Goal: Task Accomplishment & Management: Use online tool/utility

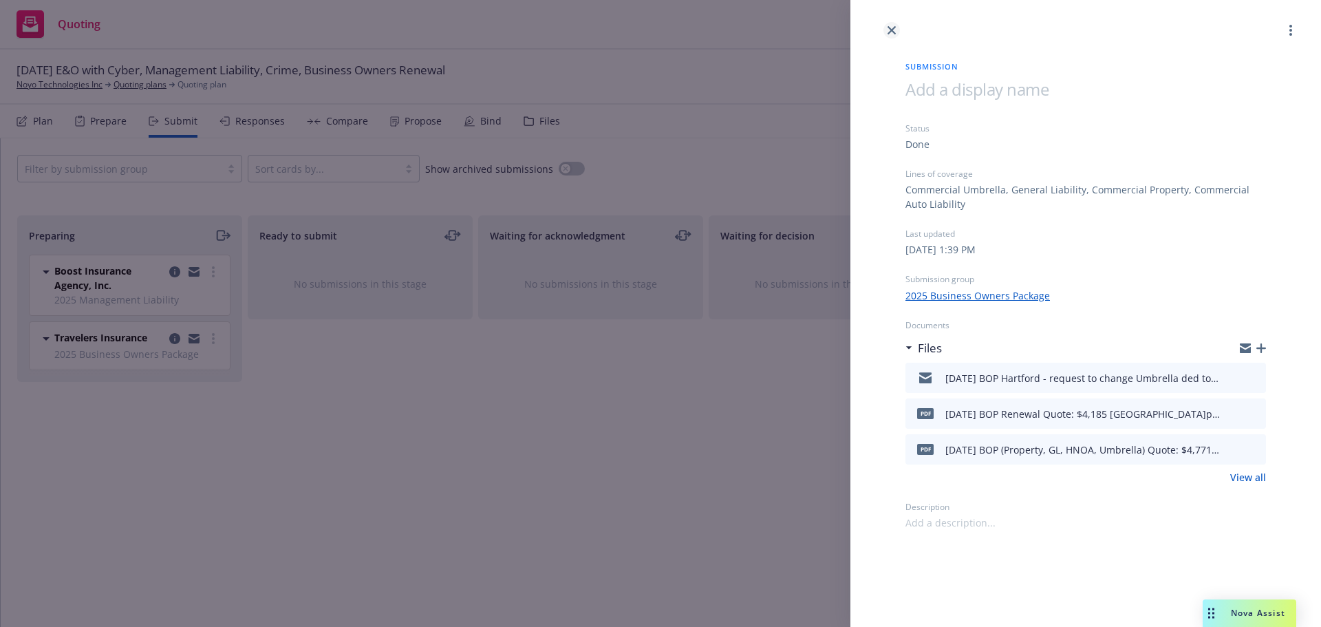
click at [895, 33] on icon "close" at bounding box center [891, 30] width 8 height 8
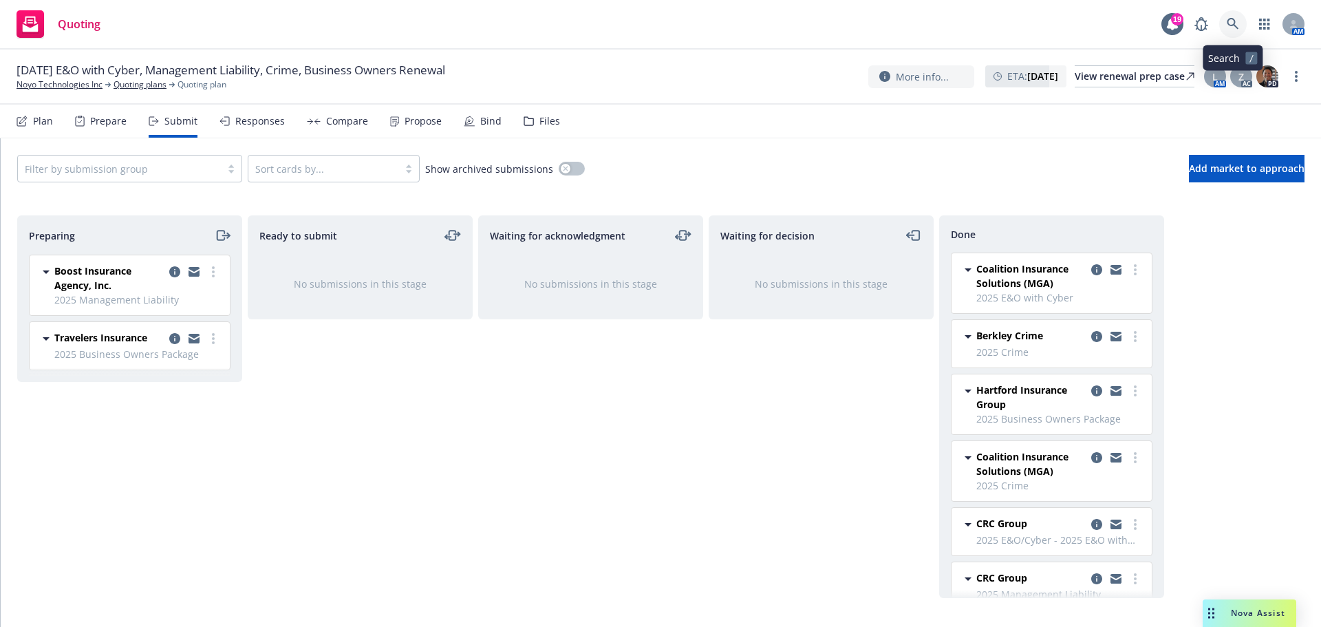
click at [1234, 21] on icon at bounding box center [1233, 24] width 12 height 12
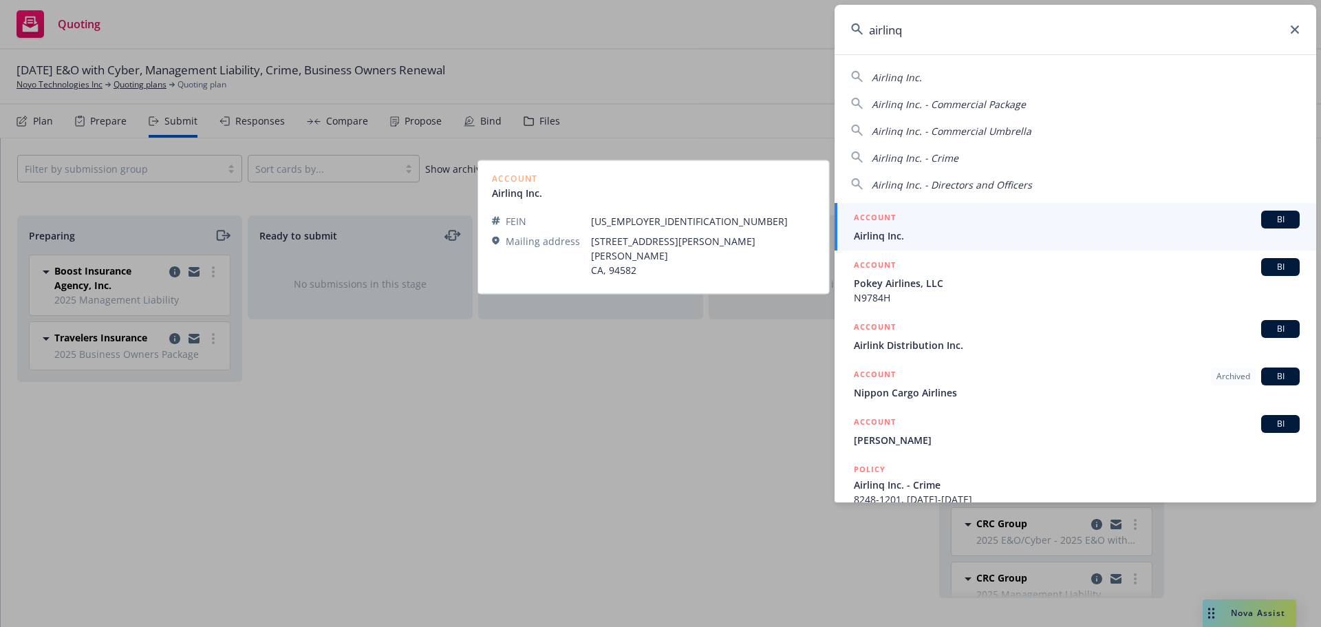
type input "airlinq"
click at [876, 231] on span "Airlinq Inc." at bounding box center [1077, 235] width 446 height 14
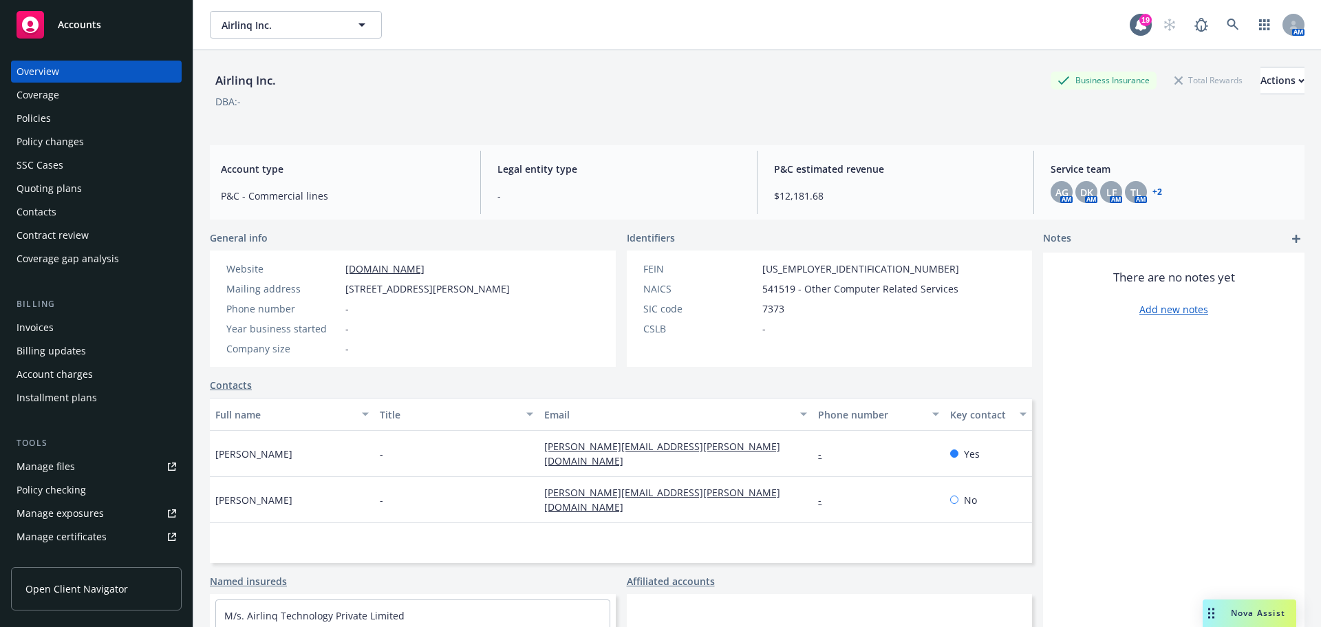
click at [64, 185] on div "Quoting plans" at bounding box center [49, 188] width 65 height 22
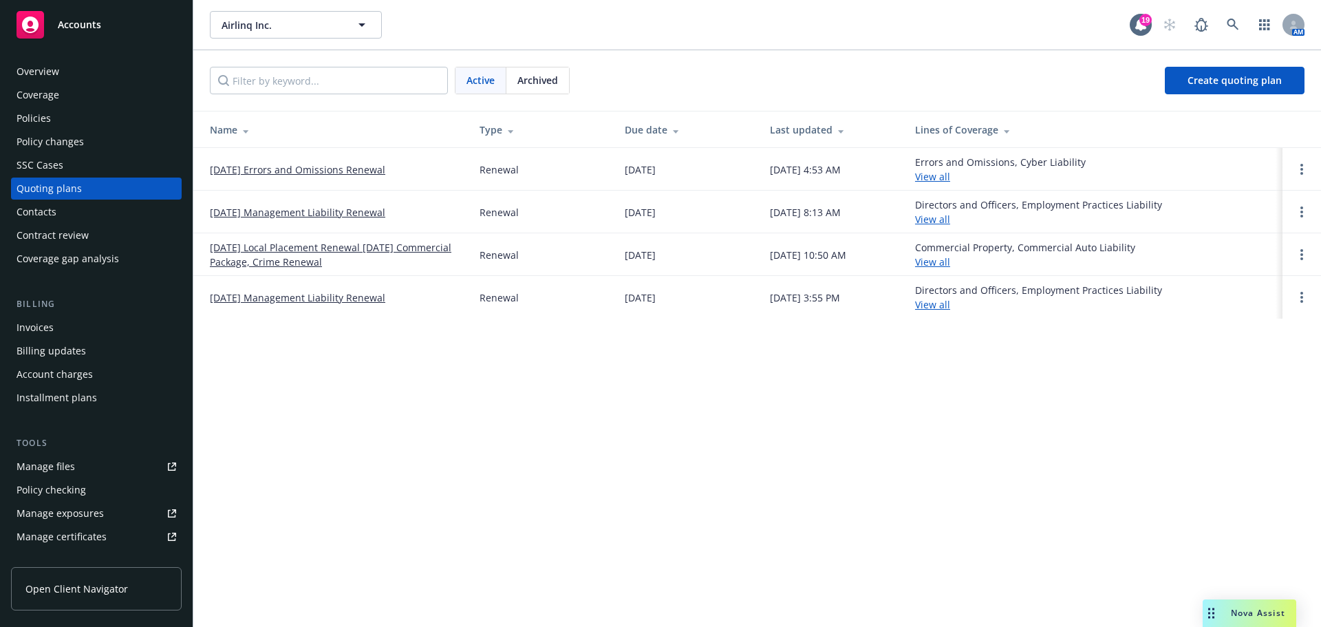
click at [46, 119] on div "Policies" at bounding box center [34, 118] width 34 height 22
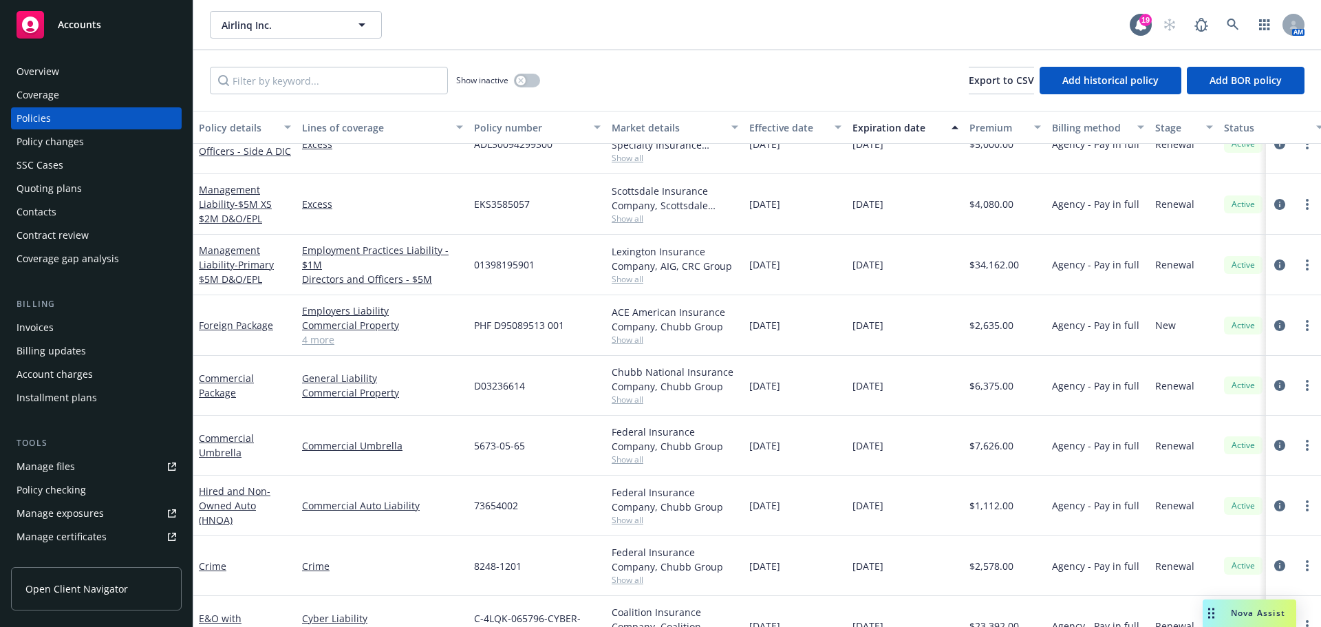
scroll to position [123, 0]
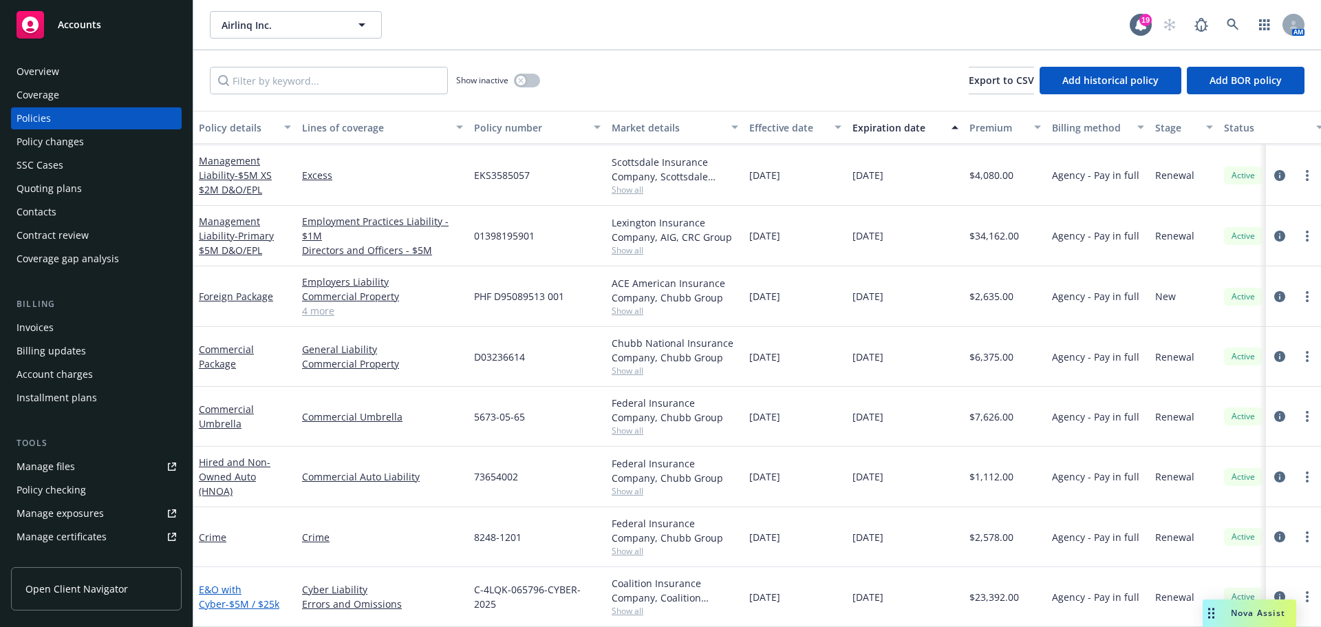
click at [252, 583] on link "E&O with Cyber - $5M / $25k" at bounding box center [239, 597] width 80 height 28
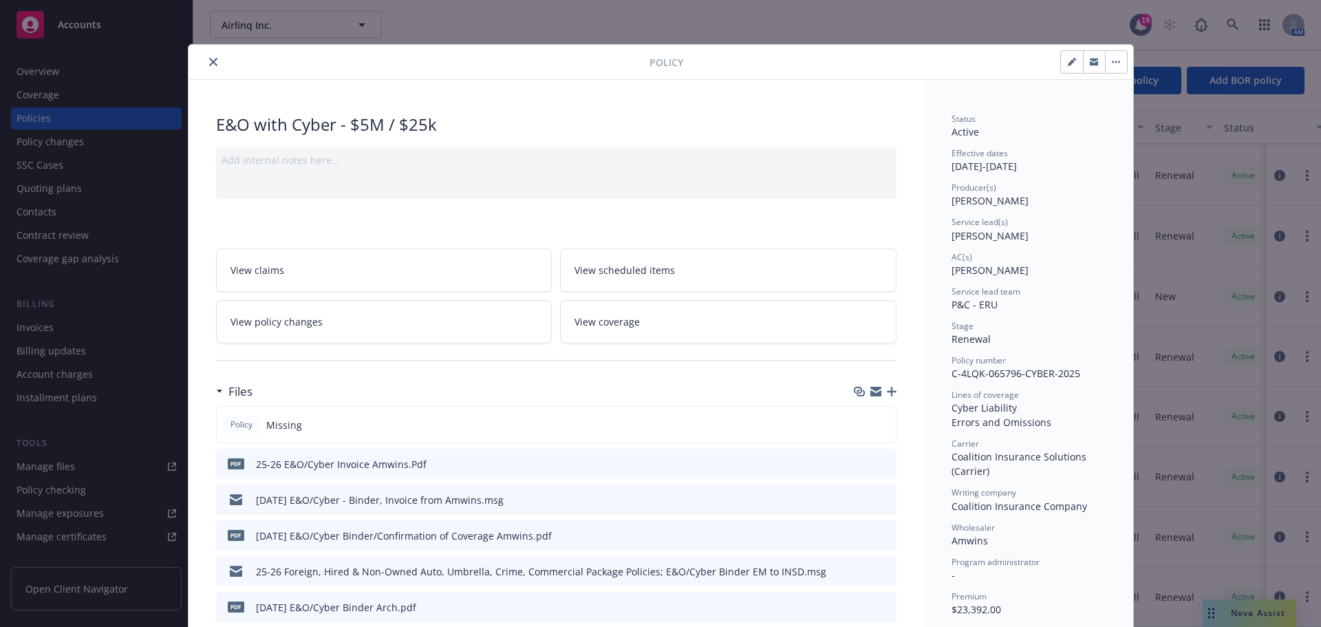
click at [208, 56] on button "close" at bounding box center [213, 62] width 17 height 17
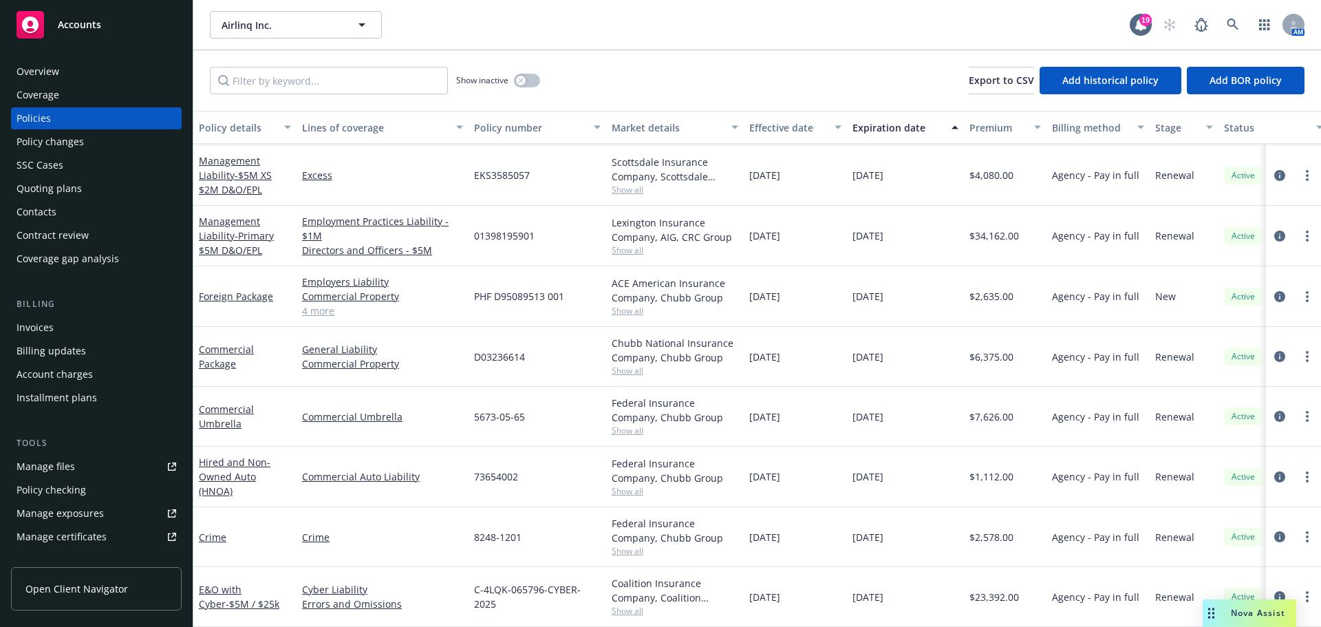
click at [50, 188] on div "Quoting plans" at bounding box center [49, 188] width 65 height 22
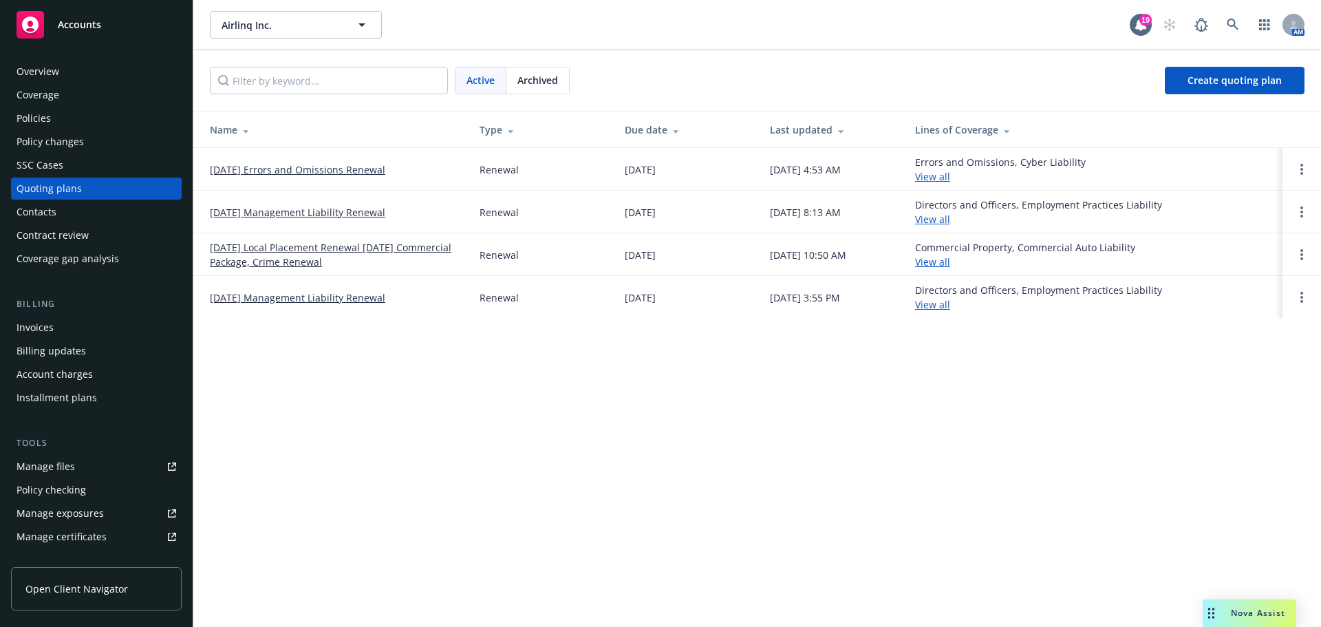
click at [281, 172] on link "[DATE] Errors and Omissions Renewal" at bounding box center [297, 169] width 175 height 14
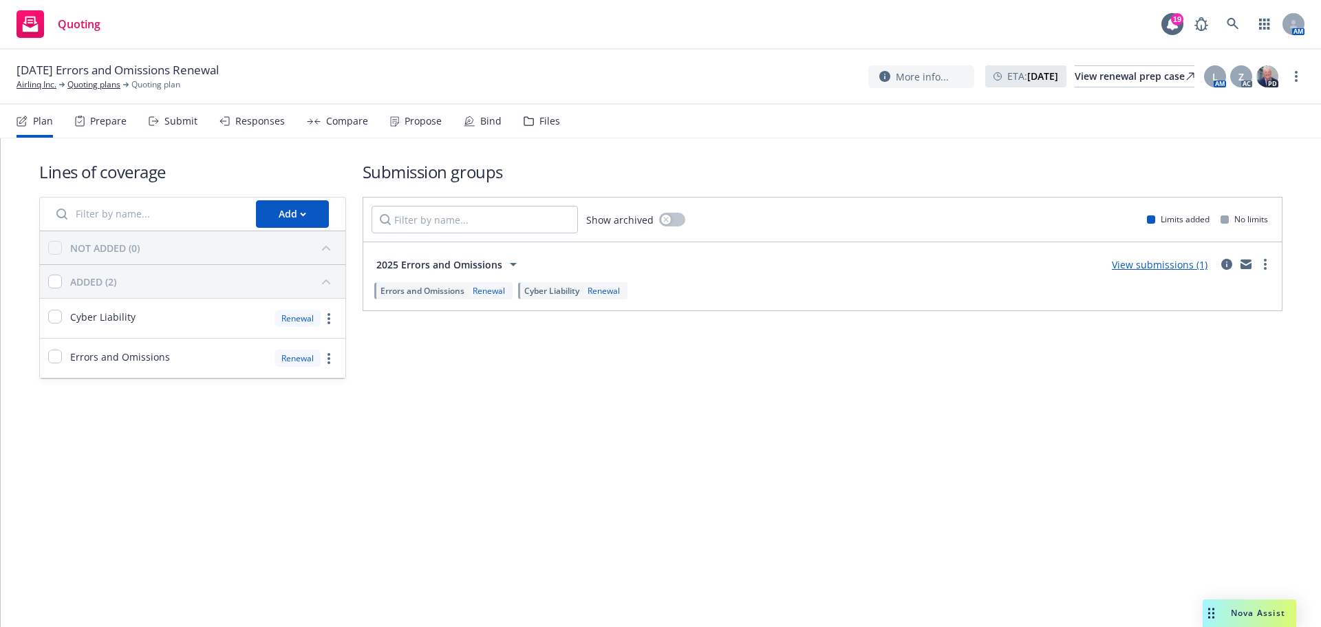
click at [184, 119] on div "Submit" at bounding box center [180, 121] width 33 height 11
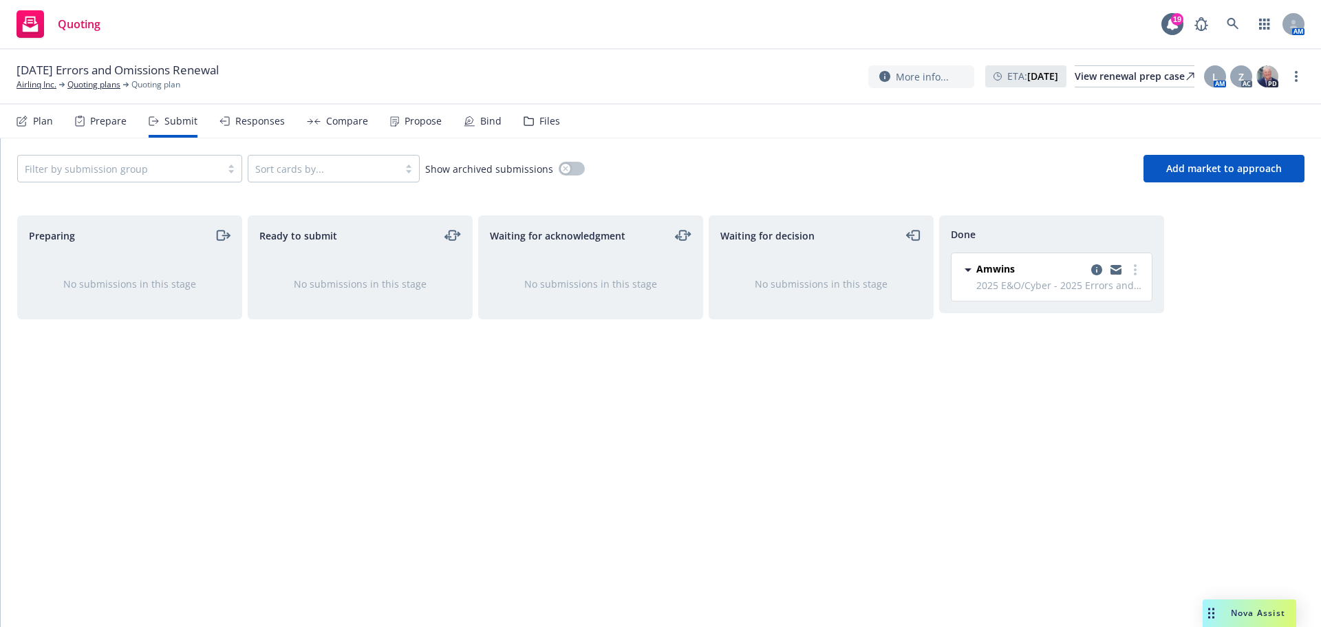
drag, startPoint x: 493, startPoint y: 118, endPoint x: 491, endPoint y: 127, distance: 9.0
click at [493, 120] on div "Bind" at bounding box center [490, 121] width 21 height 11
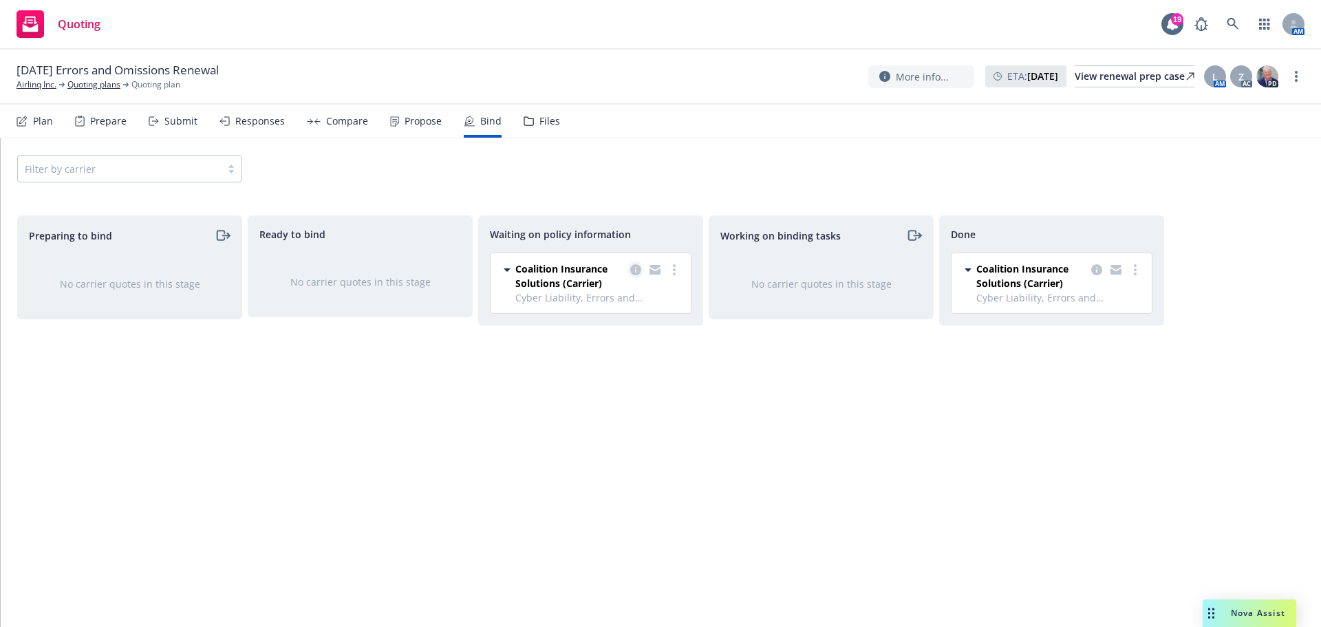
click at [634, 263] on link "copy logging email" at bounding box center [635, 269] width 17 height 17
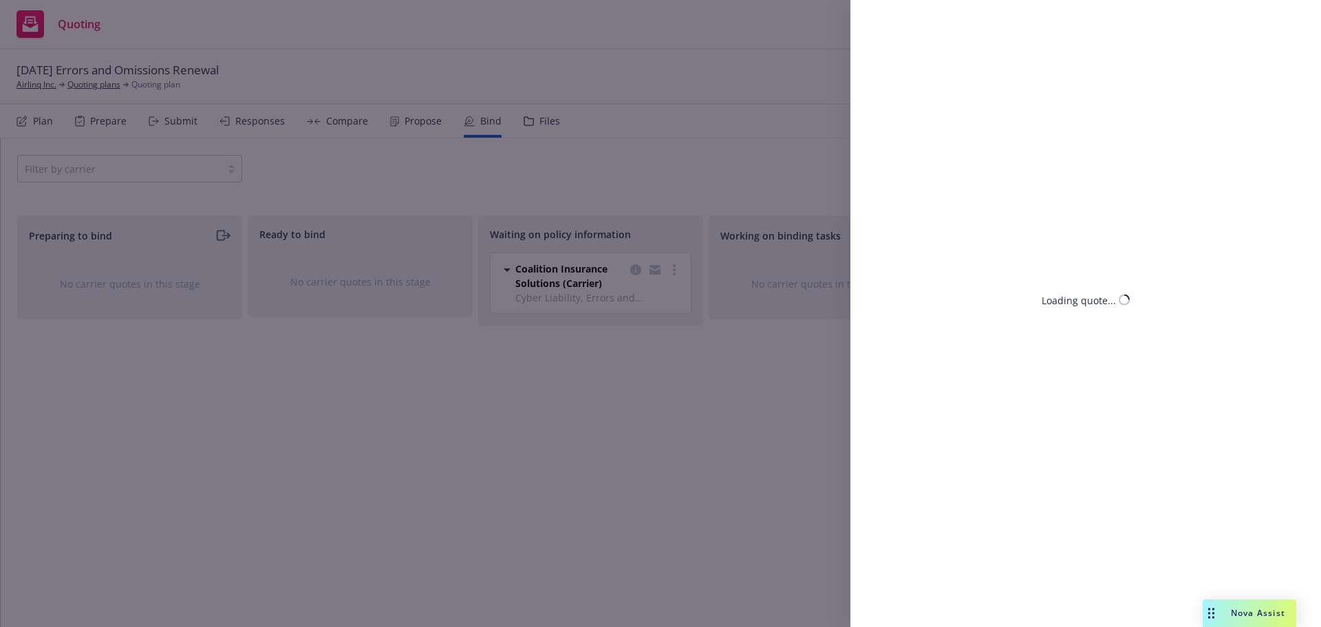
select select "CA"
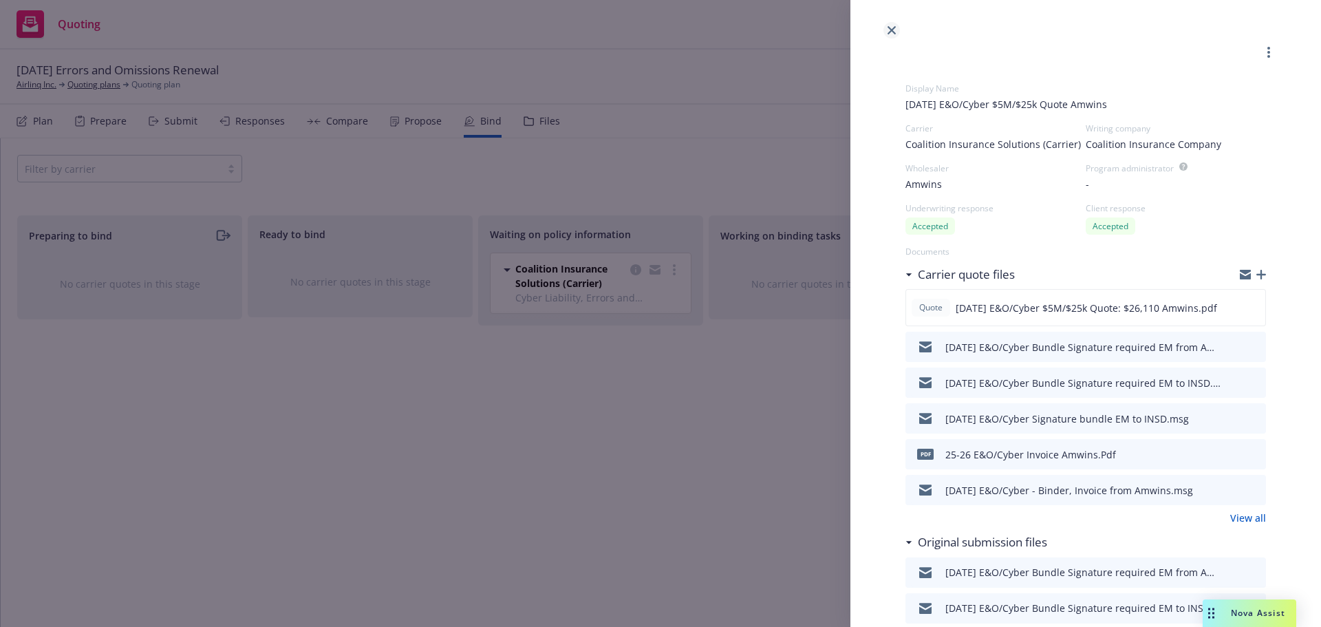
click at [887, 28] on icon "close" at bounding box center [891, 30] width 8 height 8
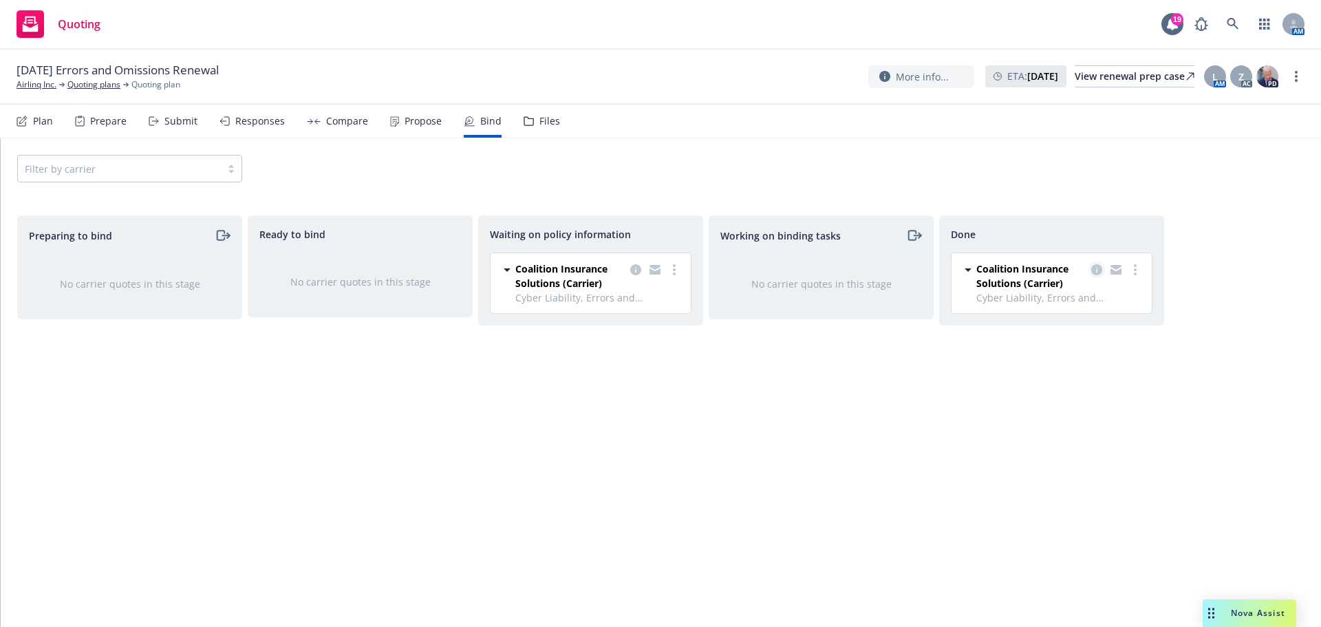
click at [1097, 271] on icon "copy logging email" at bounding box center [1096, 269] width 11 height 11
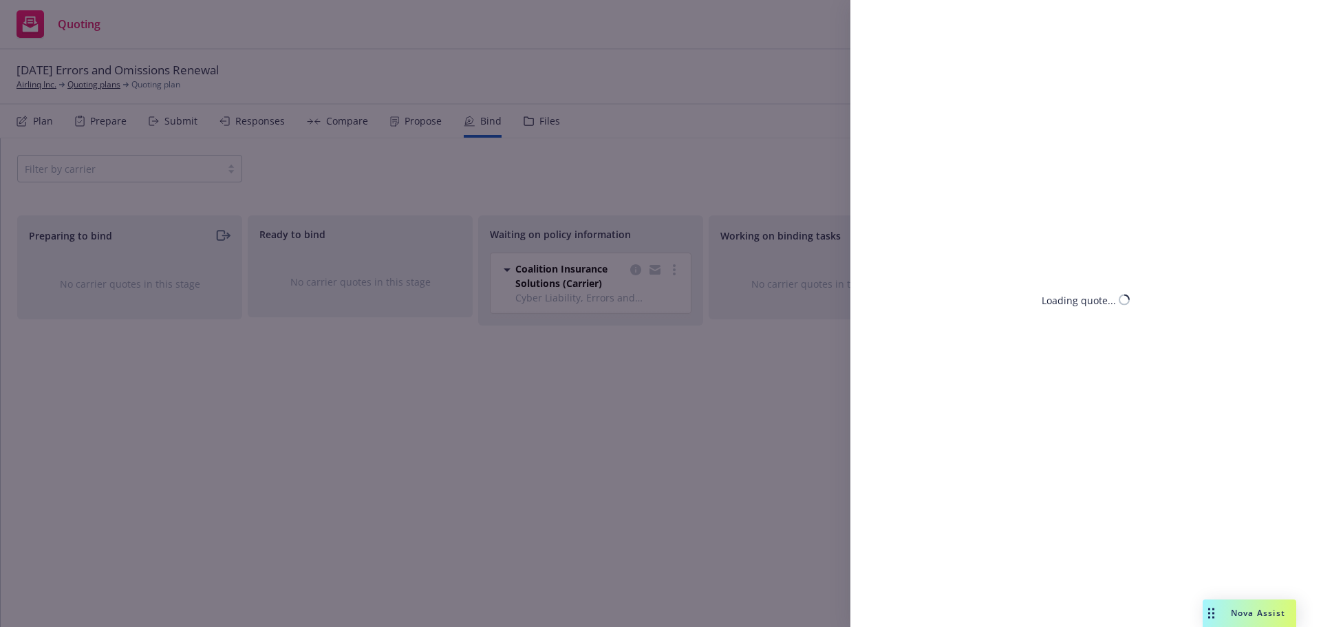
select select "CA"
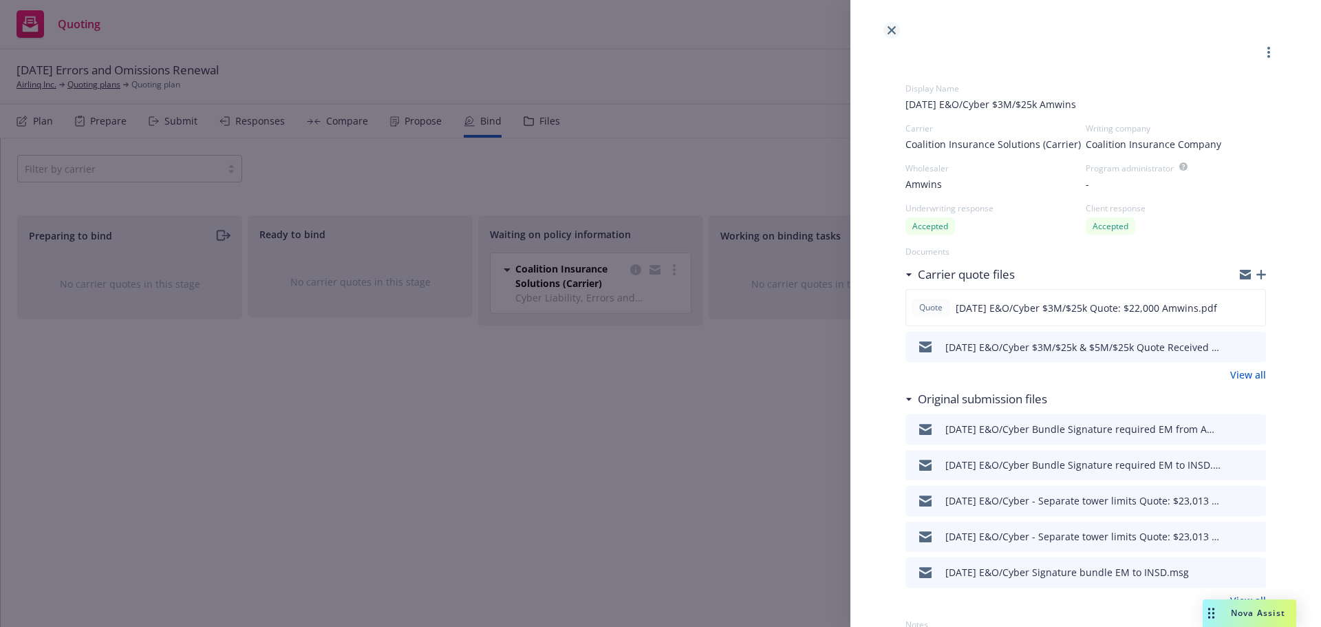
click at [892, 25] on link "close" at bounding box center [891, 30] width 17 height 17
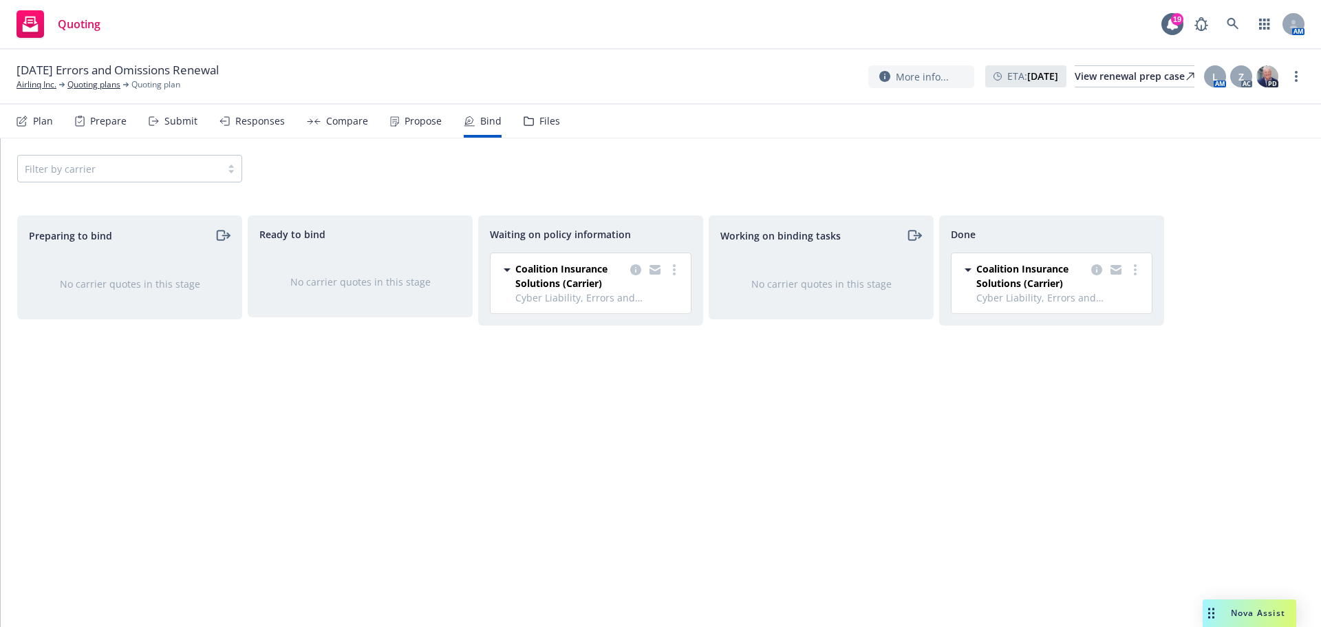
click at [543, 118] on div "Files" at bounding box center [549, 121] width 21 height 11
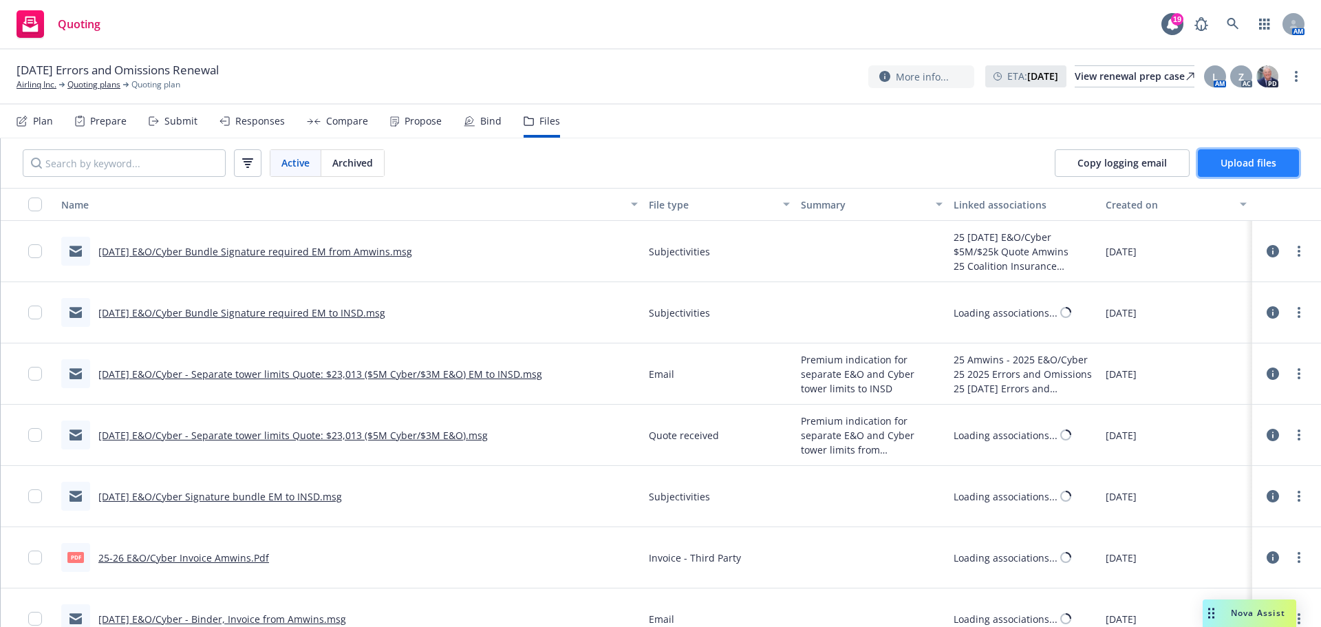
click at [1226, 158] on span "Upload files" at bounding box center [1248, 162] width 56 height 13
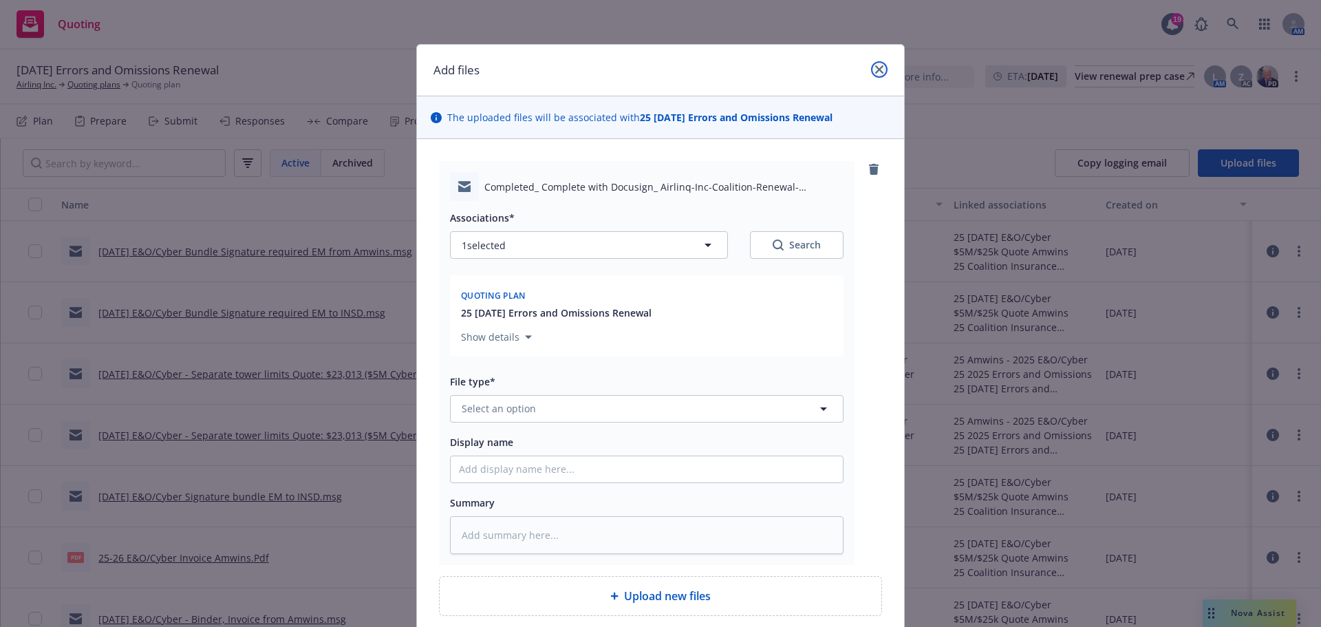
click at [875, 67] on icon "close" at bounding box center [879, 69] width 8 height 8
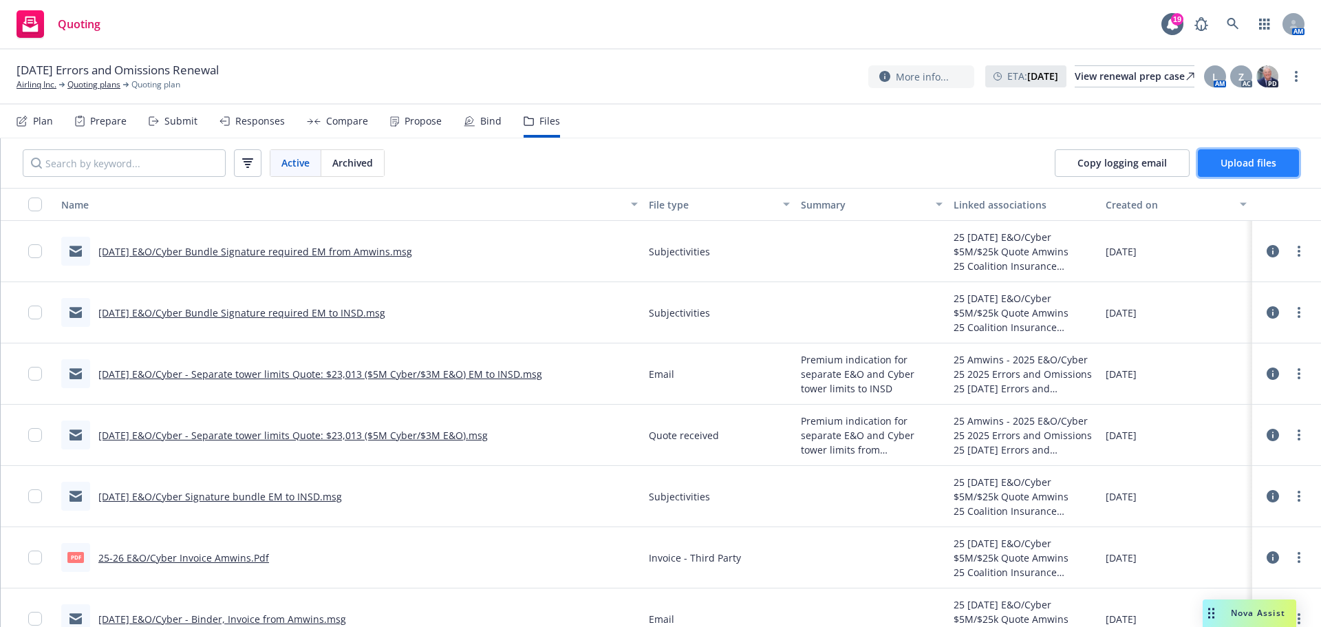
click at [1257, 166] on span "Upload files" at bounding box center [1248, 162] width 56 height 13
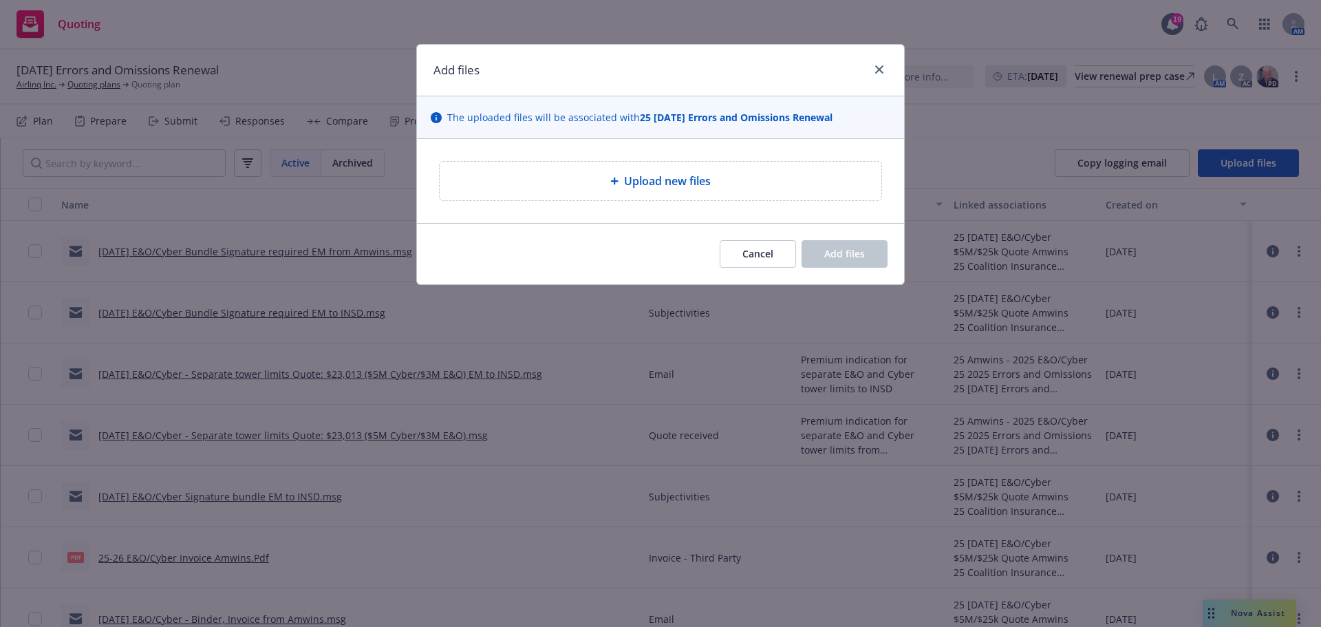
type textarea "x"
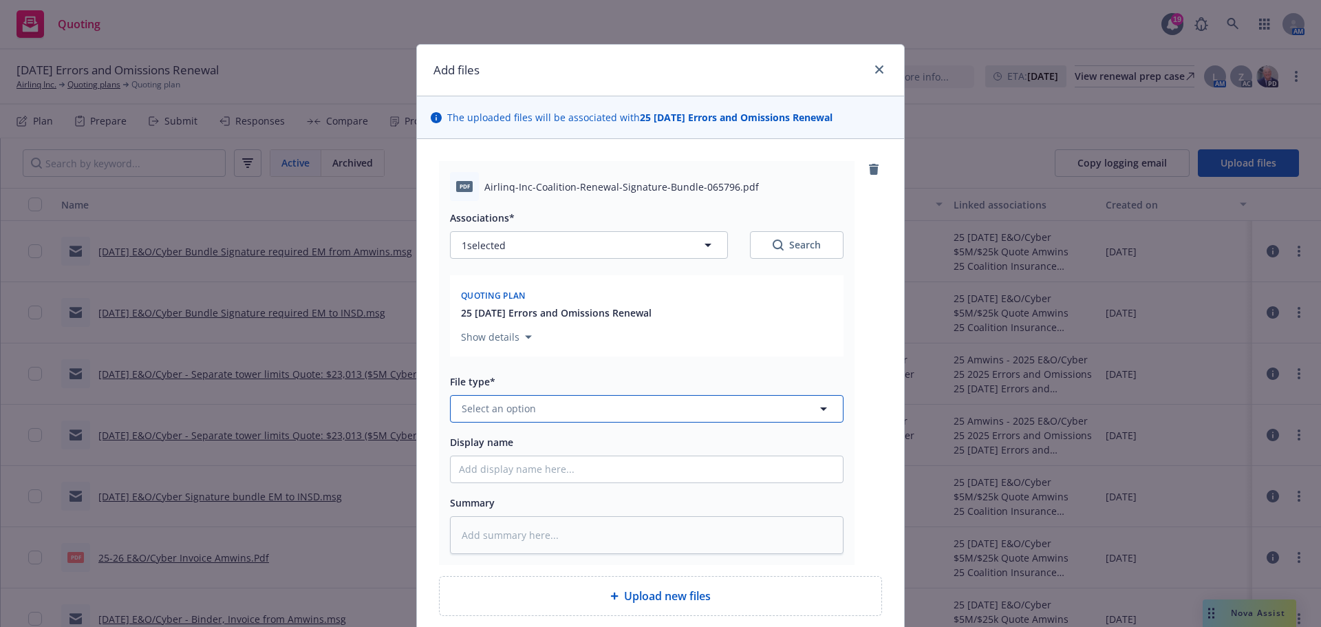
click at [472, 407] on span "Select an option" at bounding box center [499, 408] width 74 height 14
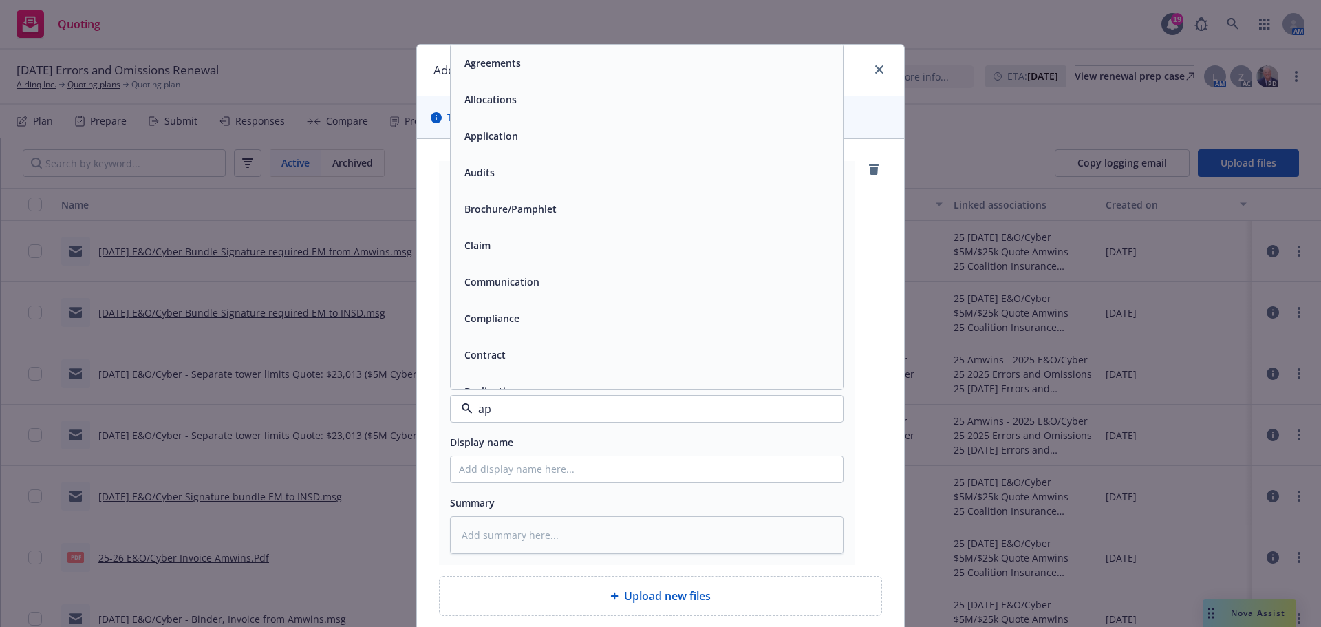
type input "app"
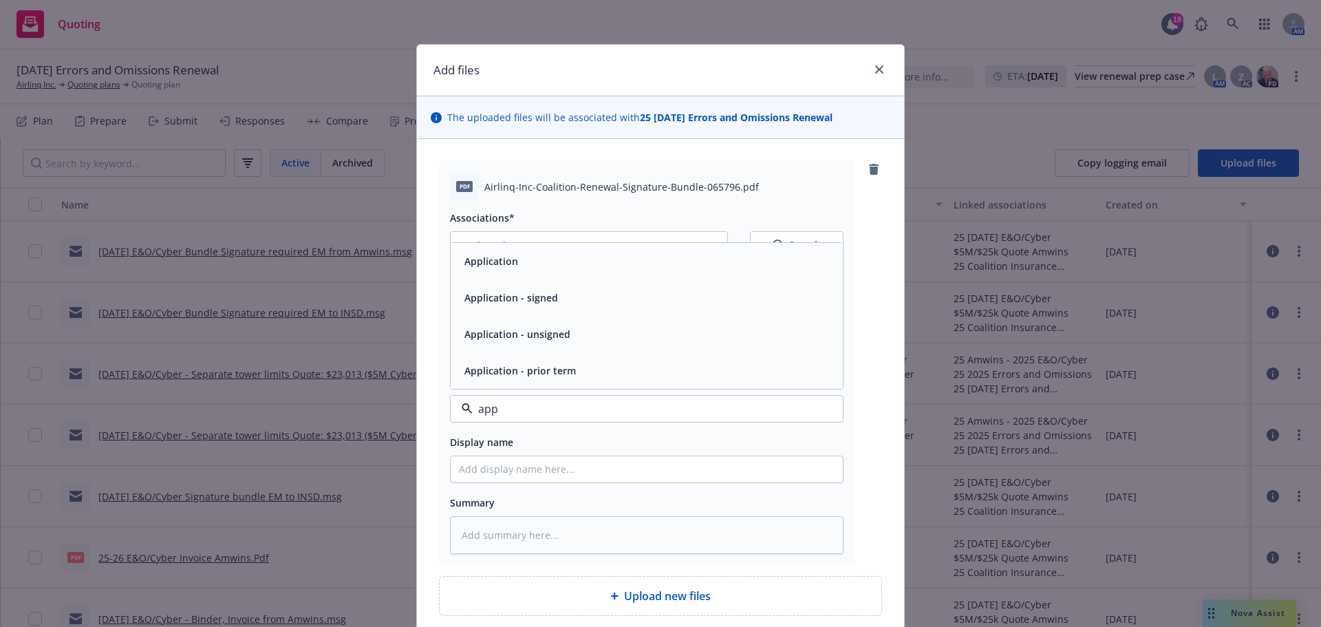
click at [557, 302] on div "Application - signed" at bounding box center [647, 298] width 376 height 20
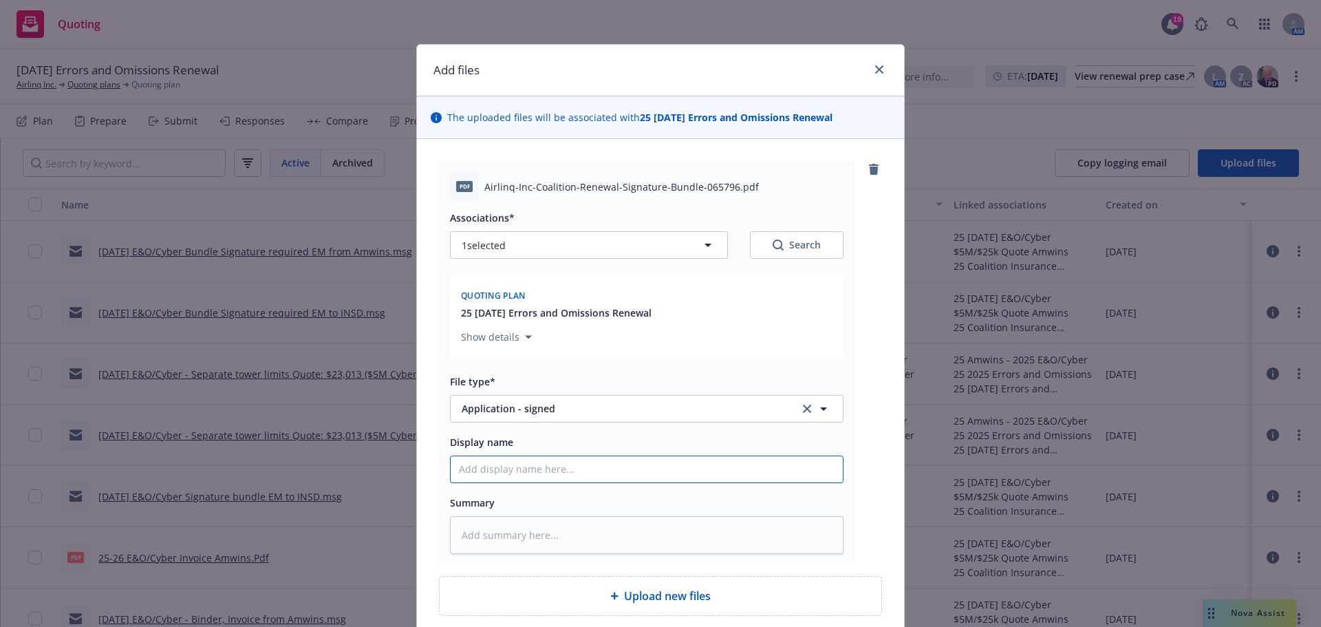
click at [496, 467] on input "Display name" at bounding box center [647, 469] width 392 height 26
type textarea "x"
type input "9"
type textarea "x"
type input "9/"
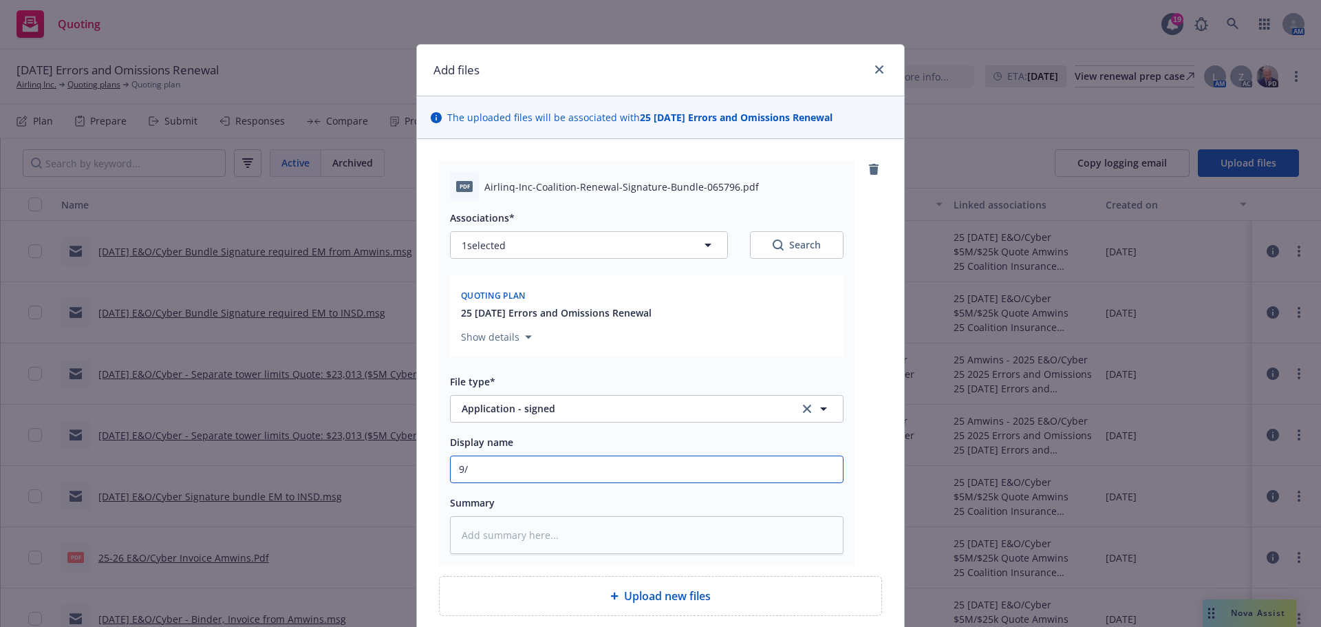
type textarea "x"
type input "9/8"
type textarea "x"
type input "9/8/"
type textarea "x"
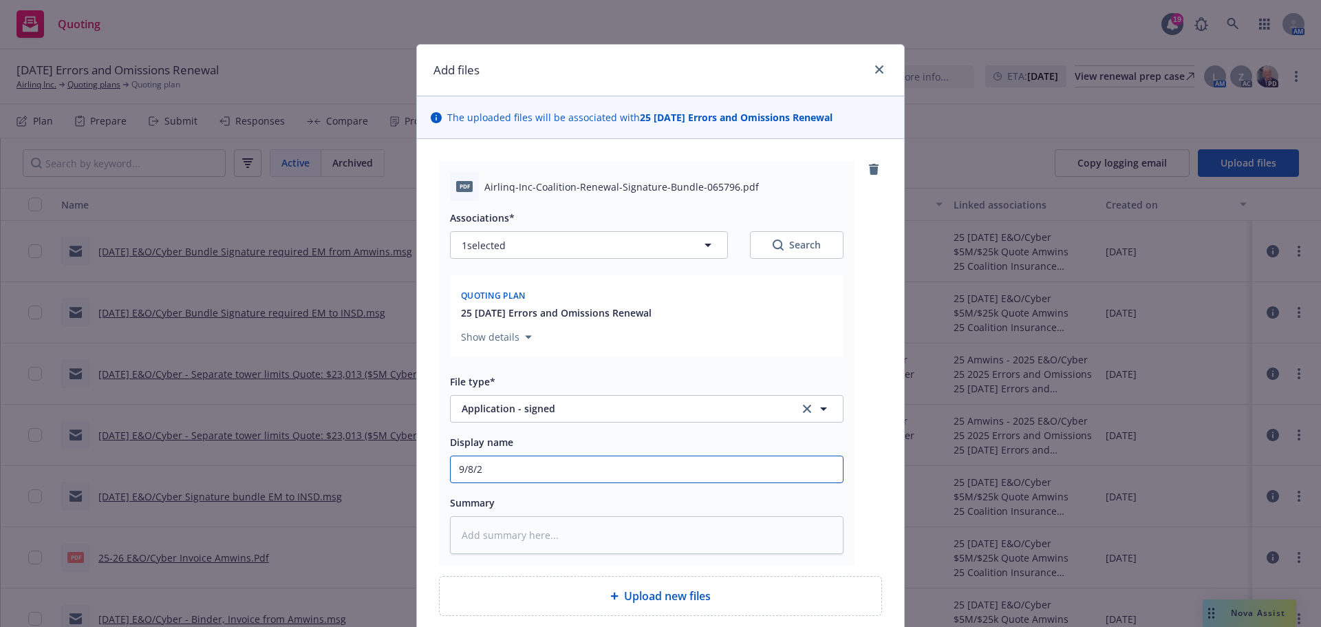
type input "9/8/20"
type textarea "x"
type input "9/8/202"
type textarea "x"
type input "9/8/2025"
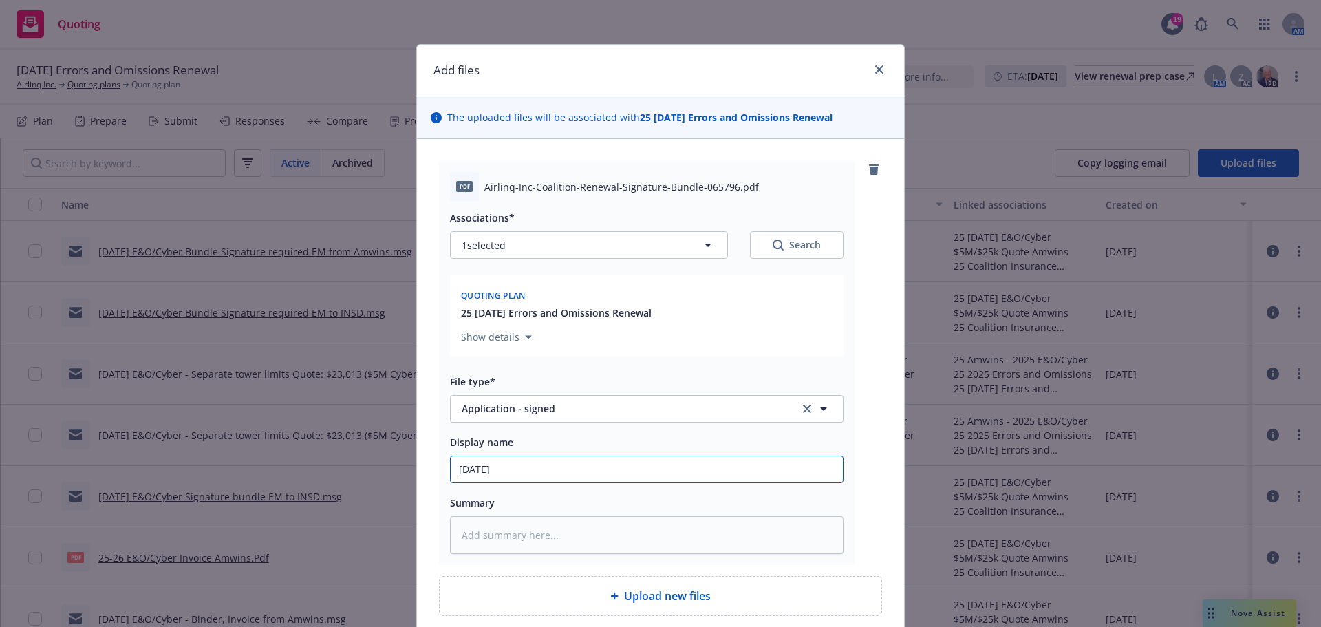
type textarea "x"
type input "9/8/2025"
type textarea "x"
type input "9/8/2025 E"
type textarea "x"
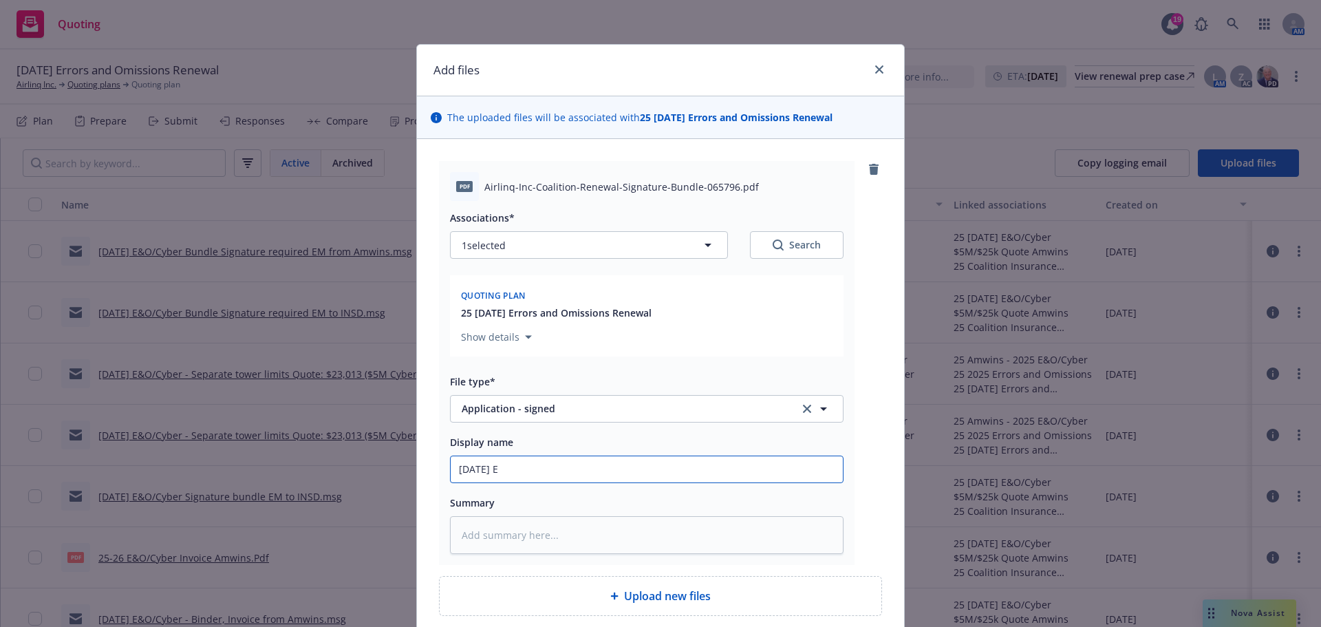
type input "9/8/2025 E&"
type textarea "x"
type input "9/8/2025 E&O"
type textarea "x"
type input "9/8/2025 E&O/"
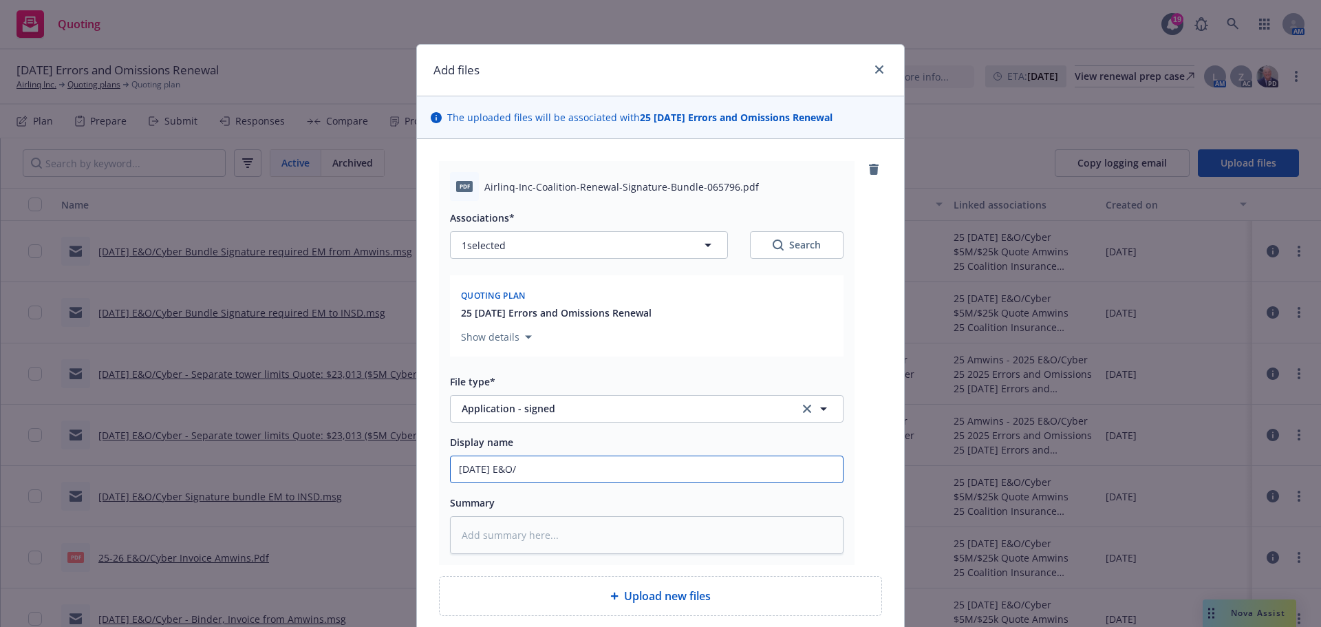
type textarea "x"
type input "9/8/2025 E&O/C"
type textarea "x"
type input "9/8/2025 E&O/Cy"
type textarea "x"
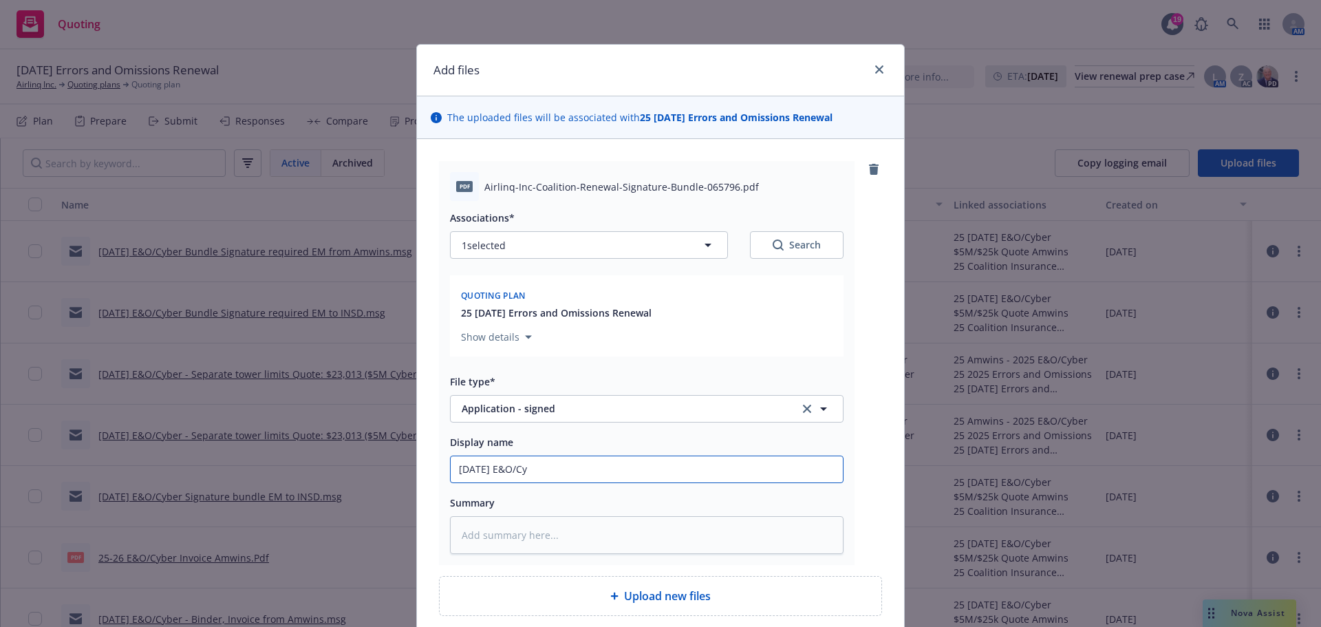
type input "9/8/2025 E&O/Cyb"
type textarea "x"
type input "9/8/2025 E&O/Cybe"
type textarea "x"
type input "9/8/2025 E&O/Cyber"
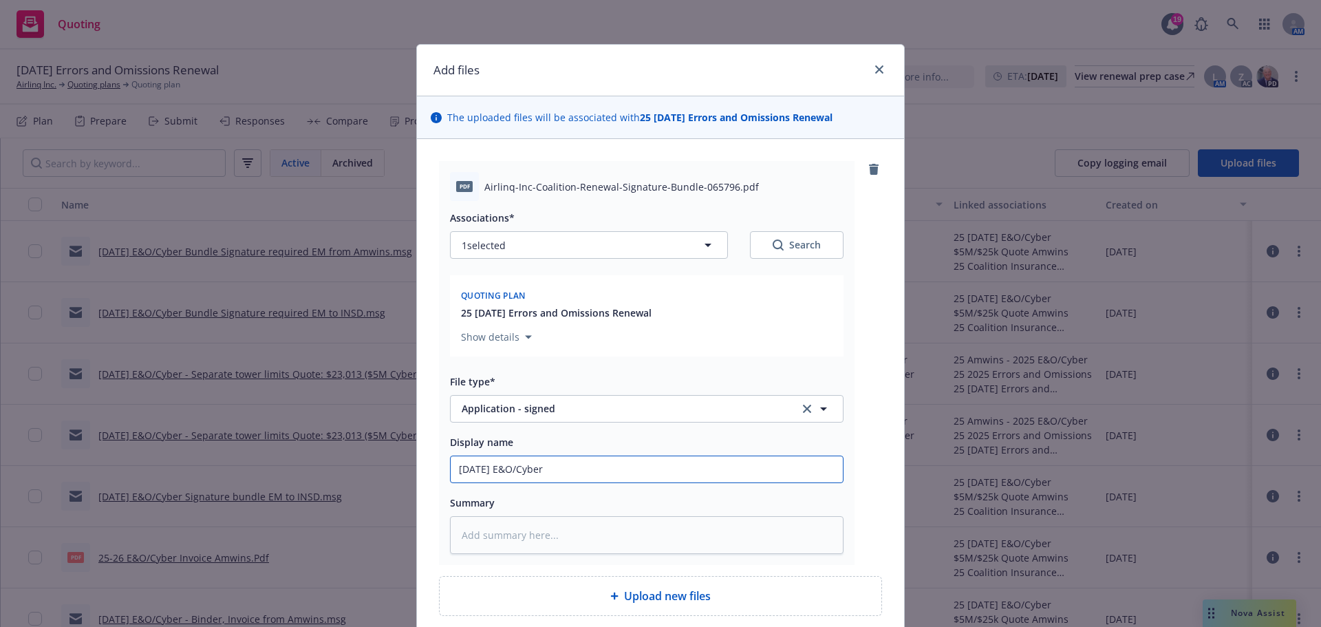
type textarea "x"
type input "9/8/2025 E&O/Cyber"
type textarea "x"
type input "9/8/2025 E&O/Cyber S"
type textarea "x"
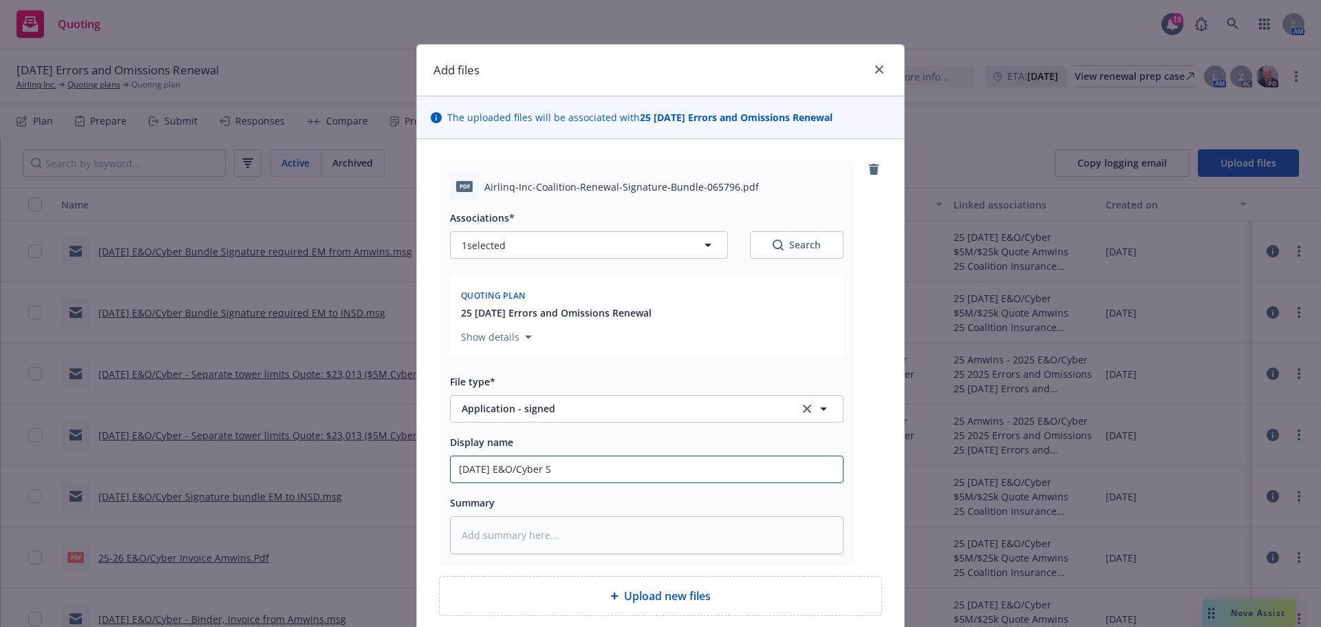
type input "9/8/2025 E&O/Cyber Si"
type textarea "x"
type input "9/8/2025 E&O/Cyber Sig"
type textarea "x"
type input "9/8/2025 E&O/Cyber Sign"
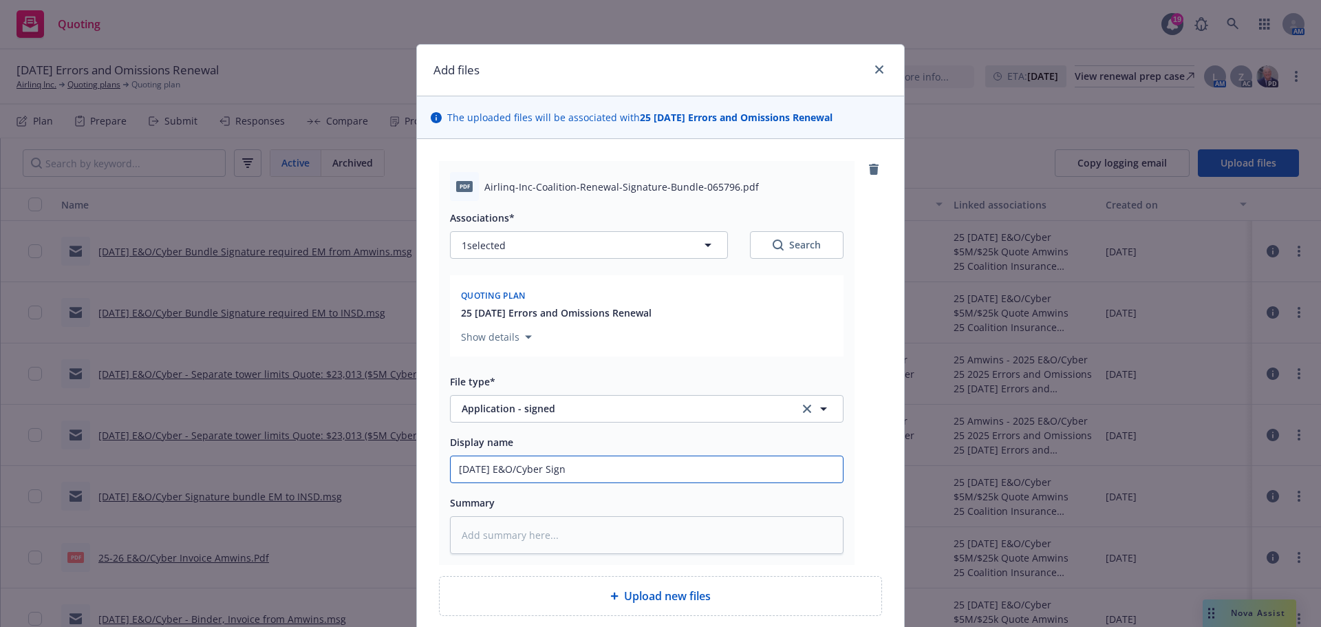
type textarea "x"
type input "9/8/2025 E&O/Cyber Signa"
type textarea "x"
type input "9/8/2025 E&O/Cyber Signat"
type textarea "x"
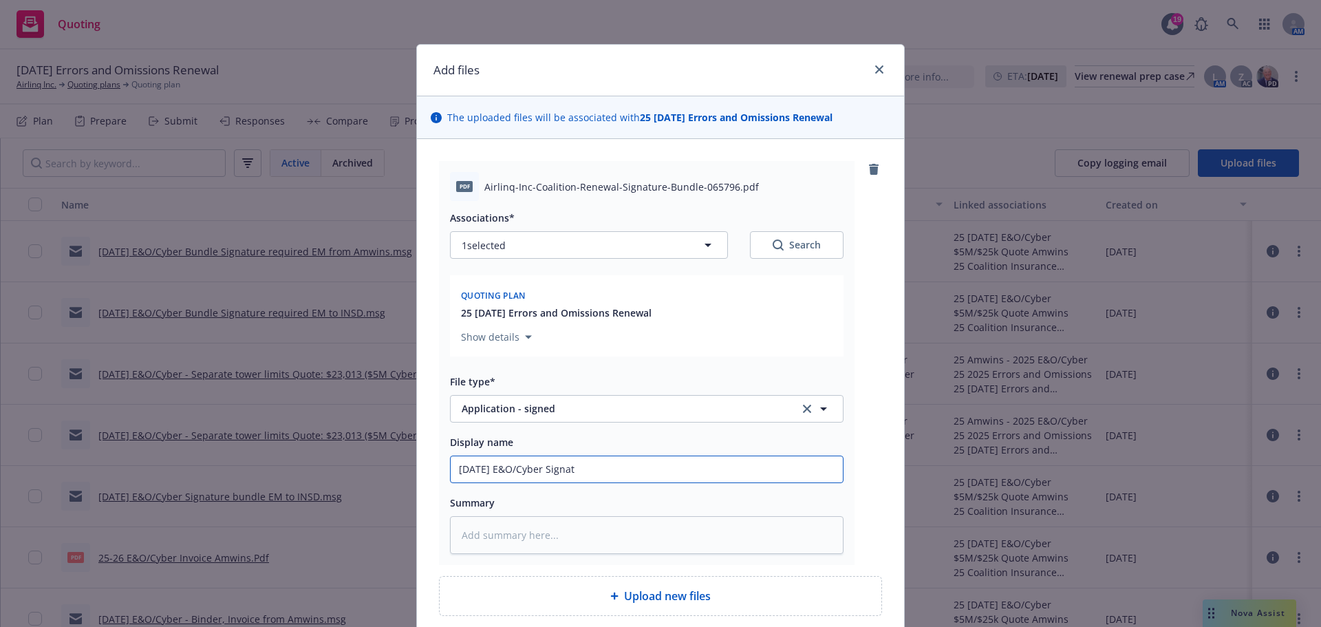
type input "9/8/2025 E&O/Cyber Signatu"
type textarea "x"
type input "9/8/2025 E&O/Cyber Signature"
type textarea "x"
type input "9/8/2025 E&O/Cyber Signature"
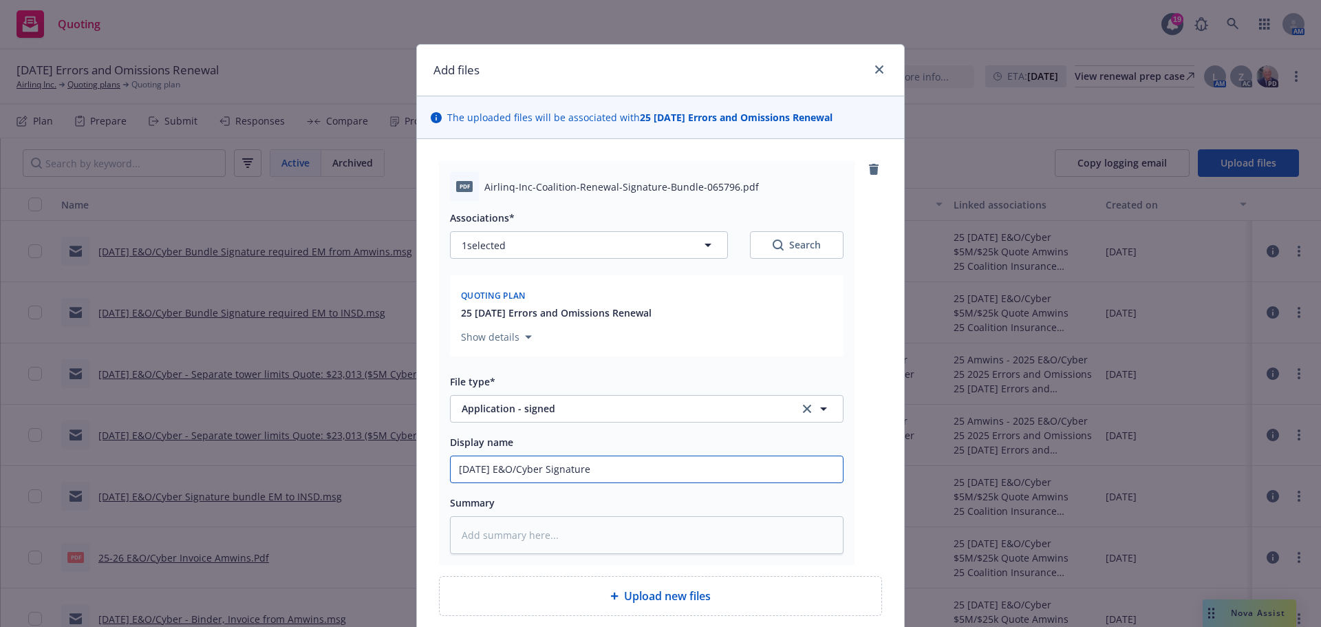
type textarea "x"
type input "9/8/2025 E&O/Cyber Signature B"
type textarea "x"
type input "9/8/2025 E&O/Cyber Signature Bu"
type textarea "x"
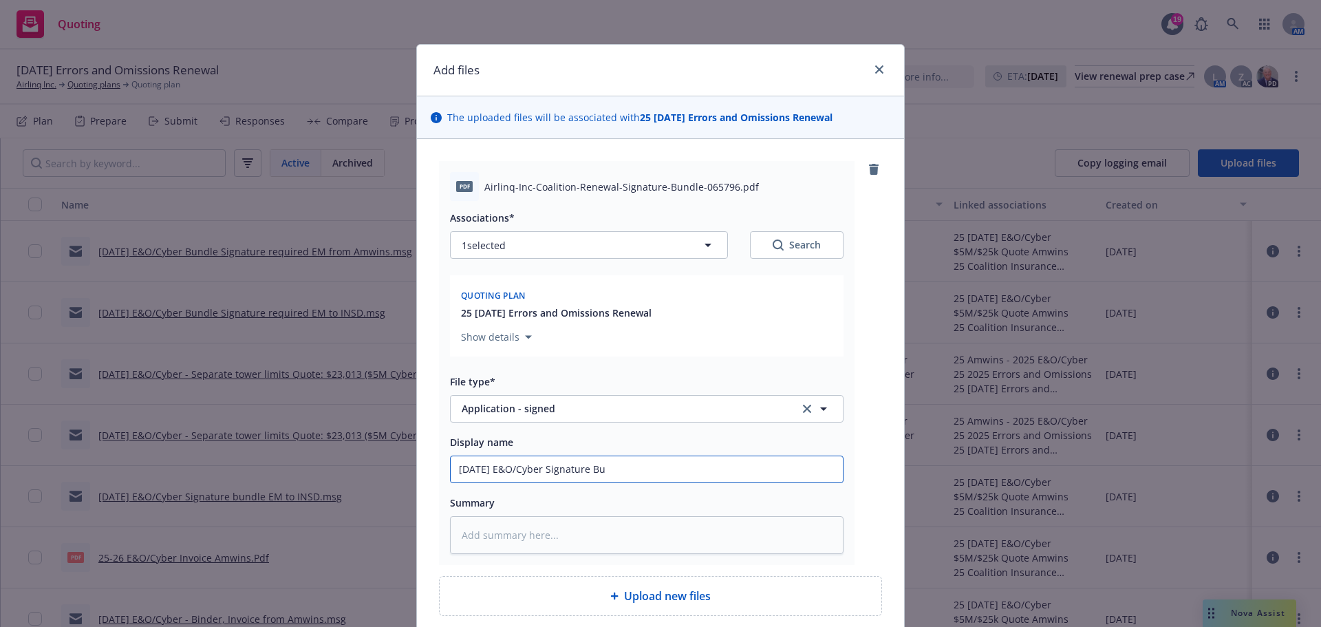
type input "9/8/2025 E&O/Cyber Signature Bun"
type textarea "x"
type input "9/8/2025 E&O/Cyber Signature Bund"
type textarea "x"
type input "9/8/2025 E&O/Cyber Signature Bundl"
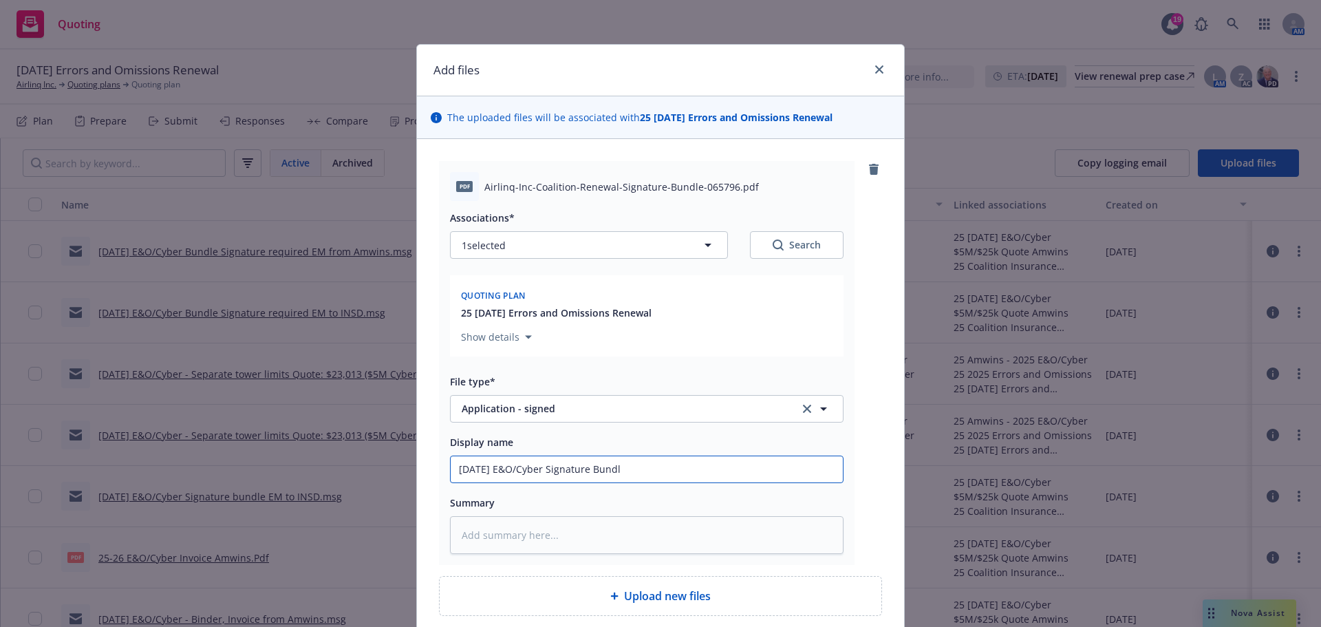
type textarea "x"
type input "9/8/2025 E&O/Cyber Signature Bundle"
type textarea "x"
type input "9/8/2025 E&O/Cyber Signature Bundle"
type textarea "x"
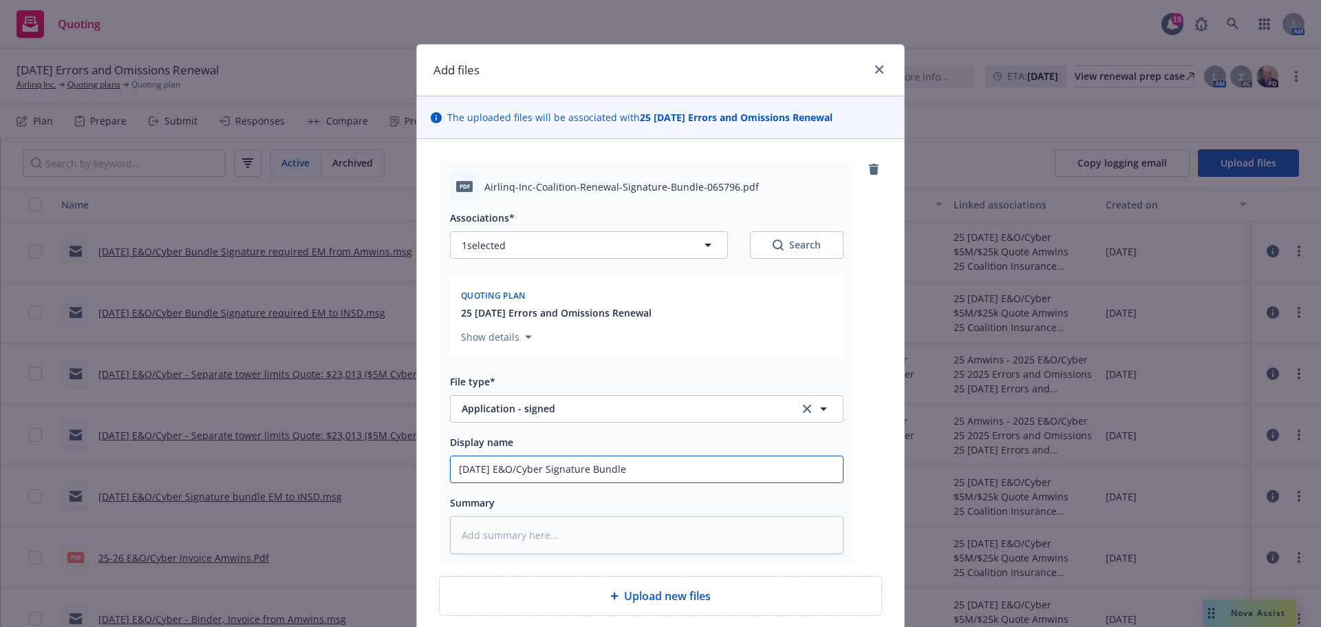
type input "9/8/2025 E&O/Cyber Signature Bundle -"
type textarea "x"
type input "9/8/2025 E&O/Cyber Signature Bundle -"
type textarea "x"
type input "9/8/2025 E&O/Cyber Signature Bundle - a"
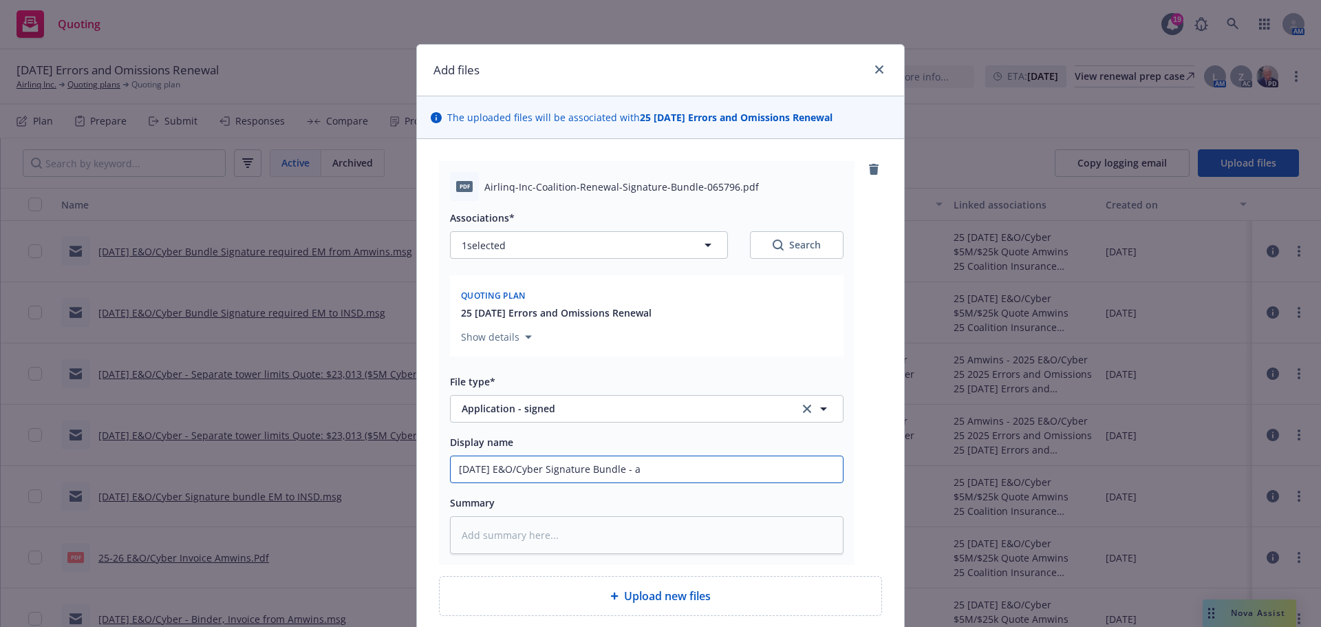
type textarea "x"
type input "9/8/2025 E&O/Cyber Signature Bundle - ap"
type textarea "x"
type input "9/8/2025 E&O/Cyber Signature Bundle - app"
type textarea "x"
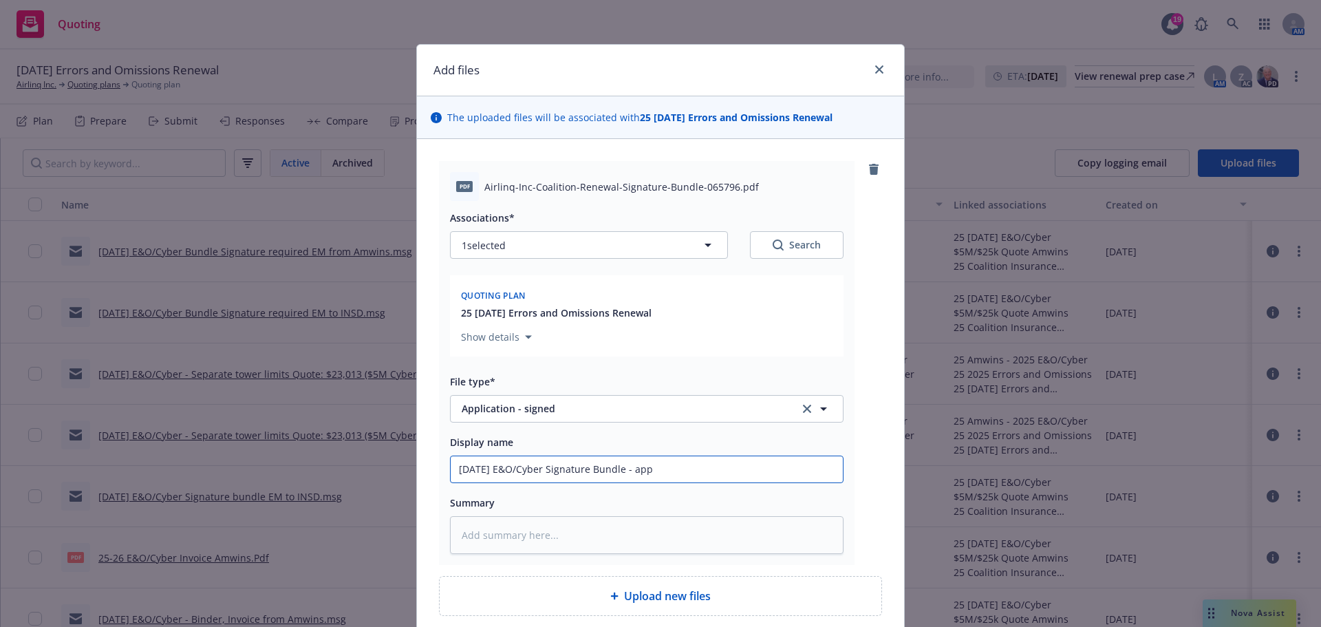
type input "9/8/2025 E&O/Cyber Signature Bundle - appl"
type textarea "x"
type input "9/8/2025 E&O/Cyber Signature Bundle - appli"
type textarea "x"
type input "9/8/2025 E&O/Cyber Signature Bundle - applic"
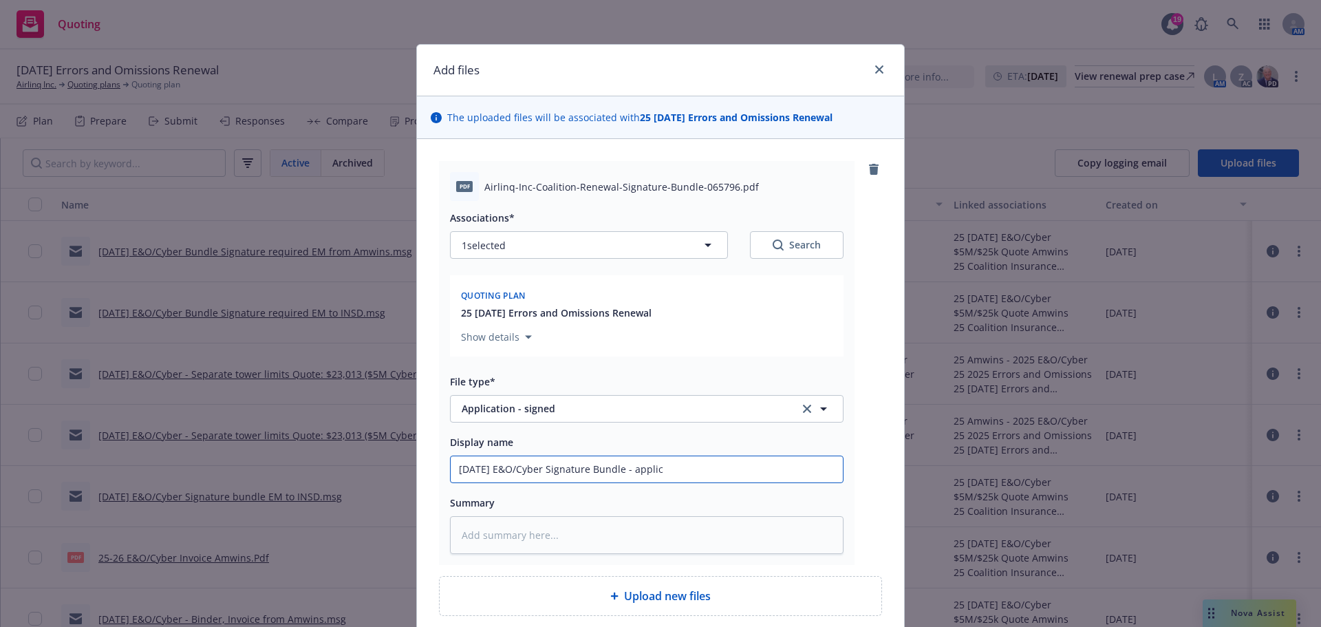
type textarea "x"
type input "9/8/2025 E&O/Cyber Signature Bundle - applica"
type textarea "x"
type input "9/8/2025 E&O/Cyber Signature Bundle - applicat"
type textarea "x"
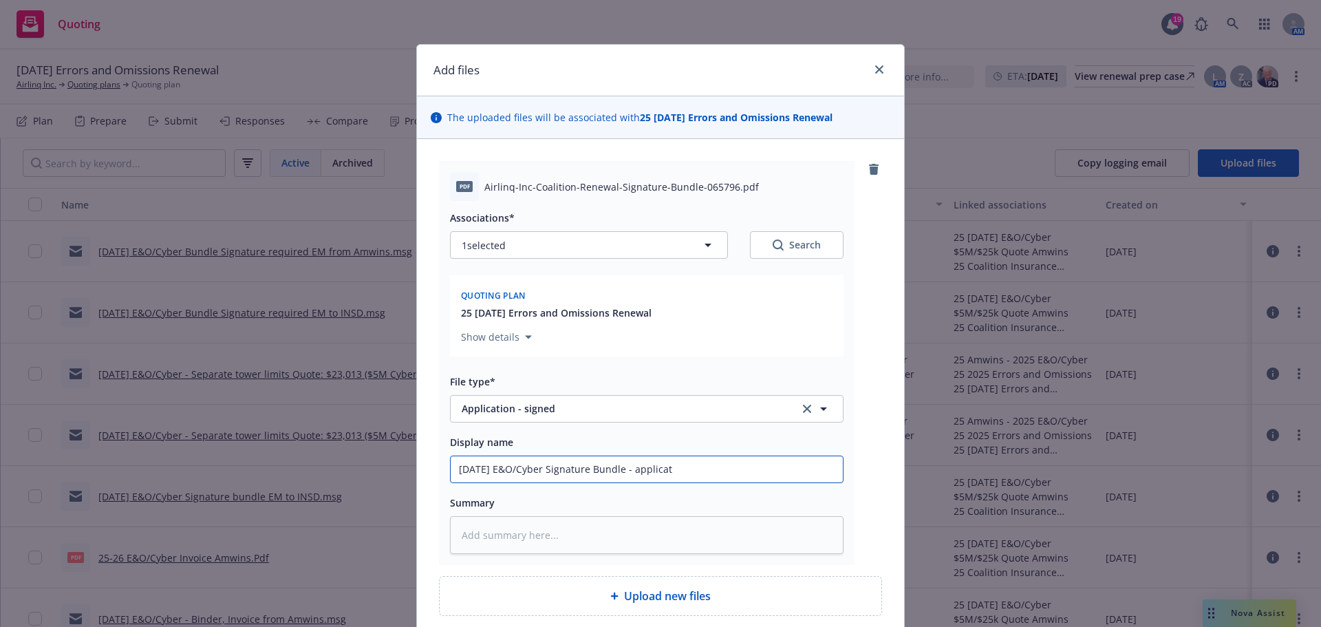
type input "9/8/2025 E&O/Cyber Signature Bundle - applicati"
type textarea "x"
type input "9/8/2025 E&O/Cyber Signature Bundle - applicatio"
type textarea "x"
type input "9/8/2025 E&O/Cyber Signature Bundle - application"
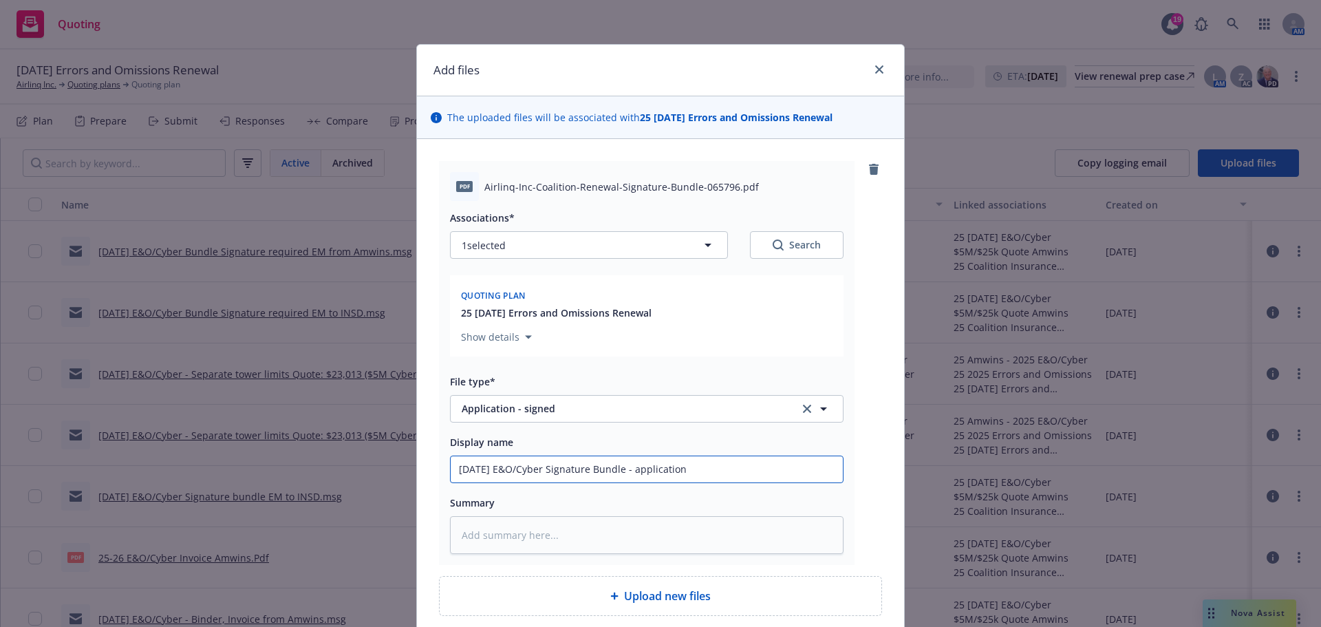
type textarea "x"
type input "9/8/2025 E&O/Cyber Signature Bundle - application"
type textarea "x"
type input "9/8/2025 E&O/Cyber Signature Bundle - application si"
type textarea "x"
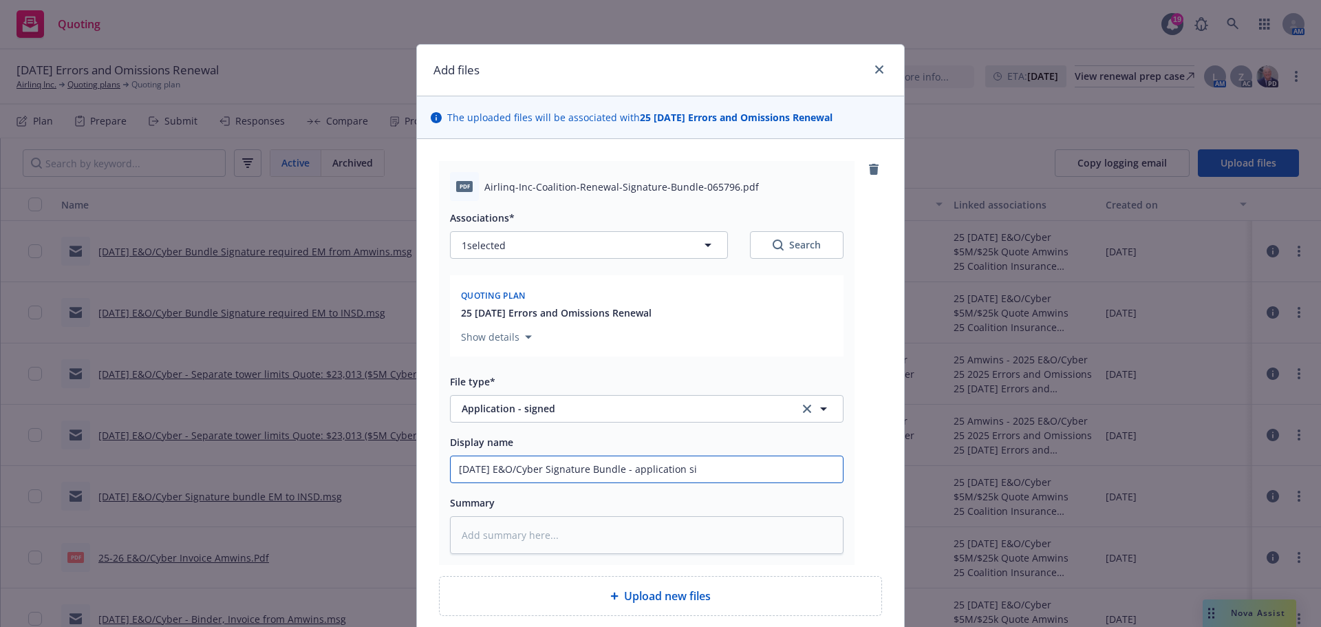
type input "9/8/2025 E&O/Cyber Signature Bundle - application sig"
type textarea "x"
type input "9/8/2025 E&O/Cyber Signature Bundle - application sign"
type textarea "x"
type input "9/8/2025 E&O/Cyber Signature Bundle - application signe"
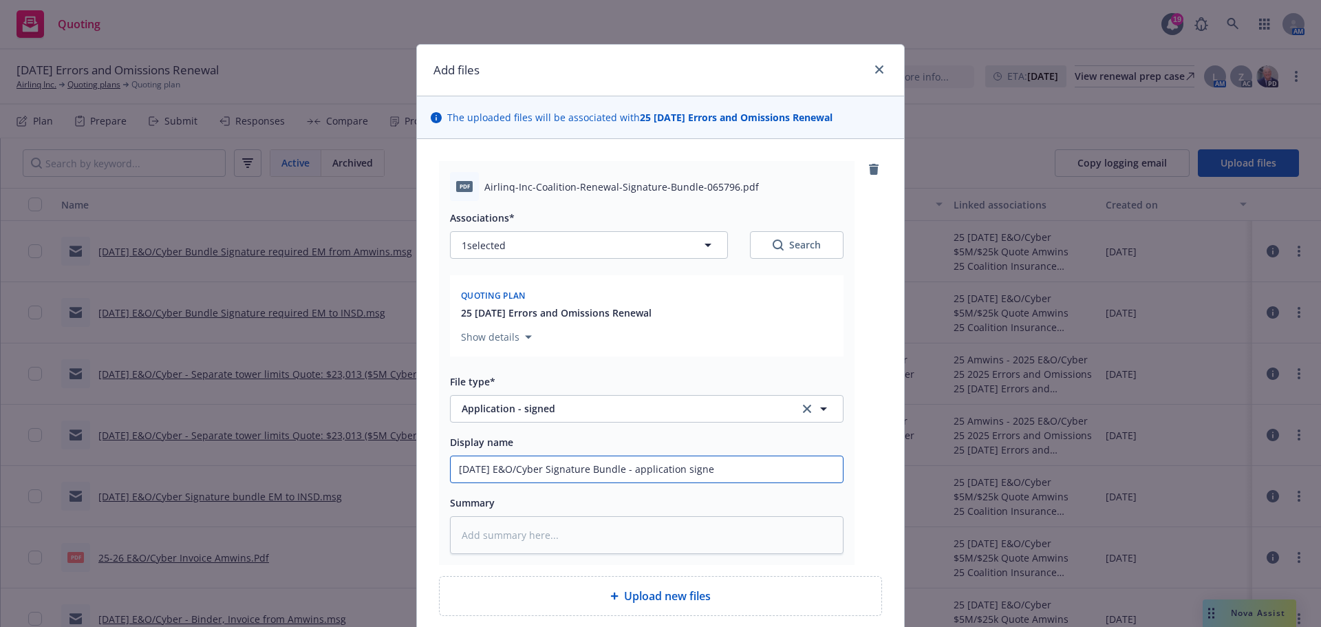
type textarea "x"
type input "9/8/2025 E&O/Cyber Signature Bundle - application signed"
type textarea "x"
type input "9/8/2025 E&O/Cyber Signature Bundle - application signed"
type textarea "x"
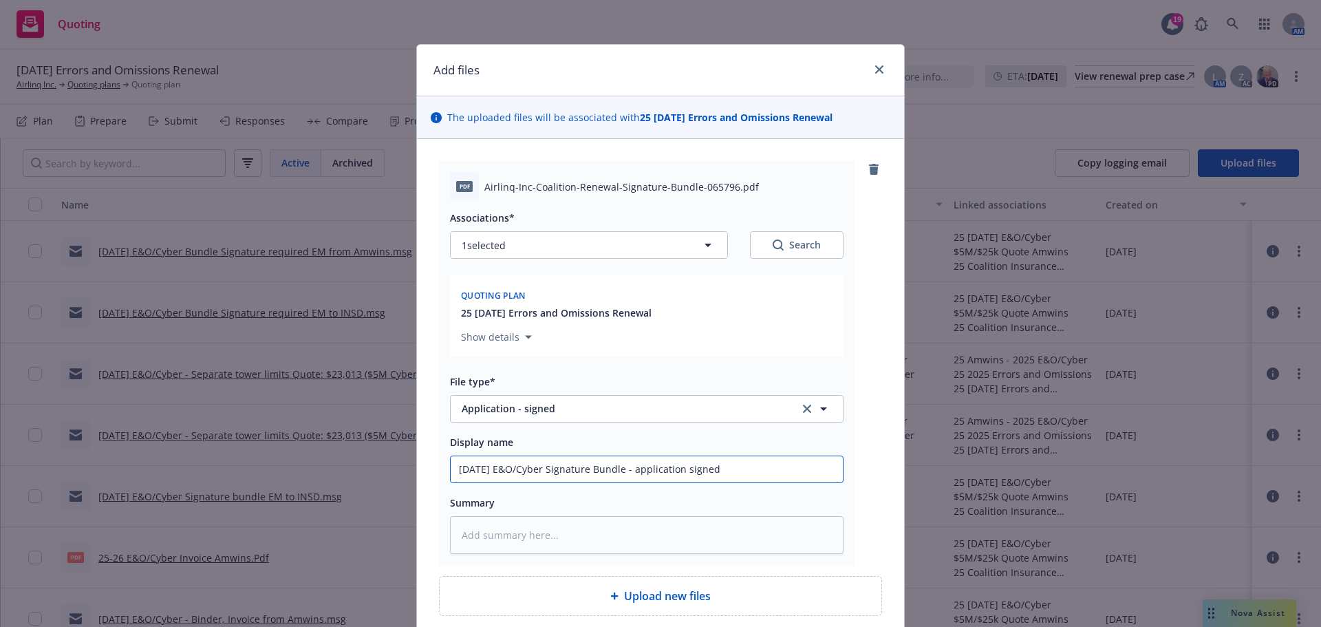
type input "9/8/2025 E&O/Cyber Signature Bundle - application signed b"
type textarea "x"
type input "9/8/2025 E&O/Cyber Signature Bundle - application signed by"
type textarea "x"
type input "9/8/2025 E&O/Cyber Signature Bundle - application signed by"
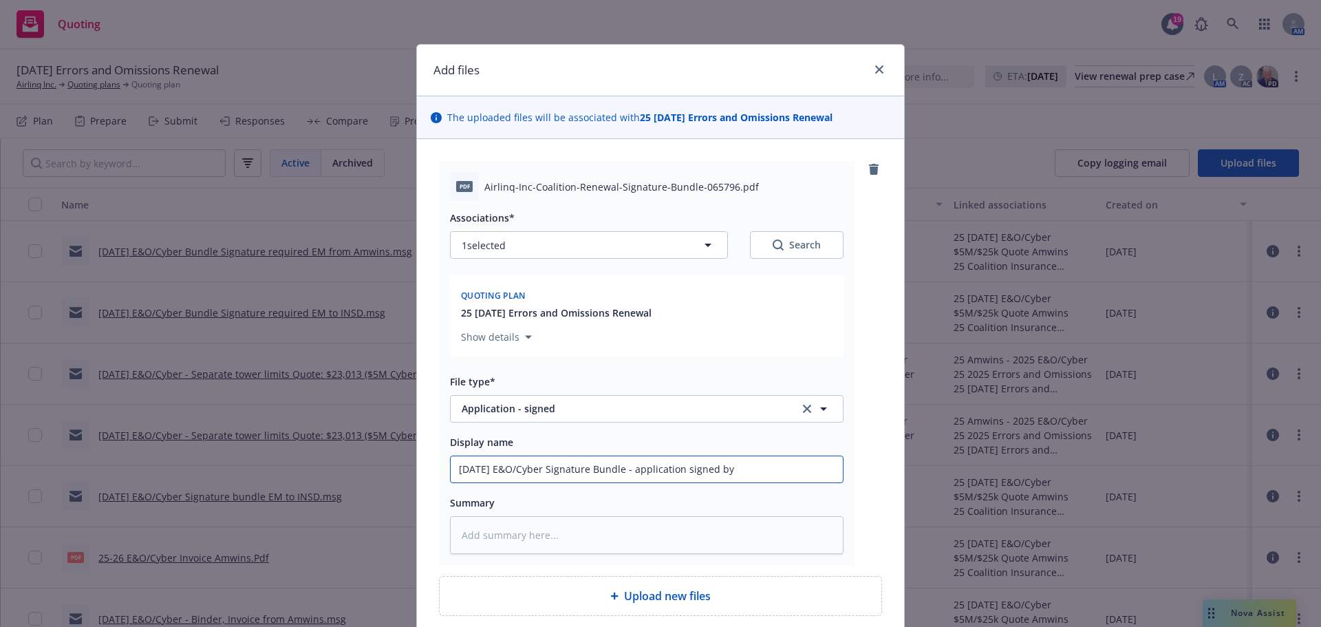
type textarea "x"
type input "9/8/2025 E&O/Cyber Signature Bundle - application signed by i"
type textarea "x"
type input "9/8/2025 E&O/Cyber Signature Bundle - application signed by in"
type textarea "x"
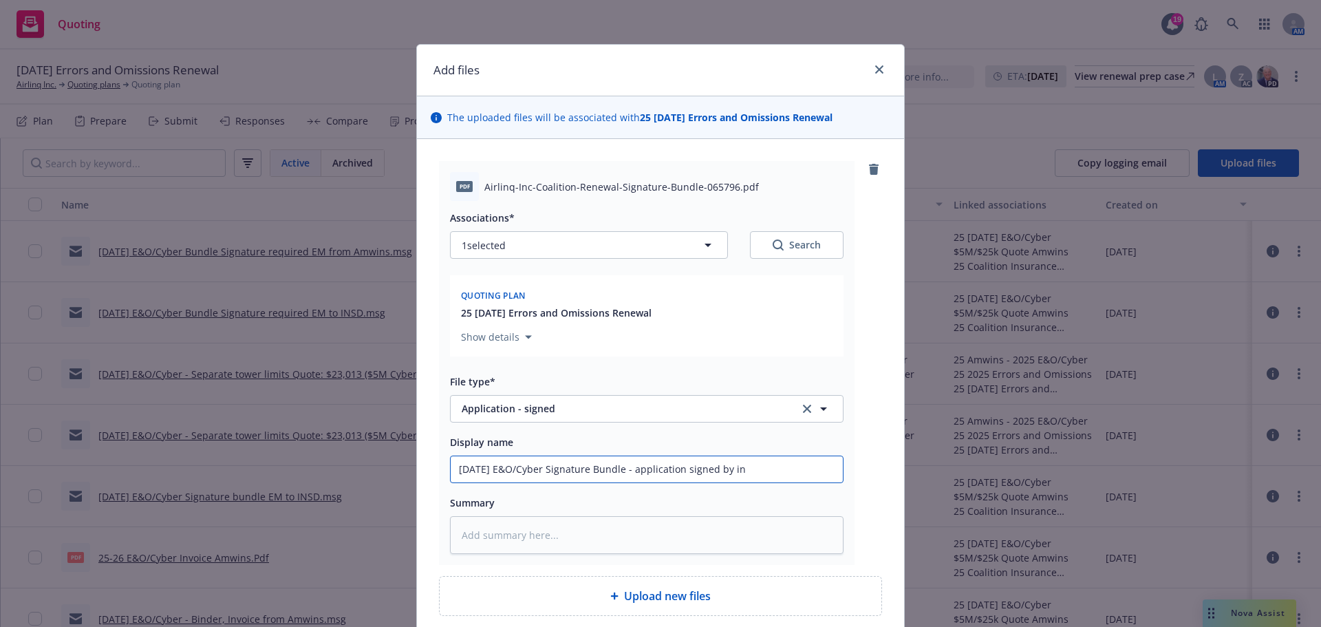
type input "9/8/2025 E&O/Cyber Signature Bundle - application signed by ins"
type textarea "x"
type input "9/8/2025 E&O/Cyber Signature Bundle - application signed by insu"
type textarea "x"
type input "9/8/2025 E&O/Cyber Signature Bundle - application signed by insur"
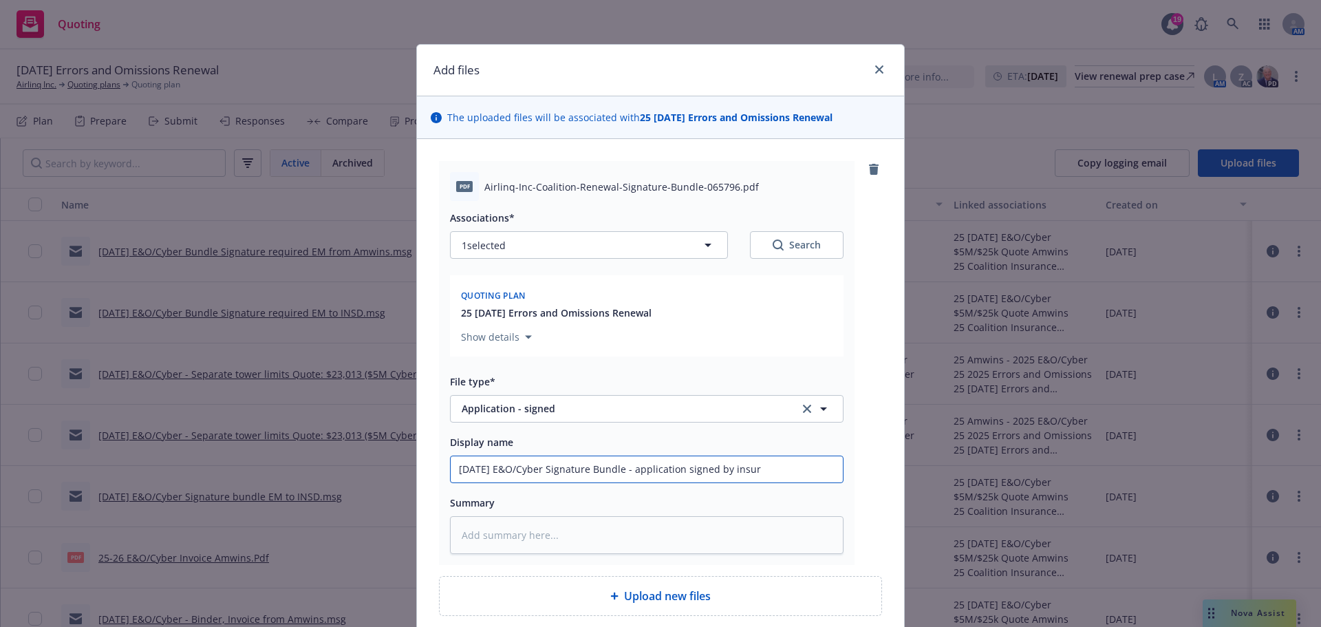
type textarea "x"
type input "9/8/2025 E&O/Cyber Signature Bundle - application signed by insure"
type textarea "x"
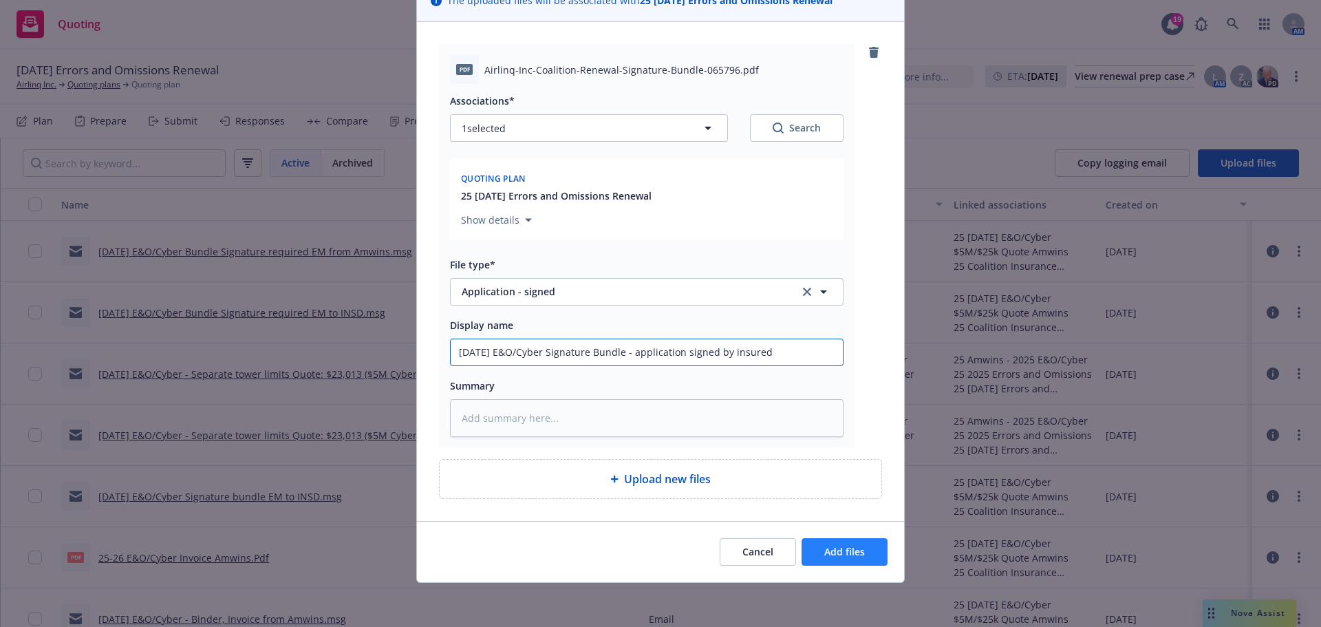
type input "9/8/2025 E&O/Cyber Signature Bundle - application signed by insured"
click at [848, 549] on span "Add files" at bounding box center [844, 551] width 41 height 13
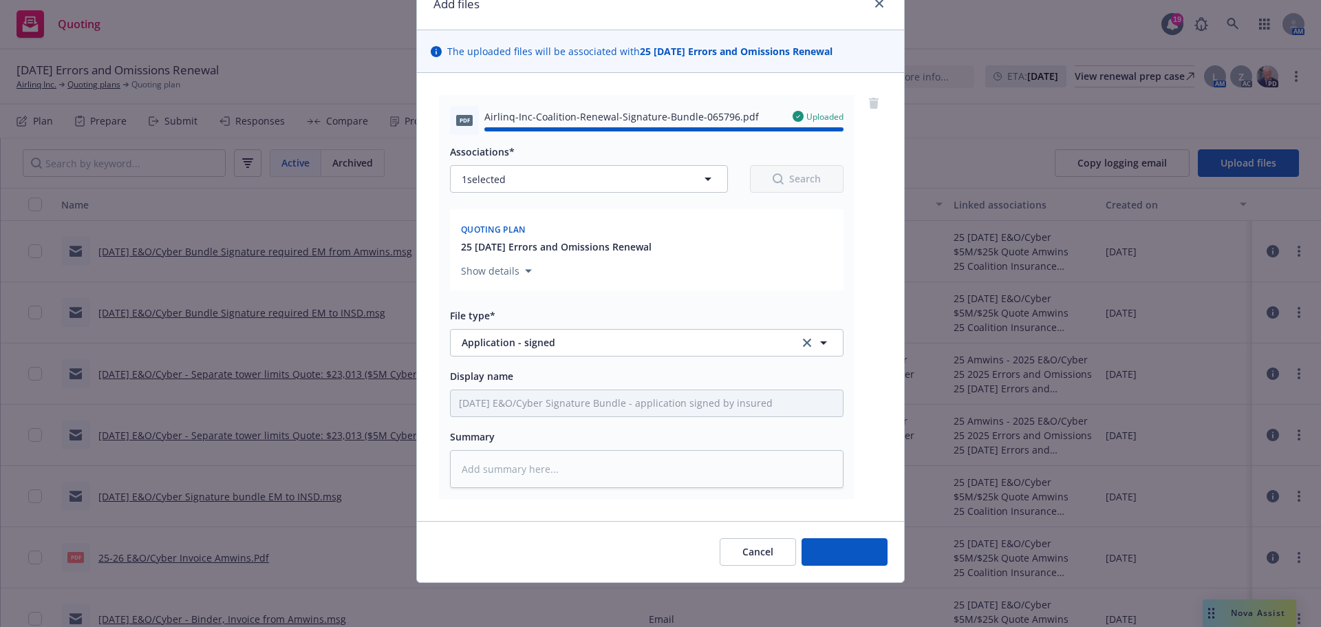
type textarea "x"
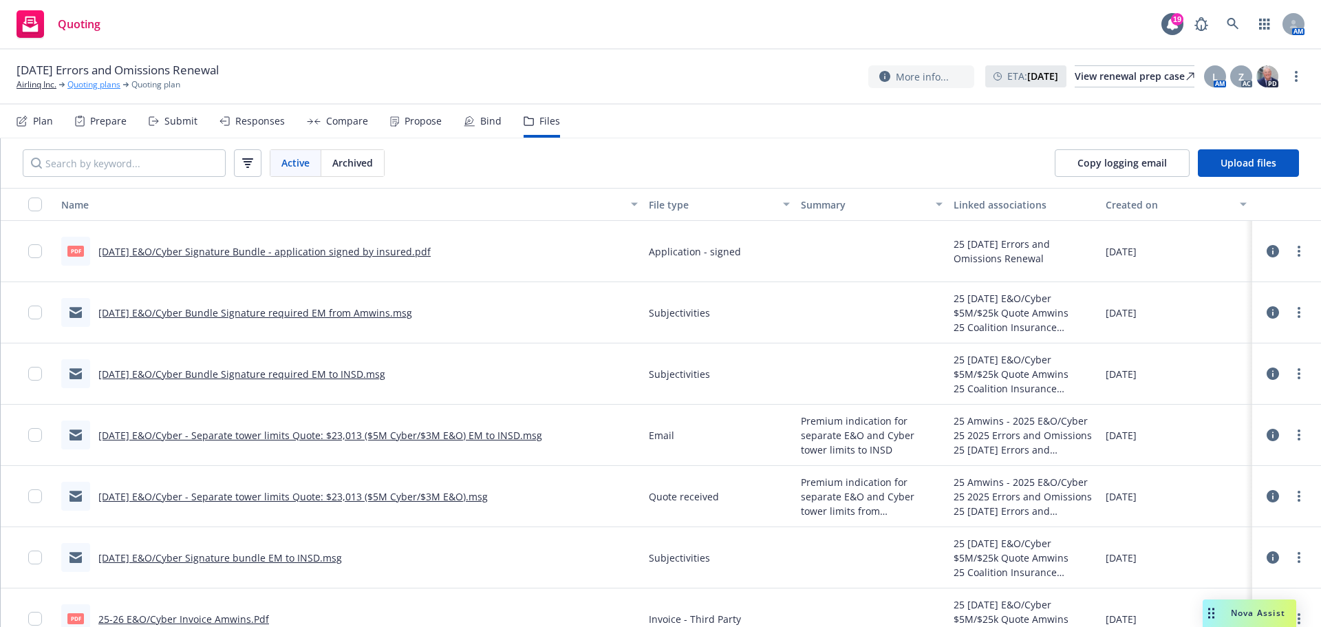
click at [93, 87] on link "Quoting plans" at bounding box center [93, 84] width 53 height 12
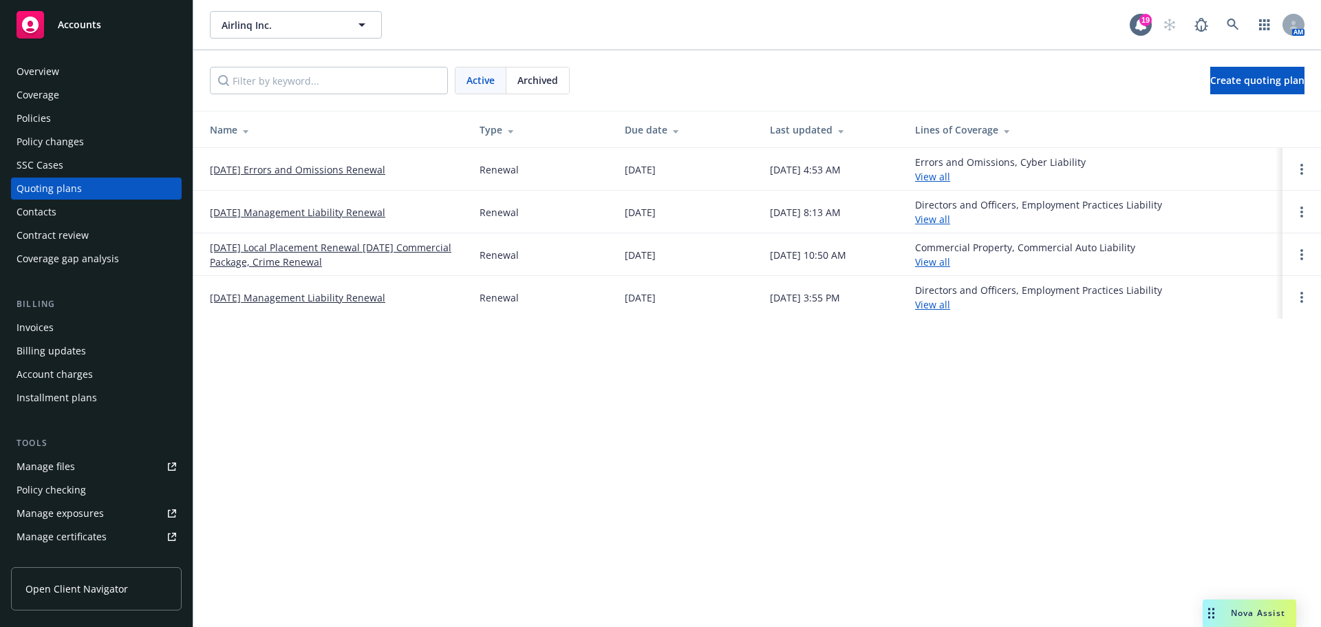
click at [285, 169] on link "09/08/25 Errors and Omissions Renewal" at bounding box center [297, 169] width 175 height 14
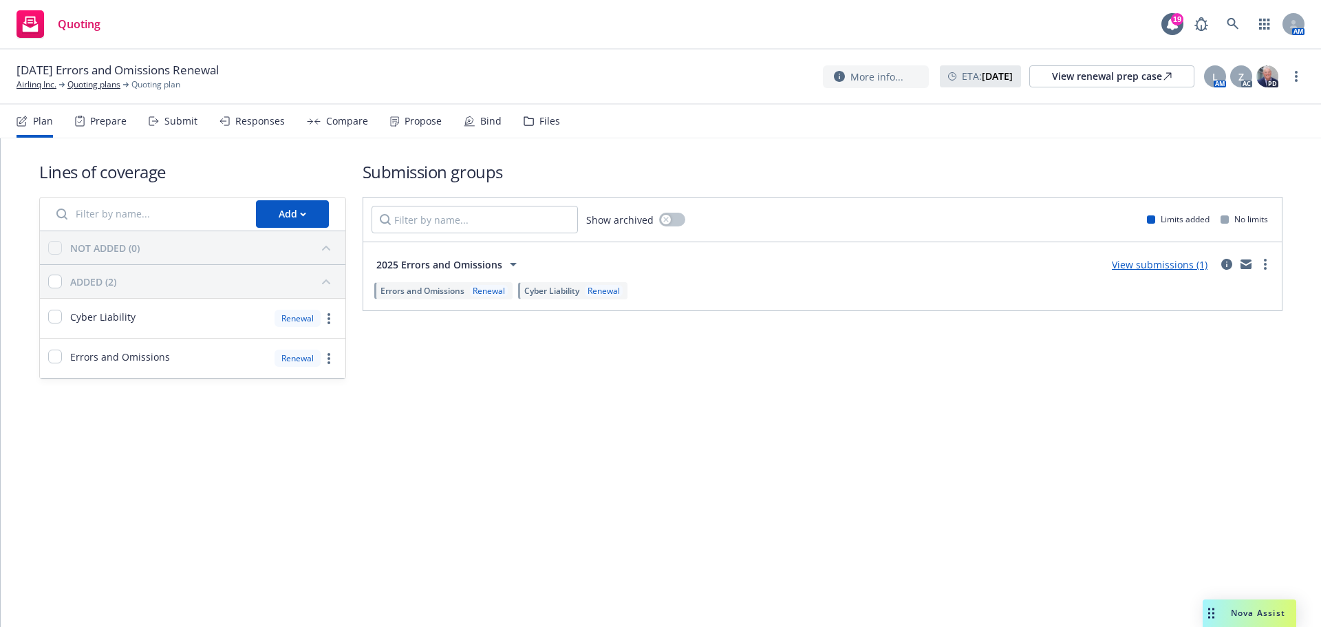
click at [475, 122] on div "Bind" at bounding box center [483, 121] width 38 height 33
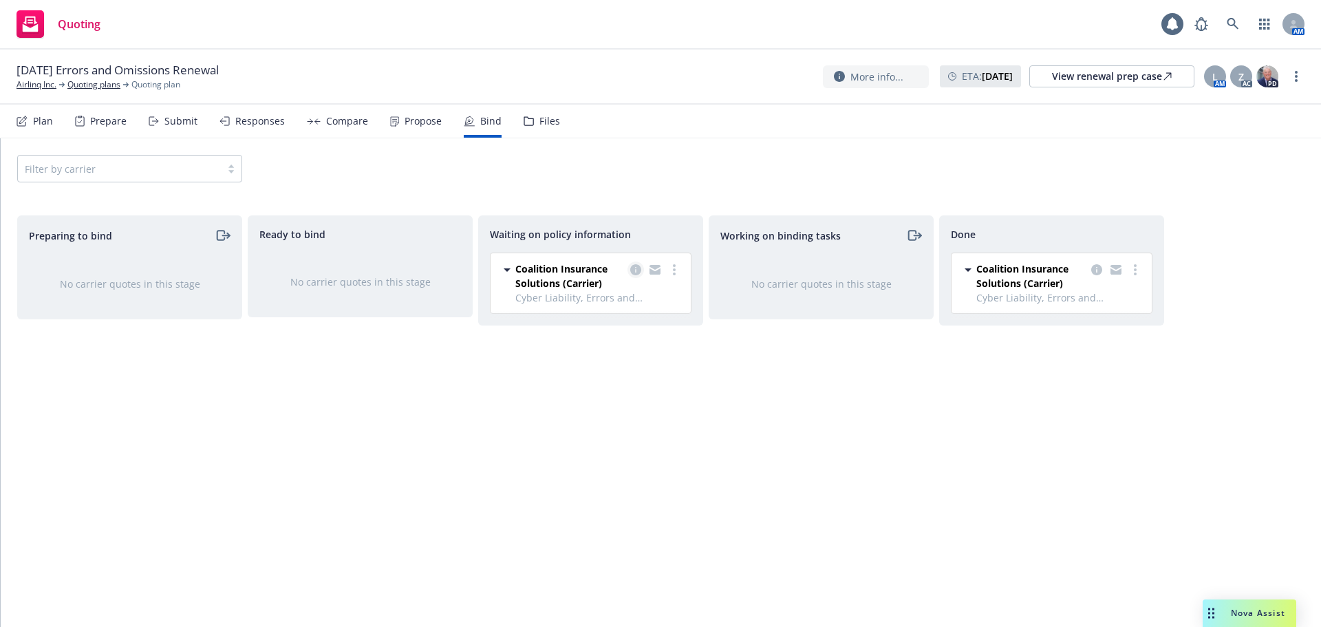
click at [635, 270] on icon "copy logging email" at bounding box center [635, 269] width 11 height 11
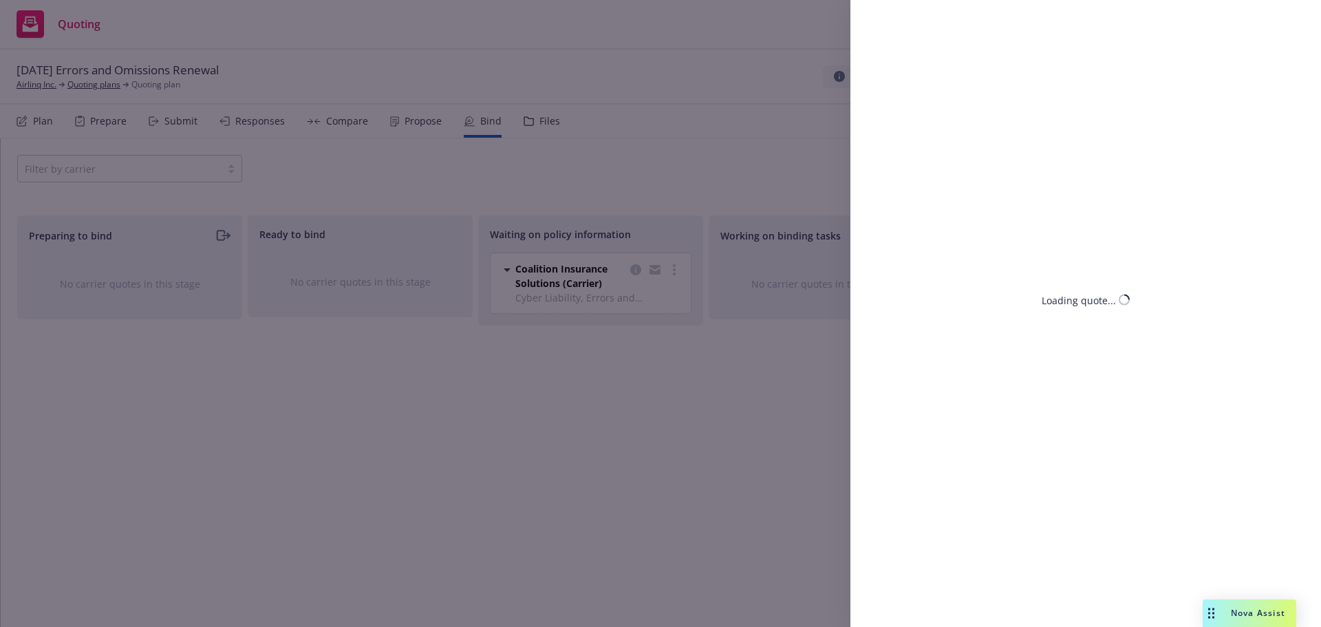
select select "CA"
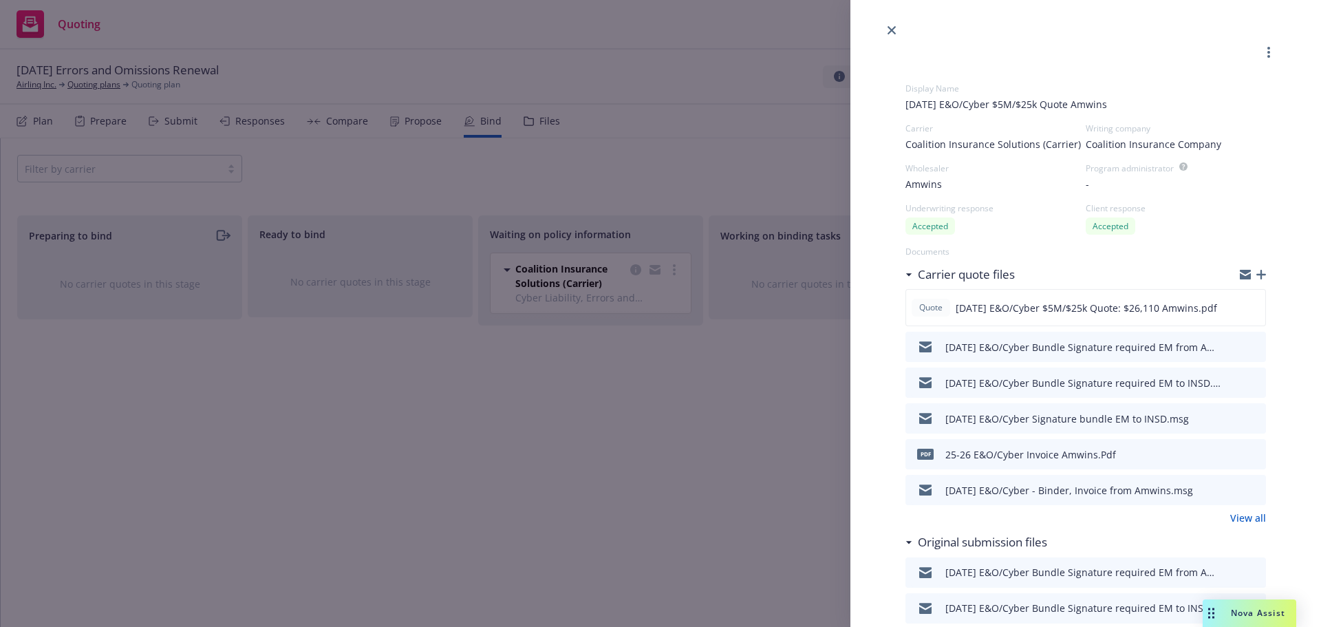
click at [1256, 271] on icon "button" at bounding box center [1261, 275] width 10 height 10
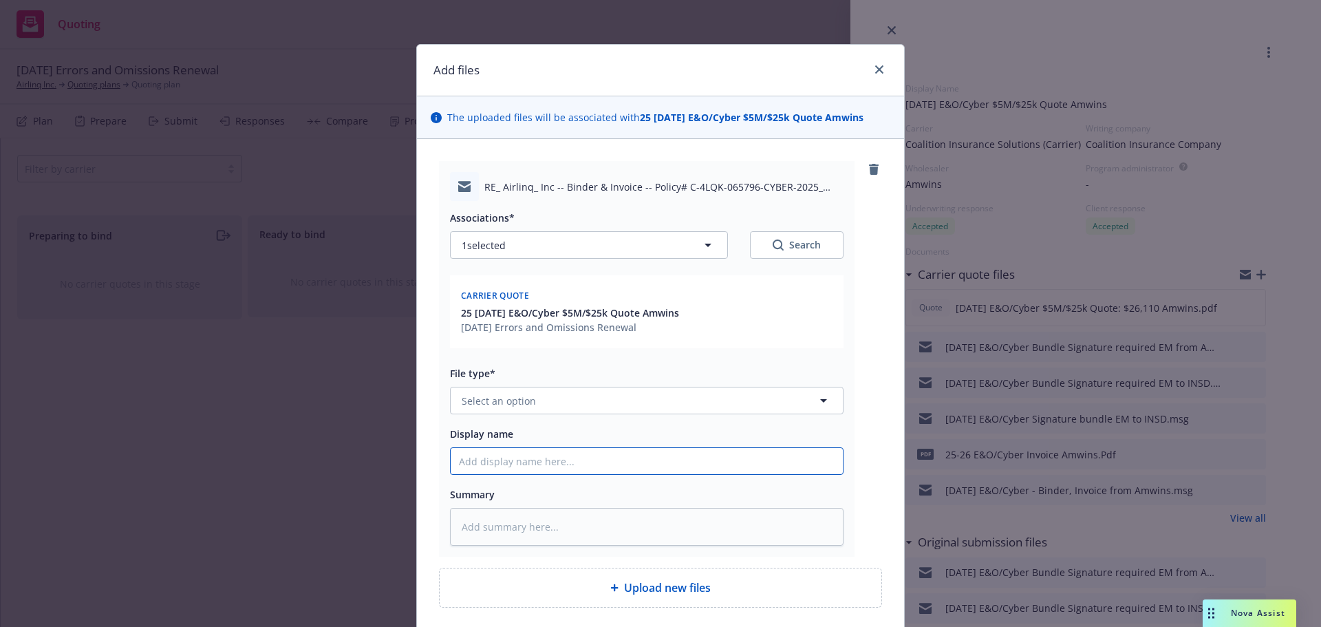
click at [466, 461] on input "Display name" at bounding box center [647, 461] width 392 height 26
type textarea "x"
type input "9"
type textarea "x"
type input "9/"
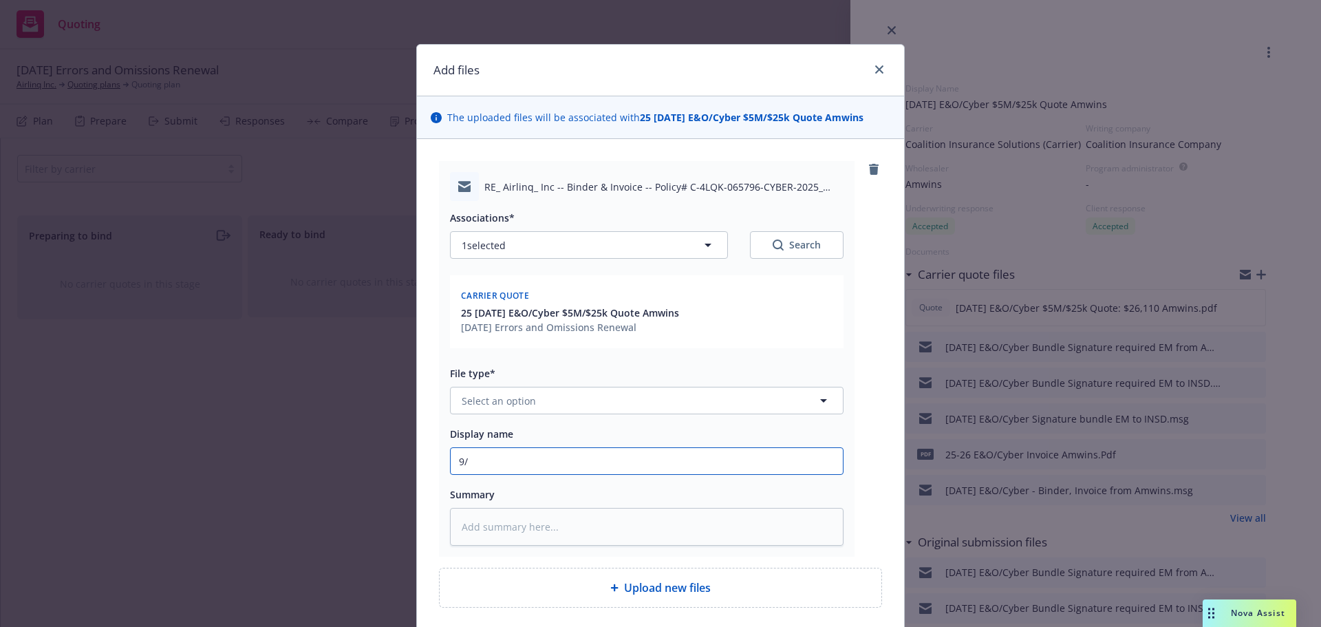
type textarea "x"
type input "9/8"
type textarea "x"
type input "9/8/"
type textarea "x"
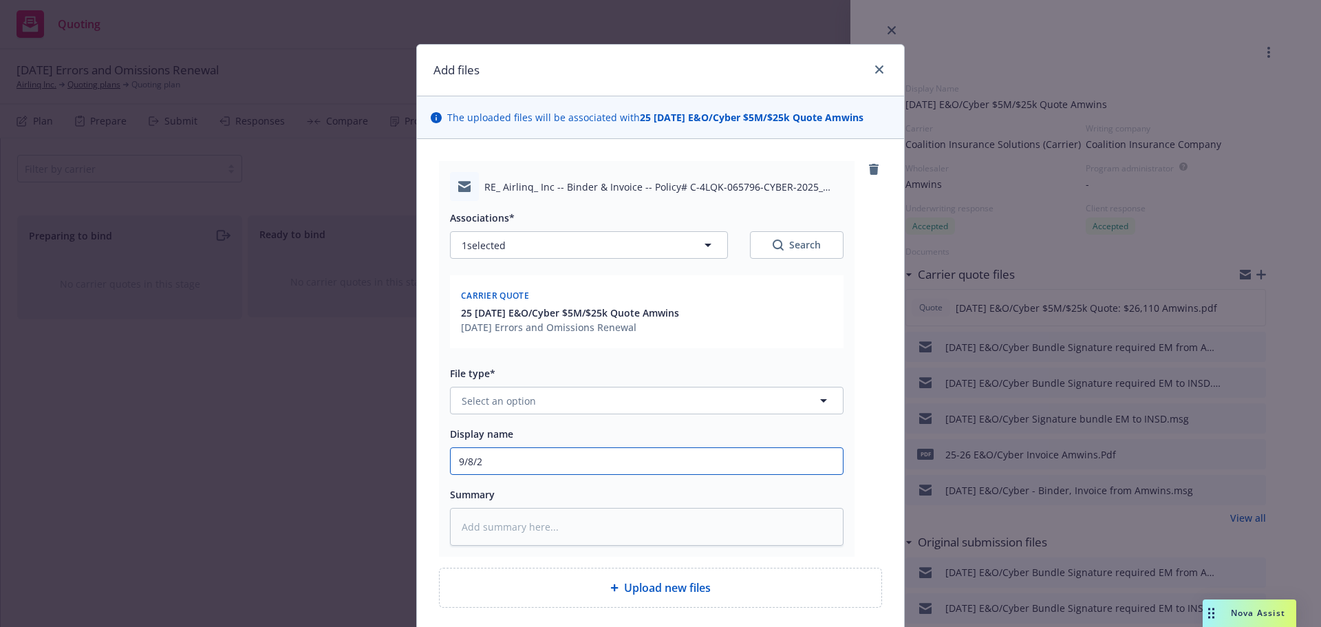
type input "9/8/20"
type textarea "x"
type input "9/8/202"
type textarea "x"
type input "9/8/2025"
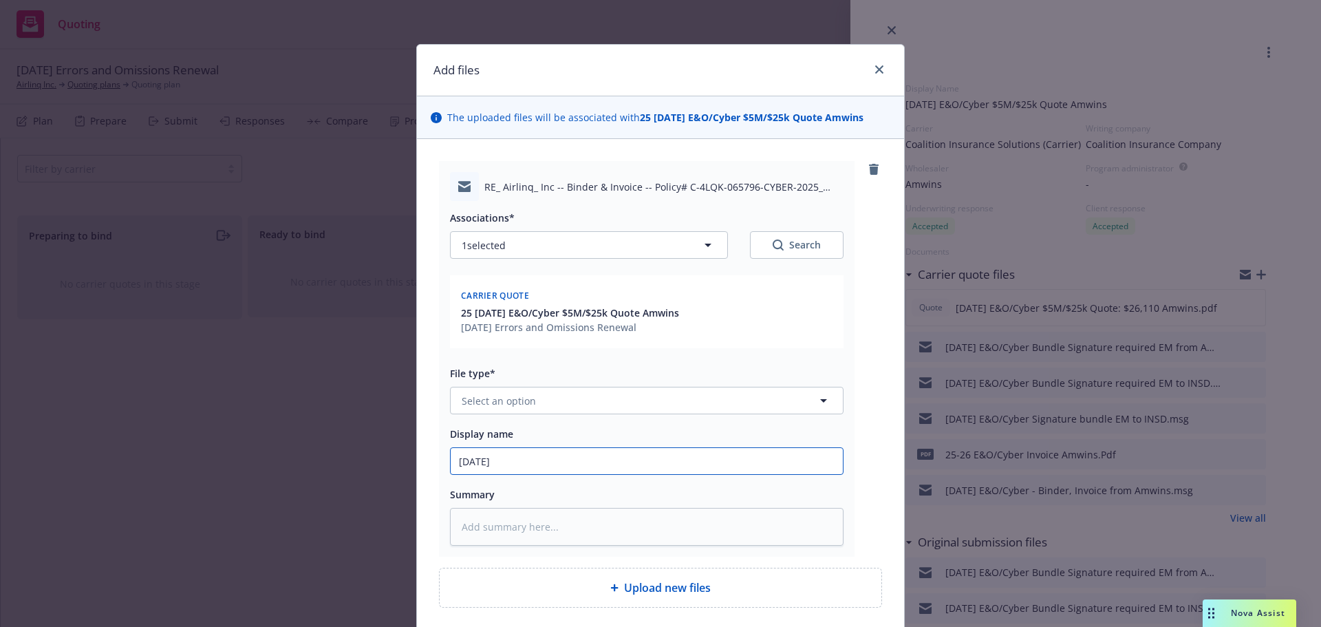
type textarea "x"
type input "9/8/2025"
type textarea "x"
type input "9/8/2025 E"
type textarea "x"
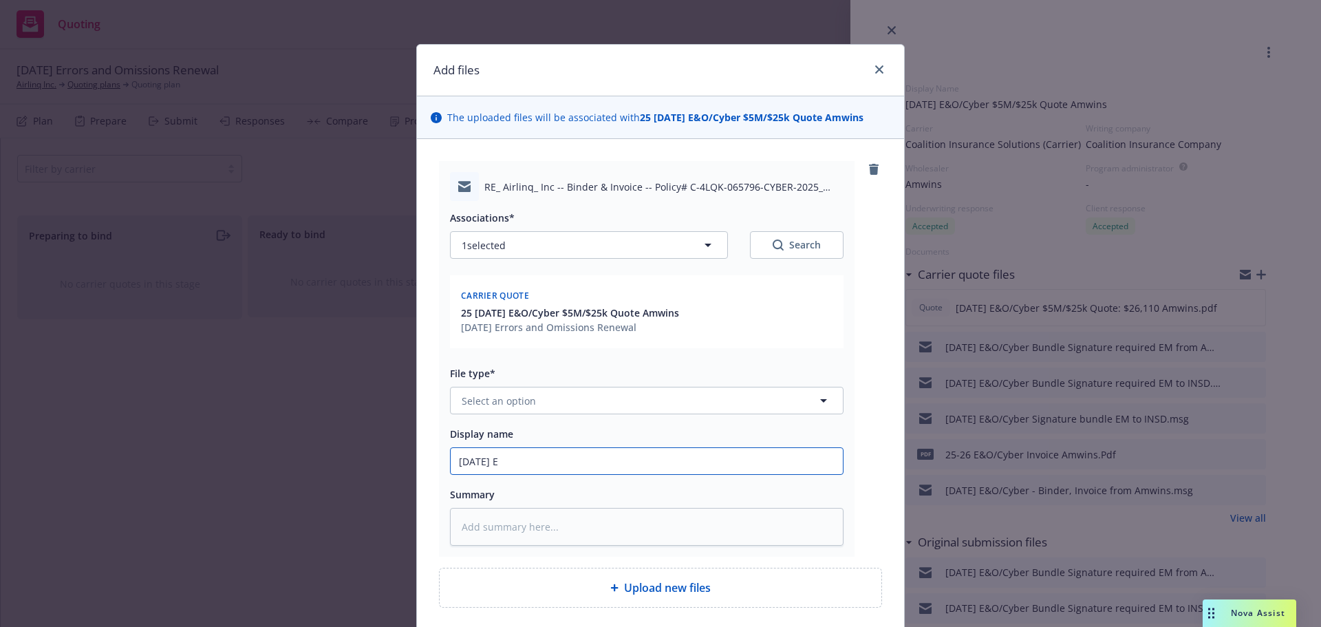
type input "9/8/2025 E&"
type textarea "x"
type input "9/8/2025 E&O"
type textarea "x"
type input "9/8/2025 E&"
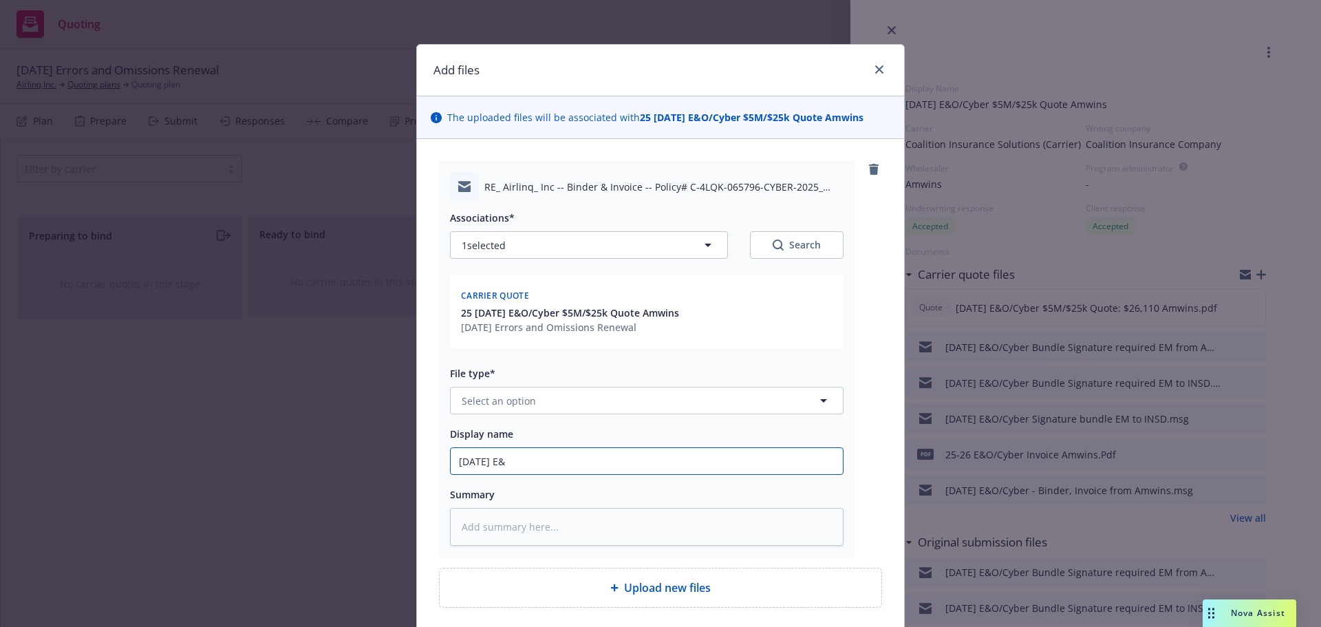
type textarea "x"
type input "9/8/2025 E&O"
type textarea "x"
type input "9/8/2025 E&O/"
type textarea "x"
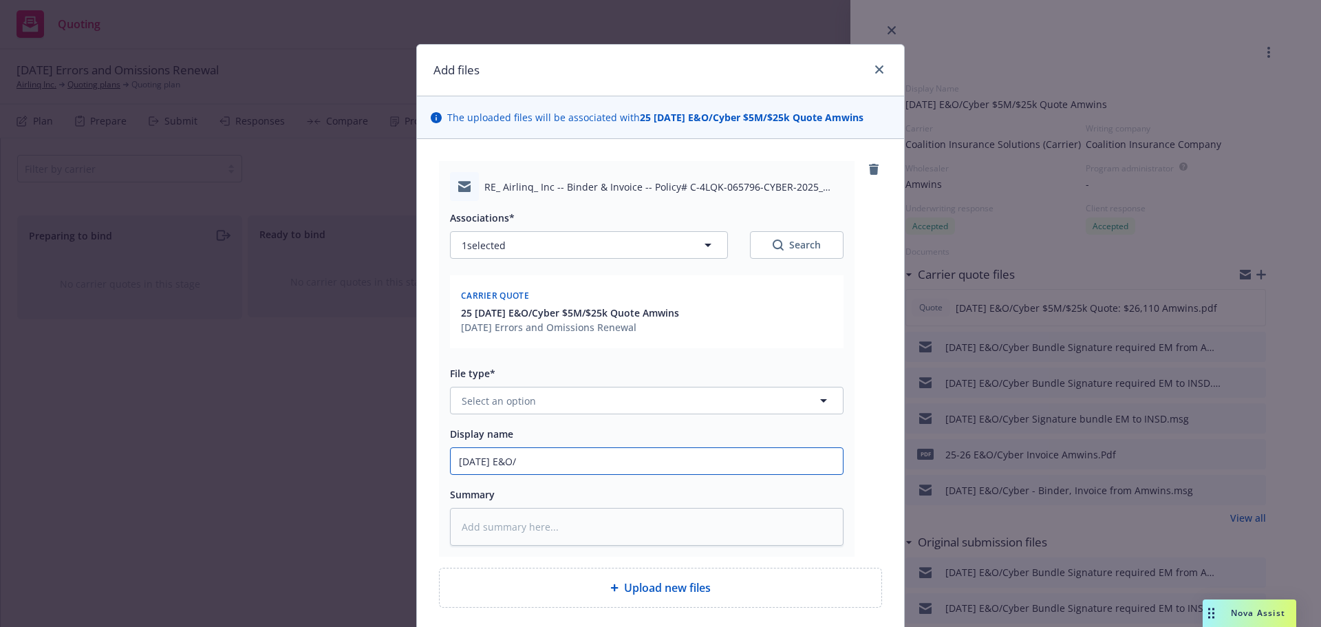
type input "9/8/2025 E&O/C"
type textarea "x"
type input "9/8/2025 E&O/Cy"
type textarea "x"
type input "9/8/2025 E&O/Cyb"
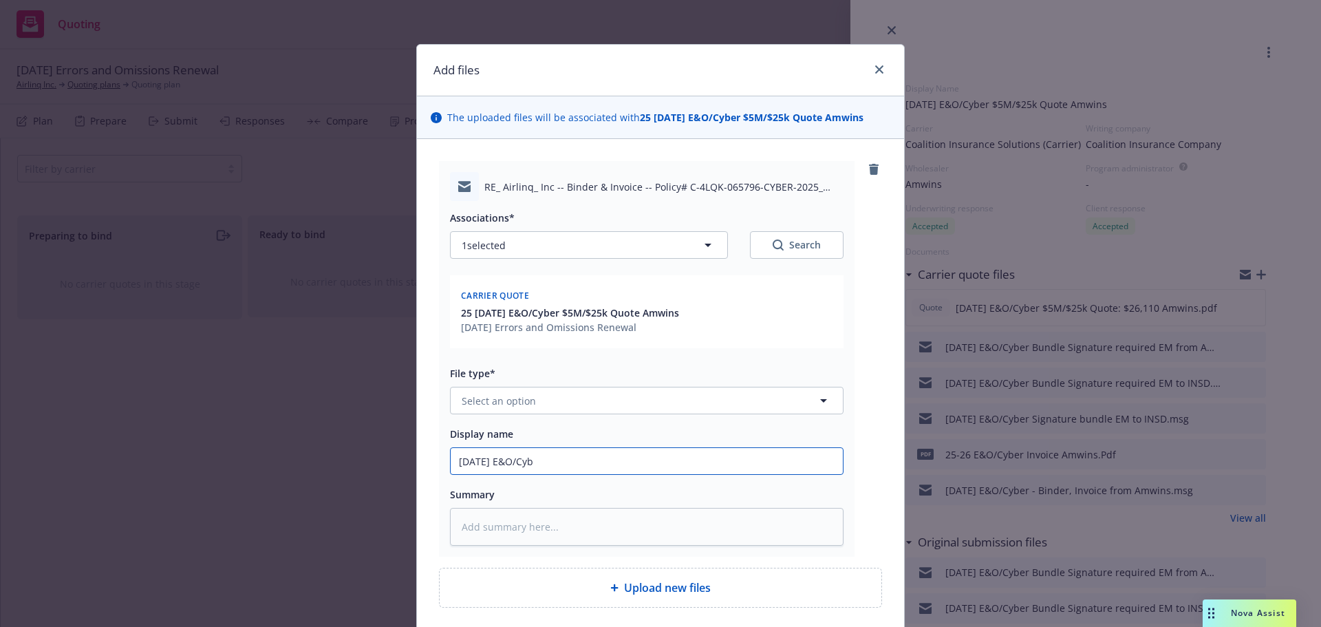
type textarea "x"
type input "9/8/2025 E&O/Cybe"
type textarea "x"
type input "9/8/2025 E&O/Cyber"
type textarea "x"
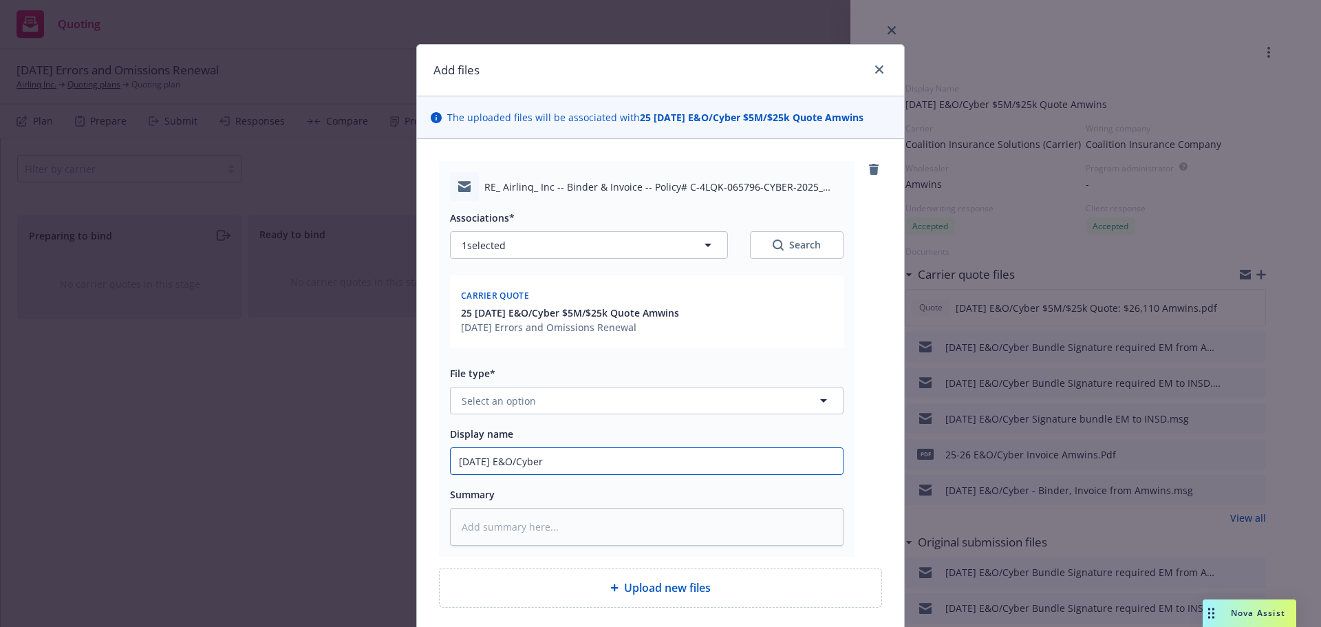
type input "9/8/2025 E&O/Cyber"
type textarea "x"
type input "9/8/2025 E&O/Cyber S"
type textarea "x"
type input "9/8/2025 E&O/Cyber Si"
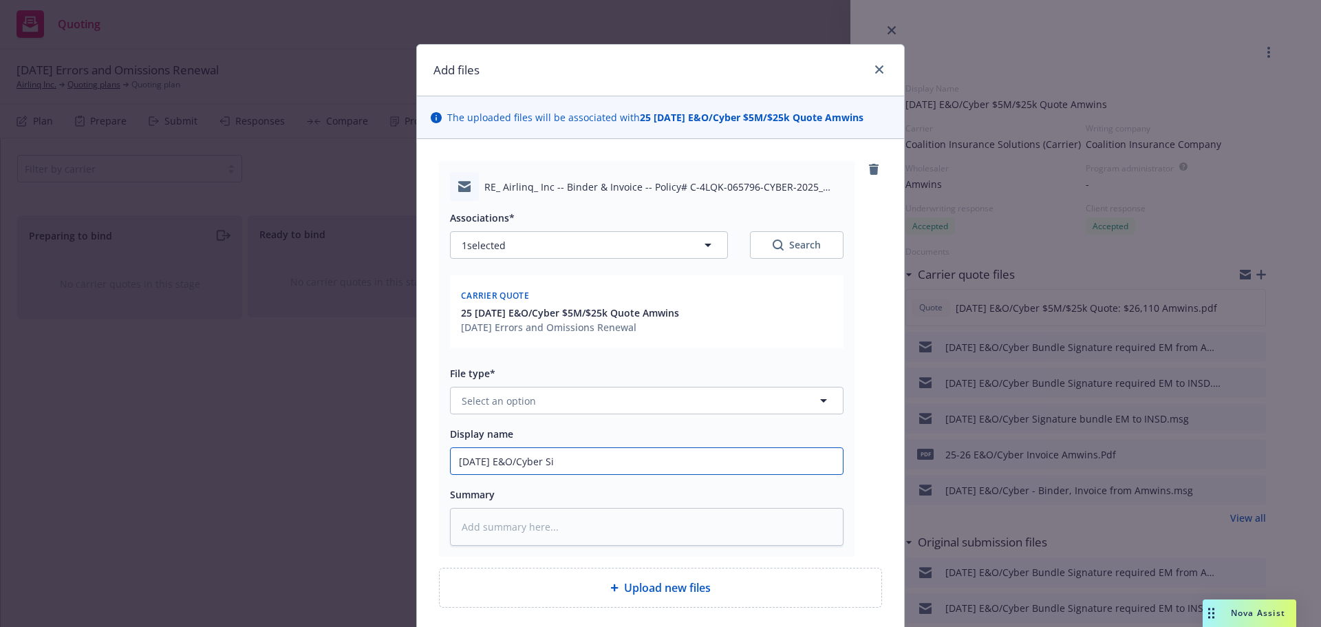
type textarea "x"
type input "9/8/2025 E&O/Cyber Sig"
type textarea "x"
type input "9/8/2025 E&O/Cyber Sign"
type textarea "x"
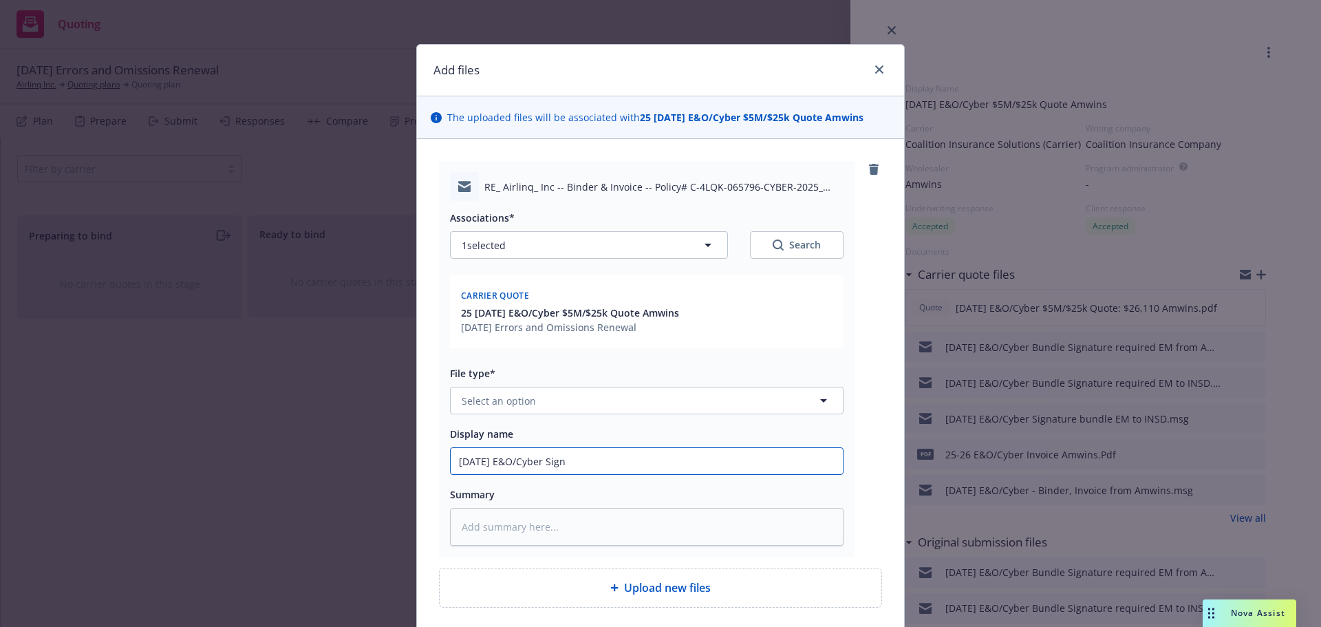
type input "9/8/2025 E&O/Cyber Signa"
type textarea "x"
type input "9/8/2025 E&O/Cyber Signat"
type textarea "x"
type input "9/8/2025 E&O/Cyber Signatu"
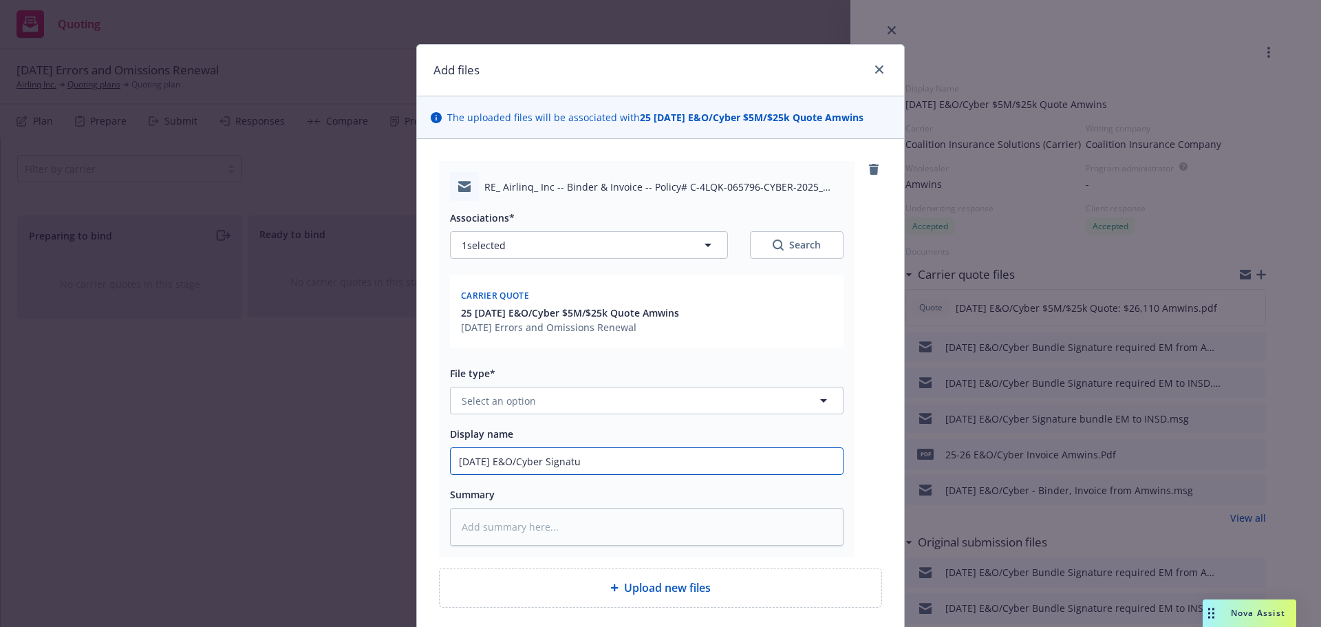
type textarea "x"
type input "9/8/2025 E&O/Cyber Signatur"
type textarea "x"
type input "9/8/2025 E&O/Cyber Signature"
type textarea "x"
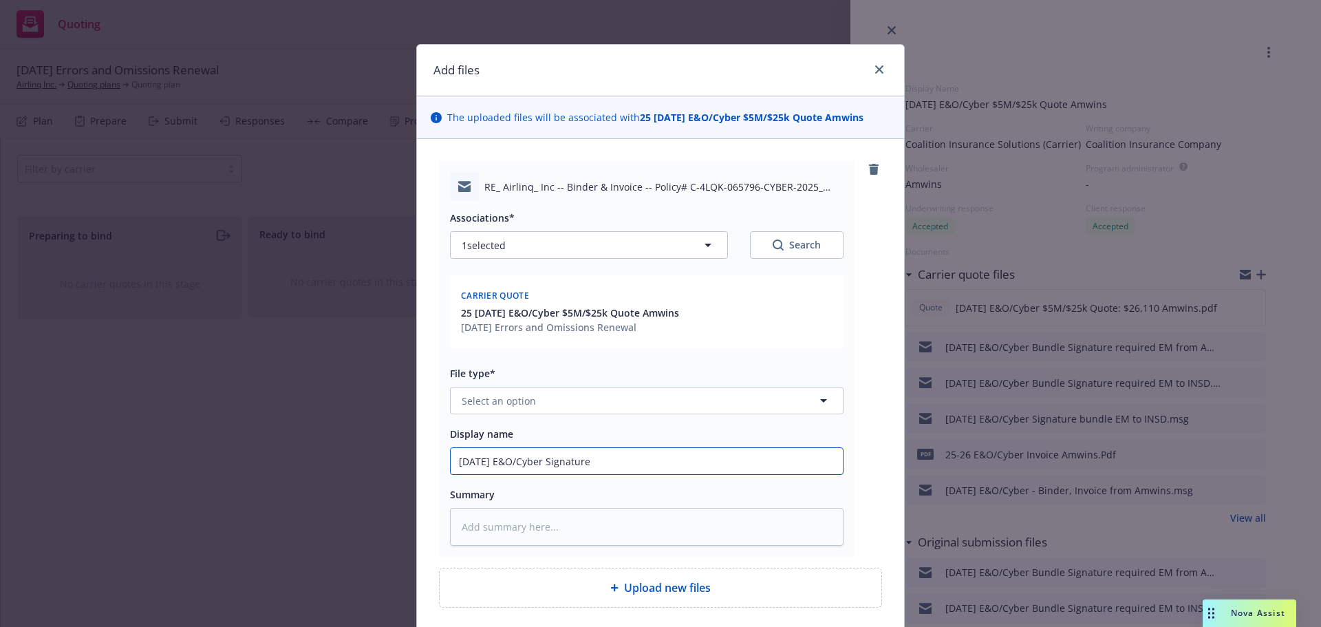
type input "9/8/2025 E&O/Cyber Signature"
type textarea "x"
type input "9/8/2025 E&O/Cyber Signature b"
type textarea "x"
type input "9/8/2025 E&O/Cyber Signature bu"
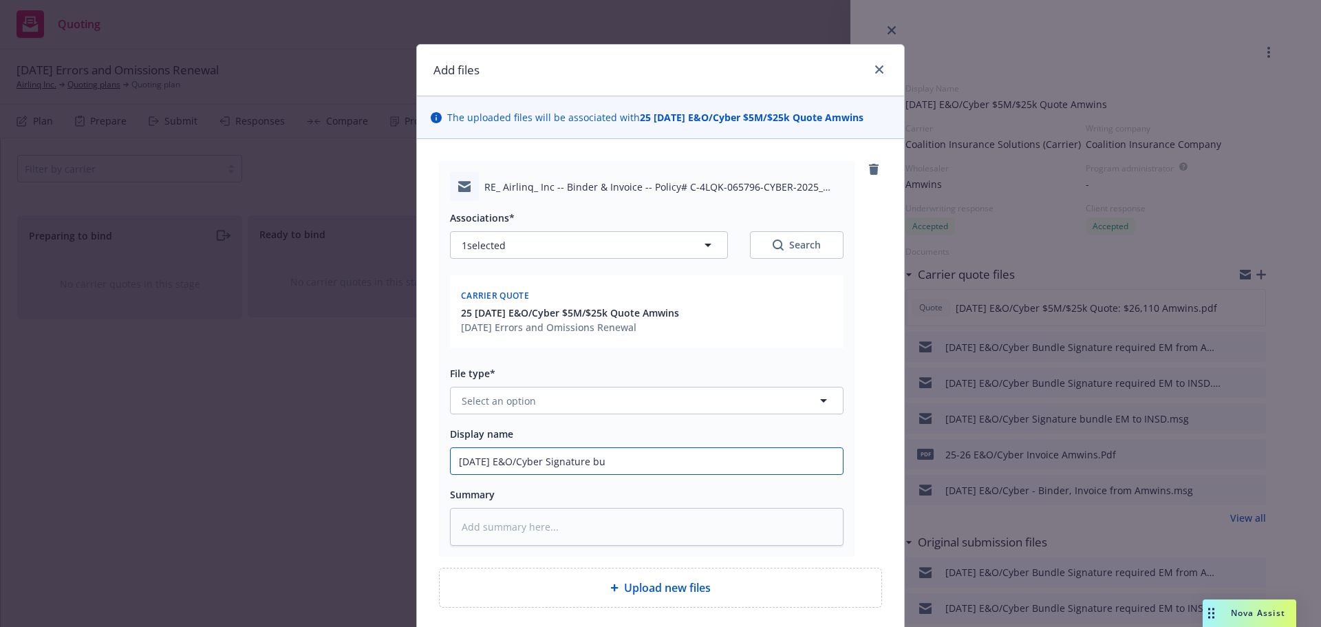
type textarea "x"
type input "9/8/2025 E&O/Cyber Signature bun"
type textarea "x"
type input "9/8/2025 E&O/Cyber Signature bund"
type textarea "x"
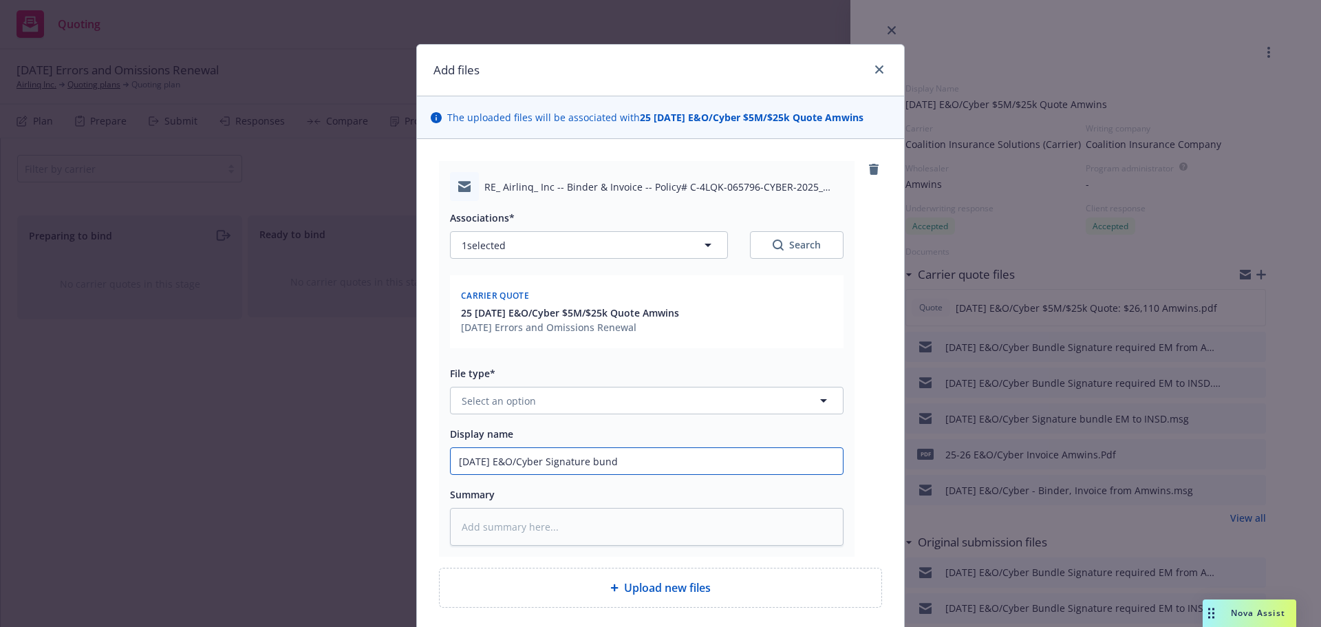
type input "9/8/2025 E&O/Cyber Signature bundl"
type textarea "x"
type input "9/8/2025 E&O/Cyber Signature bundle"
type textarea "x"
type input "9/8/2025 E&O/Cyber Signature bundle"
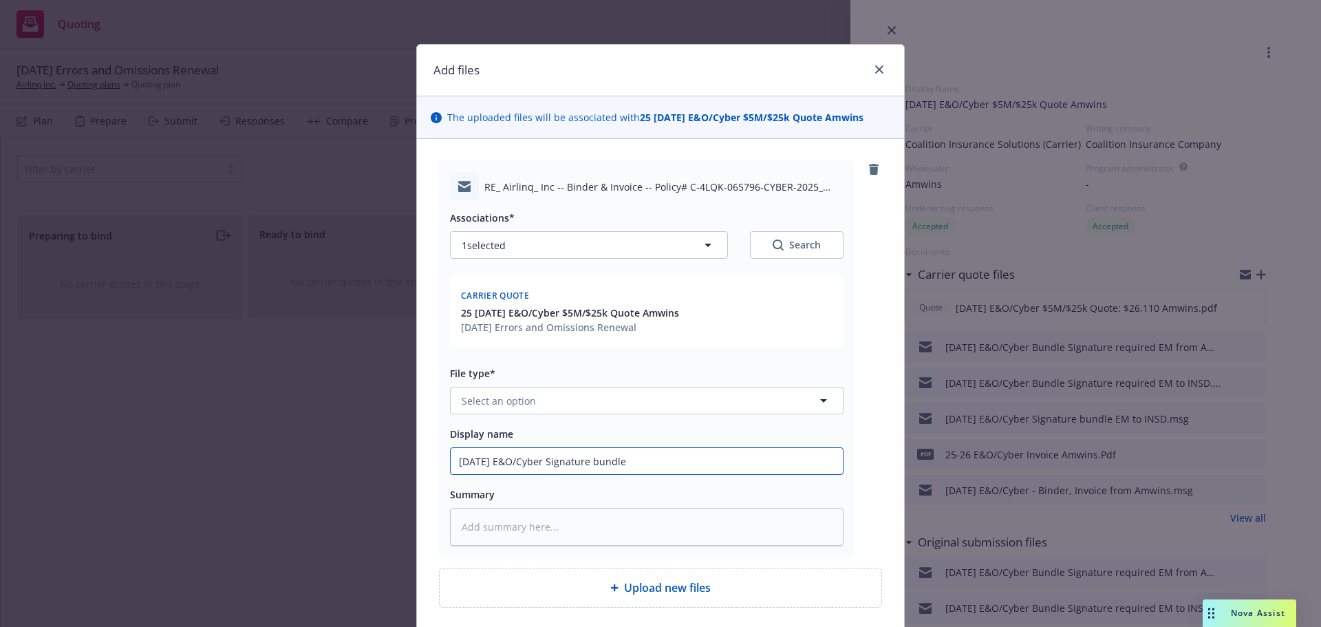
type textarea "x"
type input "9/8/2025 E&O/Cyber Signature bundle -"
type textarea "x"
type input "9/8/2025 E&O/Cyber Signature bundle -"
type textarea "x"
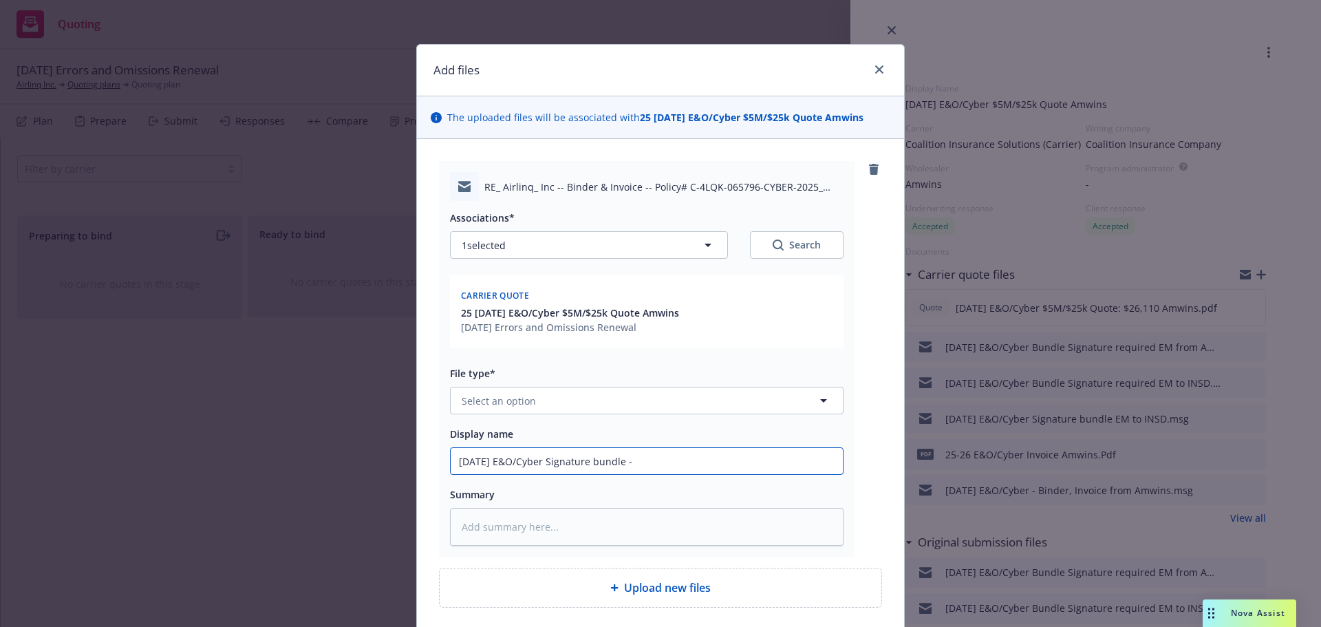
type input "9/8/2025 E&O/Cyber Signature bundle - s"
type textarea "x"
type input "9/8/2025 E&O/Cyber Signature bundle - si"
type textarea "x"
type input "9/8/2025 E&O/Cyber Signature bundle - sig"
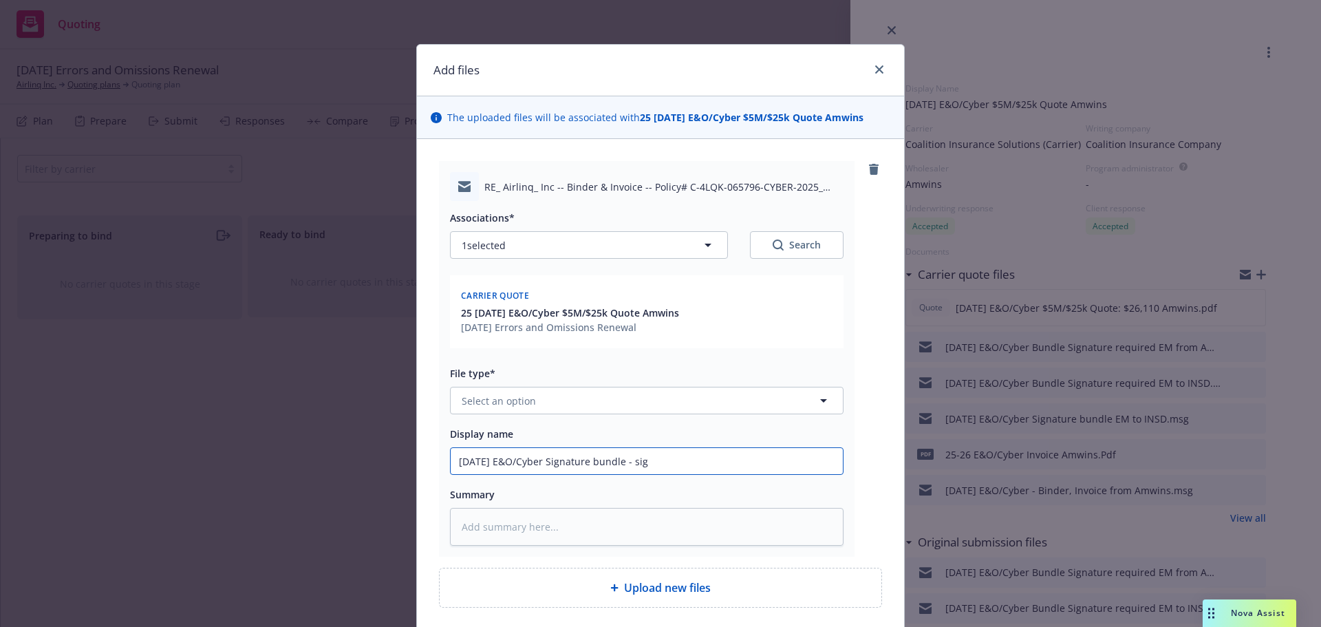
type textarea "x"
type input "9/8/2025 E&O/Cyber Signature bundle - sign"
type textarea "x"
type input "9/8/2025 E&O/Cyber Signature bundle - signe"
type textarea "x"
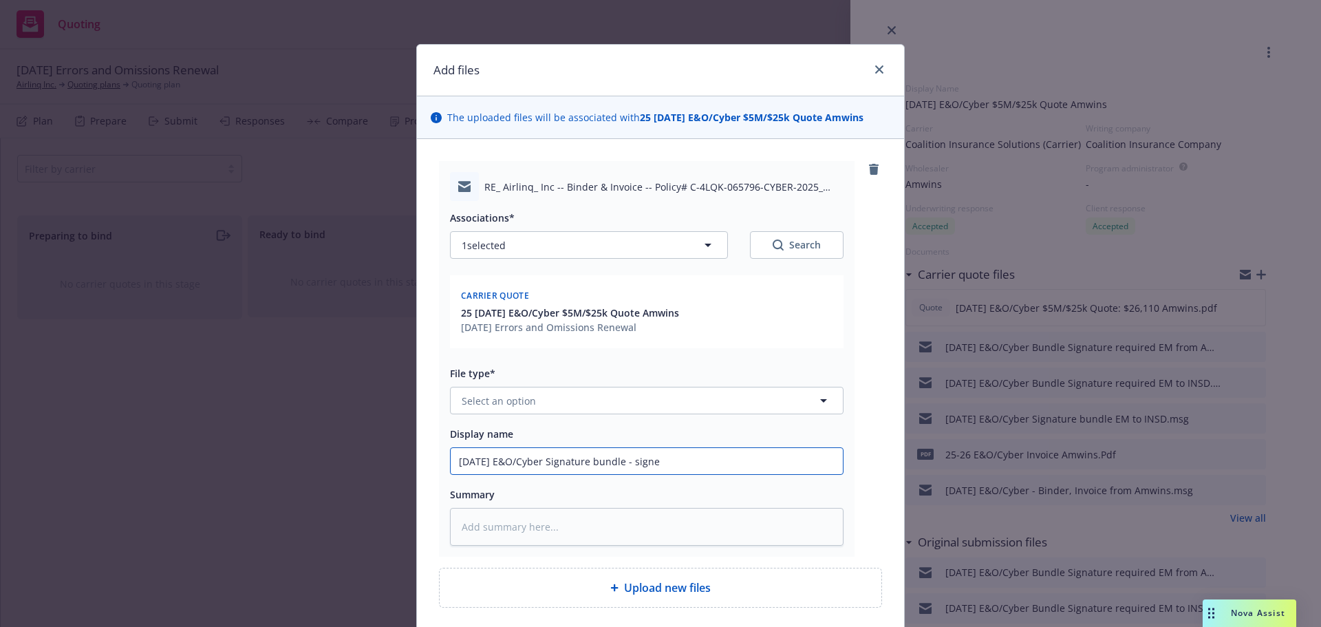
type input "9/8/2025 E&O/Cyber Signature bundle - signed"
type textarea "x"
type input "9/8/2025 E&O/Cyber Signature bundle - signed"
type textarea "x"
type input "9/8/2025 E&O/Cyber Signature bundle - signed -"
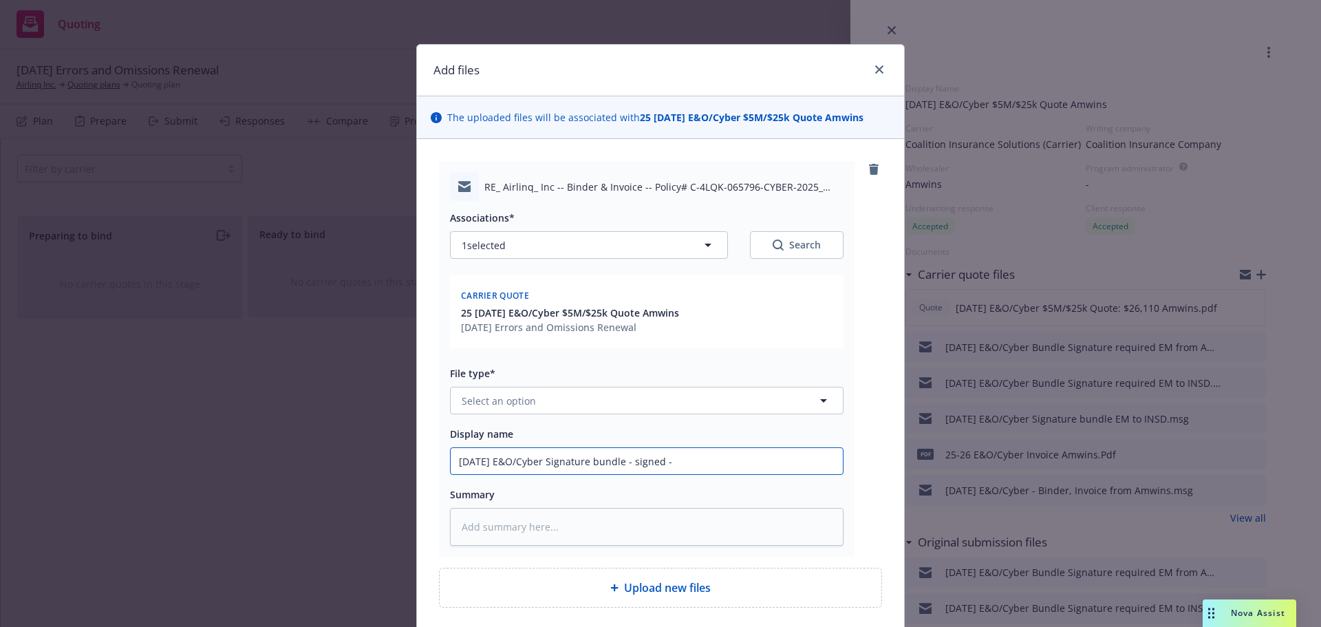
type textarea "x"
type input "9/8/2025 E&O/Cyber Signature bundle - signed -"
type textarea "x"
type input "9/8/2025 E&O/Cyber Signature bundle - signed - E"
type textarea "x"
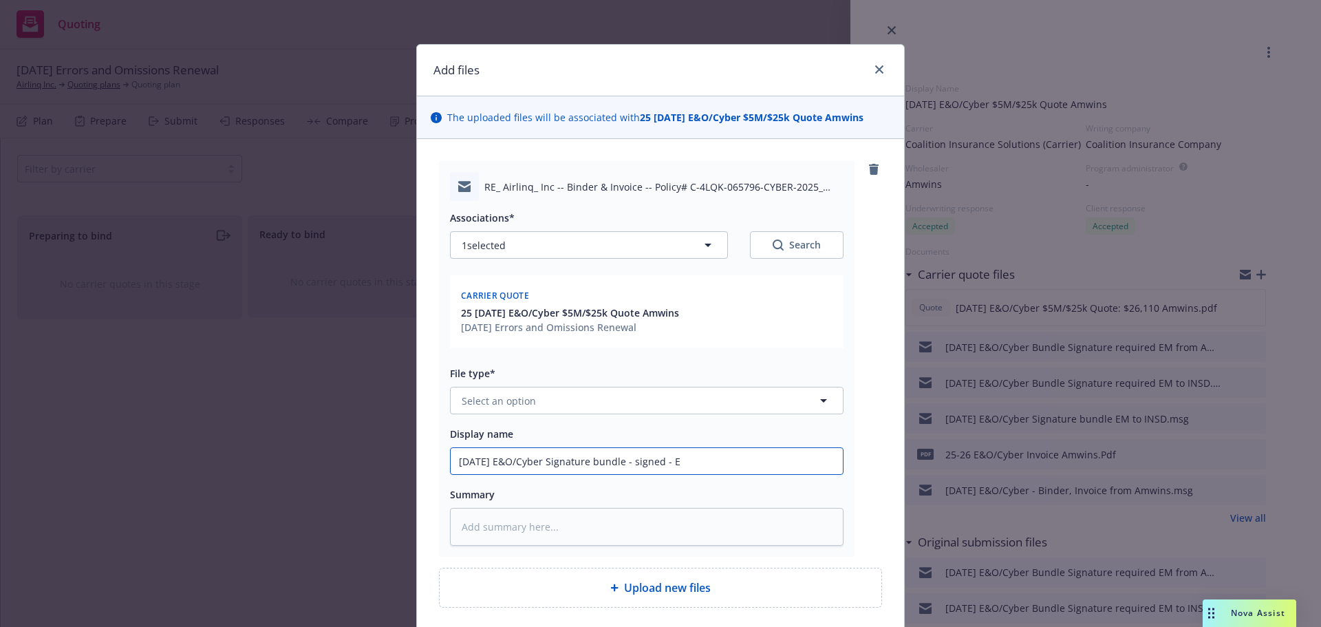
type input "9/8/2025 E&O/Cyber Signature bundle - signed - EM"
type textarea "x"
type input "9/8/2025 E&O/Cyber Signature bundle - signed - EM"
type textarea "x"
type input "9/8/2025 E&O/Cyber Signature bundle - signed - EM t"
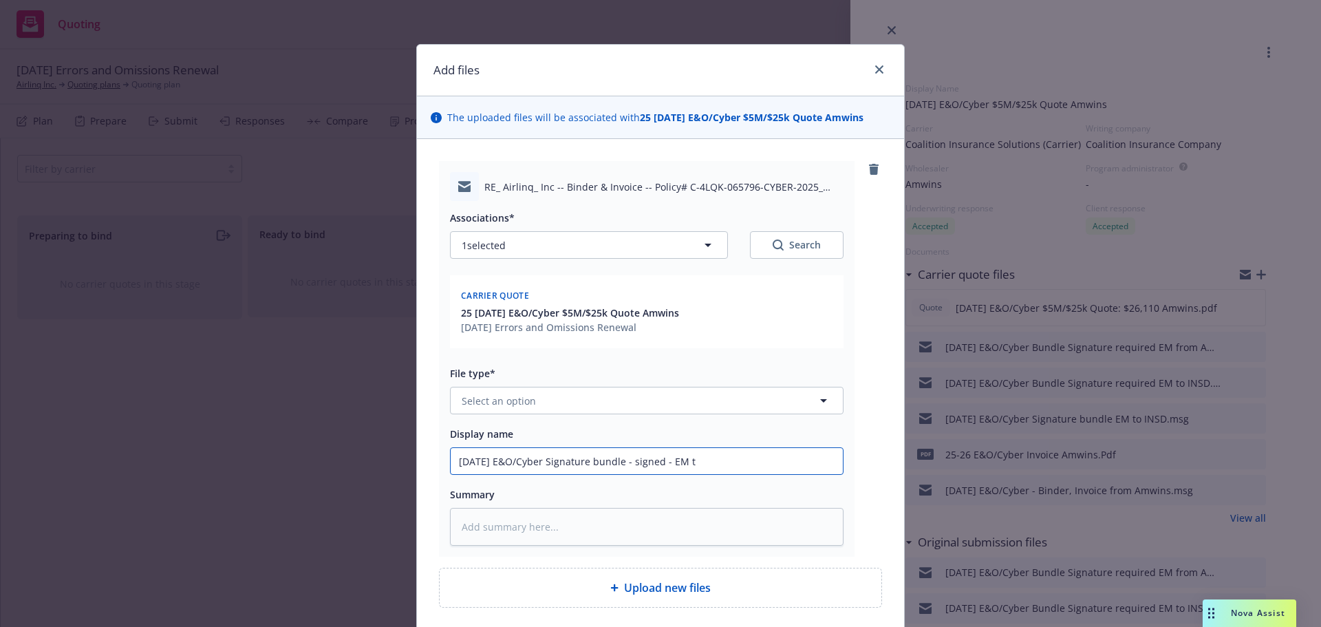
type textarea "x"
type input "9/8/2025 E&O/Cyber Signature bundle - signed - EM to"
type textarea "x"
type input "9/8/2025 E&O/Cyber Signature bundle - signed - EM to U"
type textarea "x"
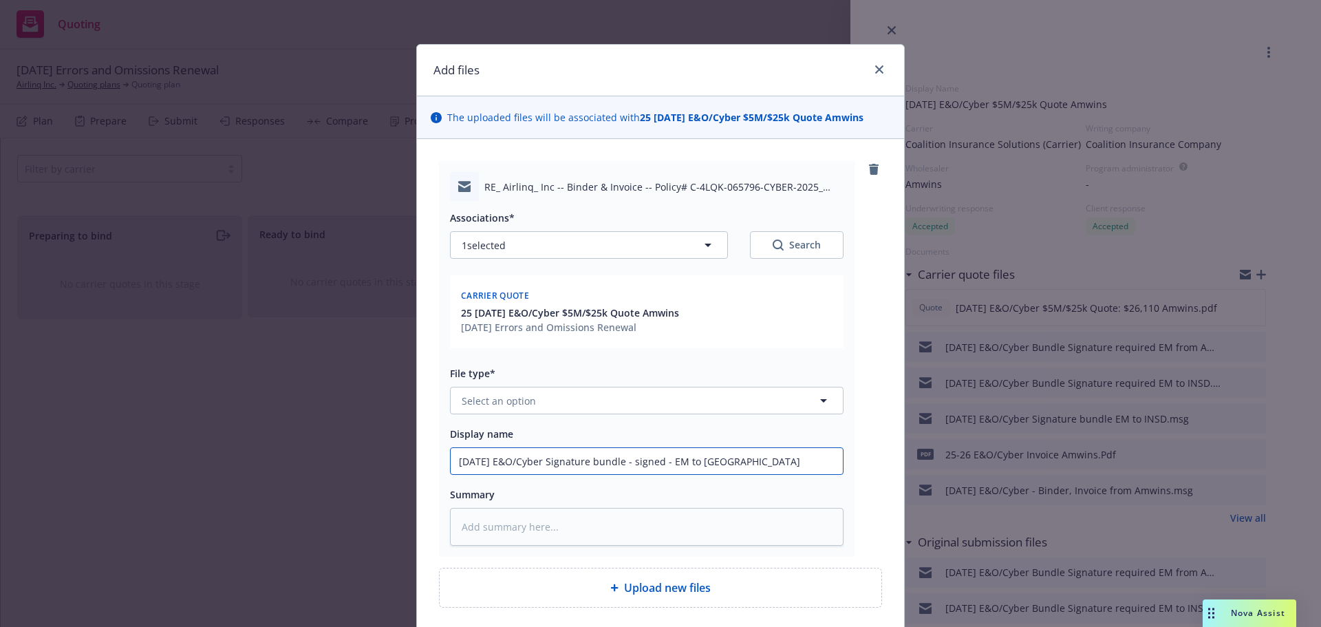
type input "9/8/2025 E&O/Cyber Signature bundle - signed - EM to UW"
click at [471, 403] on span "Select an option" at bounding box center [499, 401] width 74 height 14
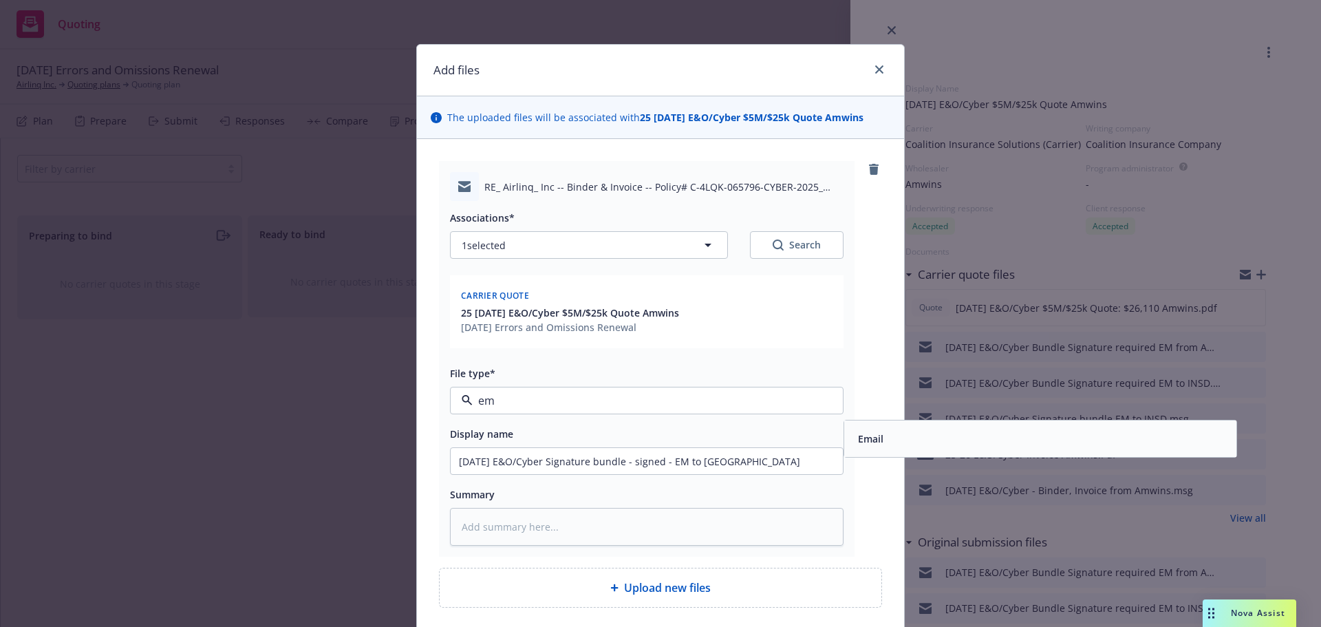
type input "e"
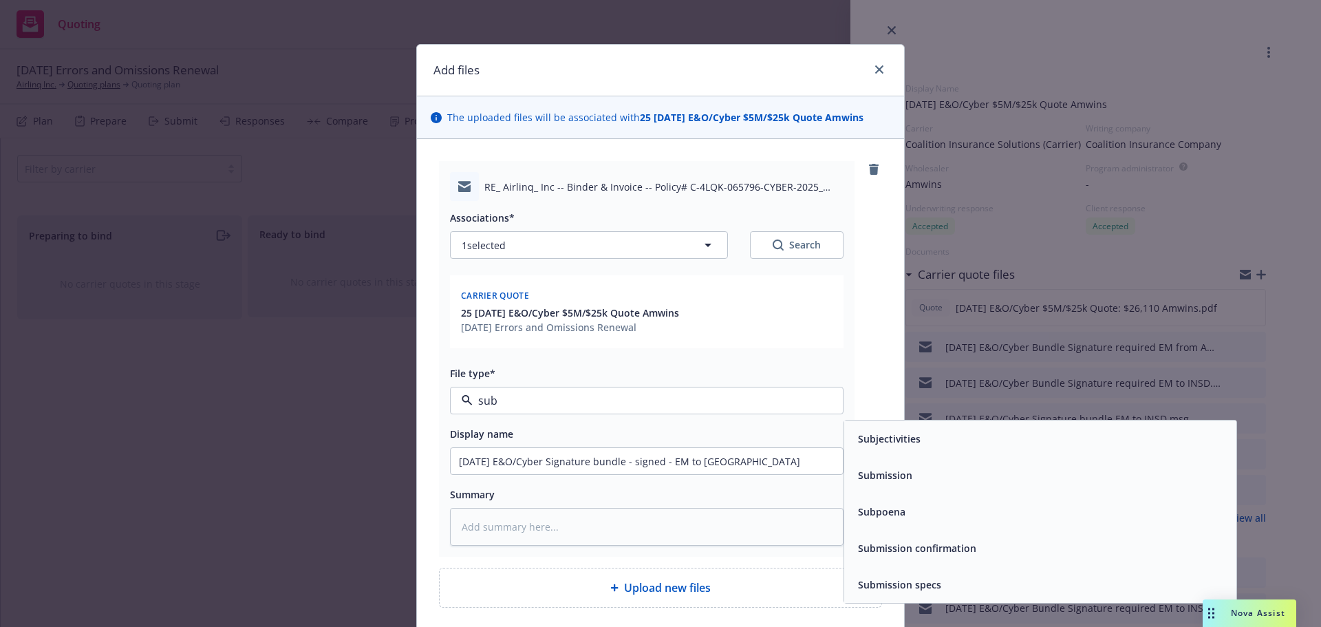
type input "subj"
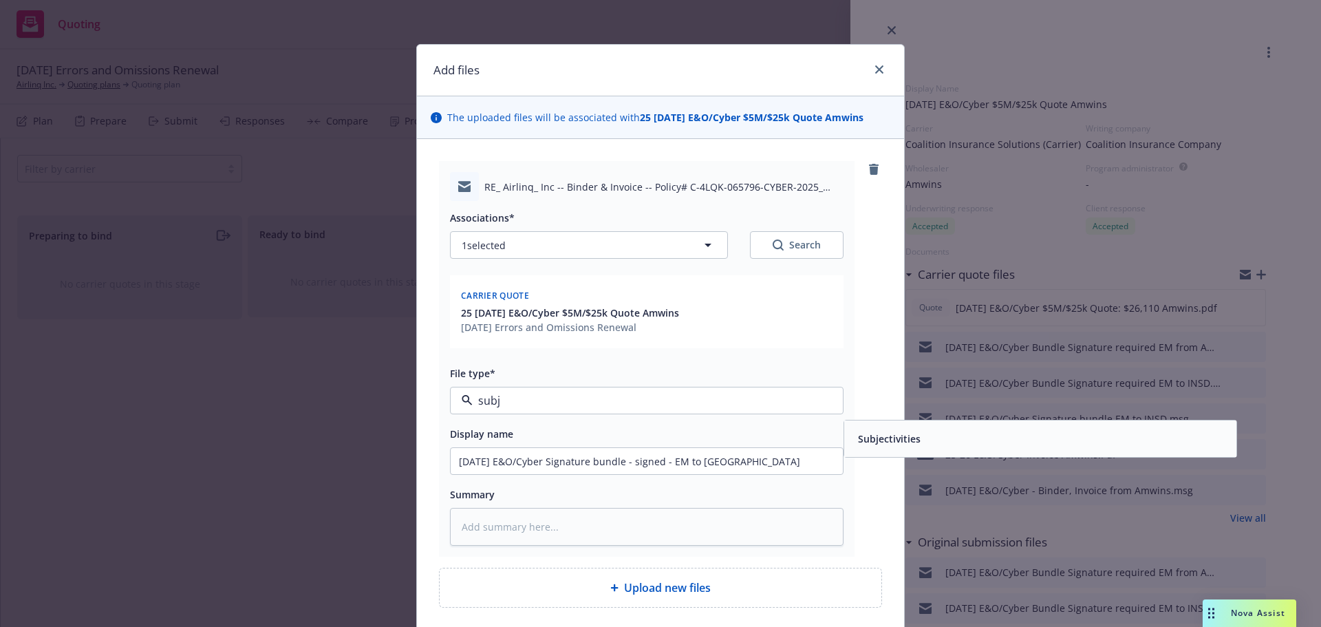
click at [931, 450] on div "Subjectivities" at bounding box center [1040, 438] width 392 height 36
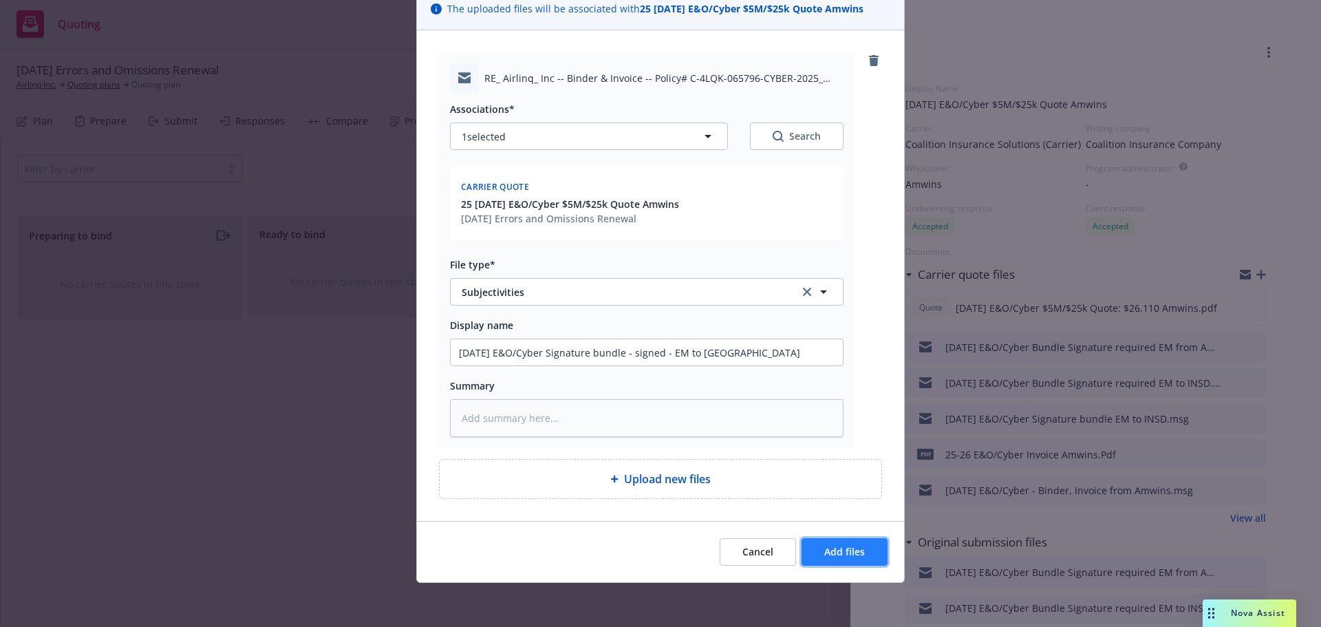
click at [854, 553] on span "Add files" at bounding box center [844, 551] width 41 height 13
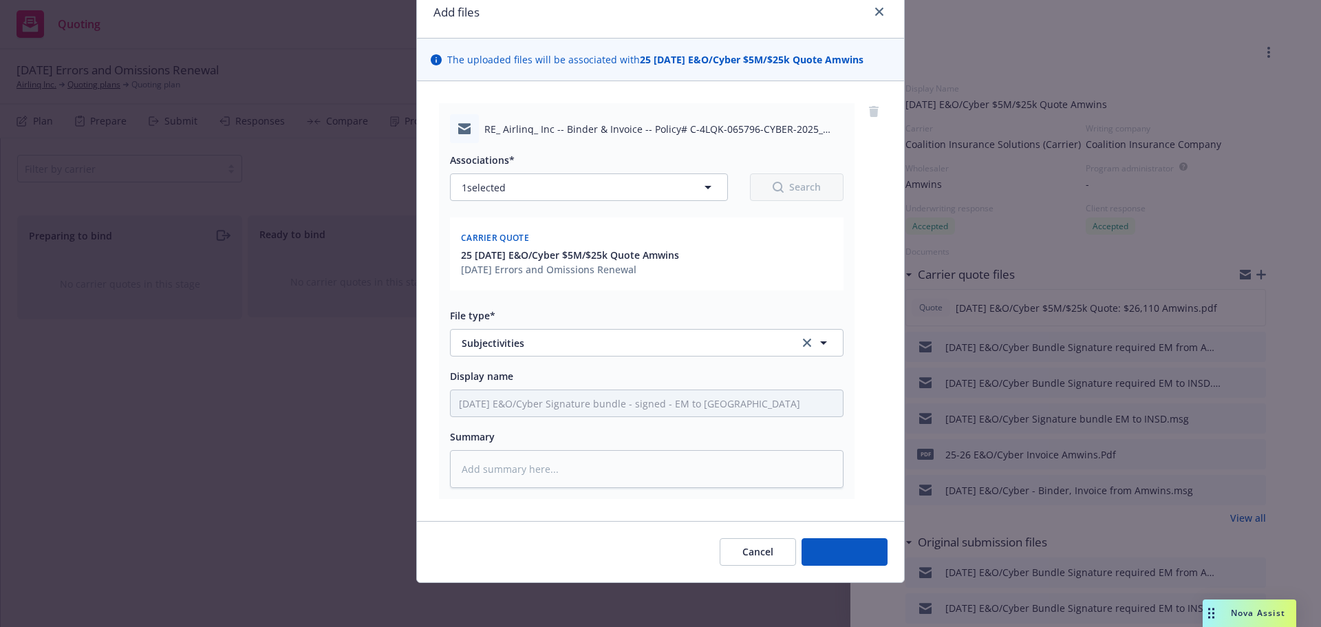
scroll to position [58, 0]
type textarea "x"
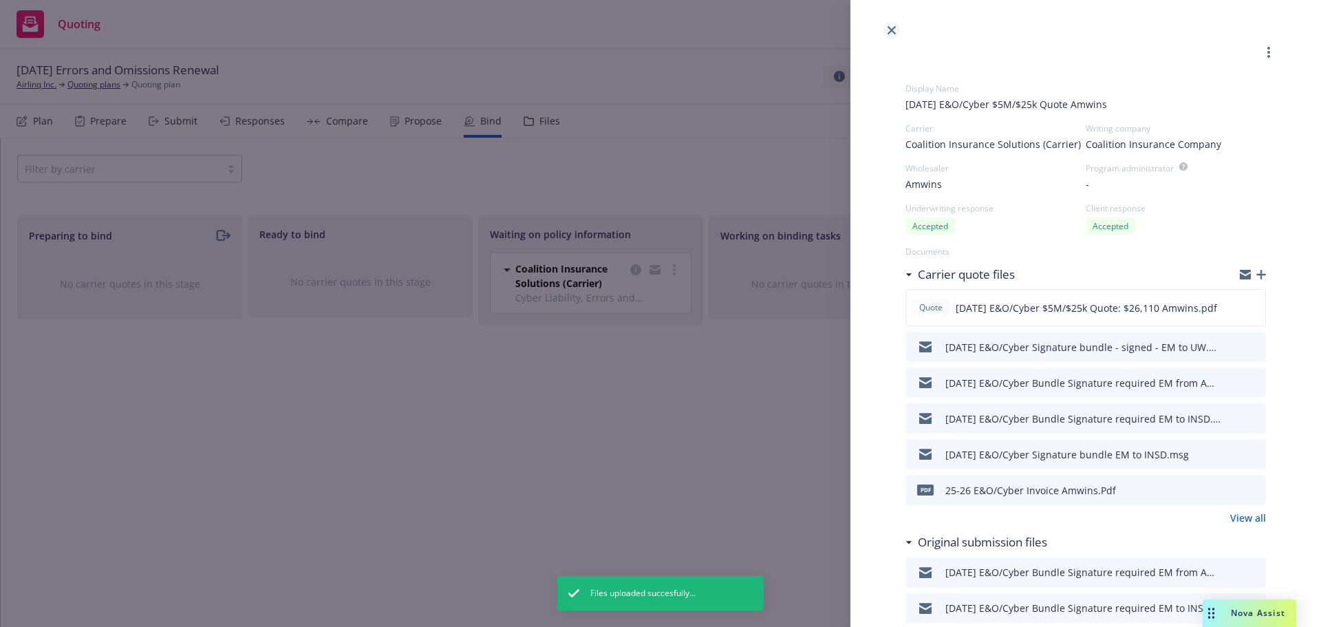
click at [892, 30] on icon "close" at bounding box center [891, 30] width 8 height 8
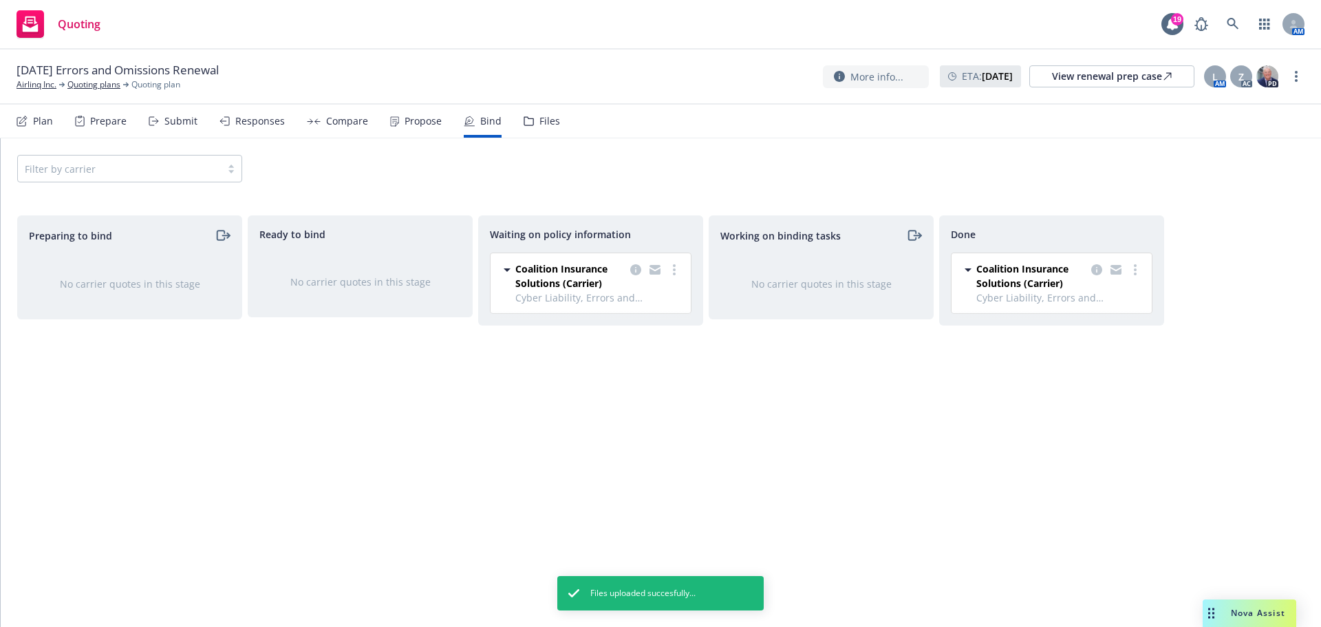
click at [682, 238] on div "Waiting on policy information" at bounding box center [591, 234] width 202 height 14
click at [669, 273] on link "more" at bounding box center [674, 269] width 17 height 17
click at [613, 343] on link "Move to done" at bounding box center [619, 353] width 125 height 28
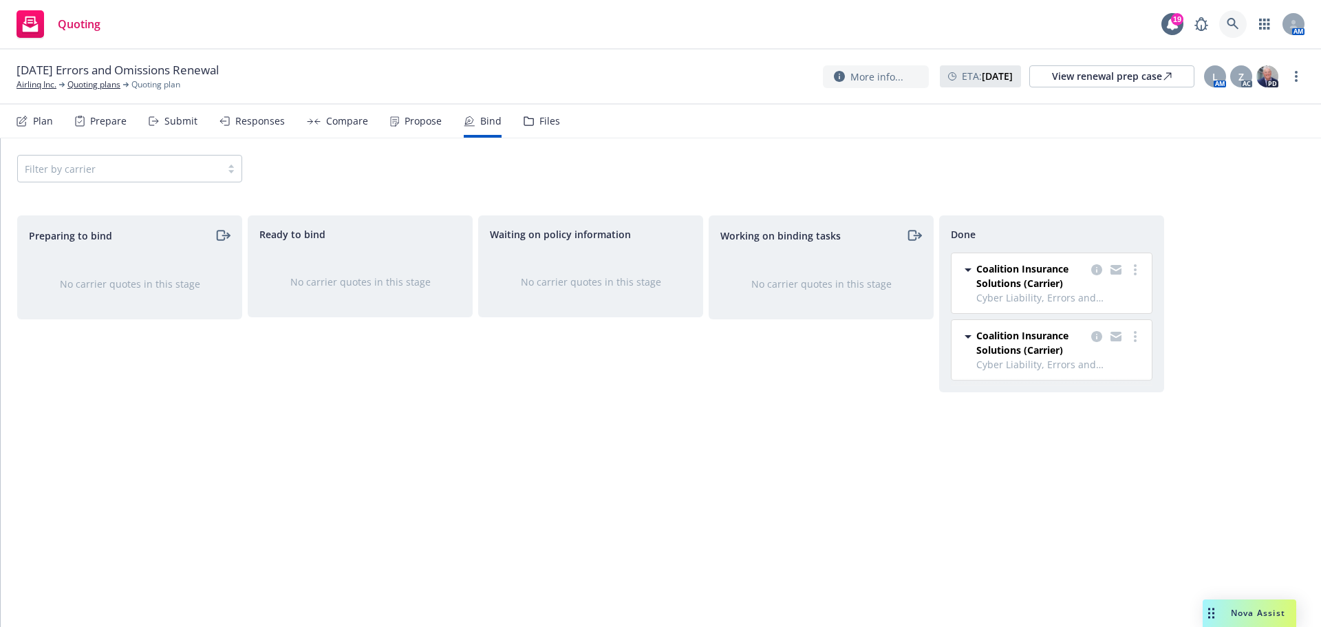
click at [1226, 25] on link at bounding box center [1233, 24] width 28 height 28
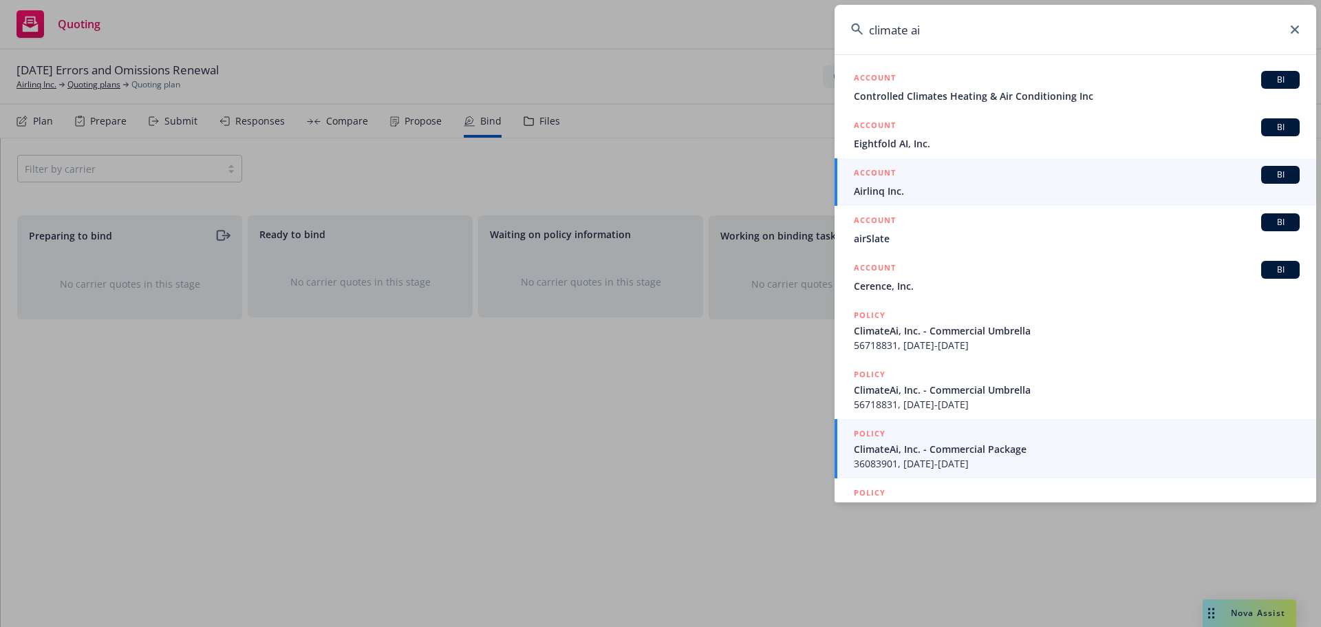
type input "climate ai"
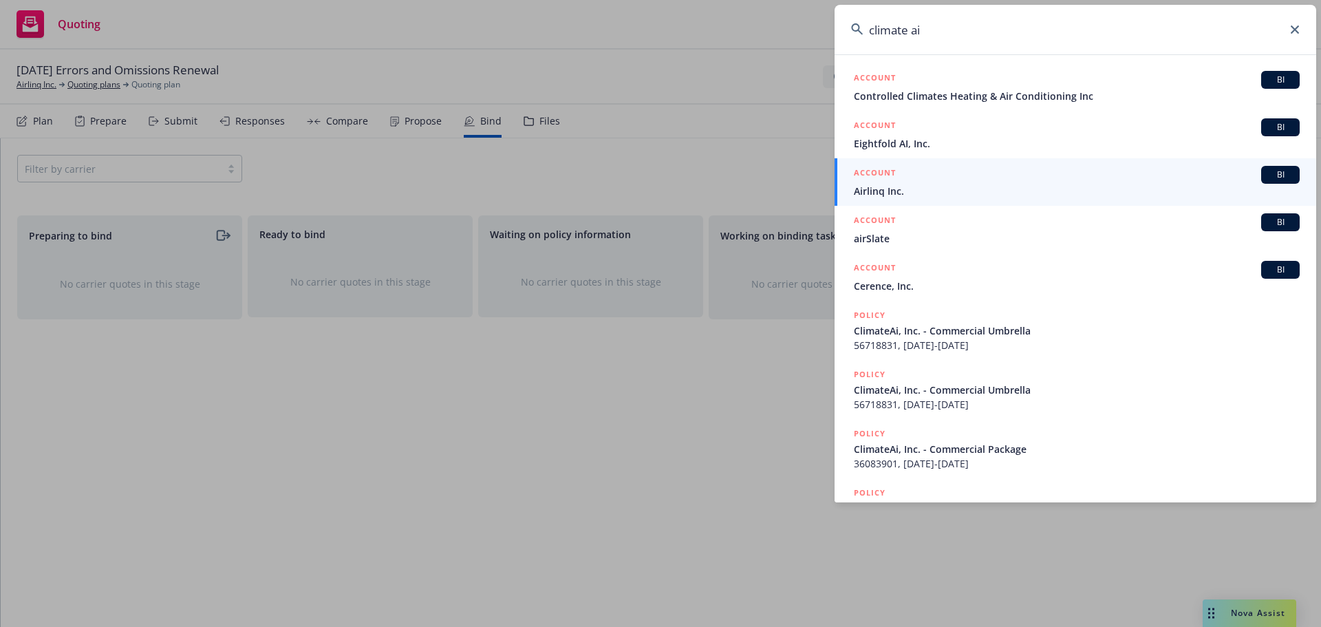
click at [910, 457] on div "POLICY ClimateAi, Inc. - Commercial Package 36083901, 09/14/2025-09/14/2026" at bounding box center [1077, 449] width 446 height 44
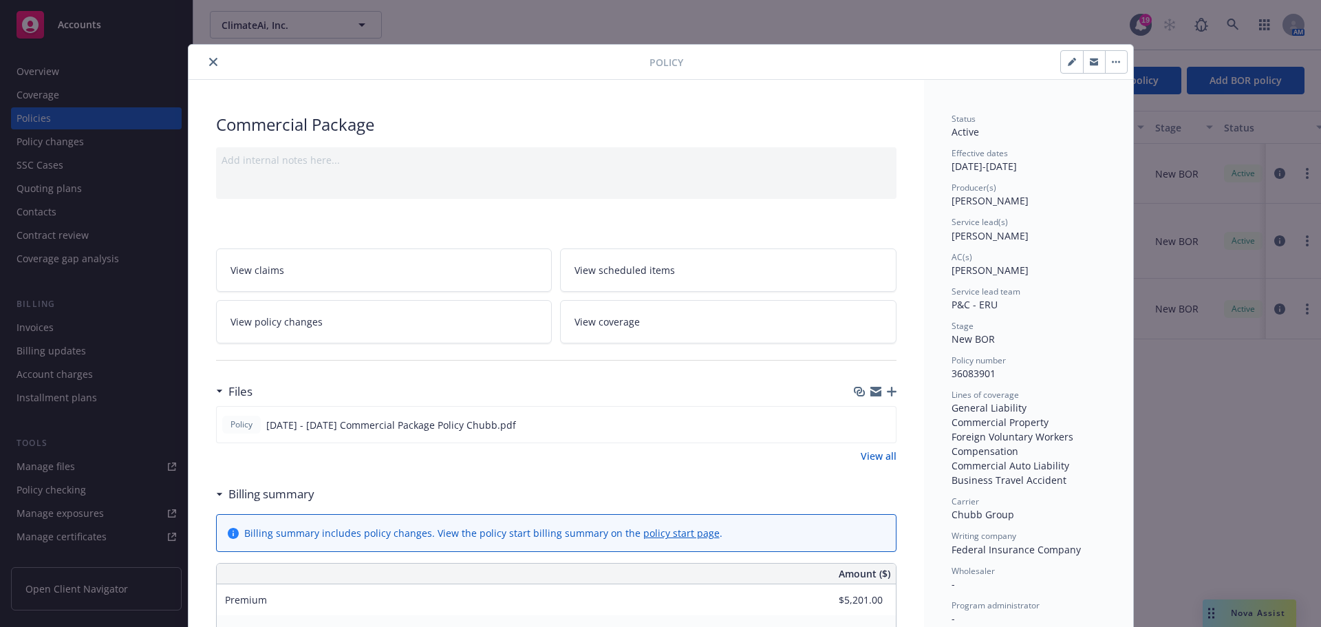
click at [211, 59] on icon "close" at bounding box center [213, 62] width 8 height 8
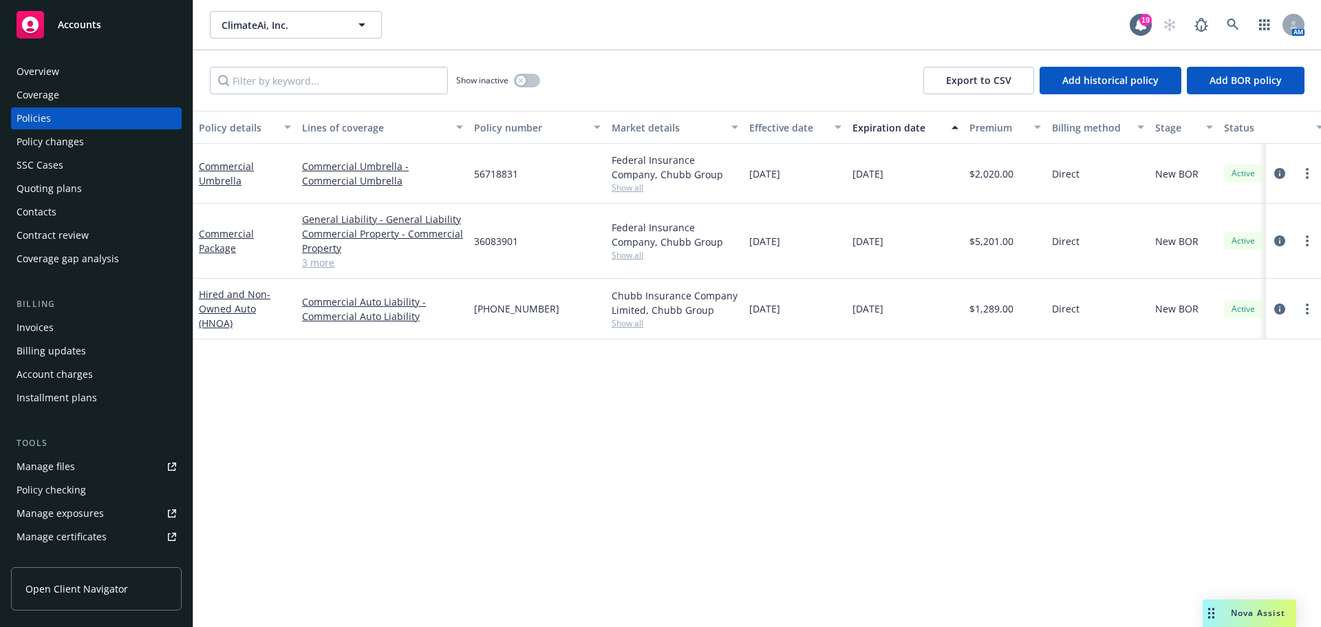
click at [60, 185] on div "Quoting plans" at bounding box center [49, 188] width 65 height 22
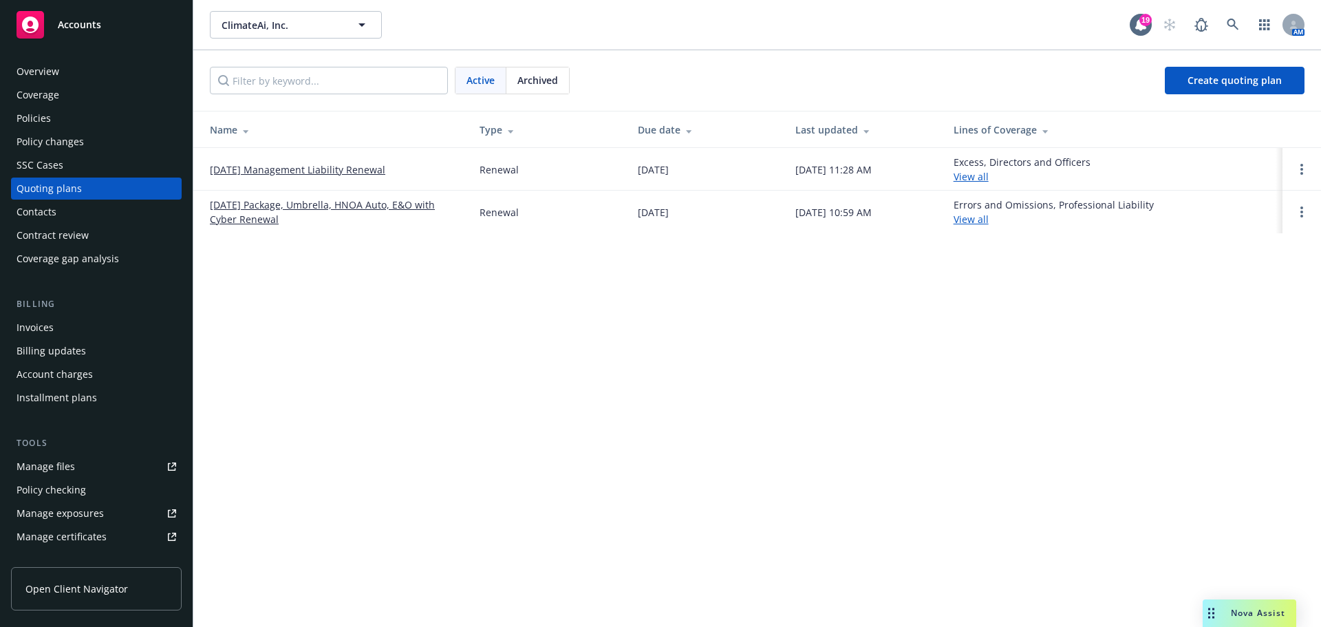
click at [290, 169] on link "[DATE] Management Liability Renewal" at bounding box center [297, 169] width 175 height 14
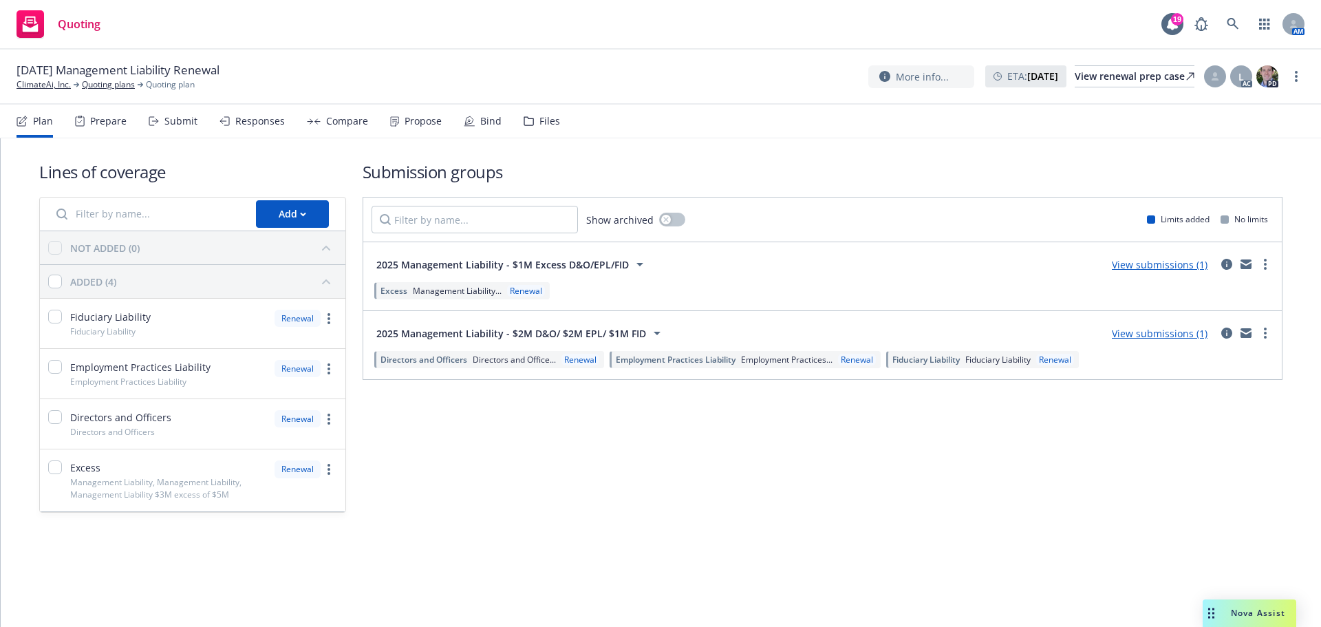
click at [186, 122] on div "Submit" at bounding box center [180, 121] width 33 height 11
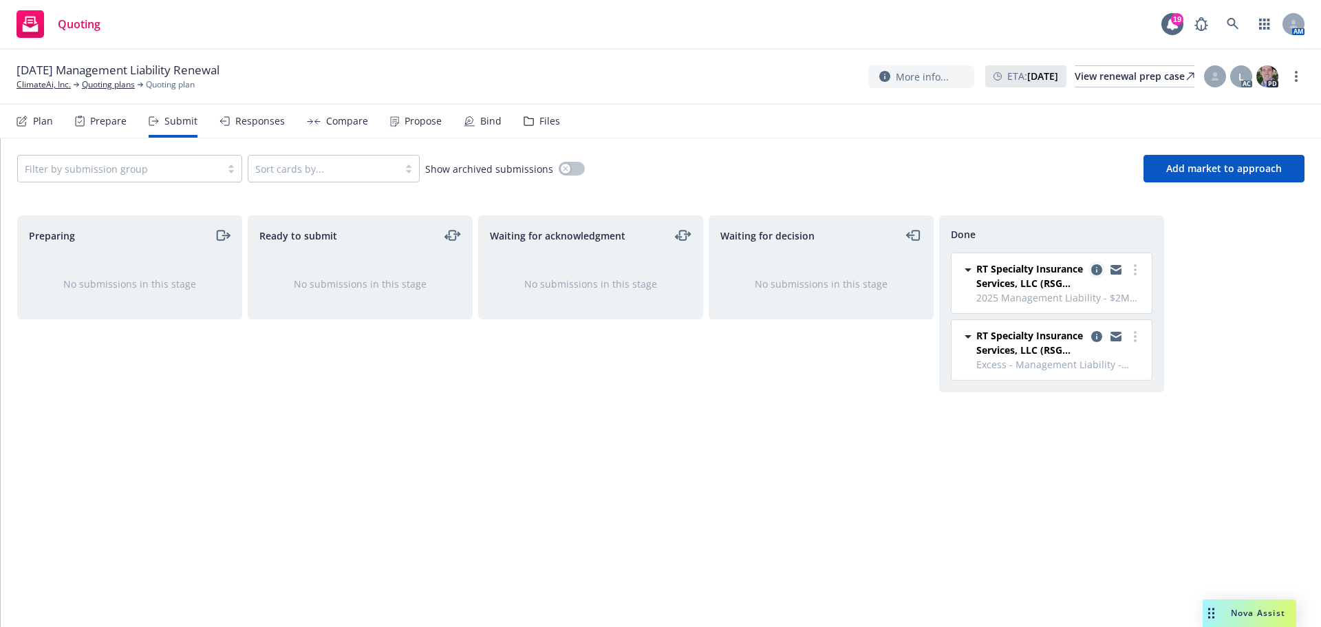
click at [1093, 266] on icon "copy logging email" at bounding box center [1096, 269] width 11 height 11
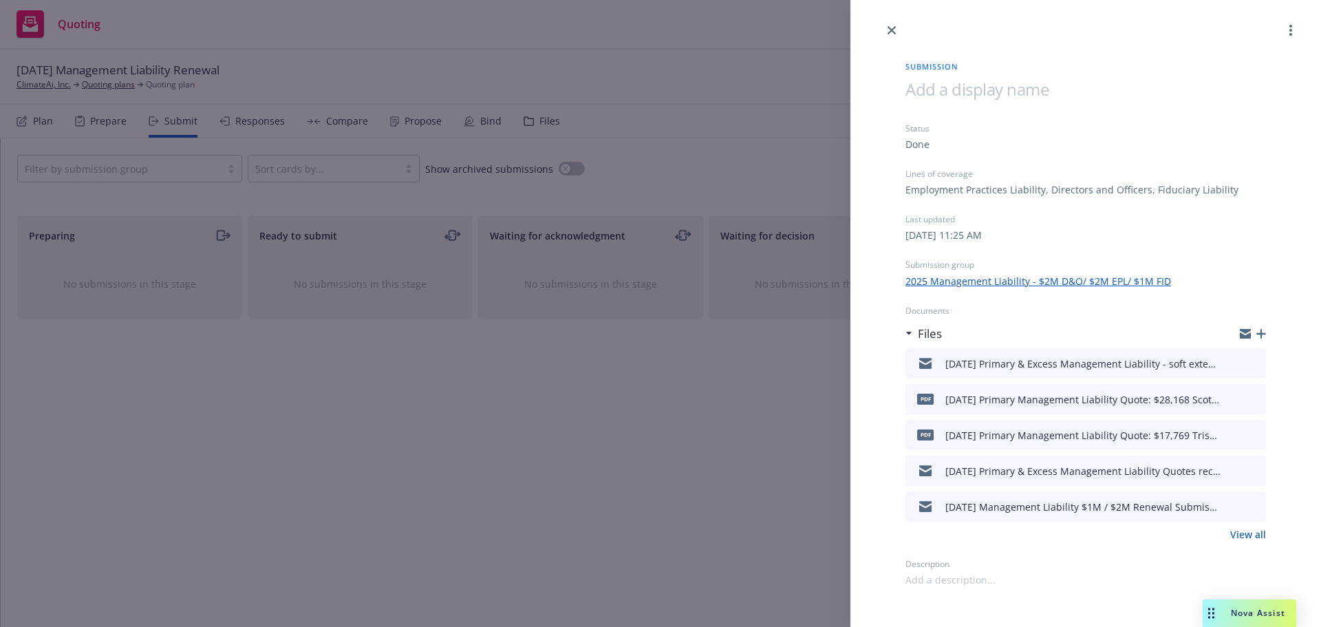
click at [1230, 364] on icon "download file" at bounding box center [1230, 361] width 11 height 11
click at [1240, 611] on span "Nova Assist" at bounding box center [1258, 613] width 54 height 12
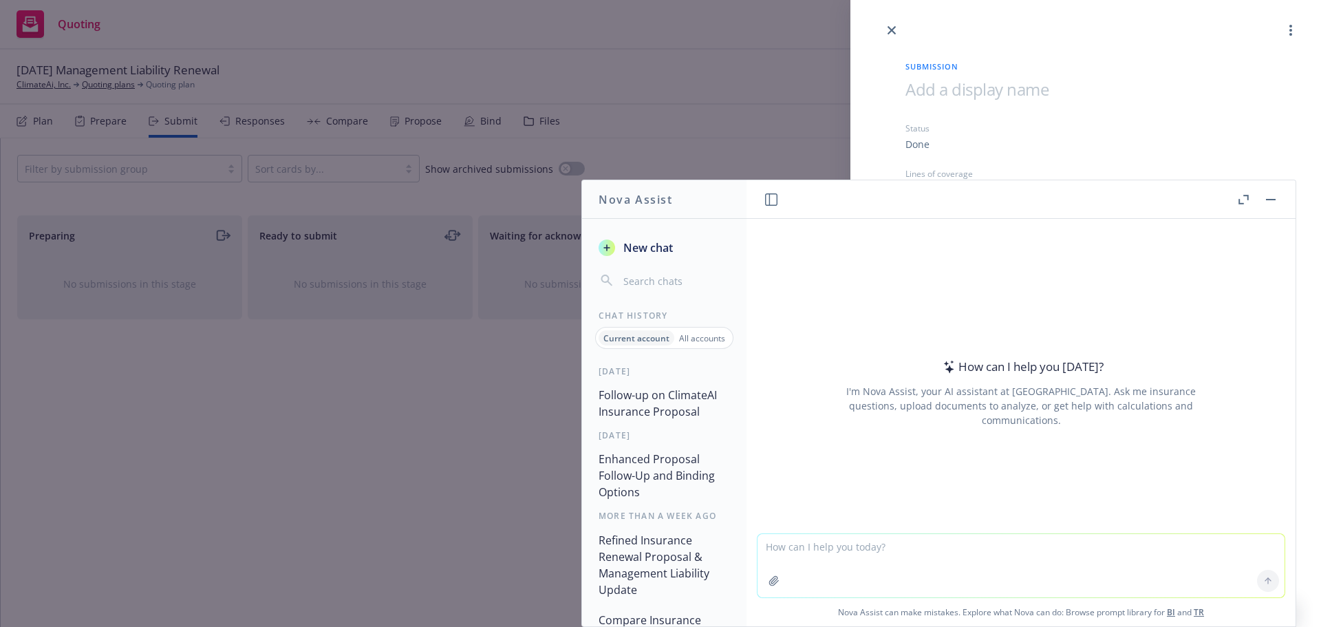
click at [826, 552] on textarea at bounding box center [1020, 565] width 527 height 63
click at [818, 547] on textarea "say better:" at bounding box center [1020, 564] width 527 height 65
paste textarea "The insured advised that their revenue is tracking to be lower than $2.5M this …"
type textarea "say better: The insured advised that their revenue is tracking to be lower than…"
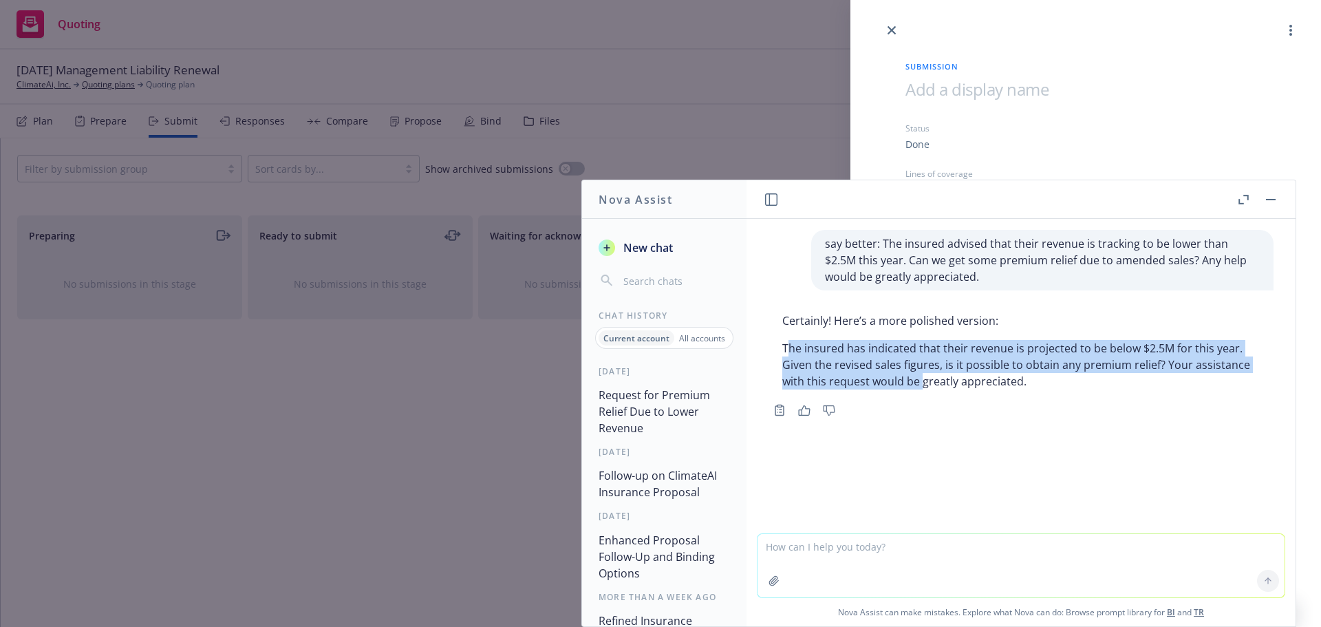
drag, startPoint x: 788, startPoint y: 340, endPoint x: 916, endPoint y: 372, distance: 131.3
click at [922, 385] on p "The insured has indicated that their revenue is projected to be below $2.5M for…" at bounding box center [1020, 365] width 477 height 50
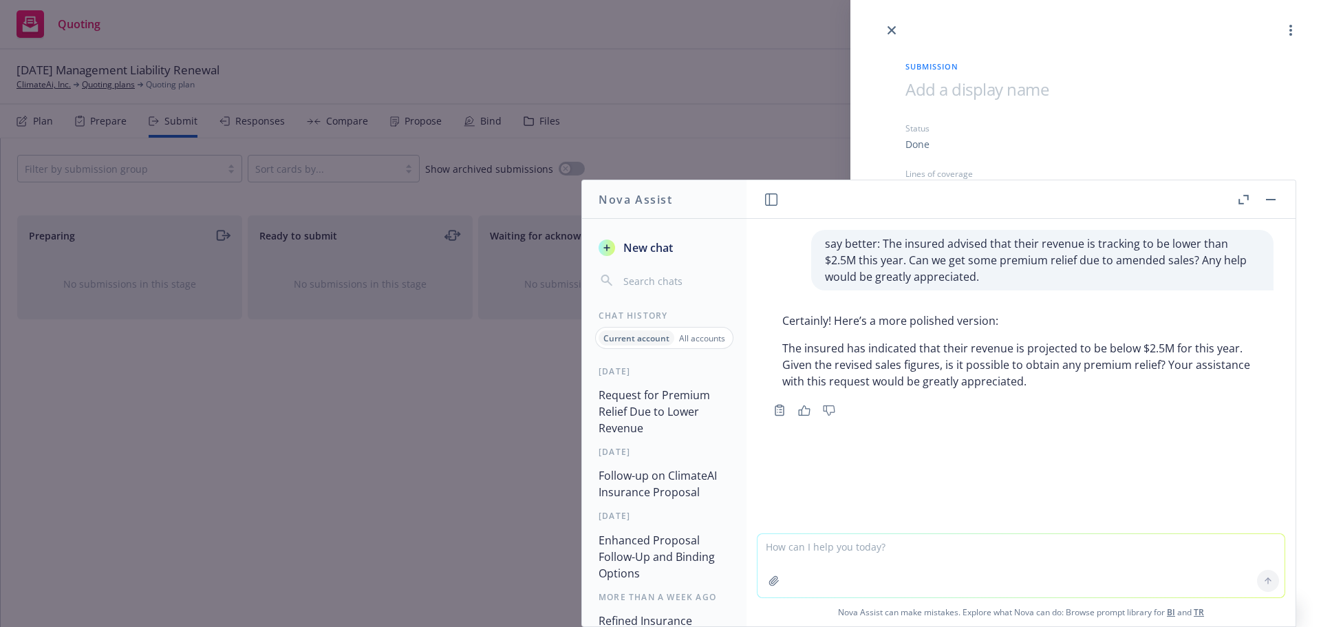
click at [769, 341] on div "Certainly! Here’s a more polished version: The insured has indicated that their…" at bounding box center [1020, 351] width 505 height 88
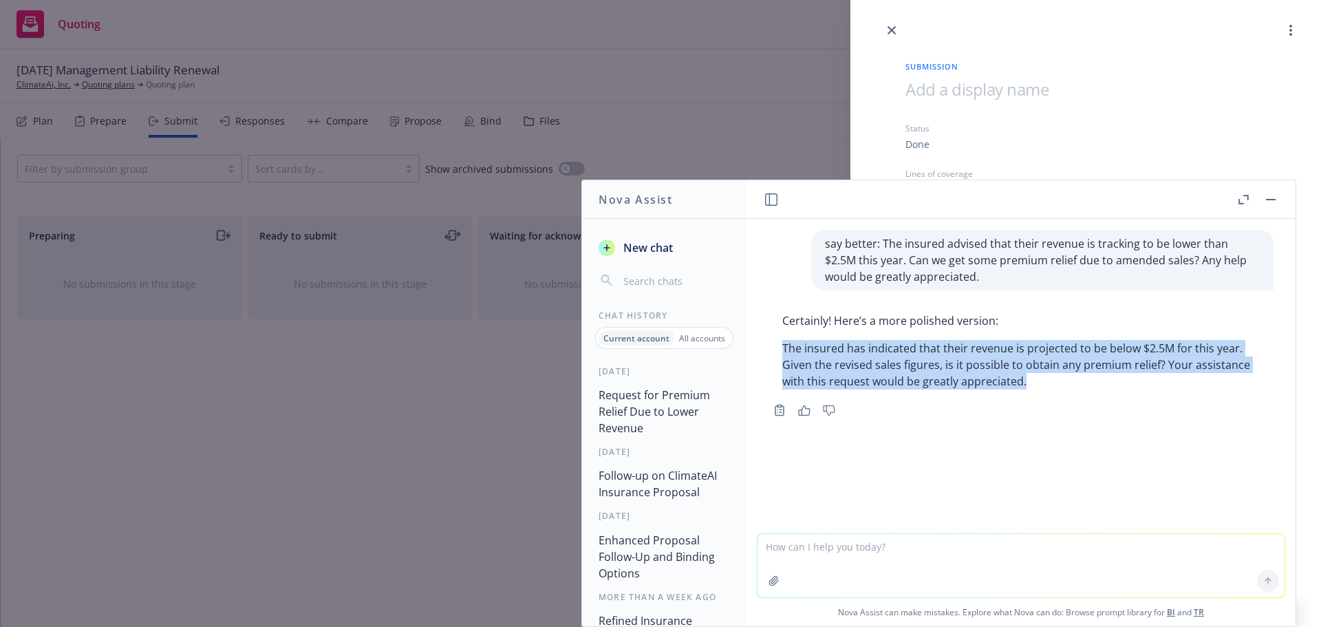
drag, startPoint x: 781, startPoint y: 343, endPoint x: 923, endPoint y: 369, distance: 144.8
click at [1043, 386] on div "Certainly! Here’s a more polished version: The insured has indicated that their…" at bounding box center [1020, 351] width 505 height 88
copy p "The insured has indicated that their revenue is projected to be below $2.5M for…"
click at [1269, 193] on button "button" at bounding box center [1270, 199] width 17 height 17
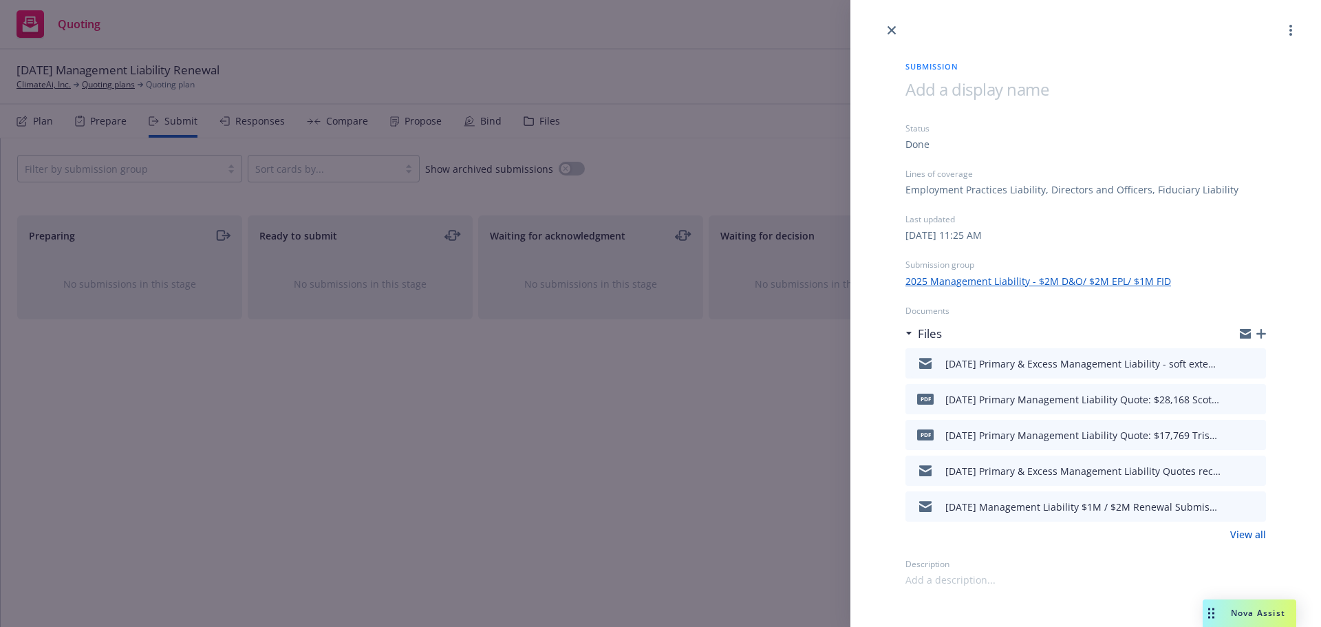
click at [1263, 334] on icon "button" at bounding box center [1261, 334] width 10 height 10
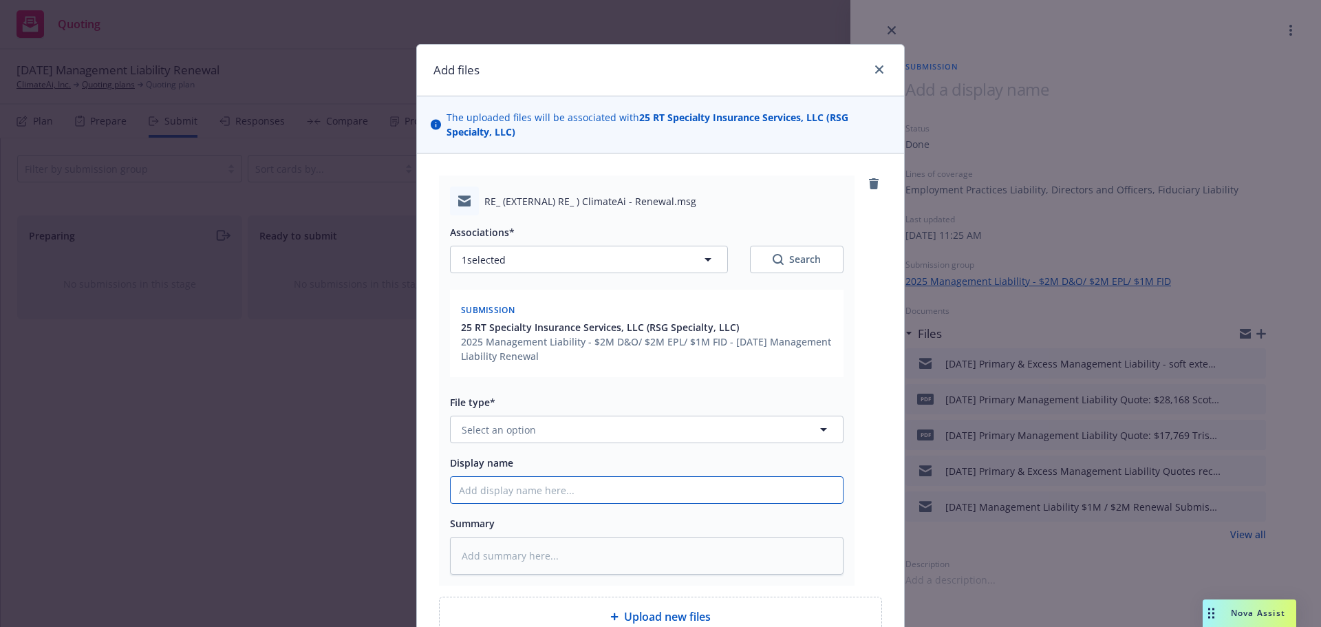
click at [469, 488] on input "Display name" at bounding box center [647, 490] width 392 height 26
type textarea "x"
type input "9"
type textarea "x"
type input "9/"
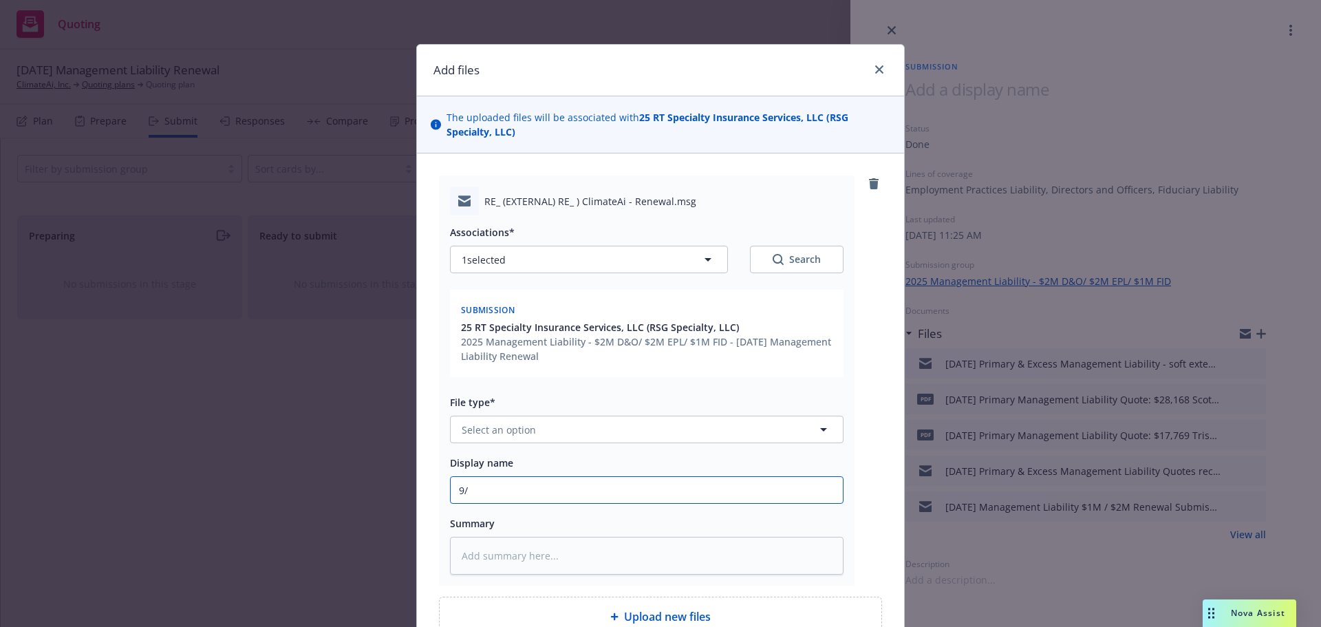
type textarea "x"
type input "9/1"
type textarea "x"
type input "9/13"
type textarea "x"
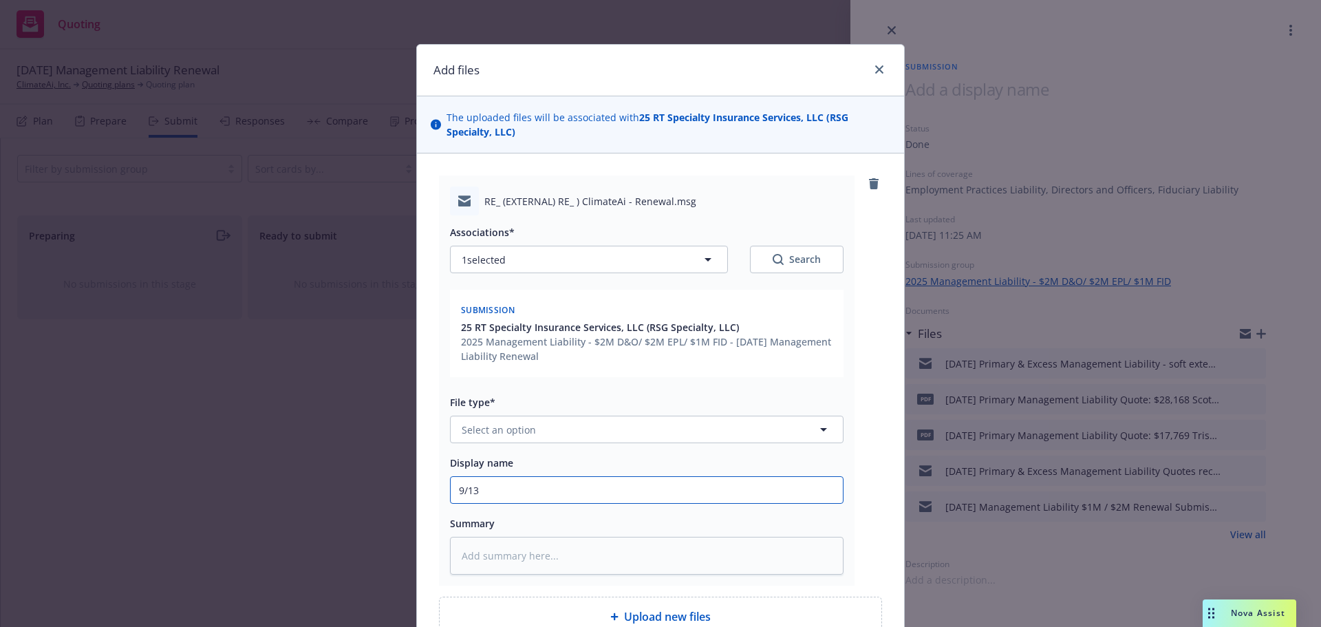
type input "9/13/"
type textarea "x"
type input "9/13/2"
type textarea "x"
type input "[DATE]"
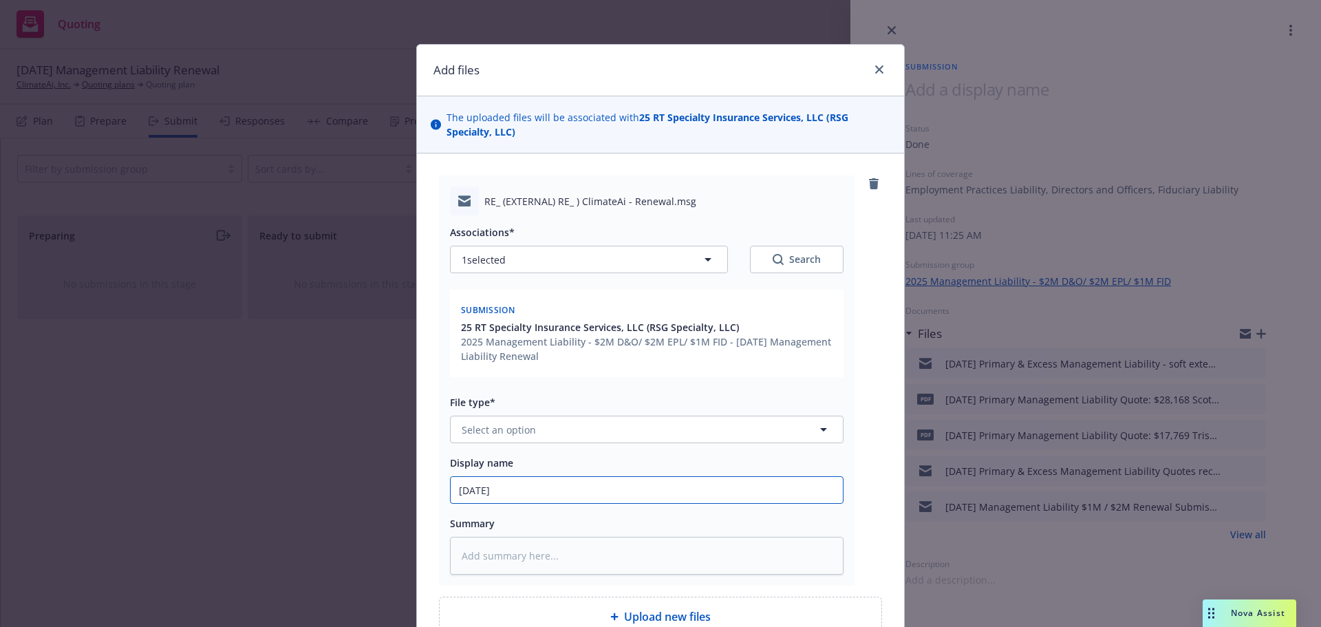
type textarea "x"
type input "9/13/202"
type textarea "x"
type input "[DATE]"
type textarea "x"
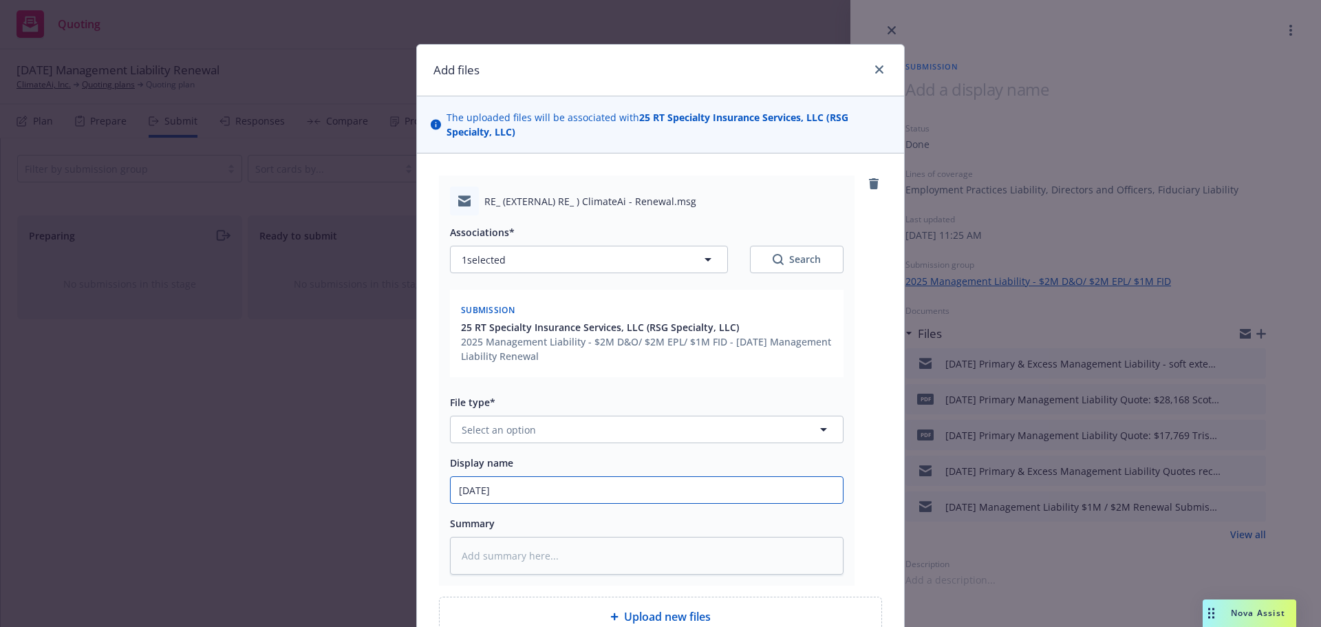
type input "[DATE]"
type textarea "x"
type input "[DATE] P"
type textarea "x"
type input "[DATE] Pr"
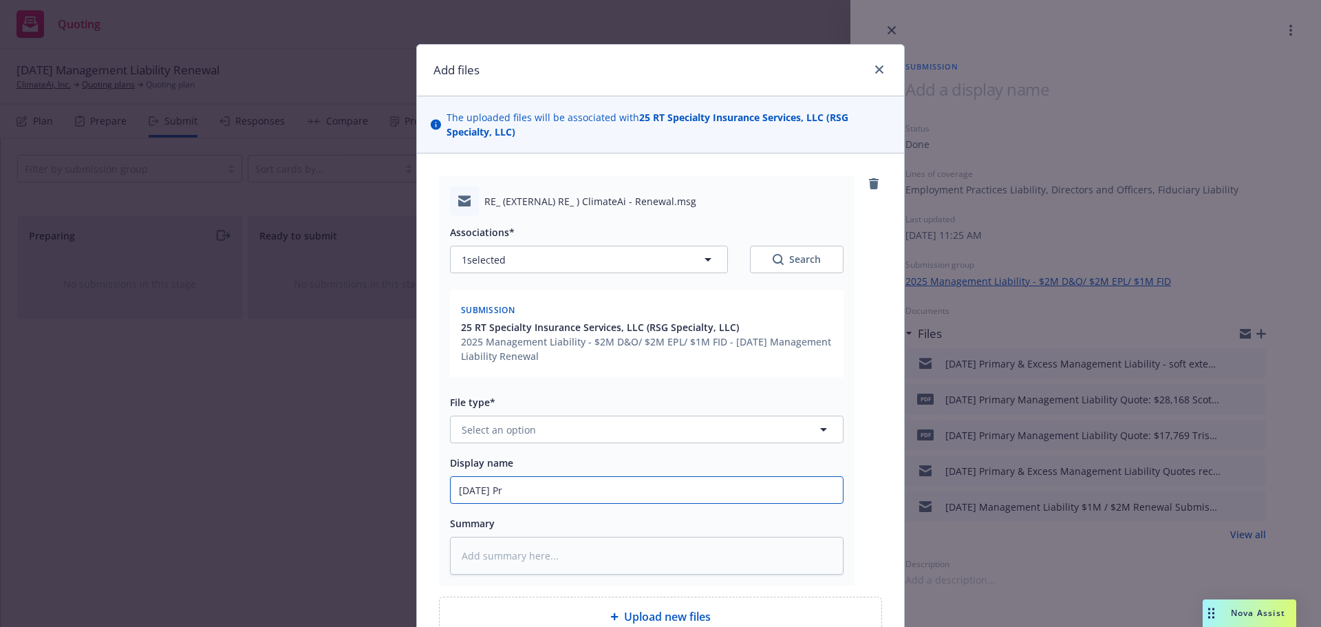
type textarea "x"
type input "[DATE] Pri"
type textarea "x"
type input "[DATE] Prim"
type textarea "x"
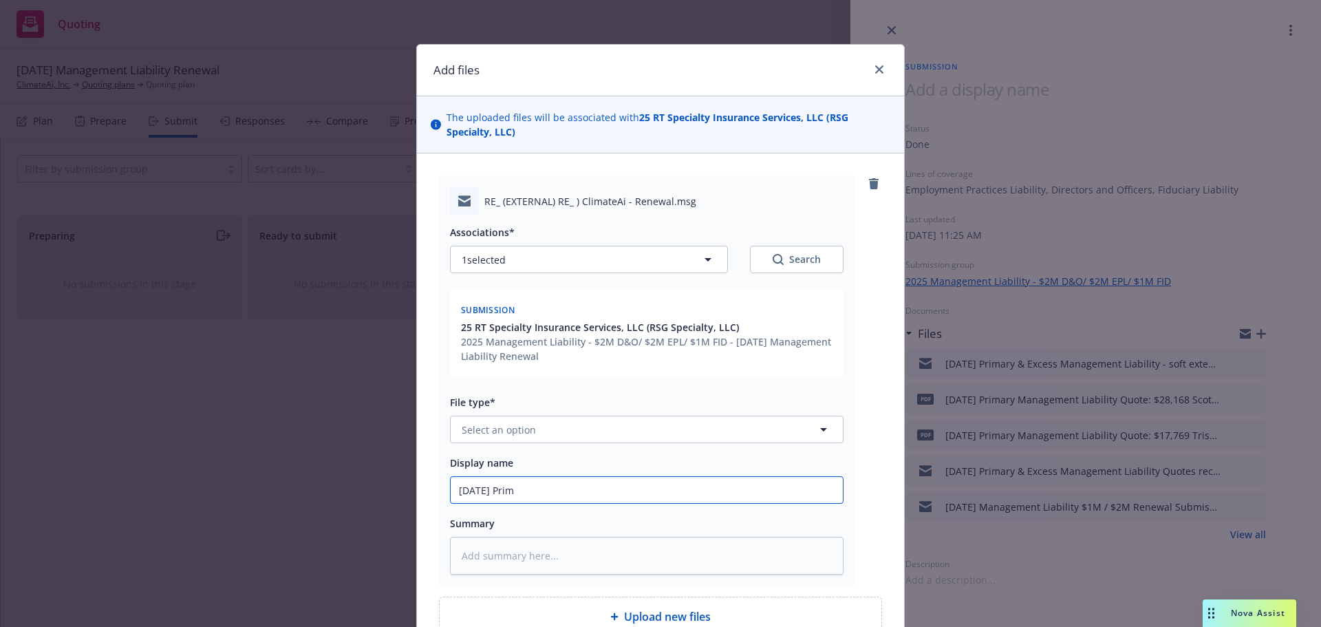
type input "[DATE] Prima"
type textarea "x"
type input "[DATE] Primar"
type textarea "x"
type input "[DATE] Primary"
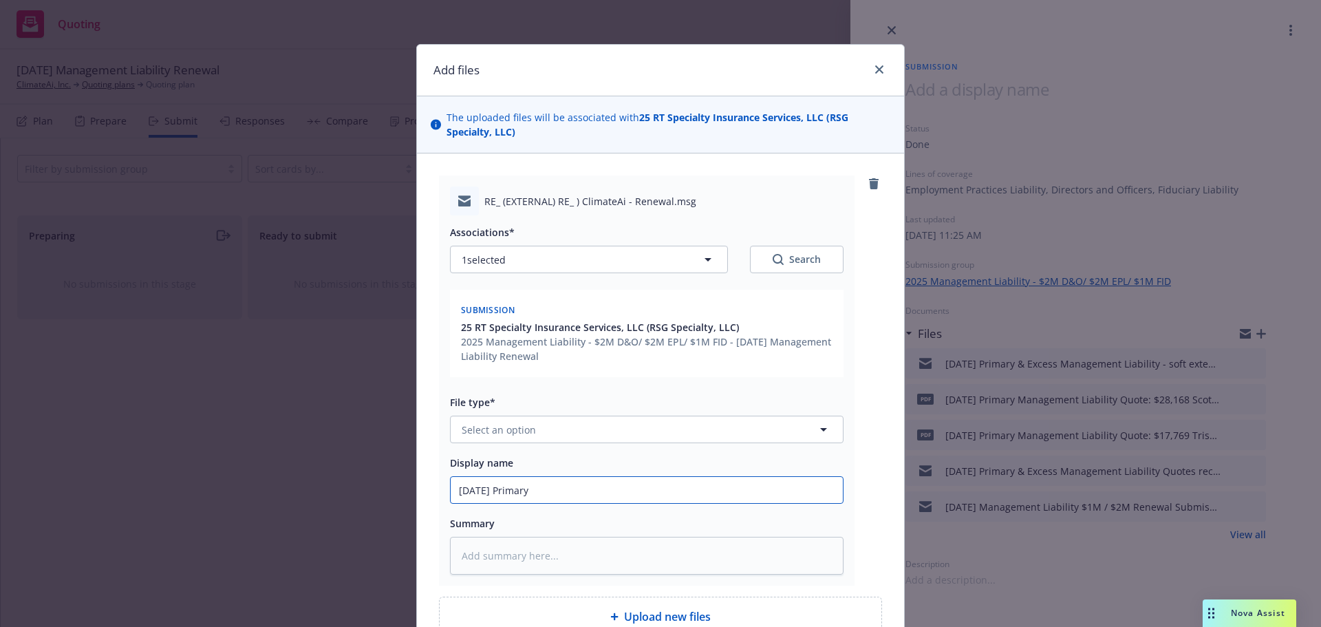
type textarea "x"
type input "[DATE] Primary"
type textarea "x"
type input "[DATE] Primary &"
type textarea "x"
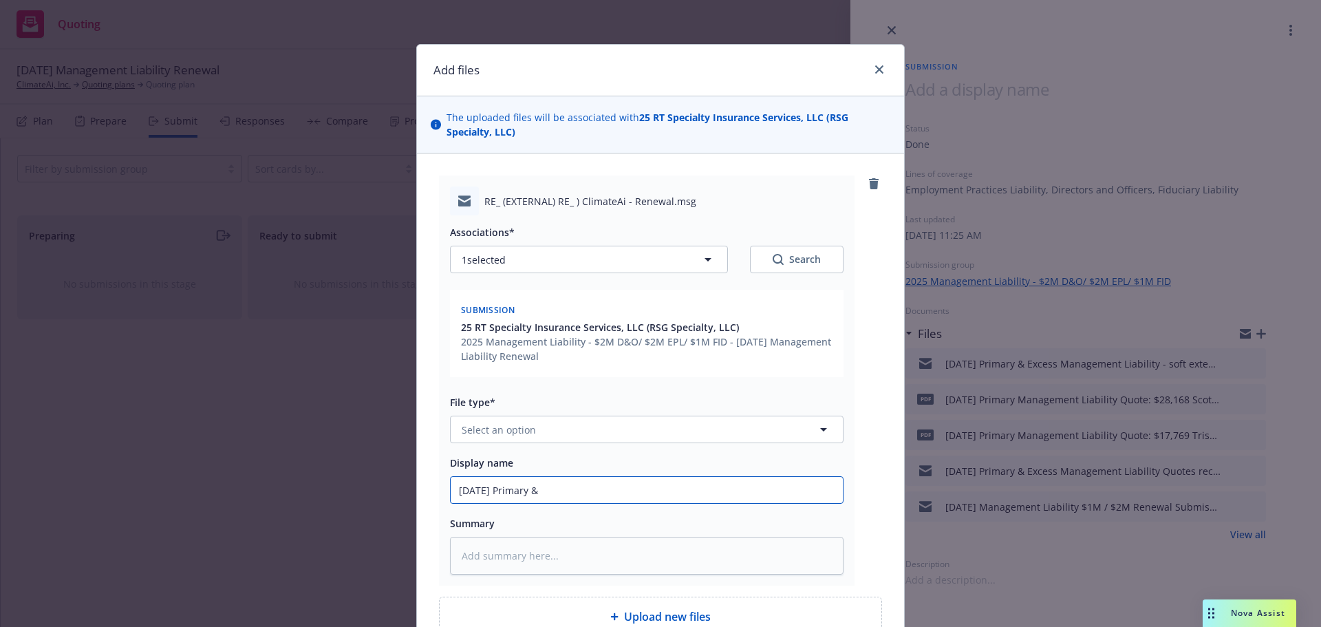
type input "[DATE] Primary &"
type textarea "x"
type input "[DATE] Primary & E"
type textarea "x"
type input "[DATE] Primary & Ex"
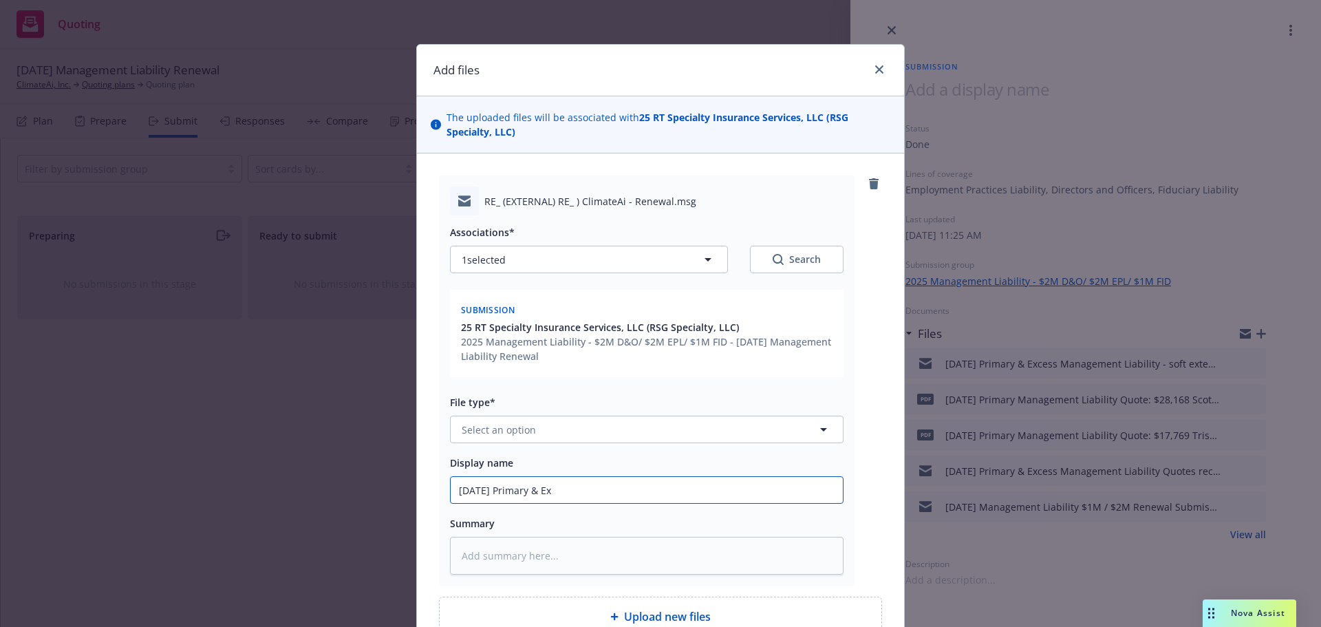
type textarea "x"
type input "[DATE] Primary & Exc"
type textarea "x"
type input "[DATE] Primary & Exce"
type textarea "x"
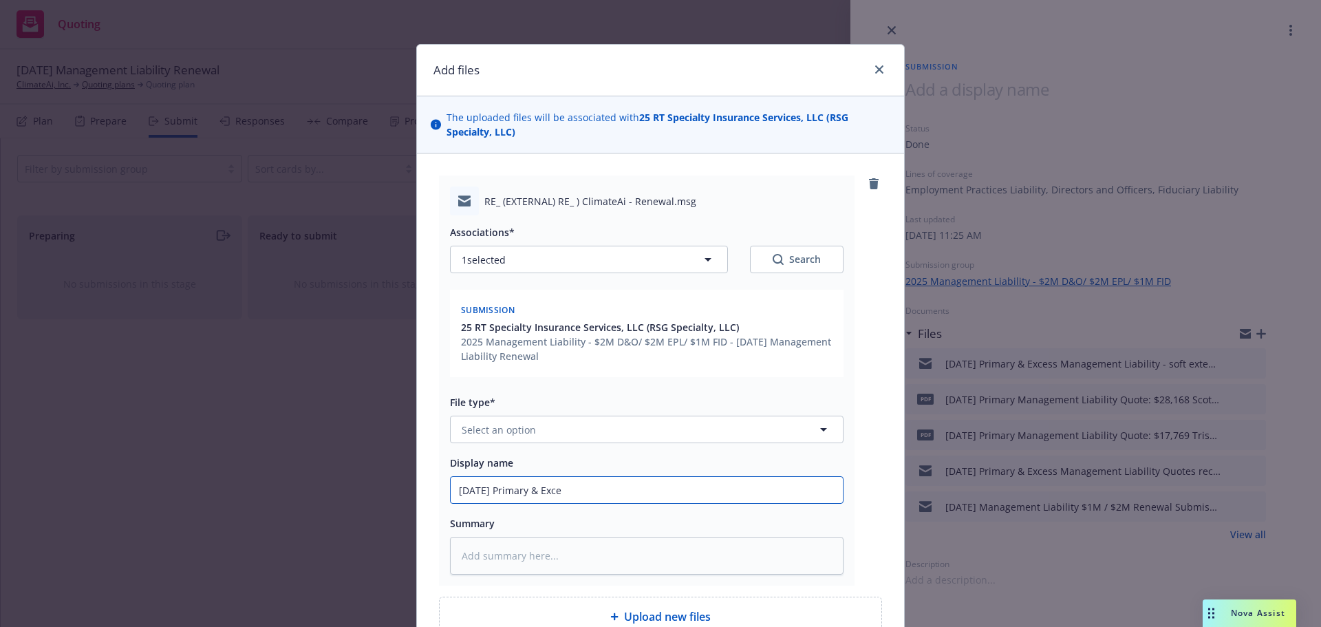
type input "[DATE] Primary & Exces"
type textarea "x"
type input "[DATE] Primary & Excess"
type textarea "x"
type input "[DATE] Primary & Excess"
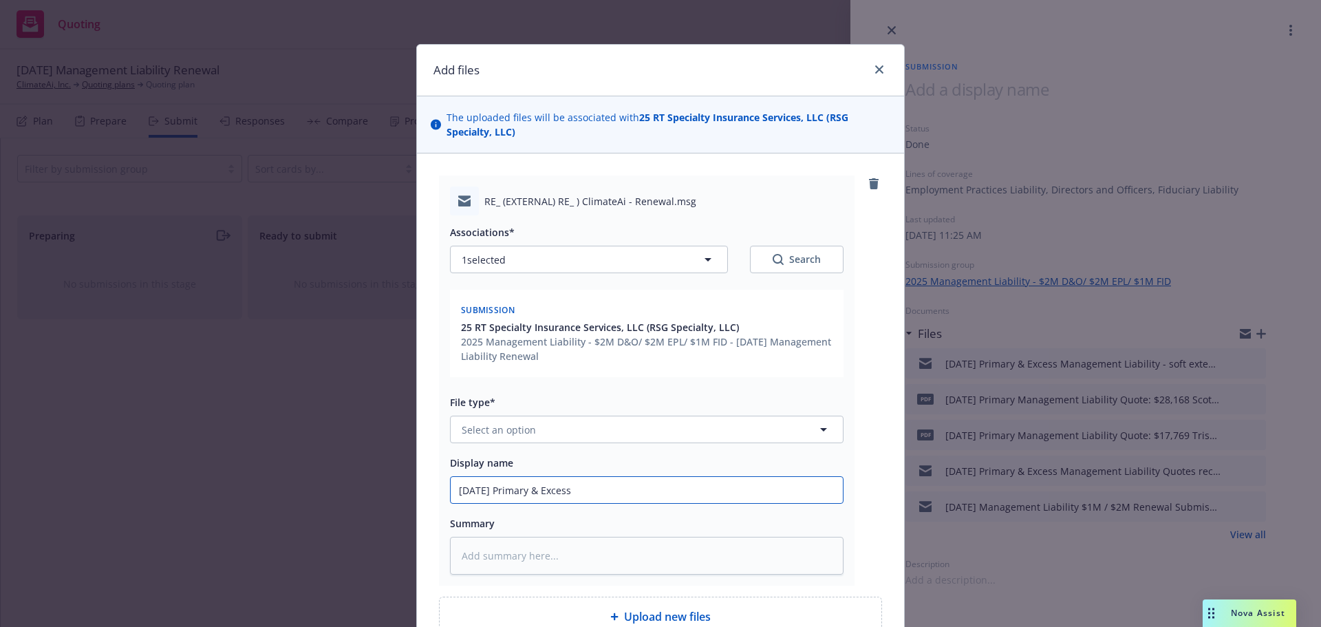
type textarea "x"
type input "[DATE] Primary & Excess M"
type textarea "x"
type input "[DATE] Primary & Excess Ma"
type textarea "x"
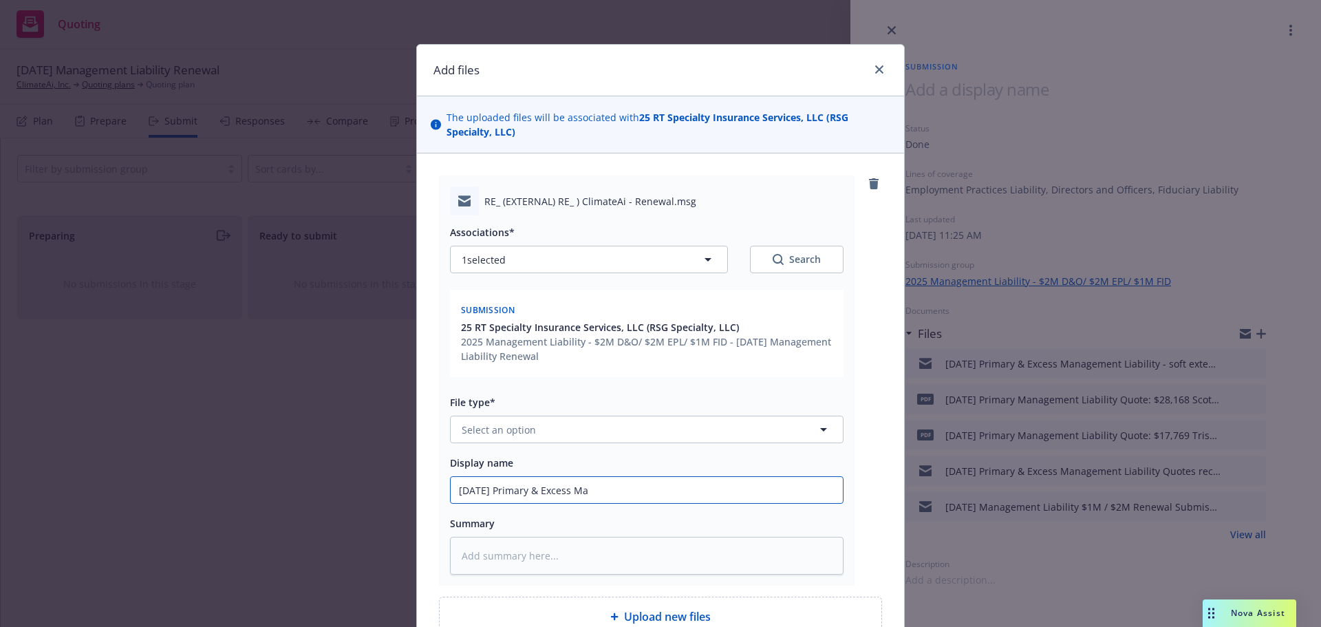
type input "[DATE] Primary & Excess Man"
type textarea "x"
type input "[DATE] Primary & Excess Mana"
type textarea "x"
type input "[DATE] Primary & Excess Manag"
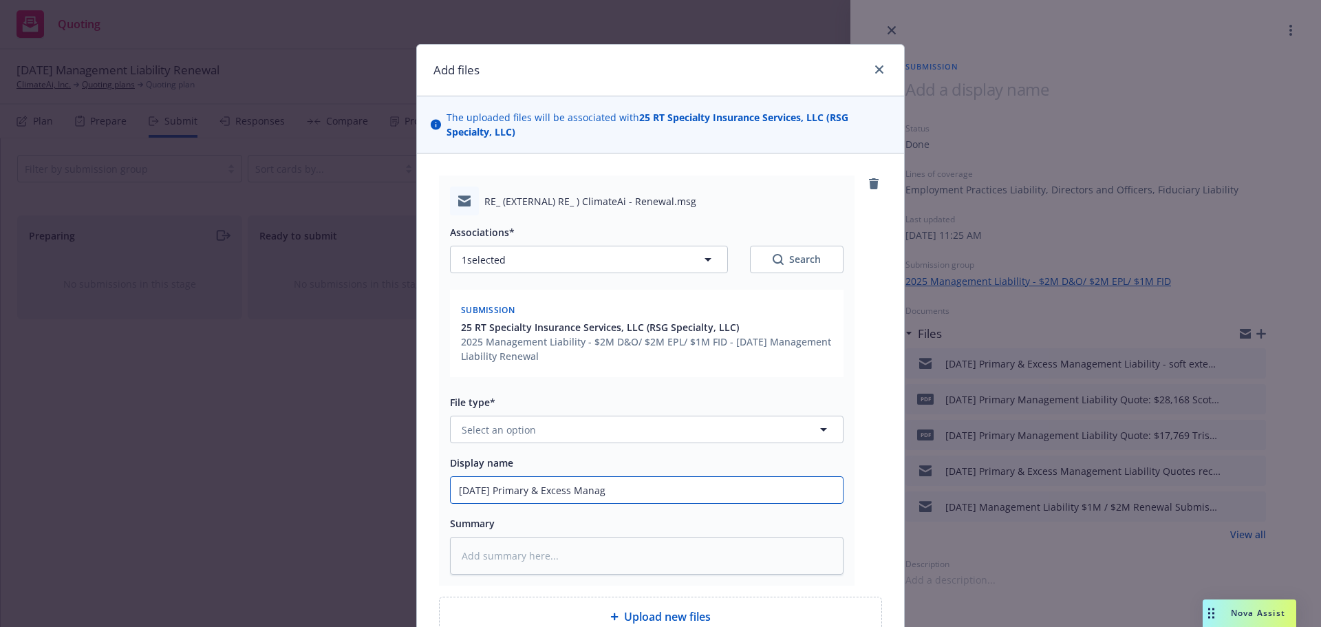
type textarea "x"
type input "[DATE] Primary & Excess Manage"
type textarea "x"
type input "[DATE] Primary & Excess Manageme"
type textarea "x"
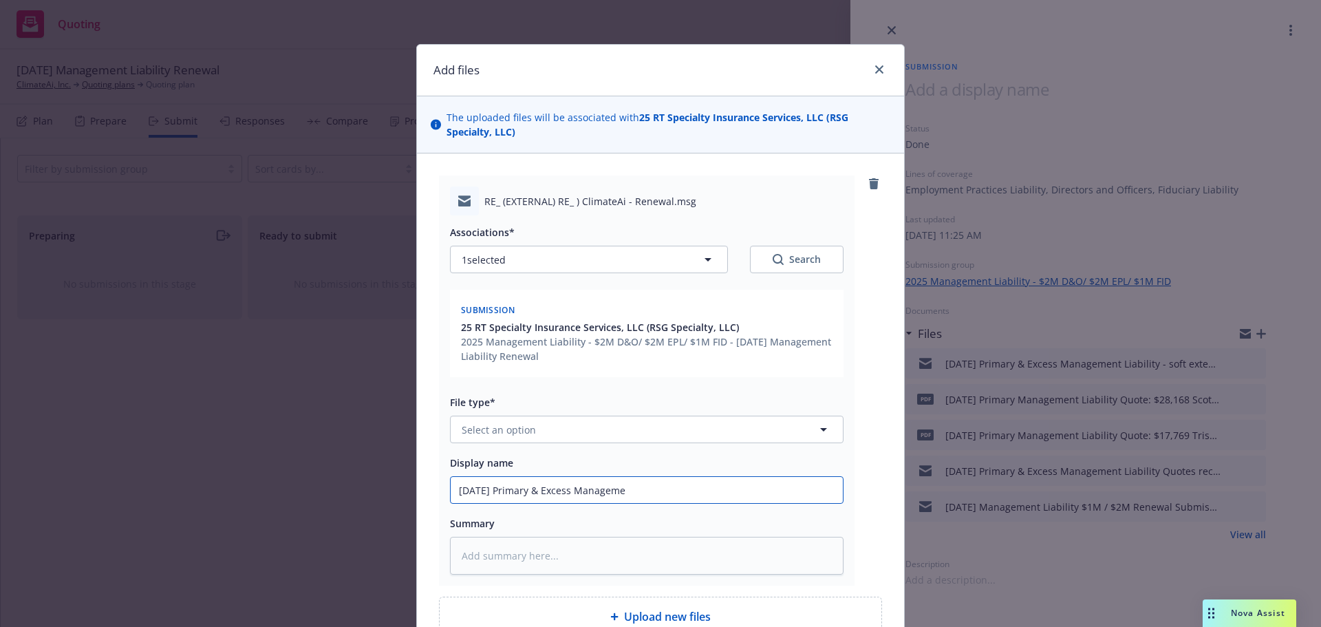
type input "[DATE] Primary & Excess Managemen"
type textarea "x"
type input "[DATE] Primary & Excess Management"
type textarea "x"
type input "[DATE] Primary & Excess Management"
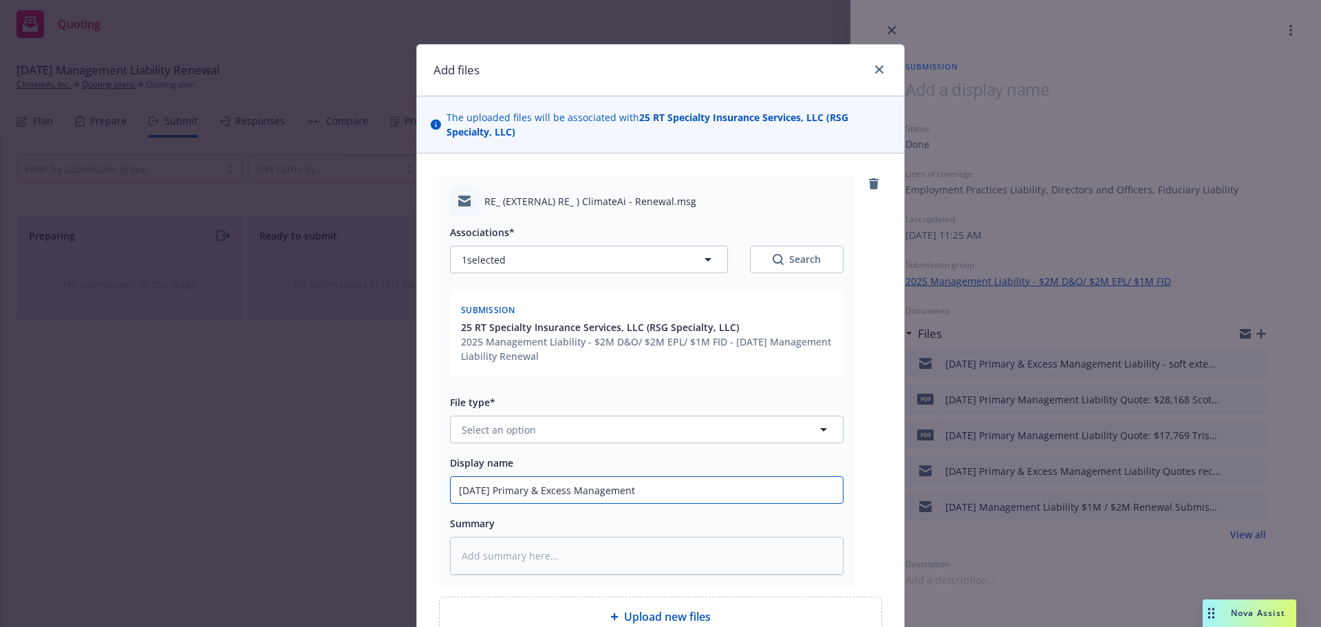
type textarea "x"
type input "[DATE] Primary & Excess Management L"
type textarea "x"
type input "[DATE] Primary & Excess Management Li"
type textarea "x"
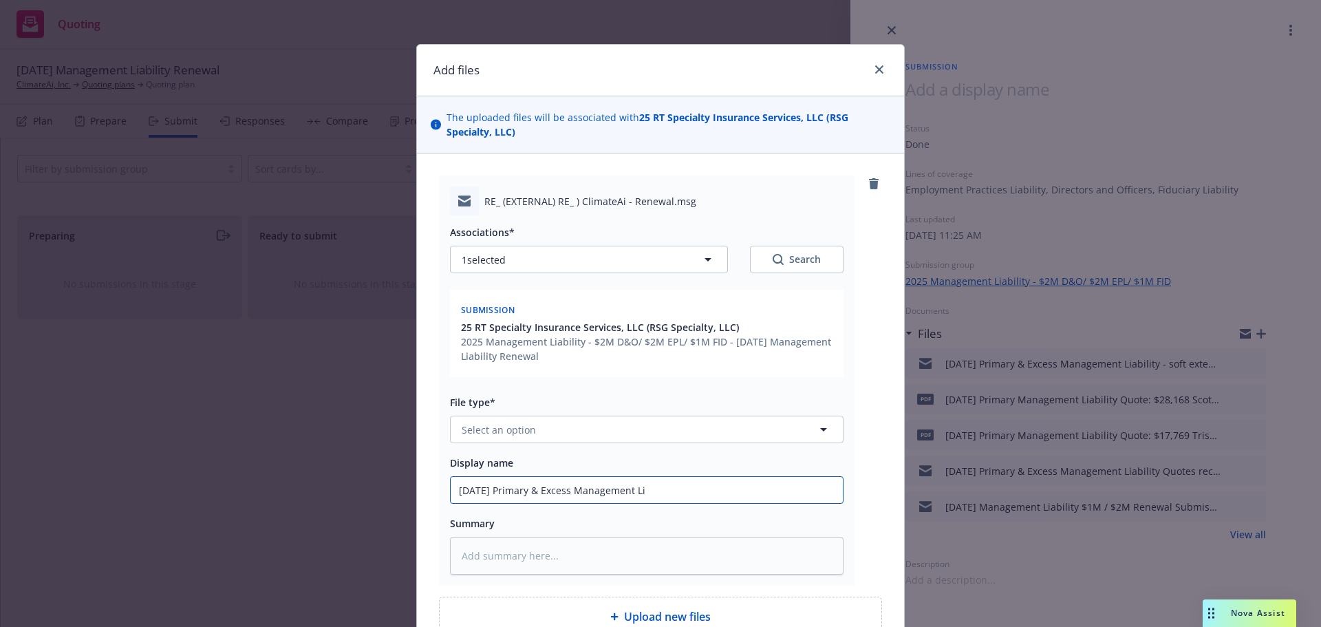
type input "[DATE] Primary & Excess Management Lia"
type textarea "x"
type input "[DATE] Primary & Excess Management Liab"
type textarea "x"
type input "[DATE] Primary & Excess Management Liabi"
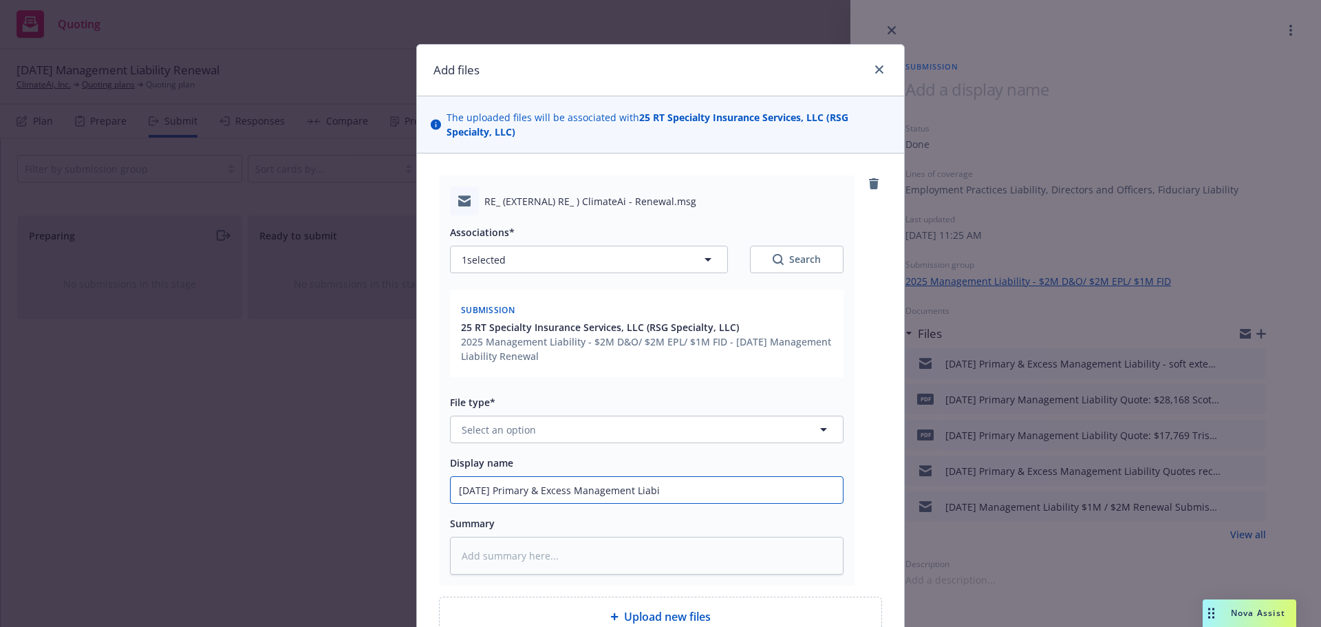
type textarea "x"
type input "[DATE] Primary & Excess Management Liabil"
type textarea "x"
type input "[DATE] Primary & Excess Management Liabili"
type textarea "x"
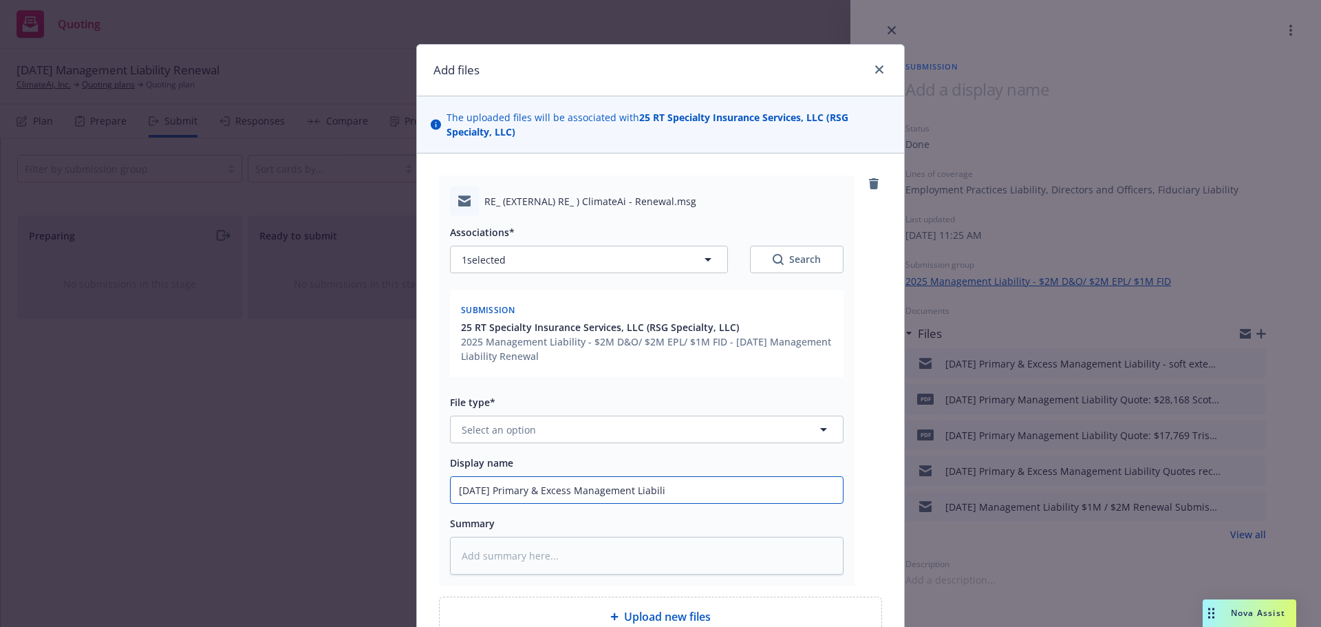
type input "[DATE] Primary & Excess Management Liabilit"
type textarea "x"
type input "[DATE] Primary & Excess Management Liability"
type textarea "x"
type input "[DATE] Primary & Excess Management Liability"
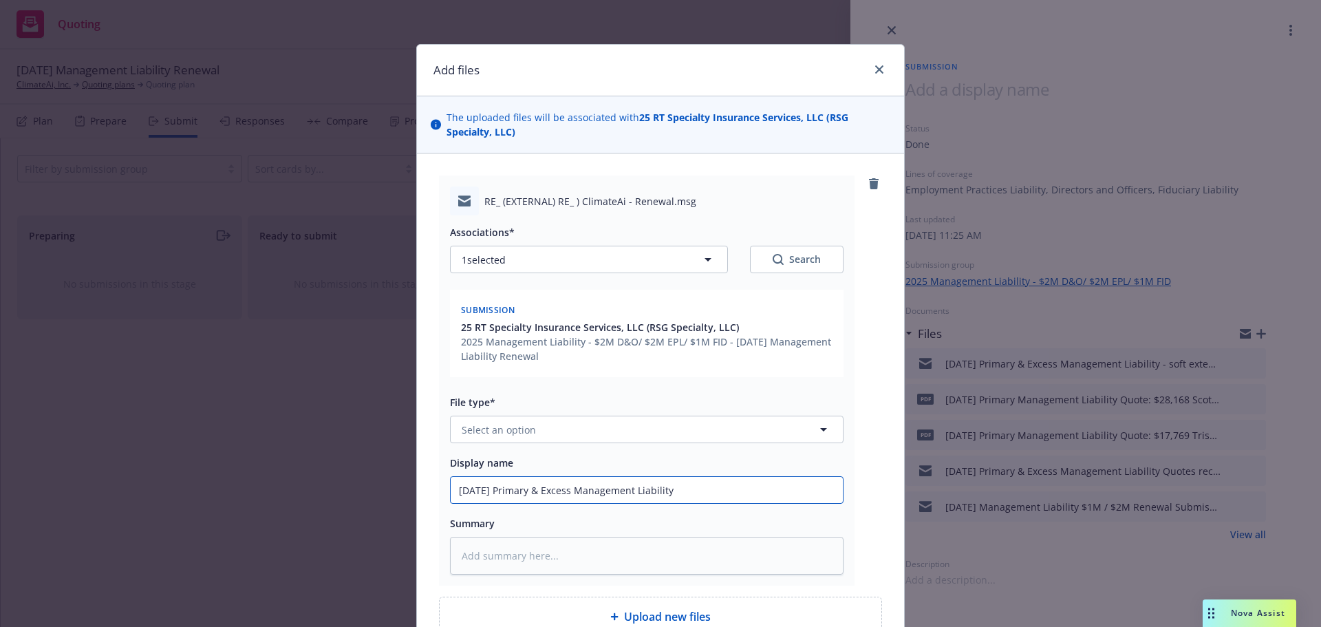
type textarea "x"
type input "[DATE] Primary & Excess Management Liability -"
type textarea "x"
type input "[DATE] Primary & Excess Management Liability -"
type textarea "x"
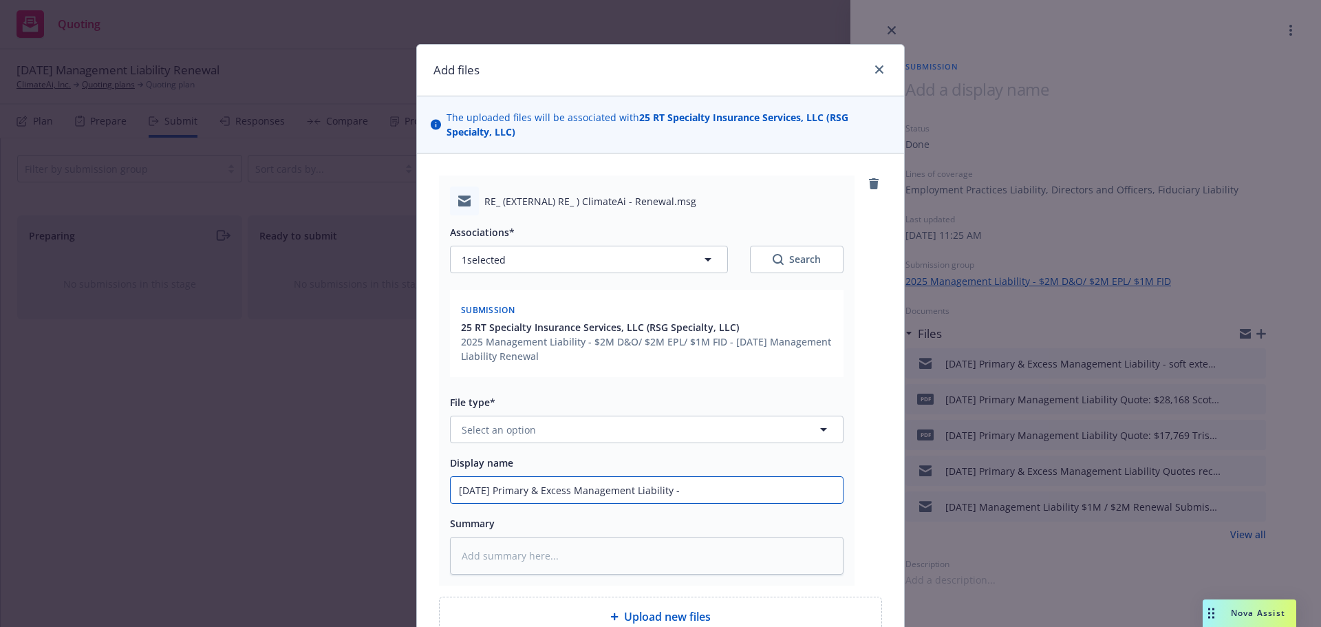
type input "[DATE] Primary & Excess Management Liability - r"
type textarea "x"
type input "[DATE] Primary & Excess Management Liability - re"
type textarea "x"
type input "[DATE] Primary & Excess Management Liability - req"
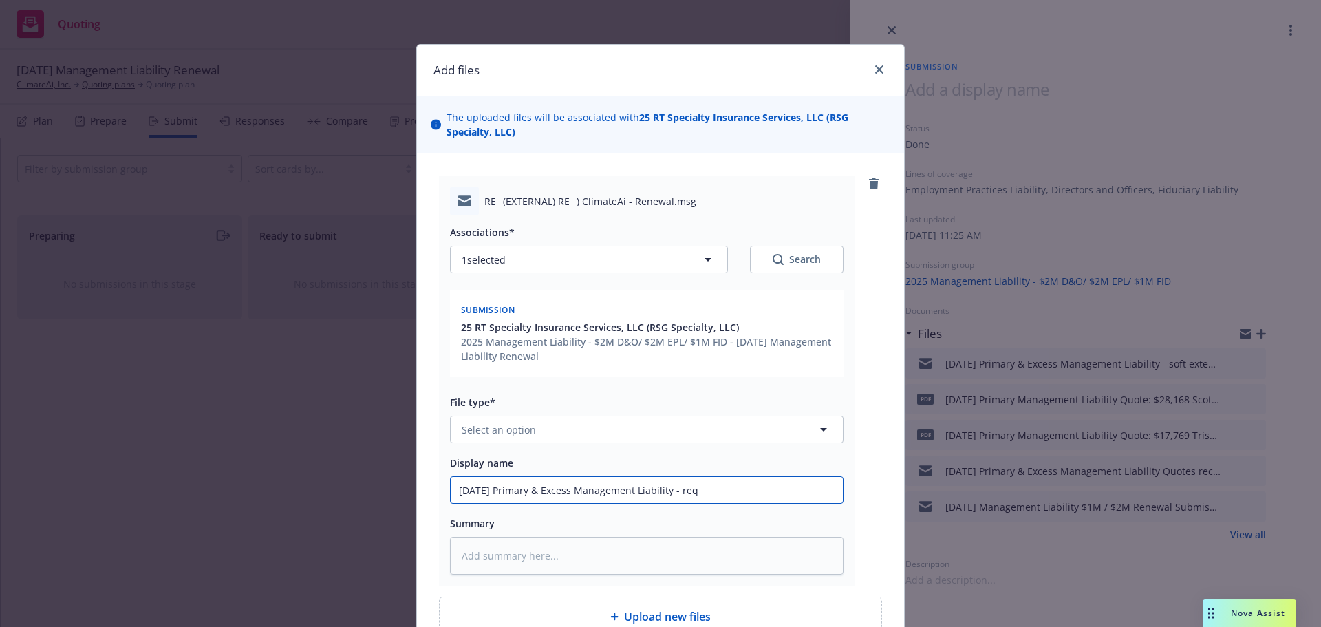
type textarea "x"
type input "[DATE] Primary & Excess Management Liability - requ"
type textarea "x"
type input "[DATE] Primary & Excess Management Liability - reque"
type textarea "x"
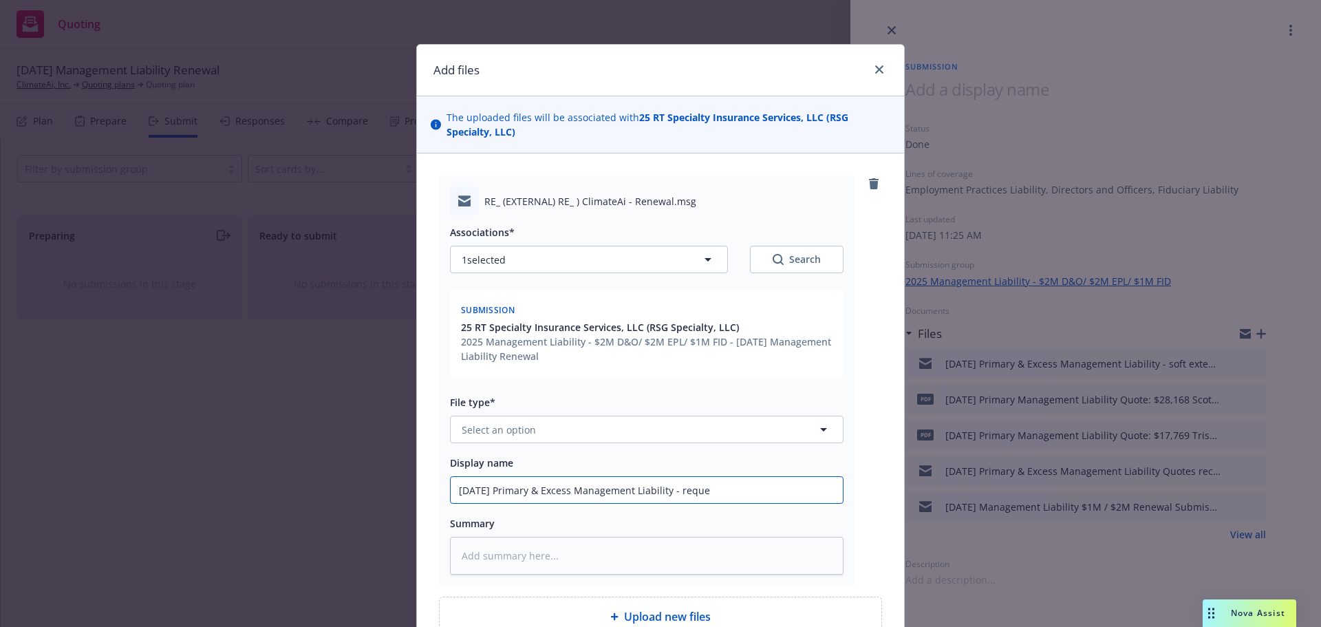
type input "[DATE] Primary & Excess Management Liability - reques"
type textarea "x"
type input "[DATE] Primary & Excess Management Liability - request"
type textarea "x"
type input "[DATE] Primary & Excess Management Liability - request"
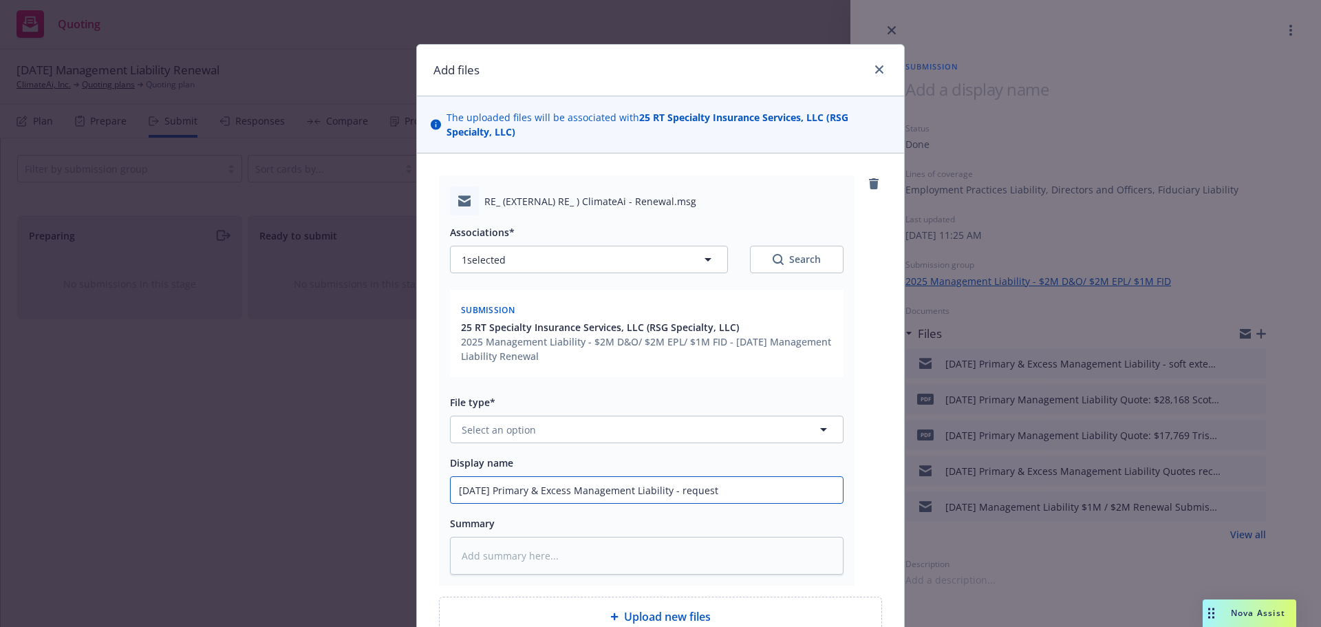
type textarea "x"
type input "[DATE] Primary & Excess Management Liability - request f"
type textarea "x"
type input "[DATE] Primary & Excess Management Liability - request fo"
type textarea "x"
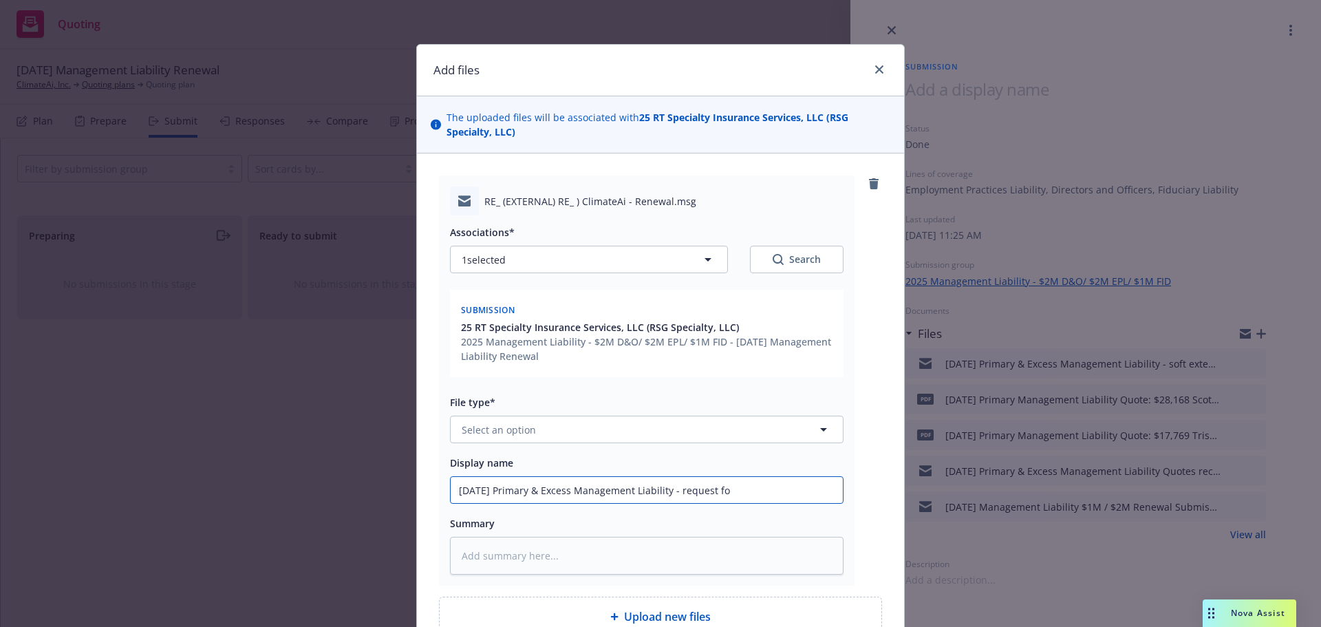
type input "[DATE] Primary & Excess Management Liability - request for"
type textarea "x"
type input "[DATE] Primary & Excess Management Liability - request for"
type textarea "x"
type input "[DATE] Primary & Excess Management Liability - request for r"
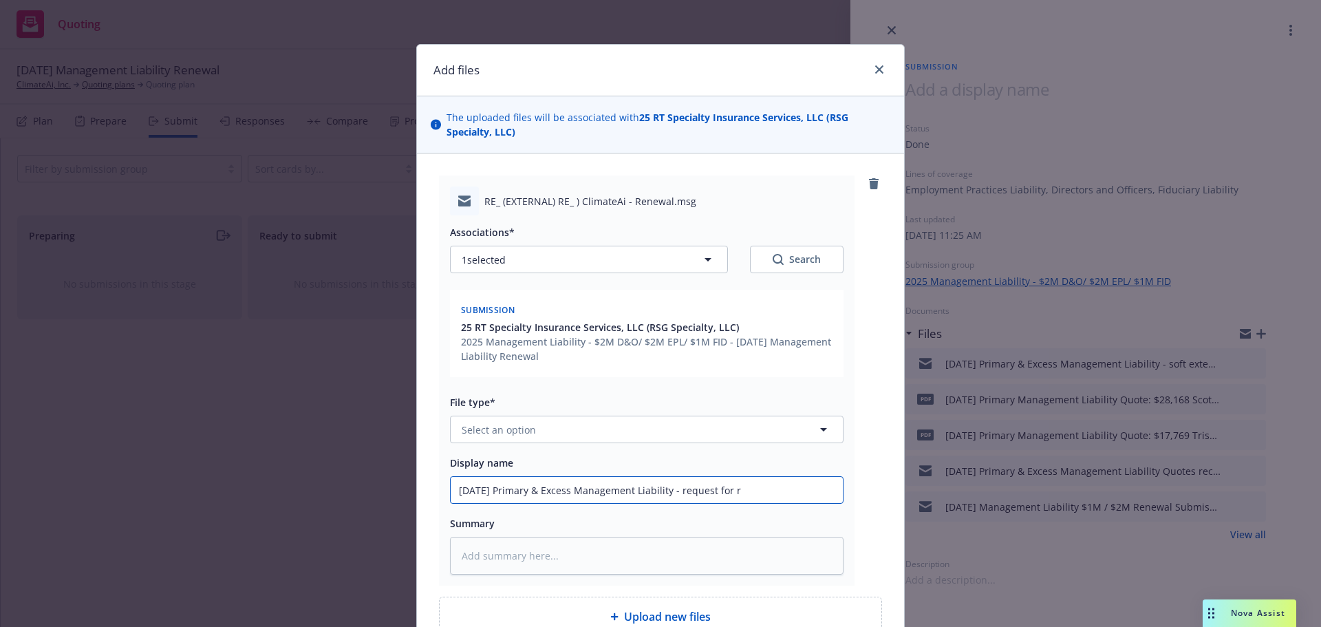
type textarea "x"
type input "[DATE] Primary & Excess Management Liability - request for re"
type textarea "x"
type input "[DATE] Primary & Excess Management Liability - request for rev"
type textarea "x"
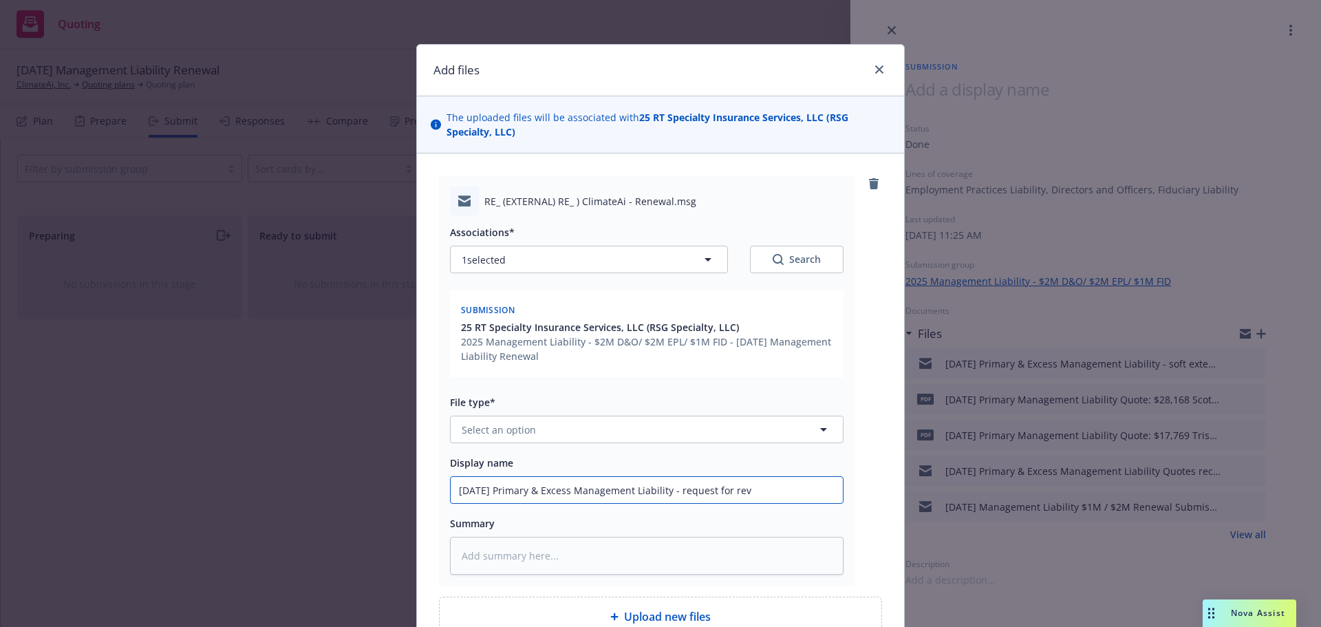
type input "[DATE] Primary & Excess Management Liability - request for revi"
type textarea "x"
type input "[DATE] Primary & Excess Management Liability - request for [PERSON_NAME]"
type textarea "x"
type input "[DATE] Primary & Excess Management Liability - request for revise"
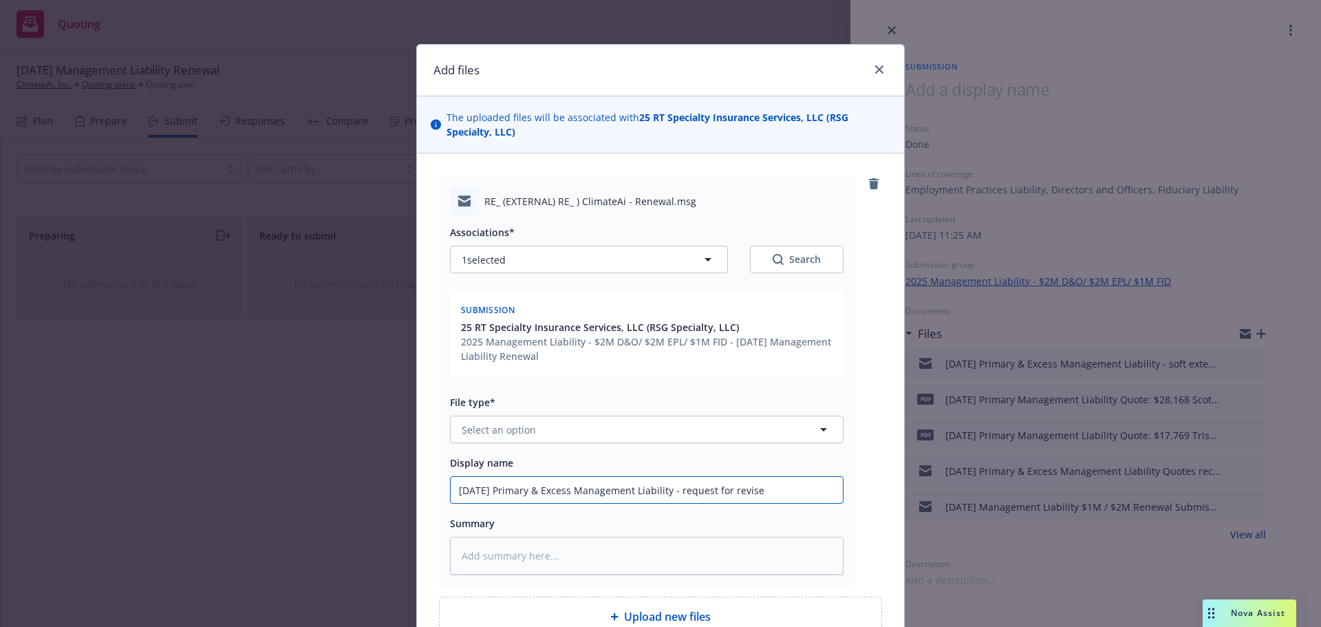
type textarea "x"
type input "[DATE] Primary & Excess Management Liability - request for revised"
type textarea "x"
type input "[DATE] Primary & Excess Management Liability - request for revised"
type textarea "x"
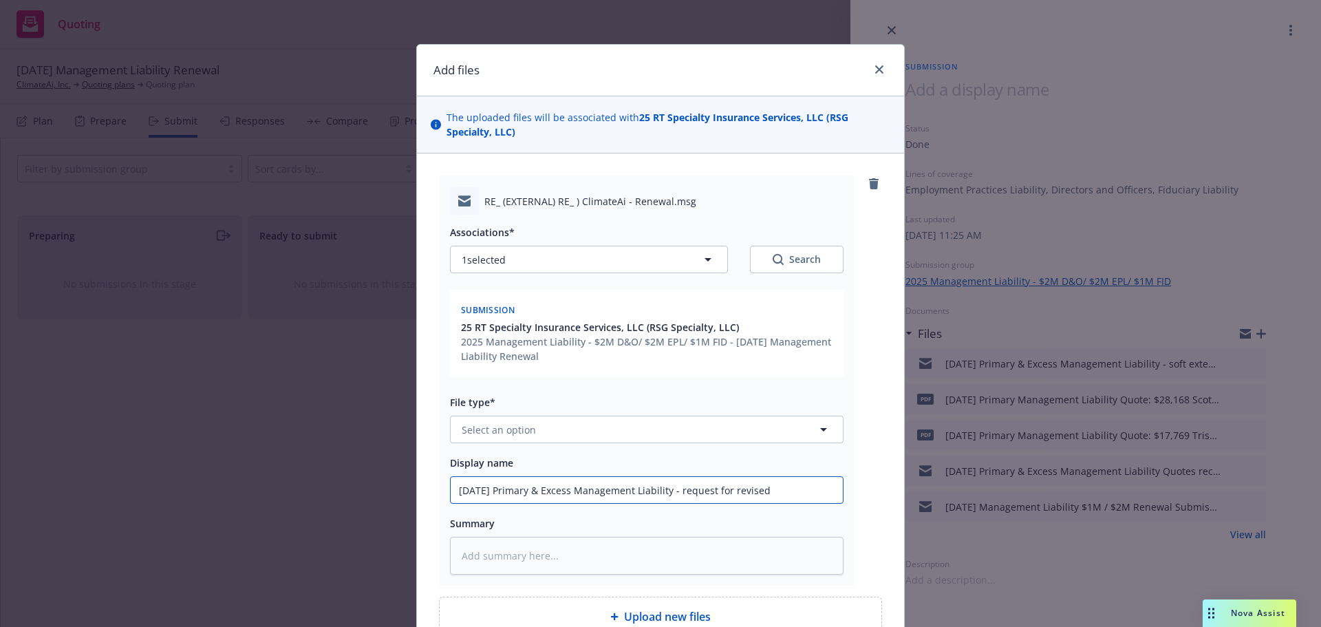
type input "[DATE] Primary & Excess Management Liability - request for revised q"
type textarea "x"
type input "[DATE] Primary & Excess Management Liability - request for revised qu"
type textarea "x"
type input "[DATE] Primary & Excess Management Liability - request for revised quot"
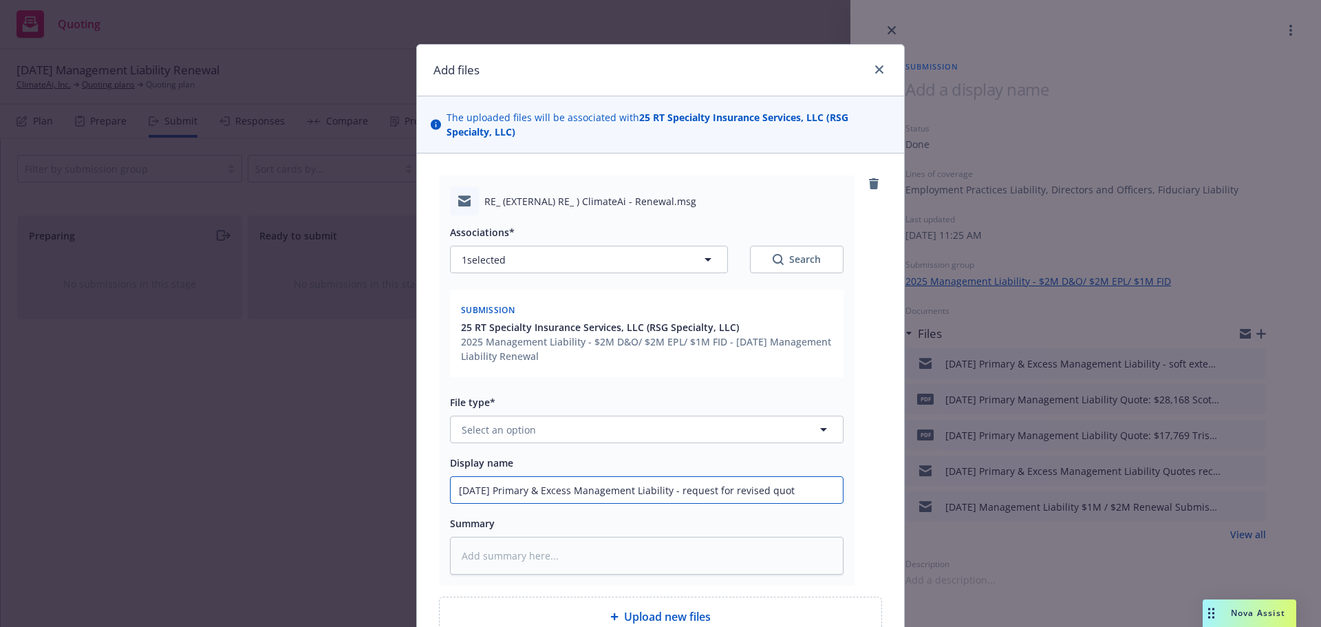
type textarea "x"
type input "[DATE] Primary & Excess Management Liability - request for revised quote"
type textarea "x"
type input "[DATE] Primary & Excess Management Liability - request for revised quote"
type textarea "x"
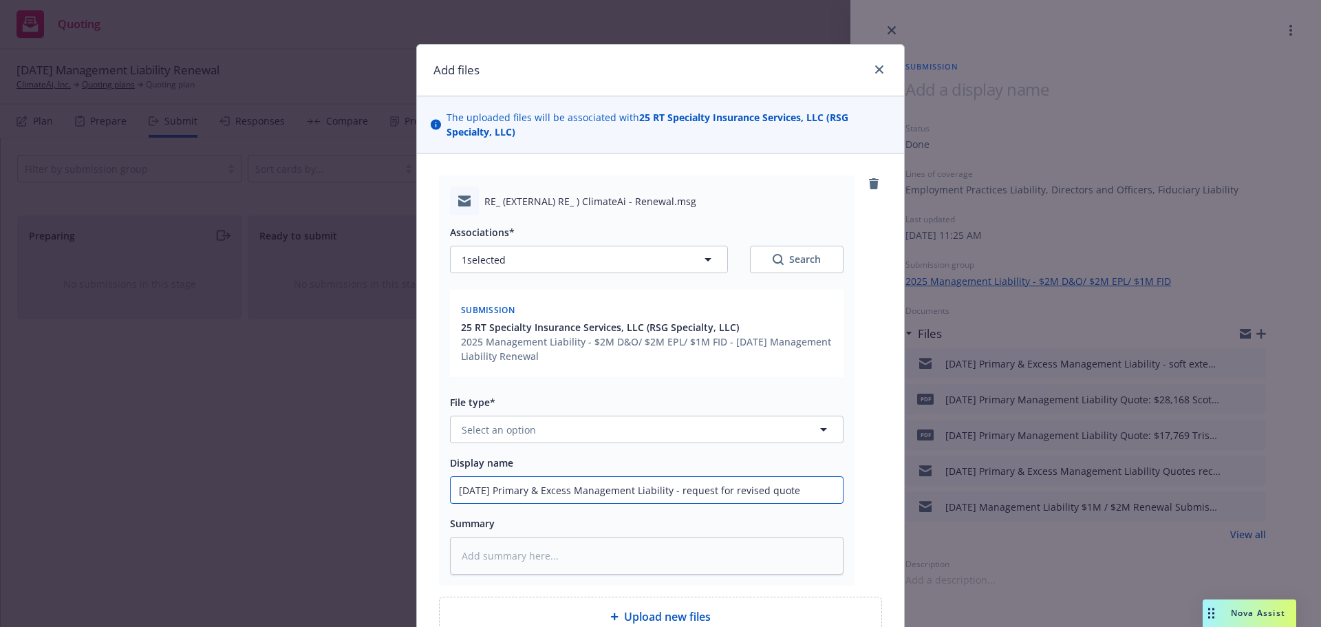
type input "[DATE] Primary & Excess Management Liability - request for revised quote d"
type textarea "x"
type input "[DATE] Primary & Excess Management Liability - request for revised quote du"
type textarea "x"
type input "[DATE] Primary & Excess Management Liability - request for revised quote due"
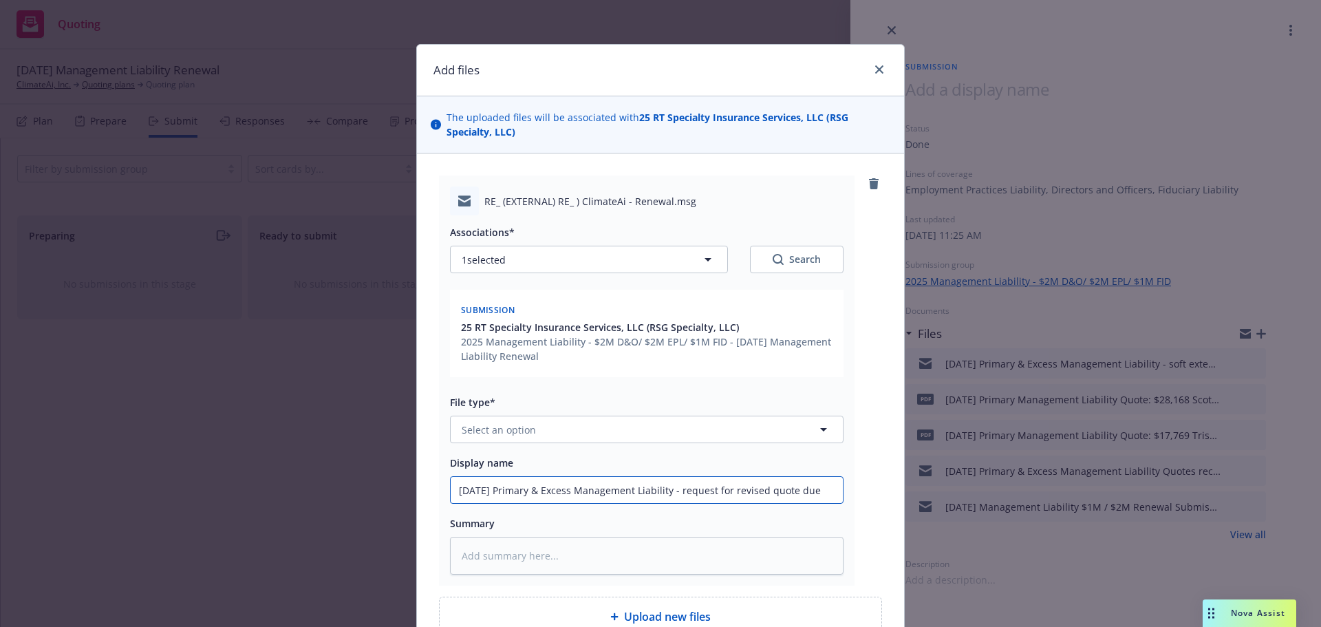
type textarea "x"
type input "[DATE] Primary & Excess Management Liability - request for revised quote due"
type textarea "x"
type input "[DATE] Primary & Excess Management Liability - request for revised quote due to"
type textarea "x"
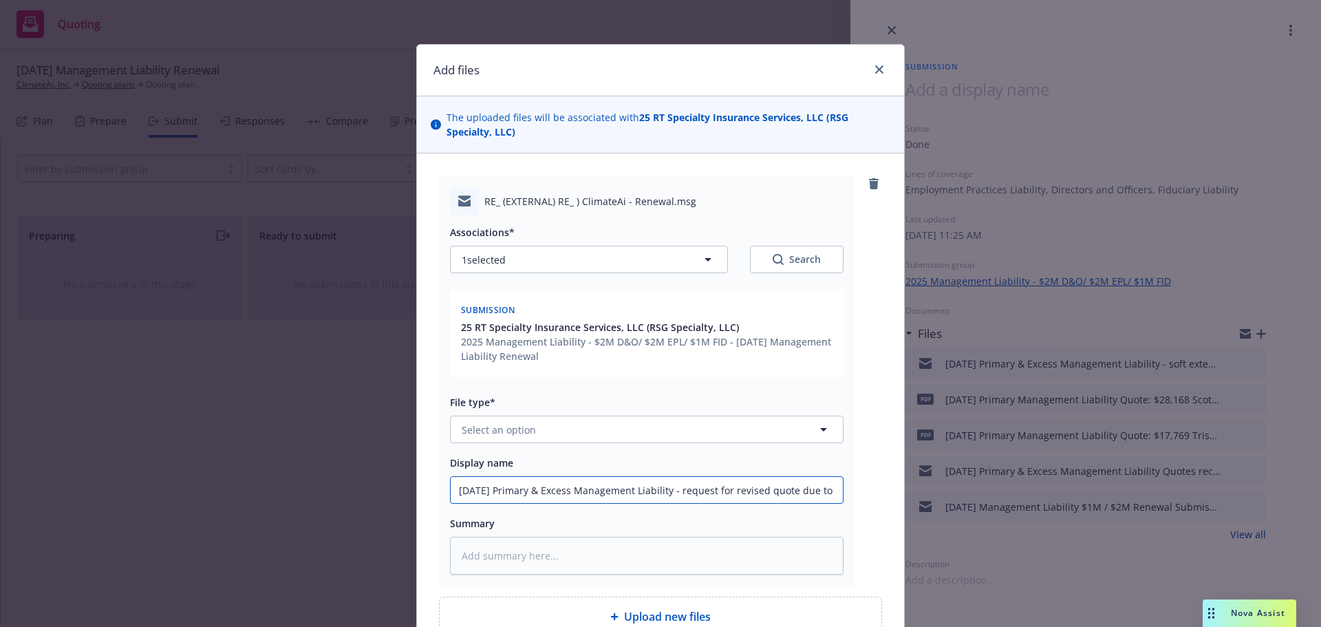
type input "[DATE] Primary & Excess Management Liability - request for revised quote due to"
type textarea "x"
type input "[DATE] Primary & Excess Management Liability - request for revised quote due to…"
type textarea "x"
type input "[DATE] Primary & Excess Management Liability - request for revised quote due to…"
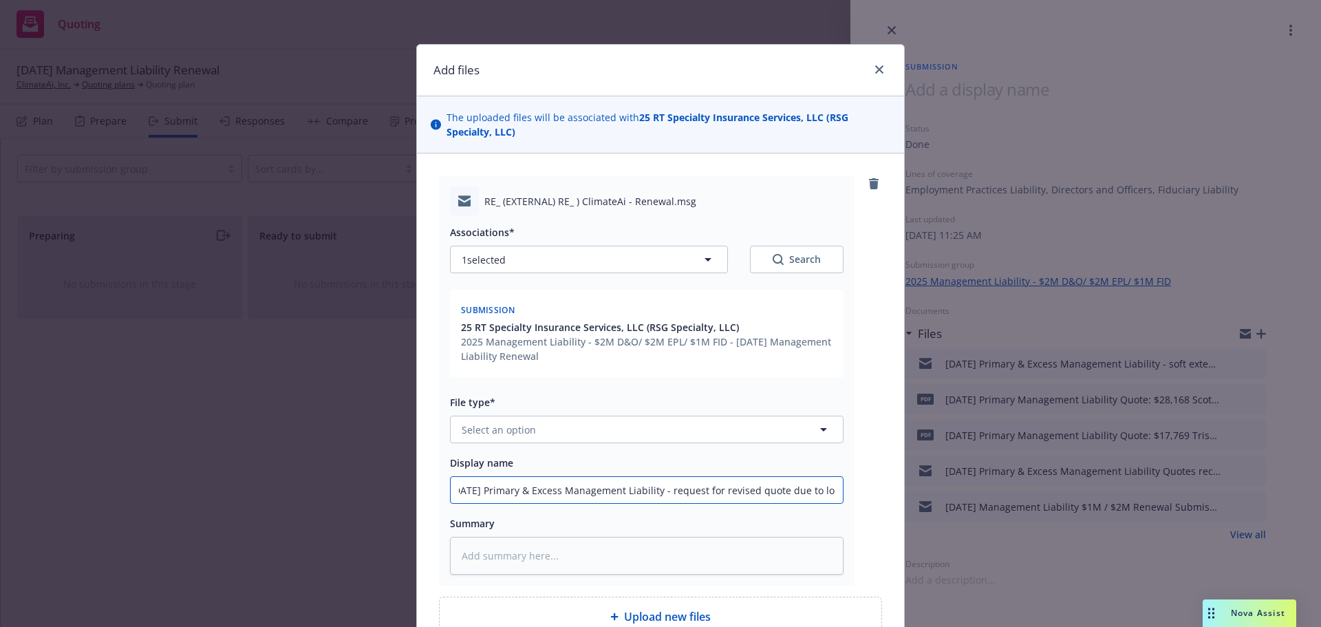
type textarea "x"
type input "[DATE] Primary & Excess Management Liability - request for revised quote due to…"
type textarea "x"
type input "[DATE] Primary & Excess Management Liability - request for revised quote due to…"
type textarea "x"
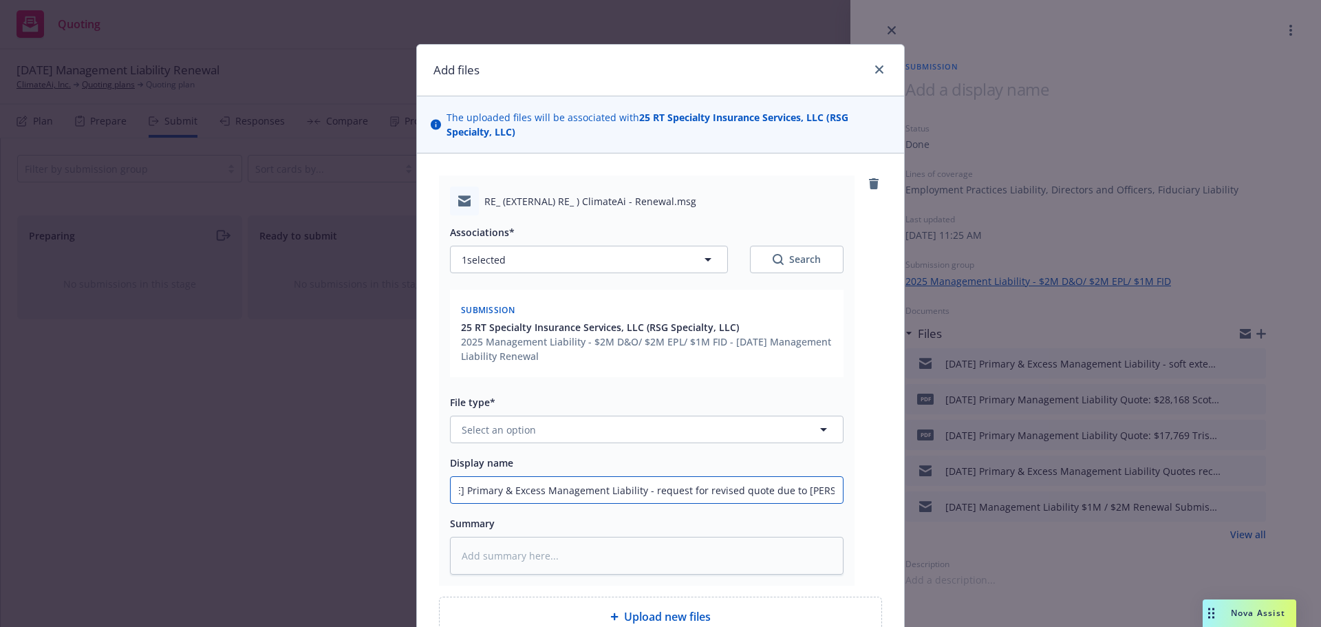
type input "[DATE] Primary & Excess Management Liability - request for revised quote due to…"
type textarea "x"
type input "[DATE] Primary & Excess Management Liability - request for revised quote due to…"
type textarea "x"
type input "[DATE] Primary & Excess Management Liability - request for revised quote due to…"
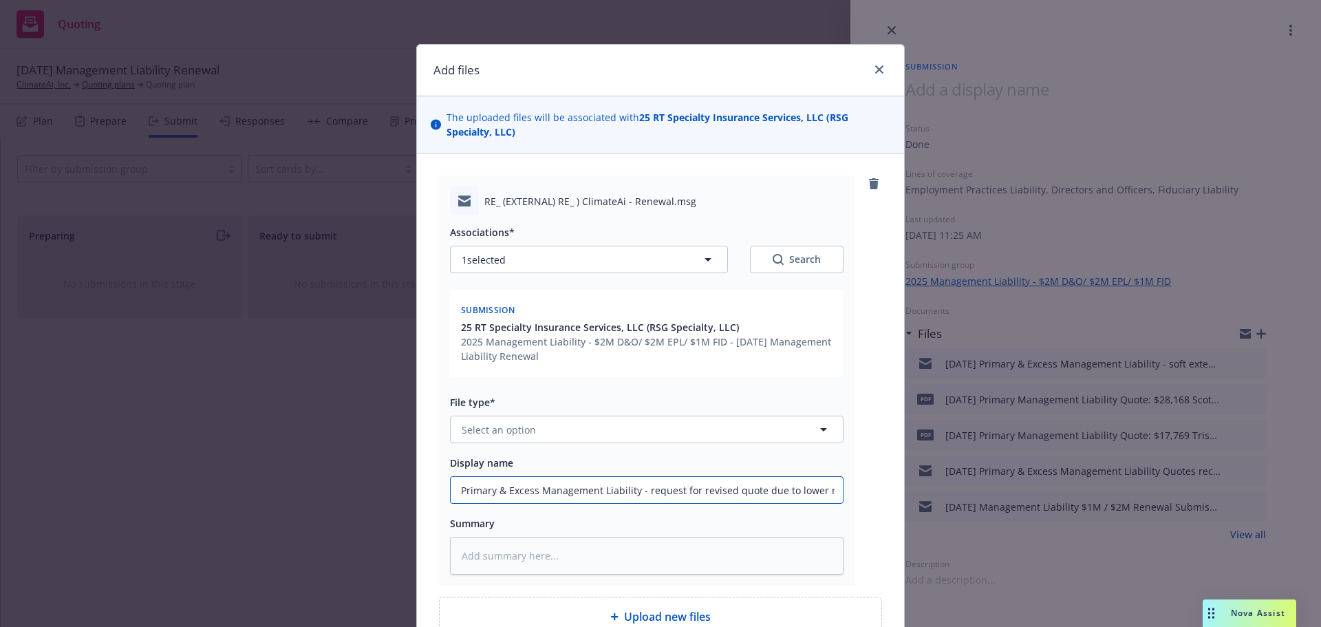
type textarea "x"
type input "[DATE] Primary & Excess Management Liability - request for revised quote due to…"
type textarea "x"
type input "[DATE] Primary & Excess Management Liability - request for revised quote due to…"
type textarea "x"
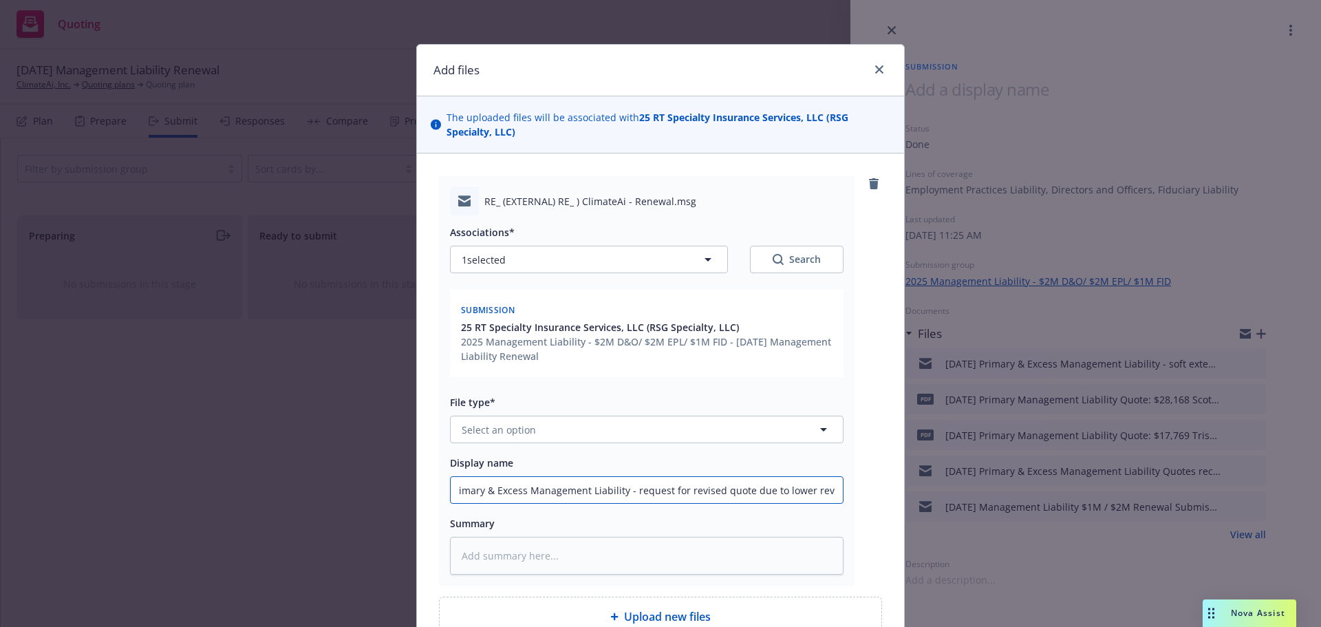
type input "[DATE] Primary & Excess Management Liability - request for revised quote due to…"
type textarea "x"
type input "[DATE] Primary & Excess Management Liability - request for revised quote due to…"
type textarea "x"
type input "[DATE] Primary & Excess Management Liability - request for revised quote due to…"
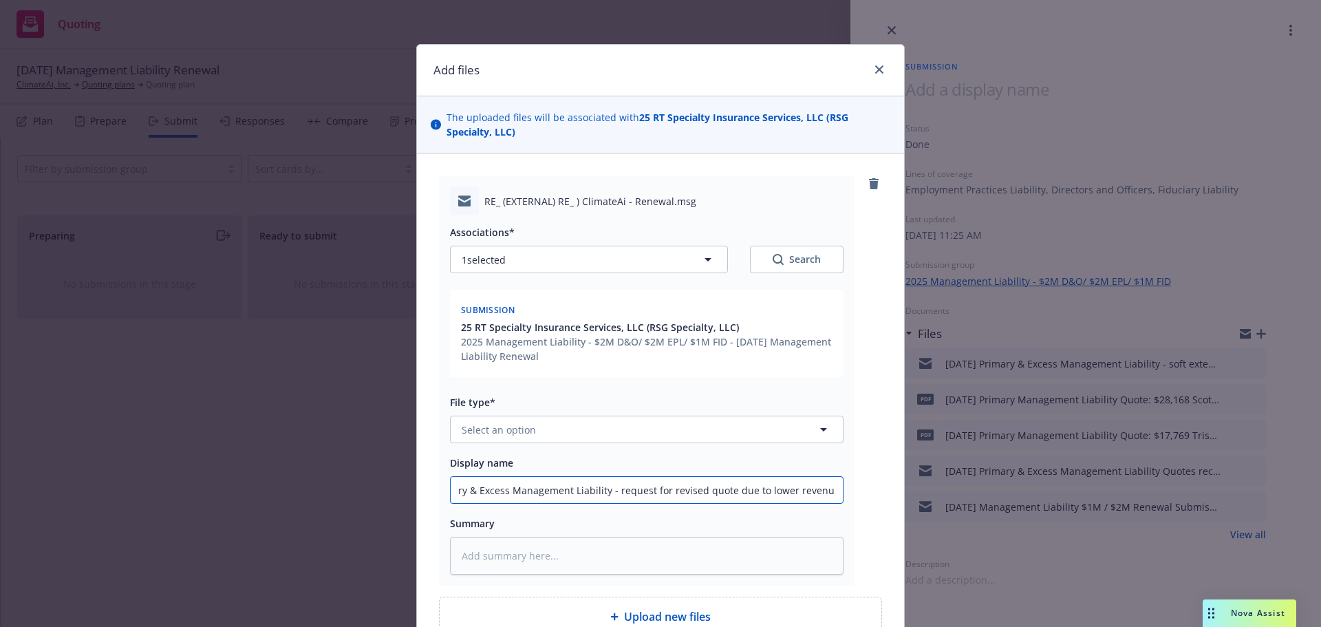
type textarea "x"
type input "[DATE] Primary & Excess Management Liability - request for revised quote due to…"
type textarea "x"
type input "[DATE] Primary & Excess Management Liability - request for revised quote due to…"
type textarea "x"
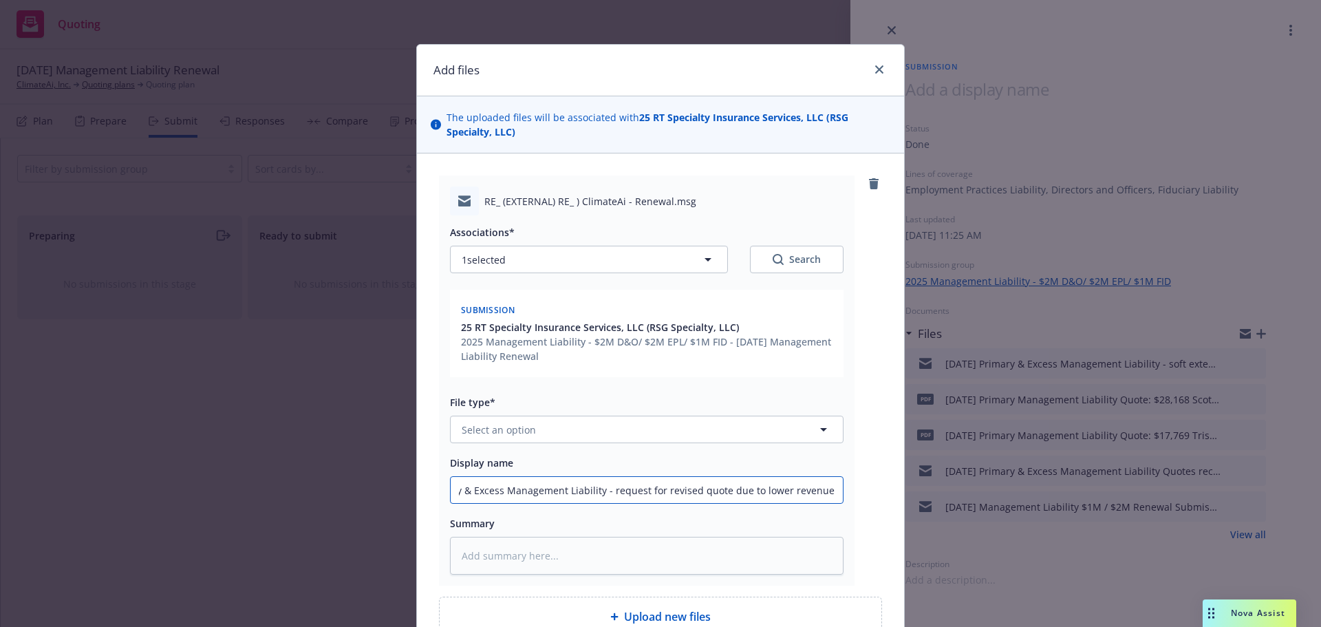
type input "[DATE] Primary & Excess Management Liability - request for revised quote due to…"
type textarea "x"
type input "[DATE] Primary & Excess Management Liability - request for revised quote due to…"
type textarea "x"
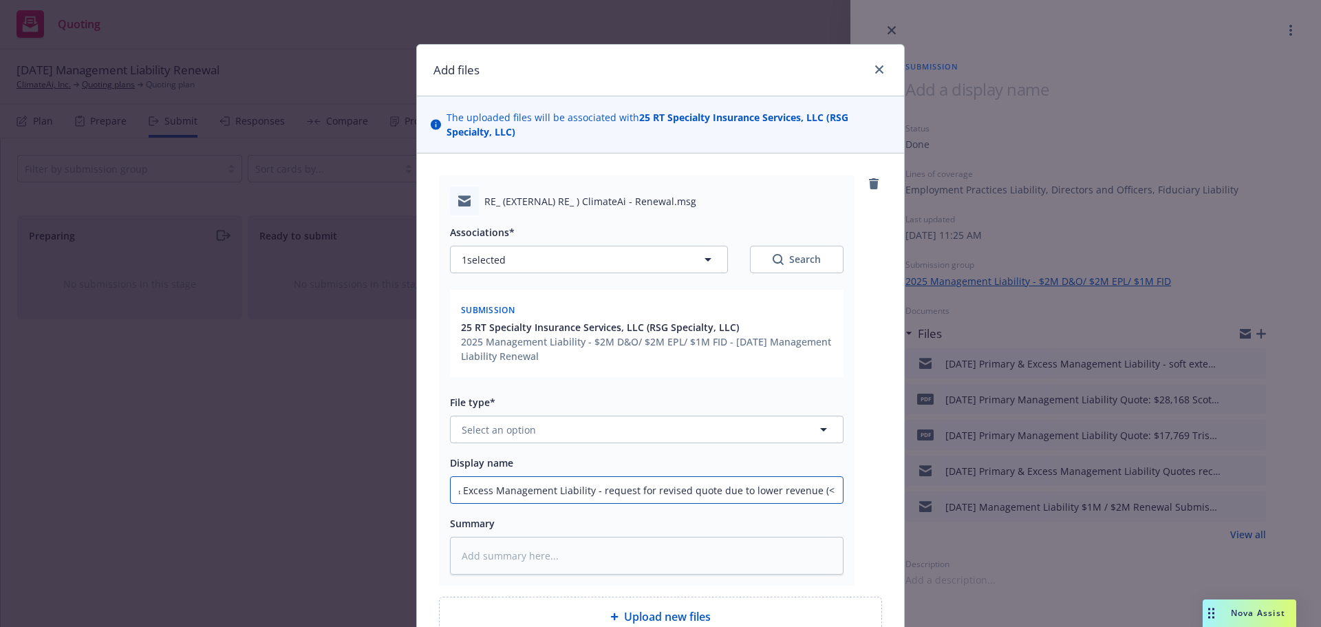
type input "[DATE] Primary & Excess Management Liability - request for revised quote due to…"
type textarea "x"
type input "[DATE] Primary & Excess Management Liability - request for revised quote due to…"
type textarea "x"
type input "[DATE] Primary & Excess Management Liability - request for revised quote due to…"
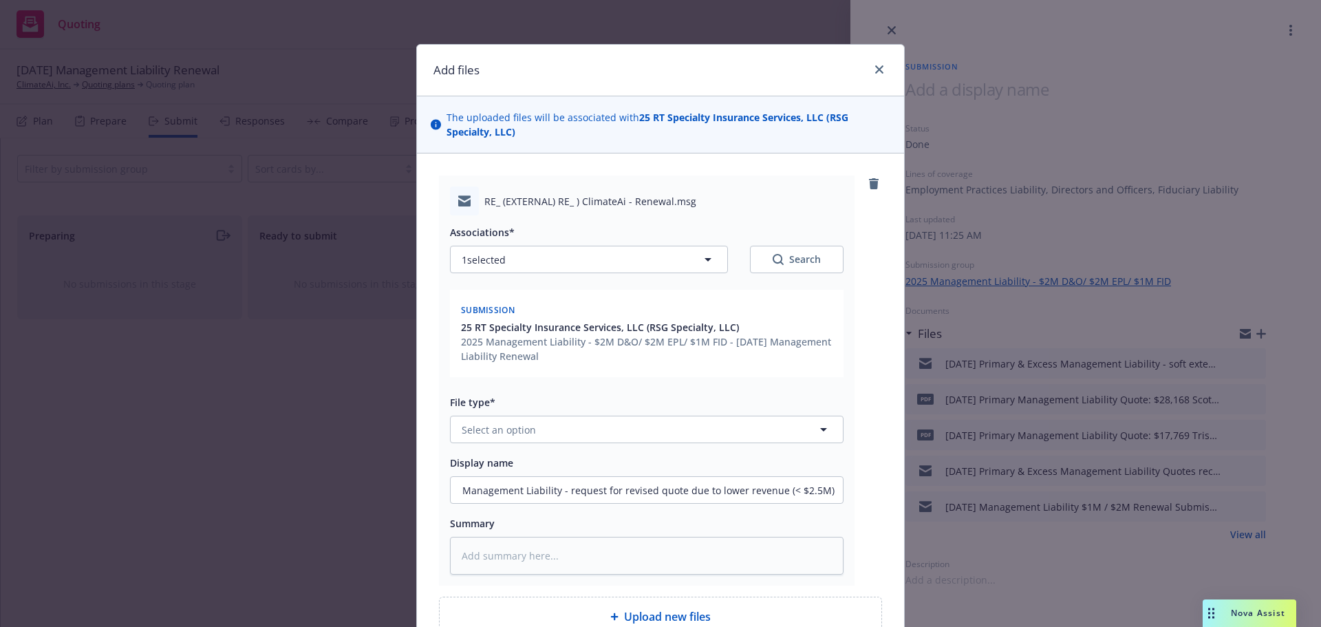
scroll to position [0, 0]
click at [474, 430] on span "Select an option" at bounding box center [499, 429] width 74 height 14
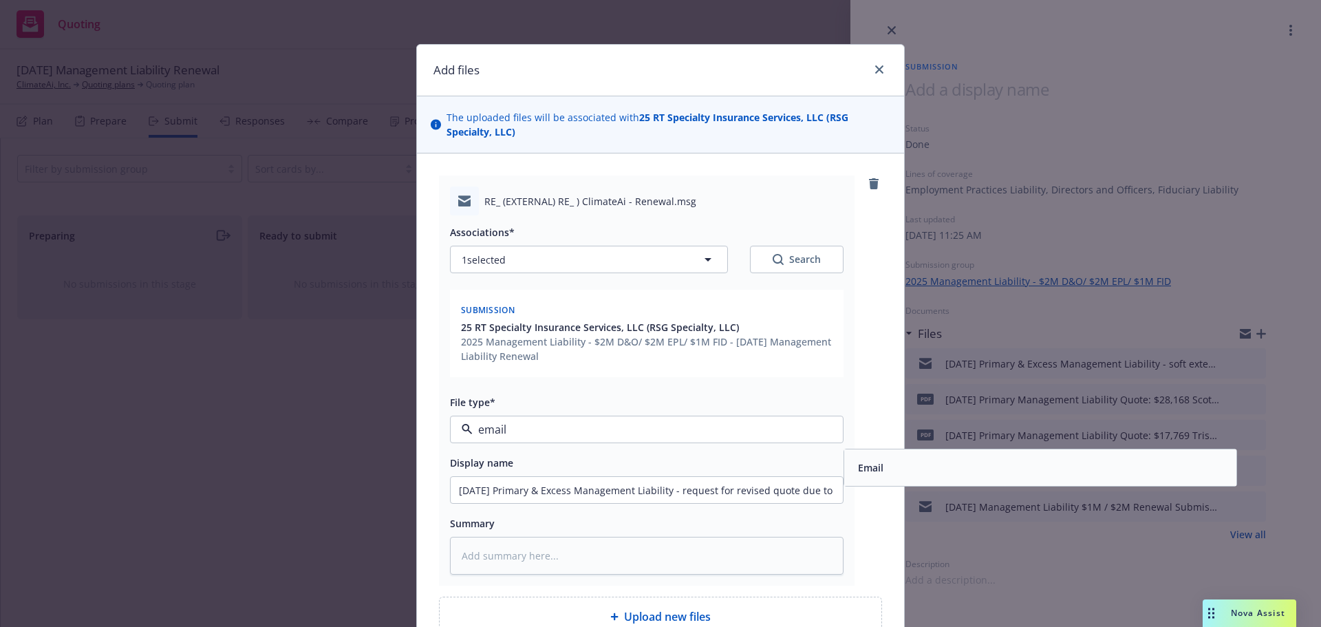
drag, startPoint x: 932, startPoint y: 479, endPoint x: 848, endPoint y: 461, distance: 85.1
click at [932, 478] on div "Email" at bounding box center [1040, 467] width 392 height 36
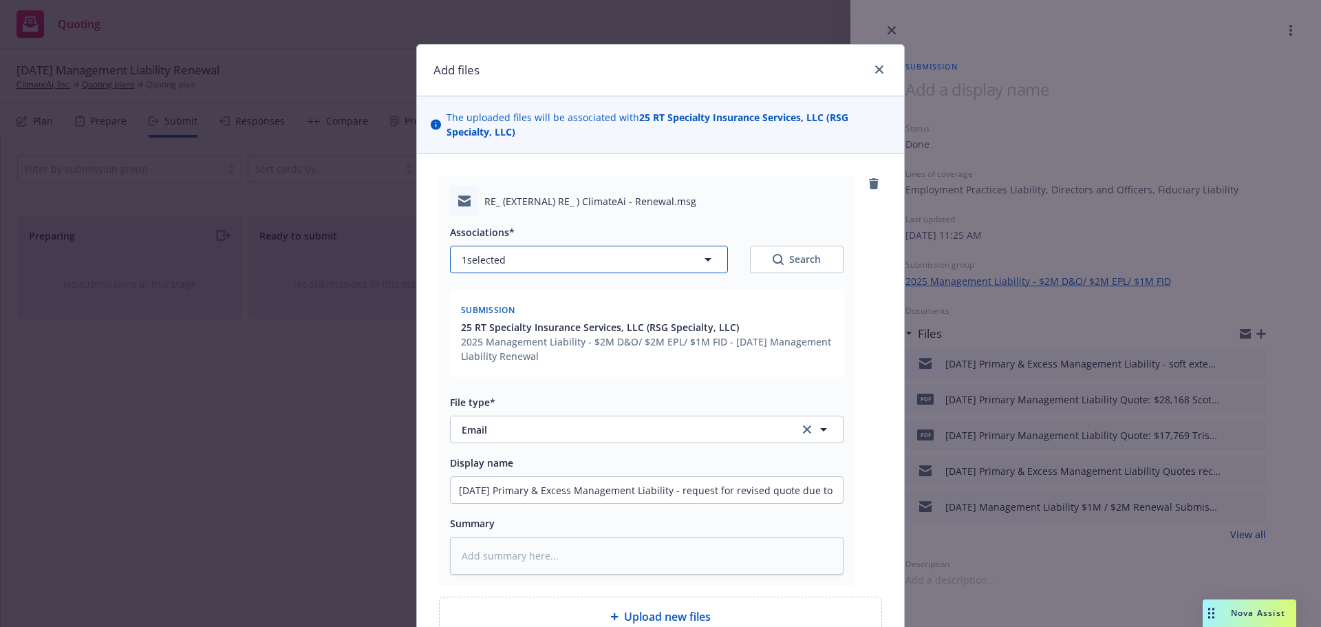
click at [700, 261] on icon "button" at bounding box center [708, 259] width 17 height 17
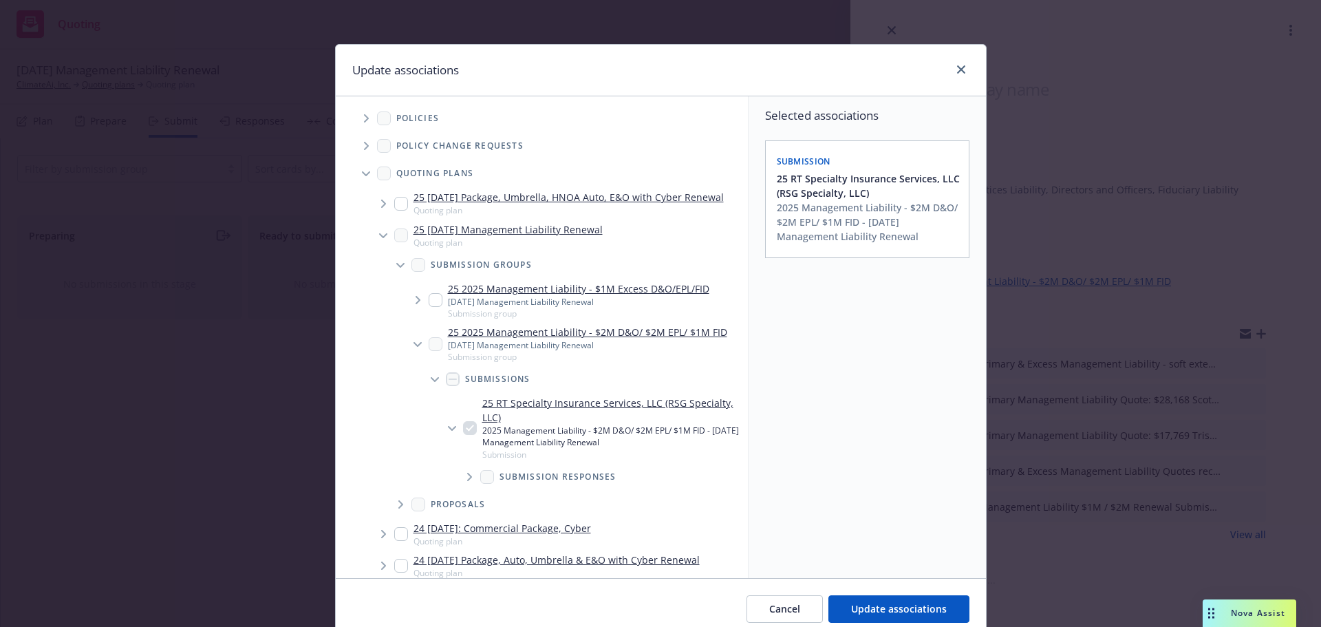
click at [409, 299] on span "Tree Example" at bounding box center [418, 300] width 22 height 22
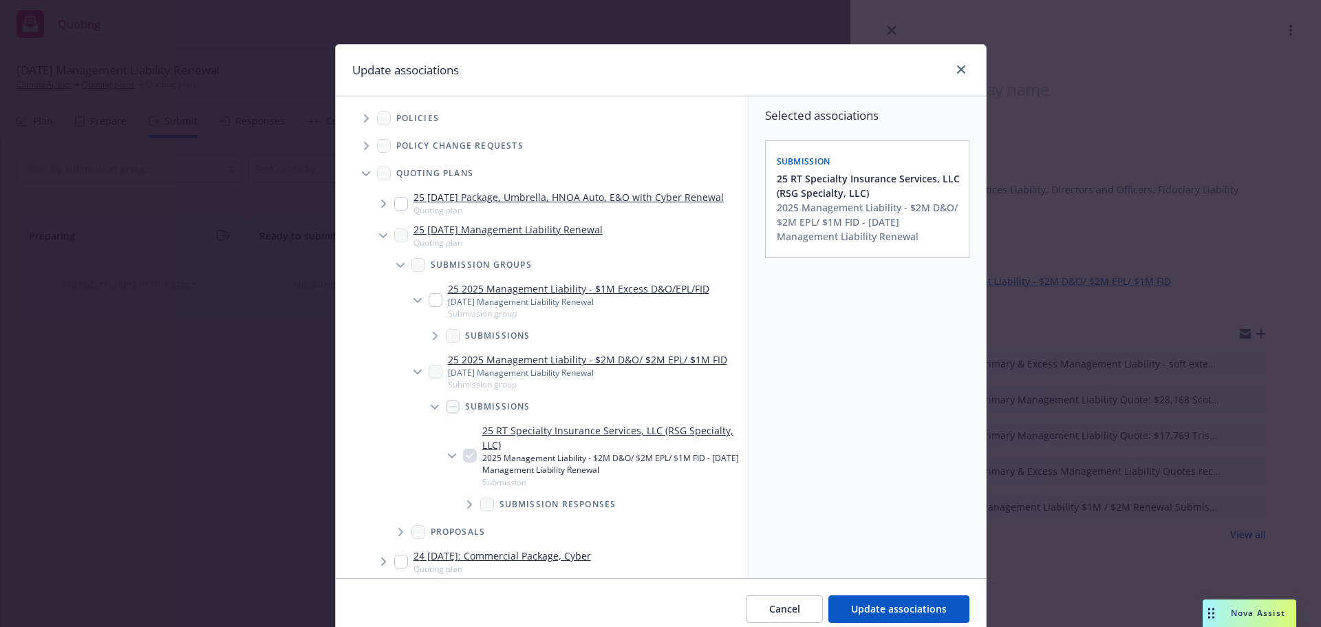
click at [427, 332] on span "Tree Example" at bounding box center [435, 336] width 22 height 22
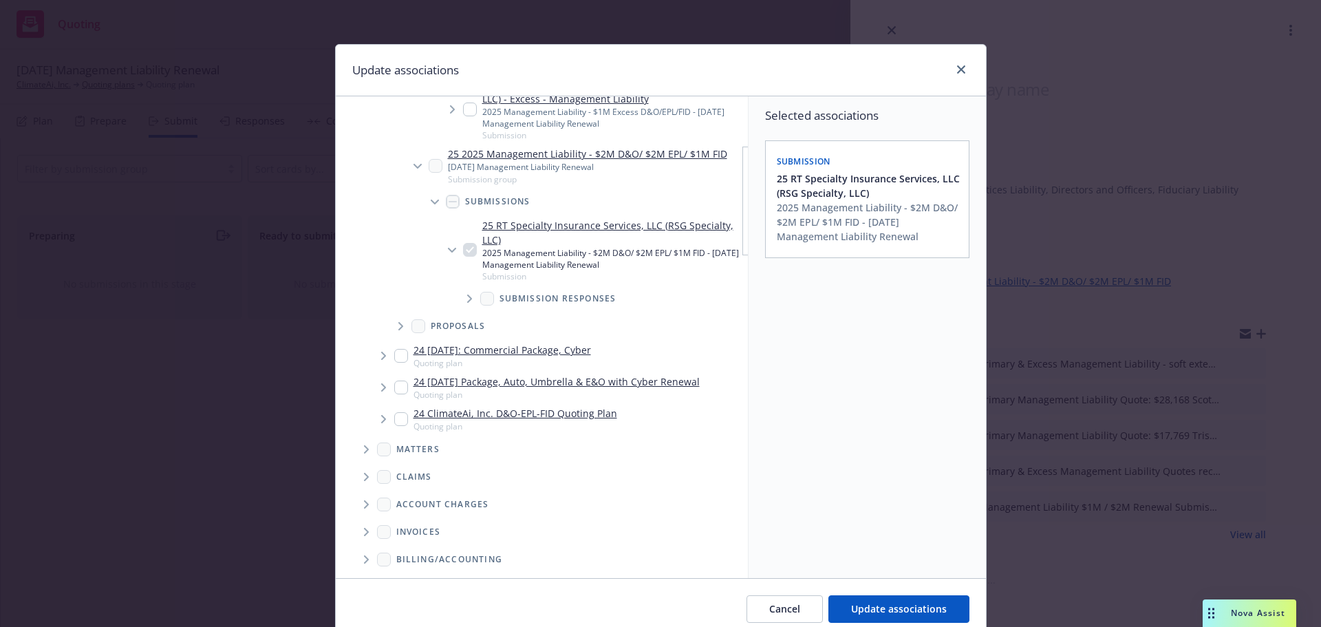
scroll to position [253, 0]
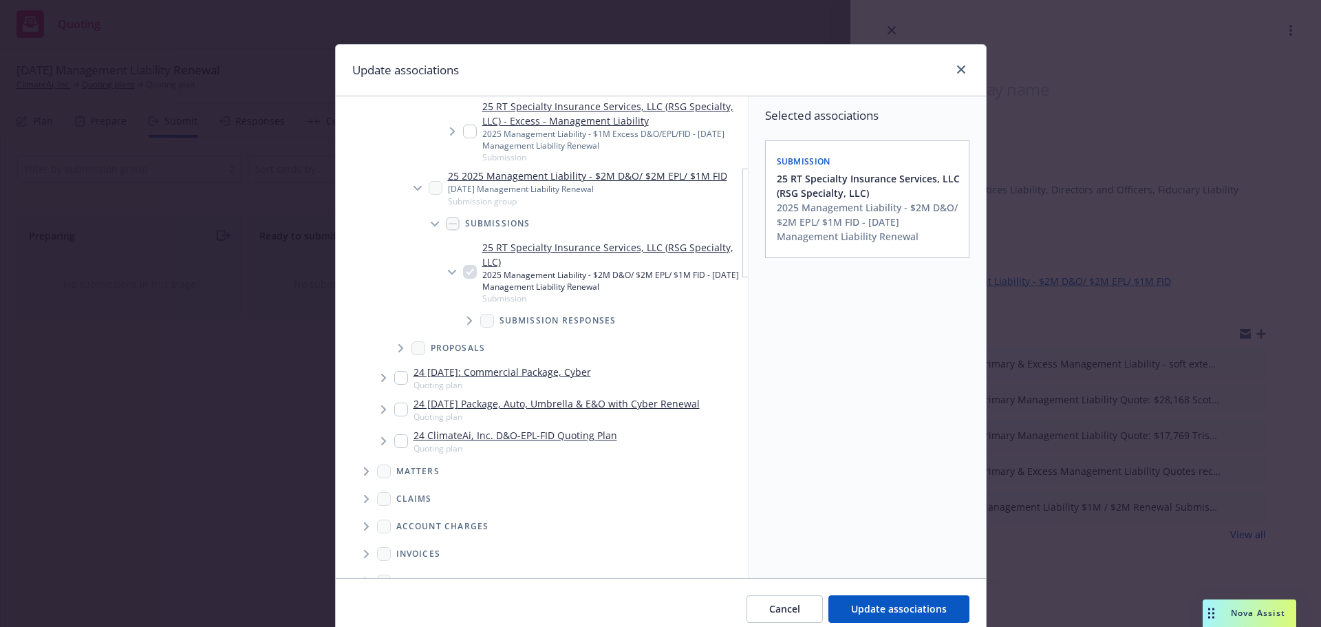
click at [465, 114] on div "25 RT Specialty Insurance Services, LLC (RSG Specialty, LLC) - Excess - Managem…" at bounding box center [602, 131] width 279 height 64
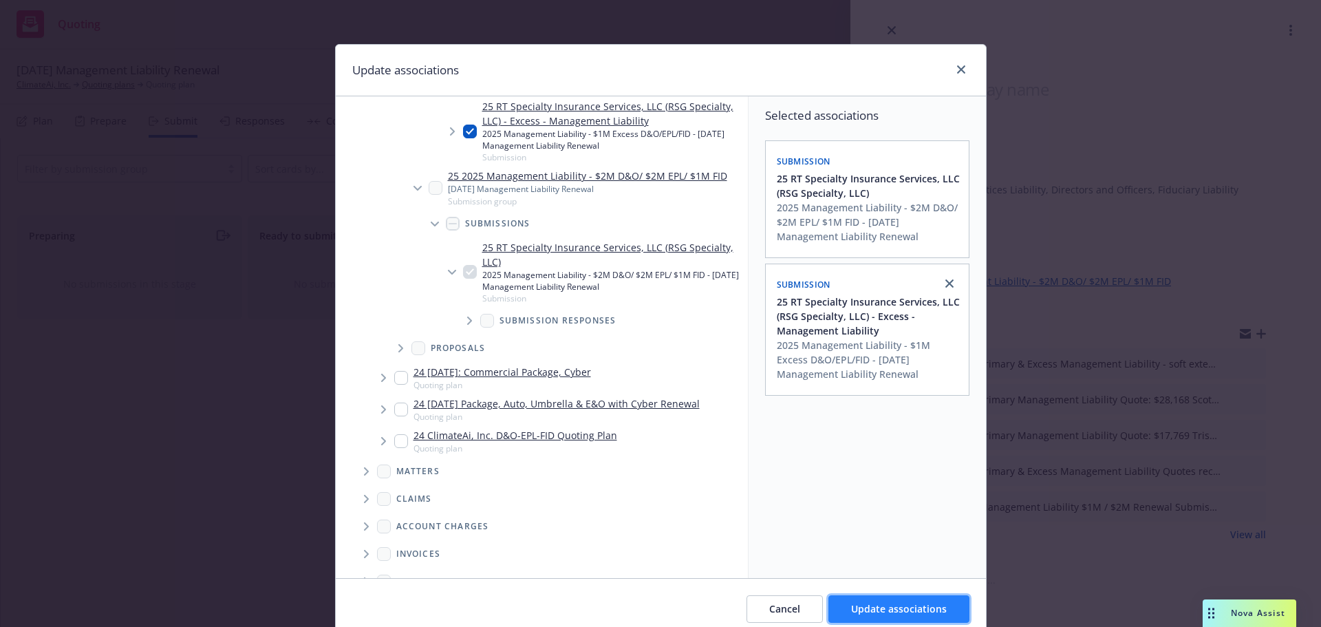
click at [879, 604] on span "Update associations" at bounding box center [899, 608] width 96 height 13
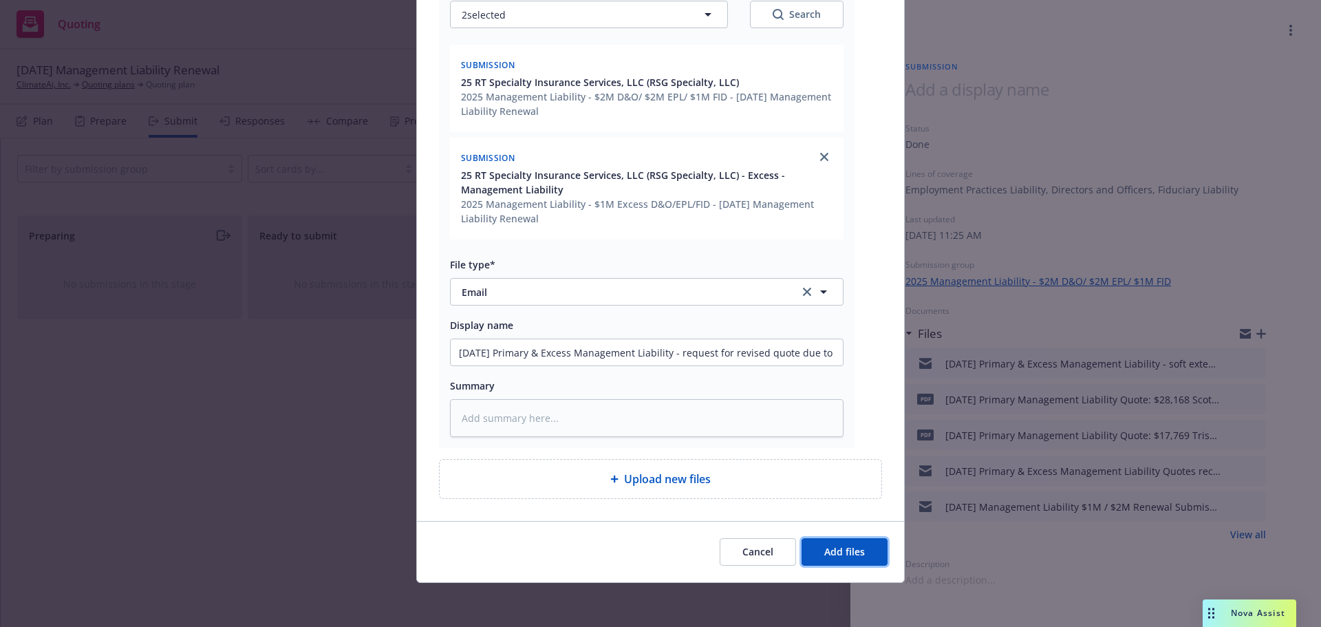
drag, startPoint x: 828, startPoint y: 550, endPoint x: 851, endPoint y: 514, distance: 42.7
click at [828, 548] on span "Add files" at bounding box center [844, 551] width 41 height 13
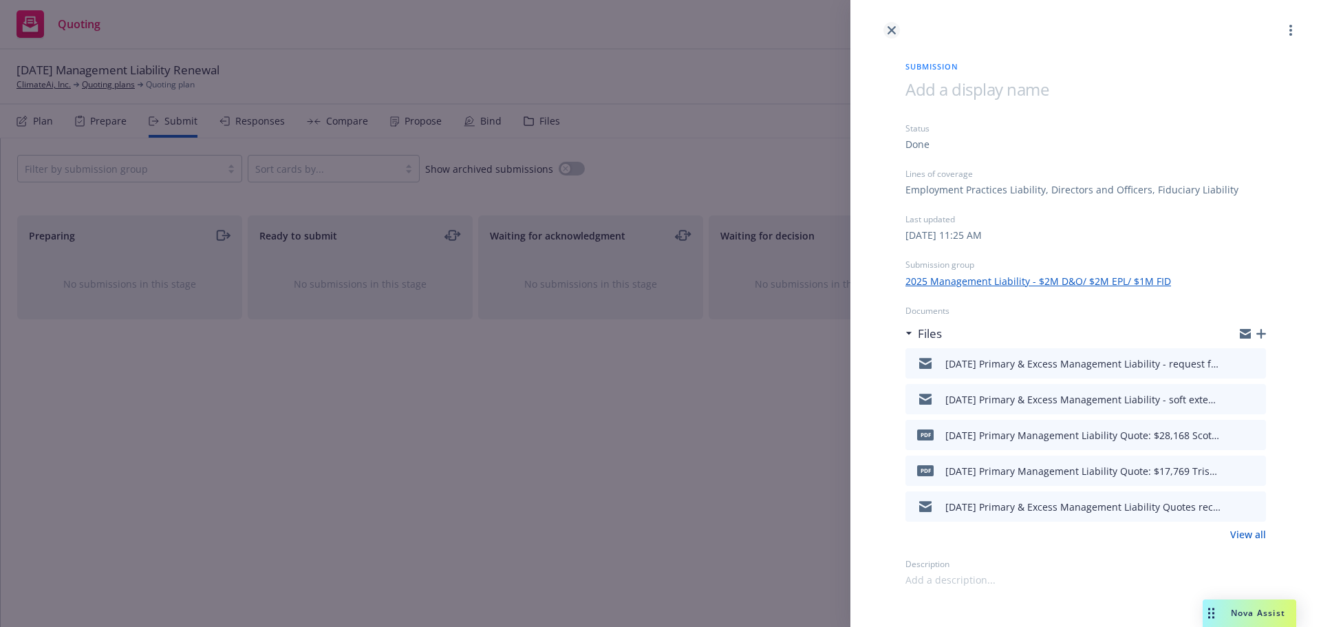
click at [892, 28] on icon "close" at bounding box center [891, 30] width 8 height 8
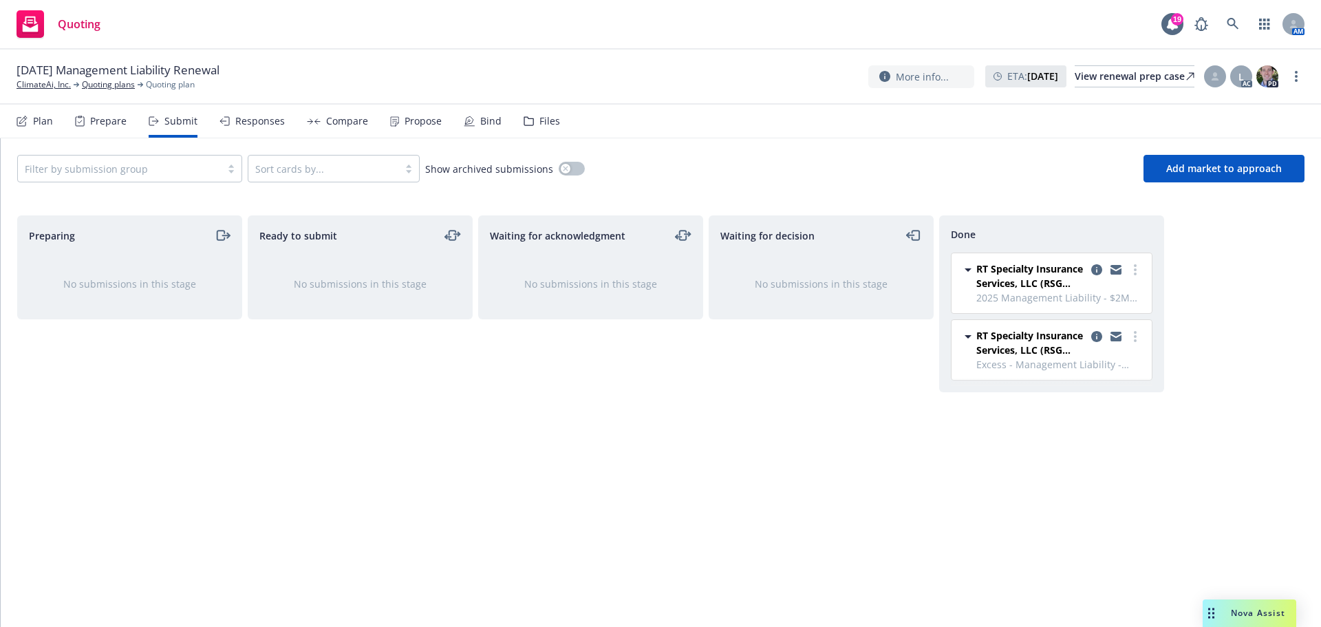
click at [543, 119] on div "Files" at bounding box center [549, 121] width 21 height 11
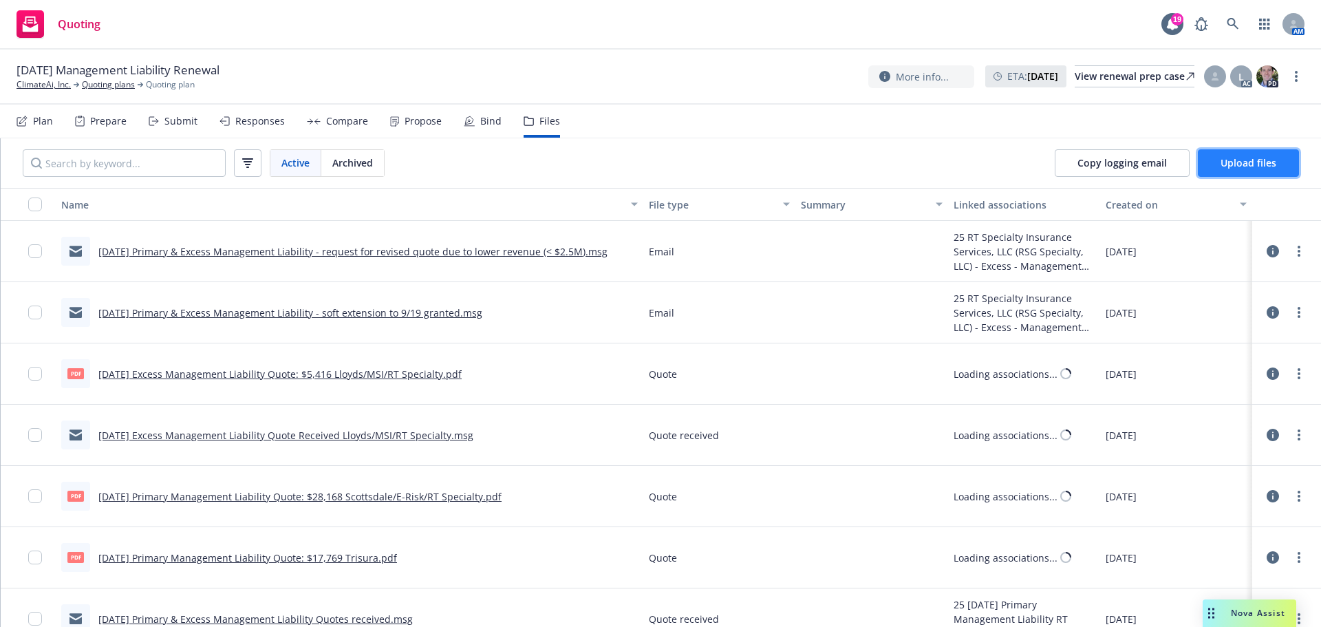
click at [1234, 160] on span "Upload files" at bounding box center [1248, 162] width 56 height 13
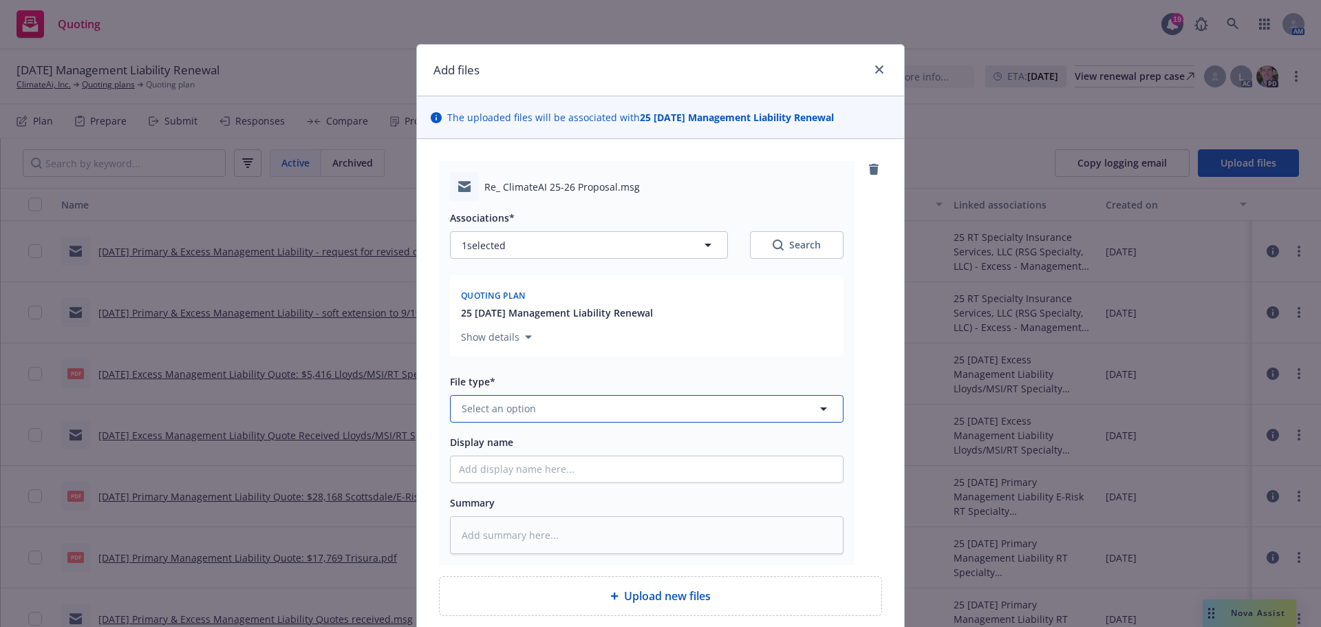
click at [533, 411] on button "Select an option" at bounding box center [647, 409] width 394 height 28
click at [544, 370] on div "Email" at bounding box center [647, 370] width 376 height 20
click at [476, 464] on input "Display name" at bounding box center [647, 469] width 392 height 26
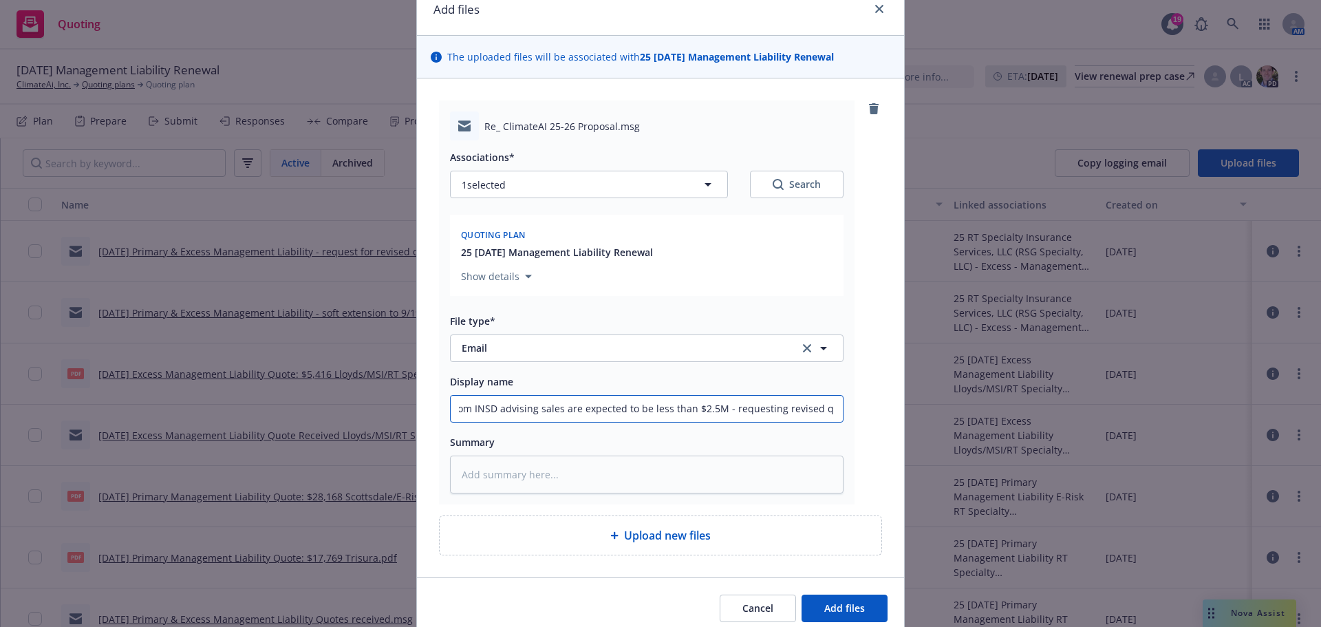
scroll to position [117, 0]
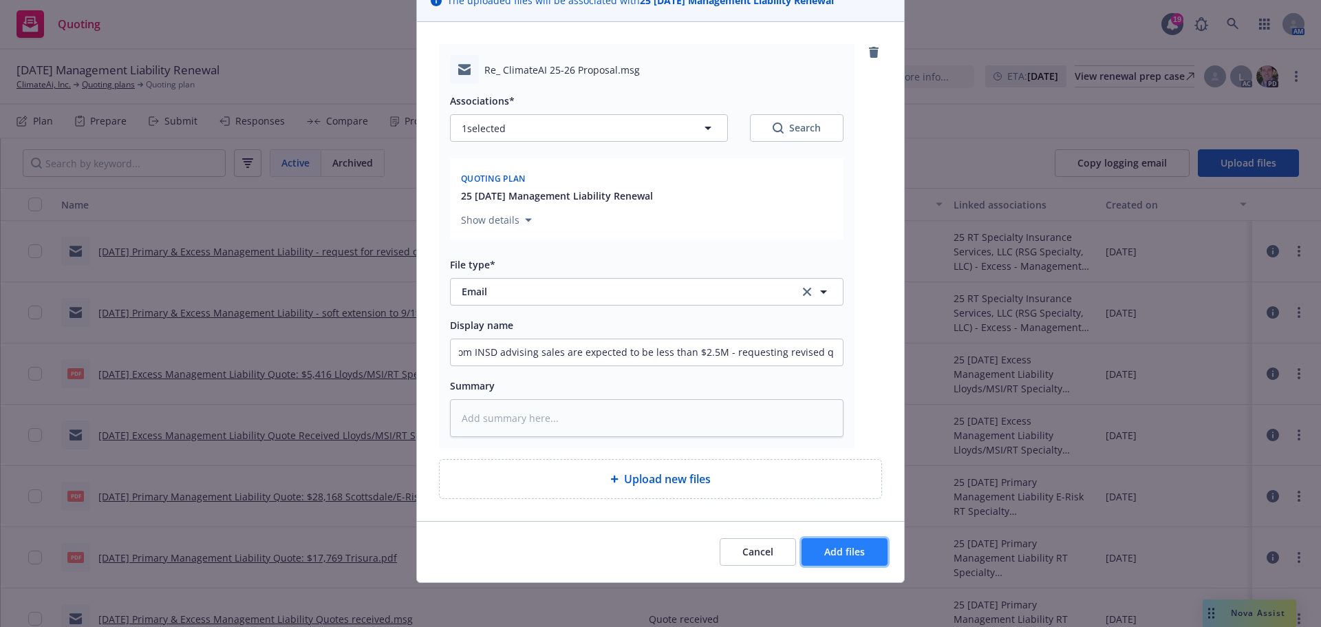
click at [828, 553] on span "Add files" at bounding box center [844, 551] width 41 height 13
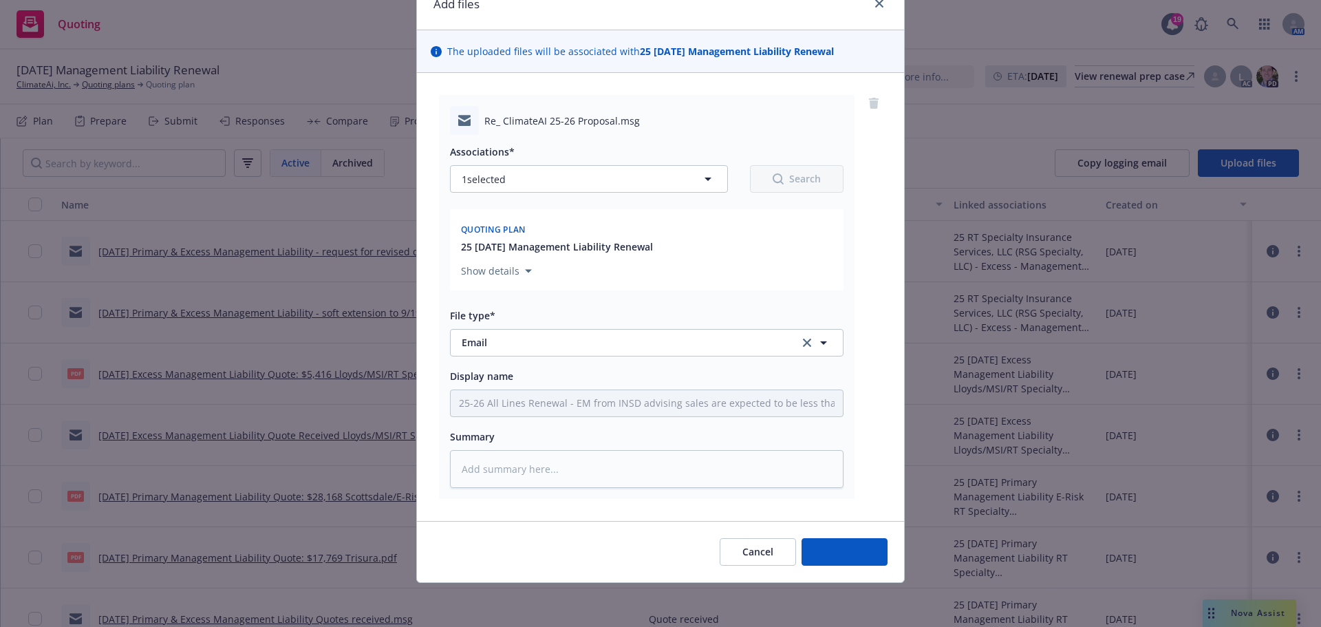
scroll to position [66, 0]
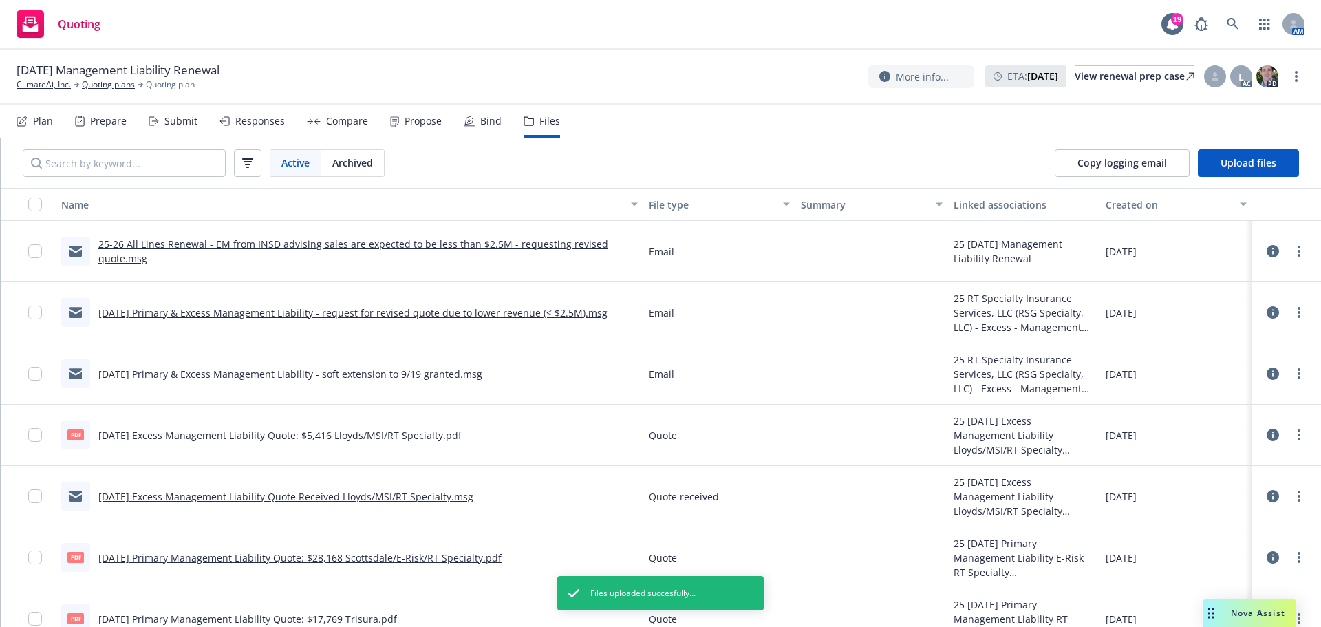
click at [1267, 248] on icon at bounding box center [1273, 251] width 12 height 12
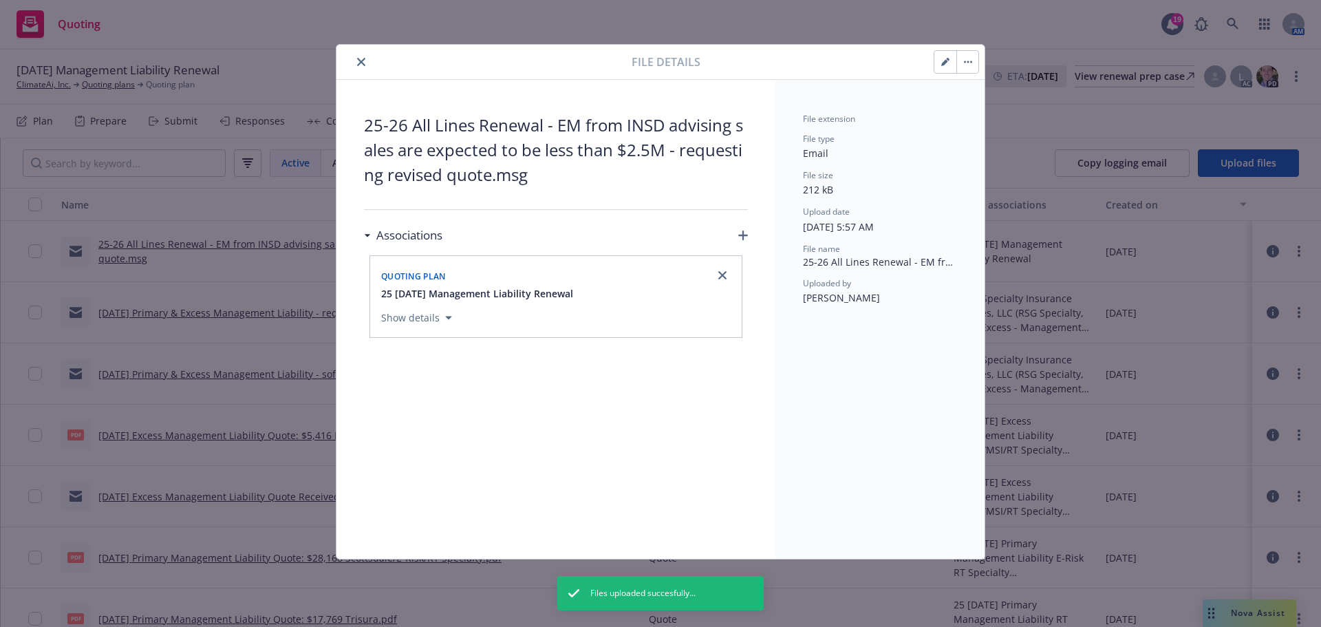
click at [742, 235] on icon "button" at bounding box center [743, 235] width 10 height 10
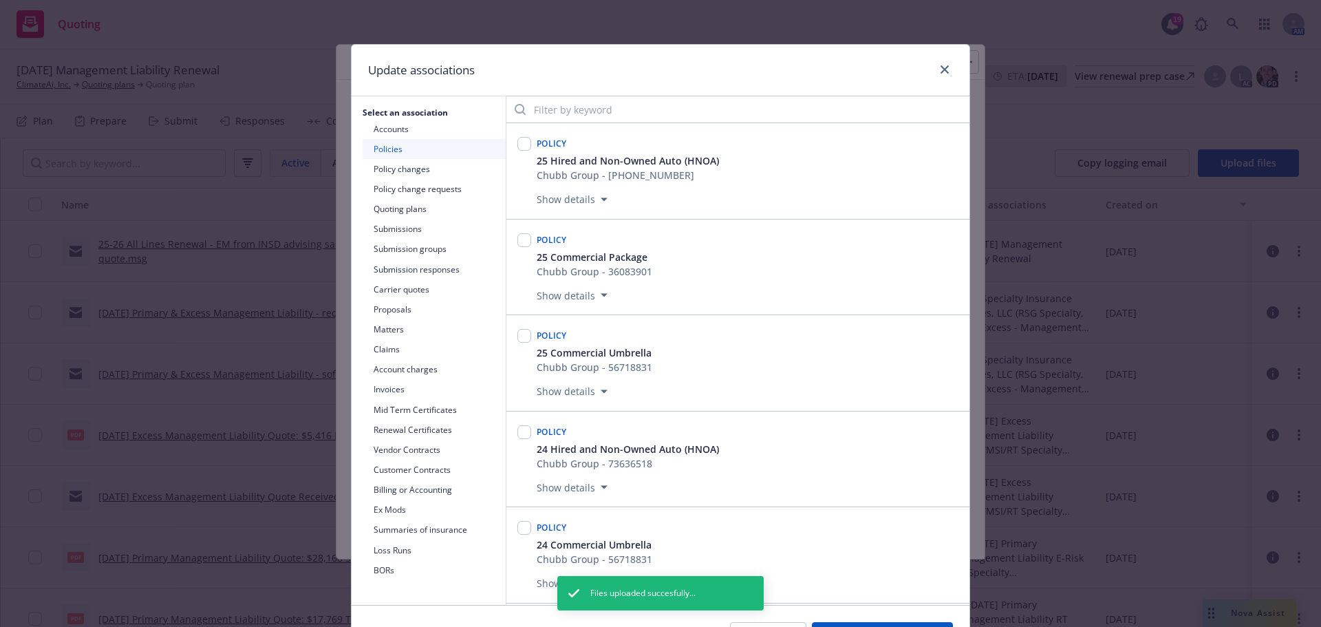
click at [412, 208] on button "Quoting plans" at bounding box center [434, 209] width 143 height 20
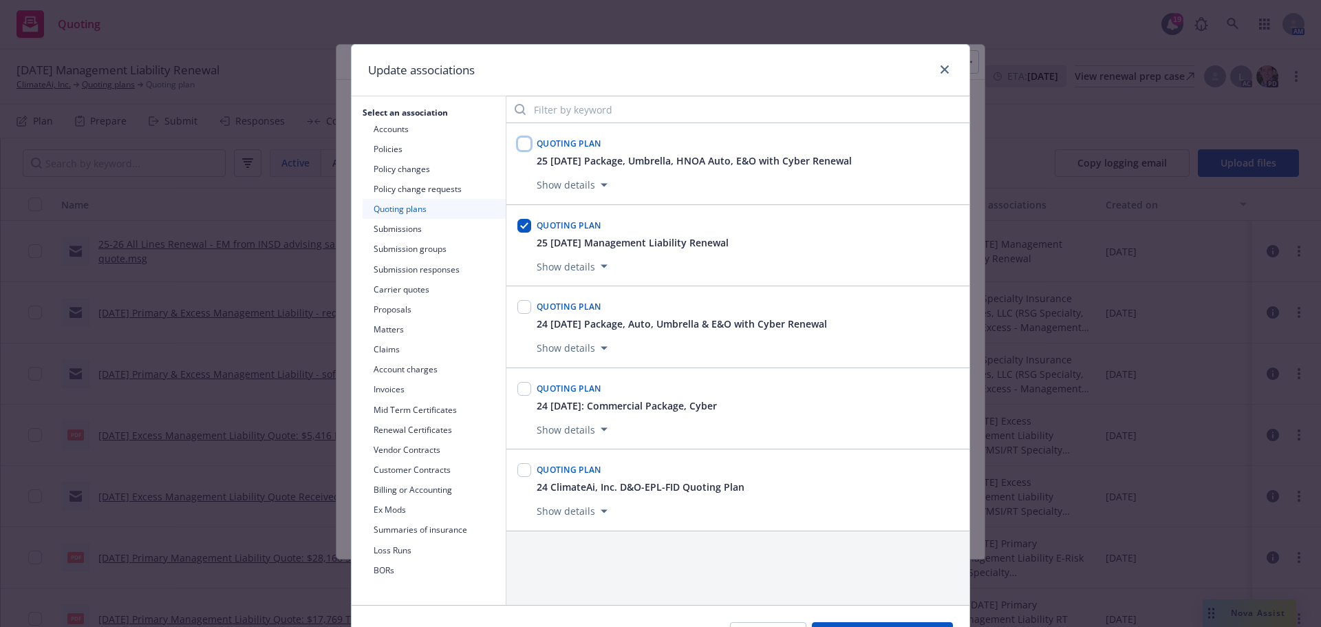
click at [520, 140] on input "checkbox" at bounding box center [524, 144] width 14 height 14
click at [387, 230] on button "Submissions" at bounding box center [434, 229] width 143 height 20
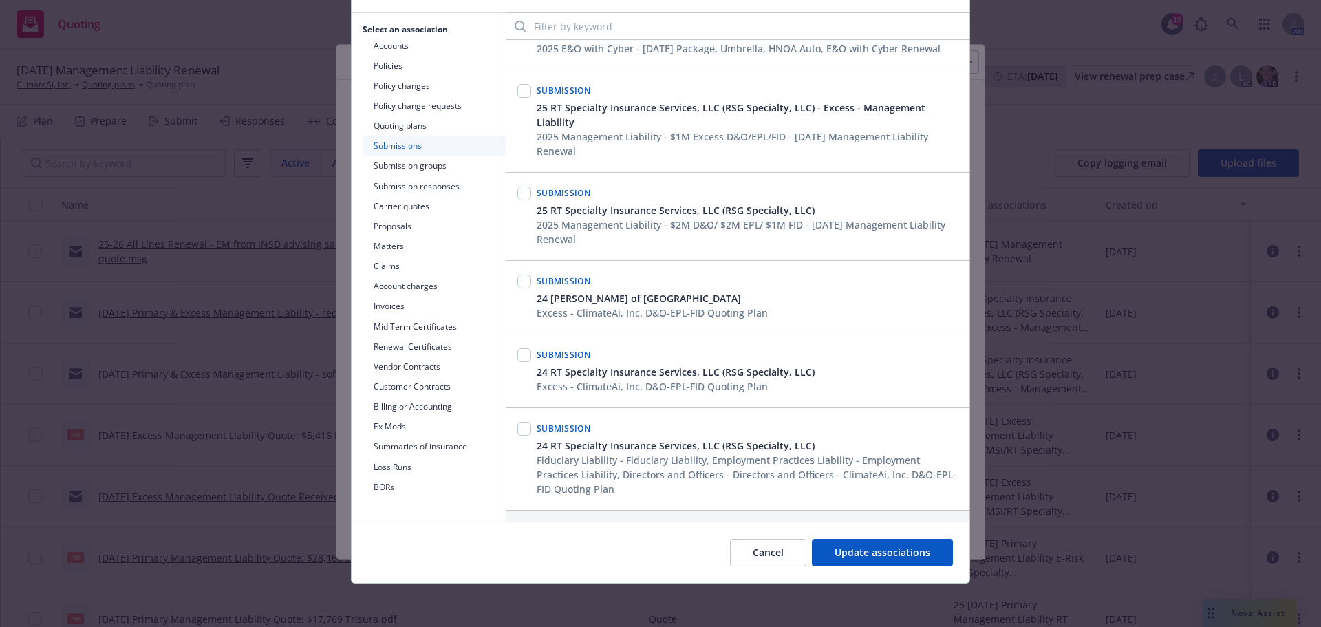
scroll to position [84, 0]
click at [401, 162] on button "Submission groups" at bounding box center [434, 165] width 143 height 20
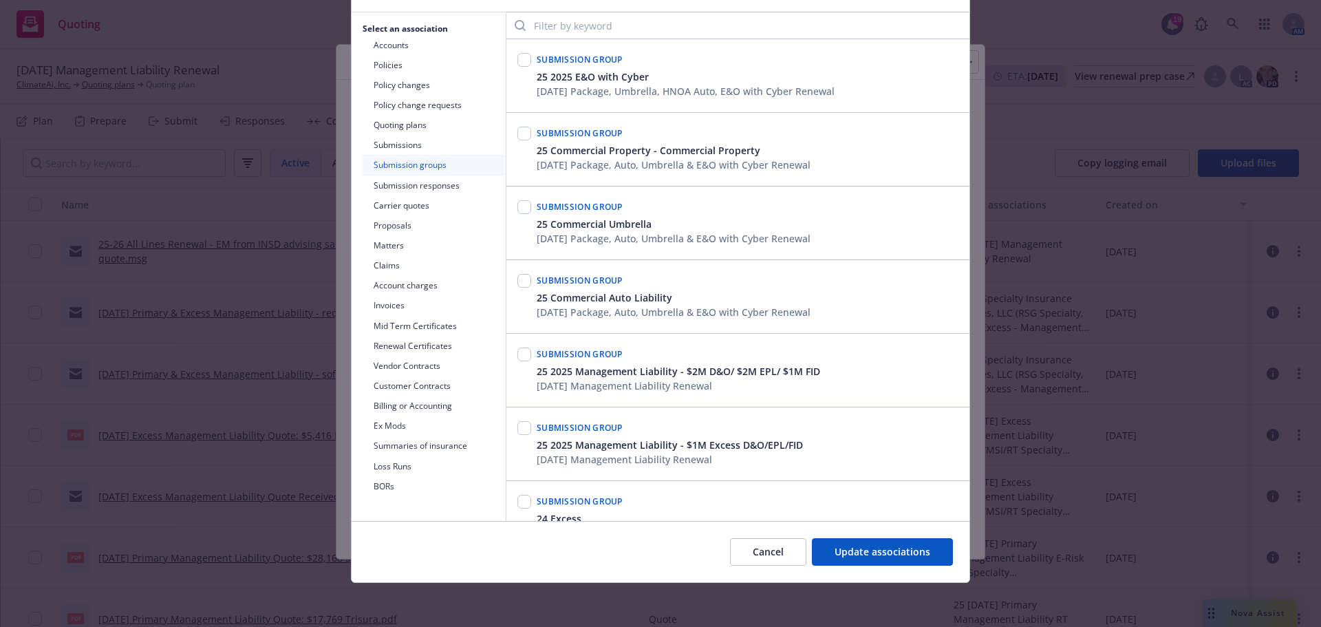
scroll to position [0, 0]
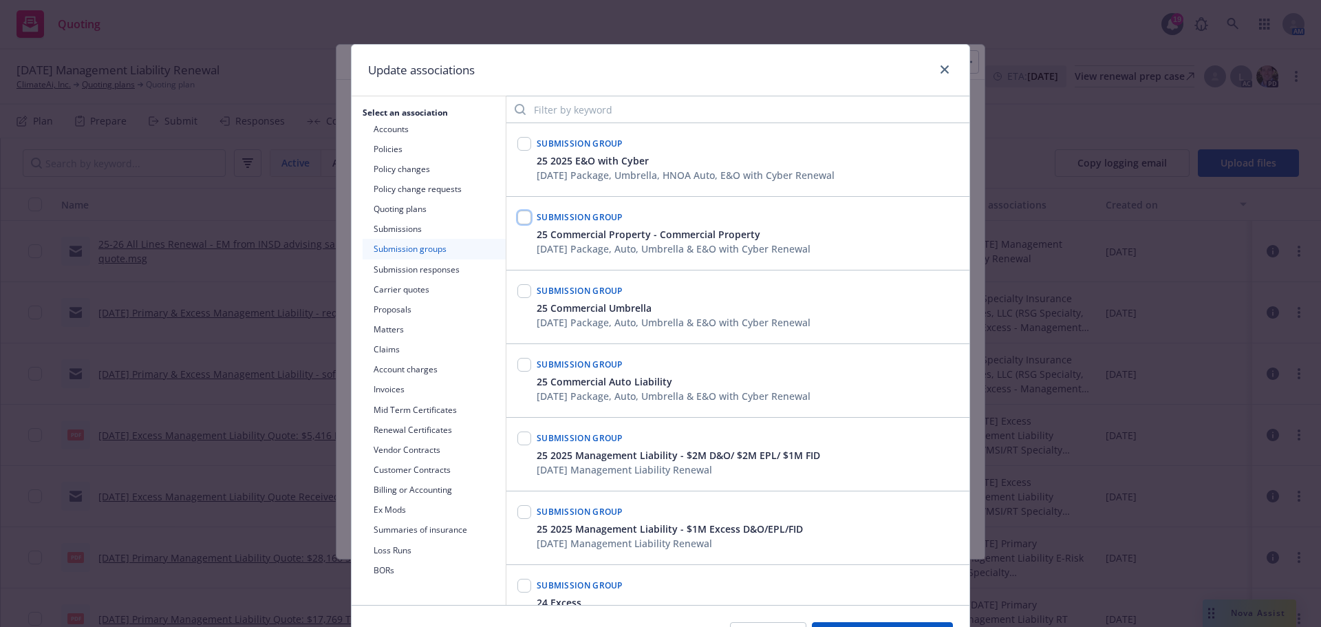
click at [517, 215] on input "checkbox" at bounding box center [524, 218] width 14 height 14
click at [518, 294] on input "checkbox" at bounding box center [524, 291] width 14 height 14
click at [521, 142] on input "checkbox" at bounding box center [524, 144] width 14 height 14
click at [517, 363] on input "checkbox" at bounding box center [524, 365] width 14 height 14
click at [518, 445] on input "checkbox" at bounding box center [524, 438] width 14 height 14
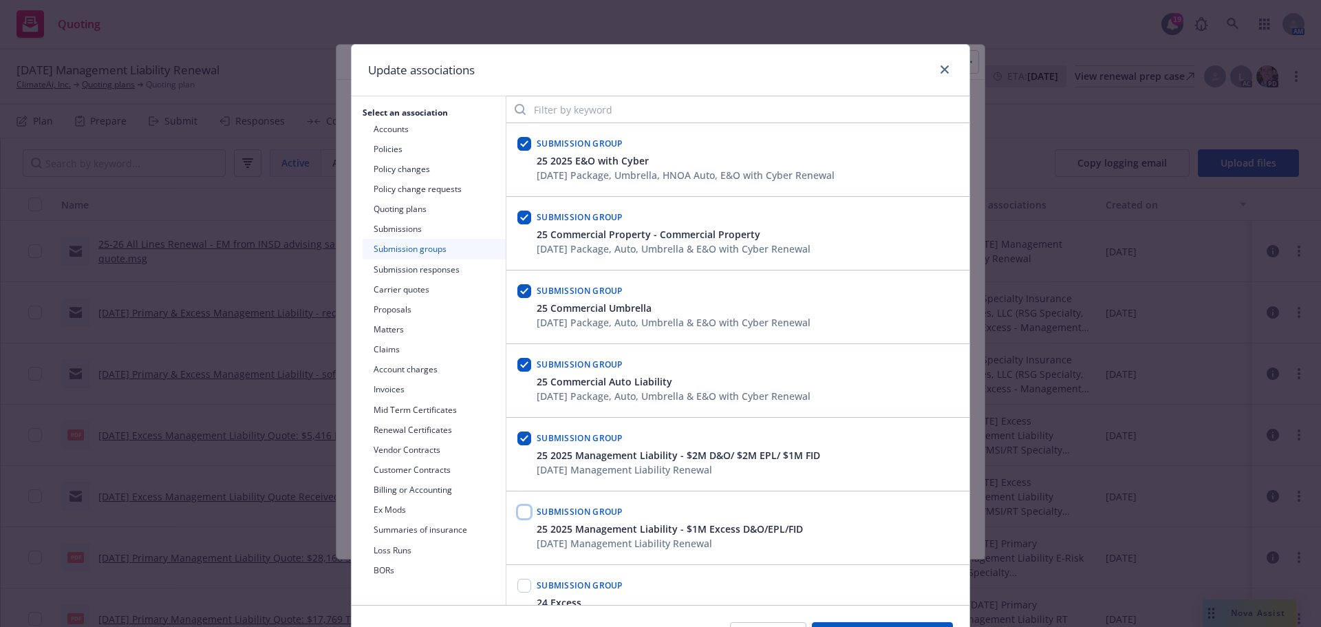
click at [524, 510] on input "checkbox" at bounding box center [524, 512] width 14 height 14
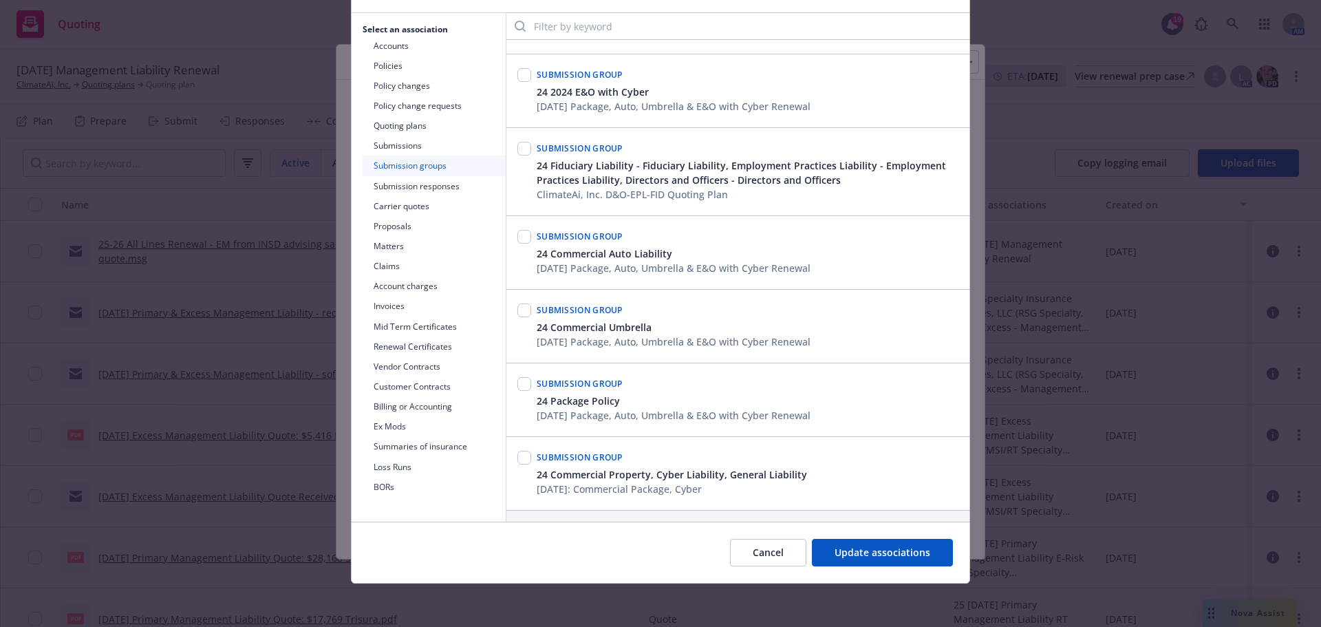
scroll to position [84, 0]
drag, startPoint x: 873, startPoint y: 552, endPoint x: 871, endPoint y: 546, distance: 7.2
click at [871, 548] on span "Update associations" at bounding box center [883, 551] width 96 height 13
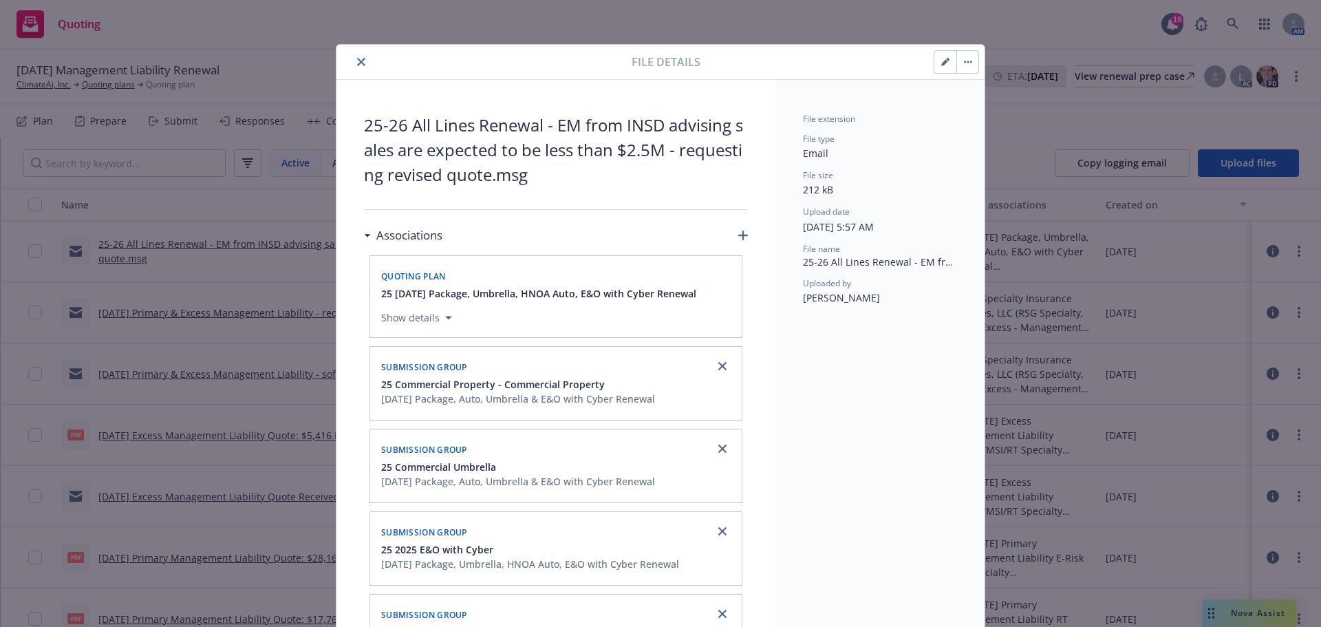
click at [361, 58] on button "close" at bounding box center [361, 62] width 17 height 17
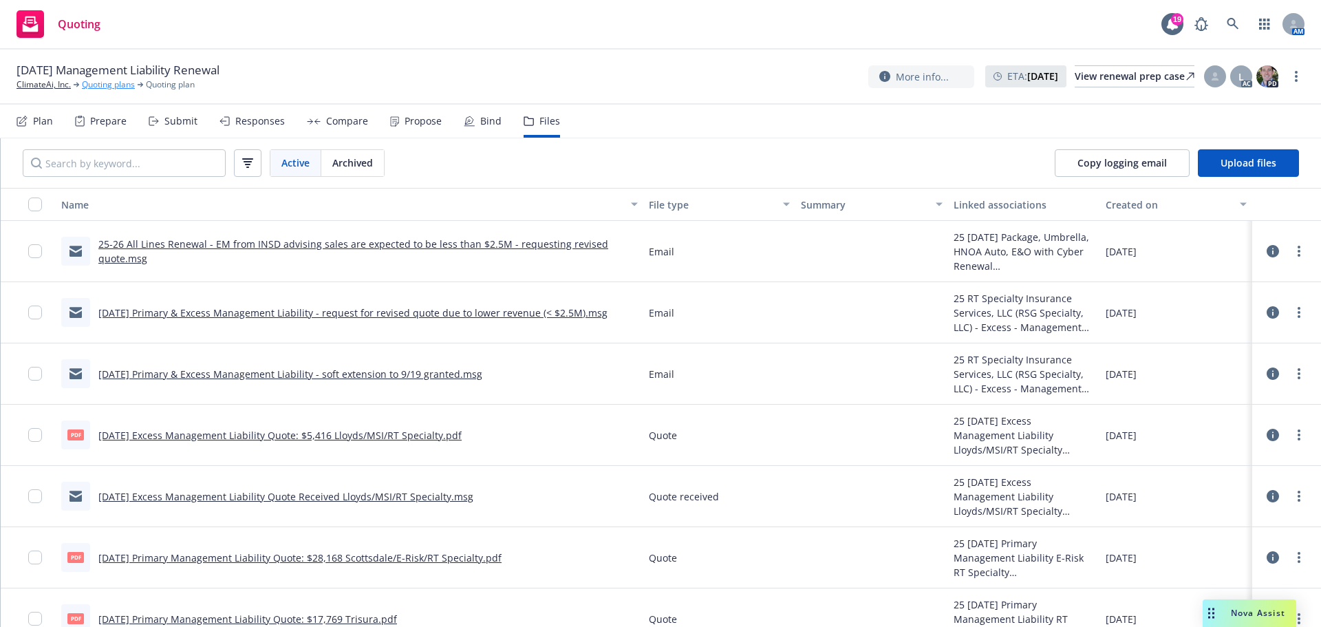
click at [91, 83] on link "Quoting plans" at bounding box center [108, 84] width 53 height 12
